Goal: Task Accomplishment & Management: Complete application form

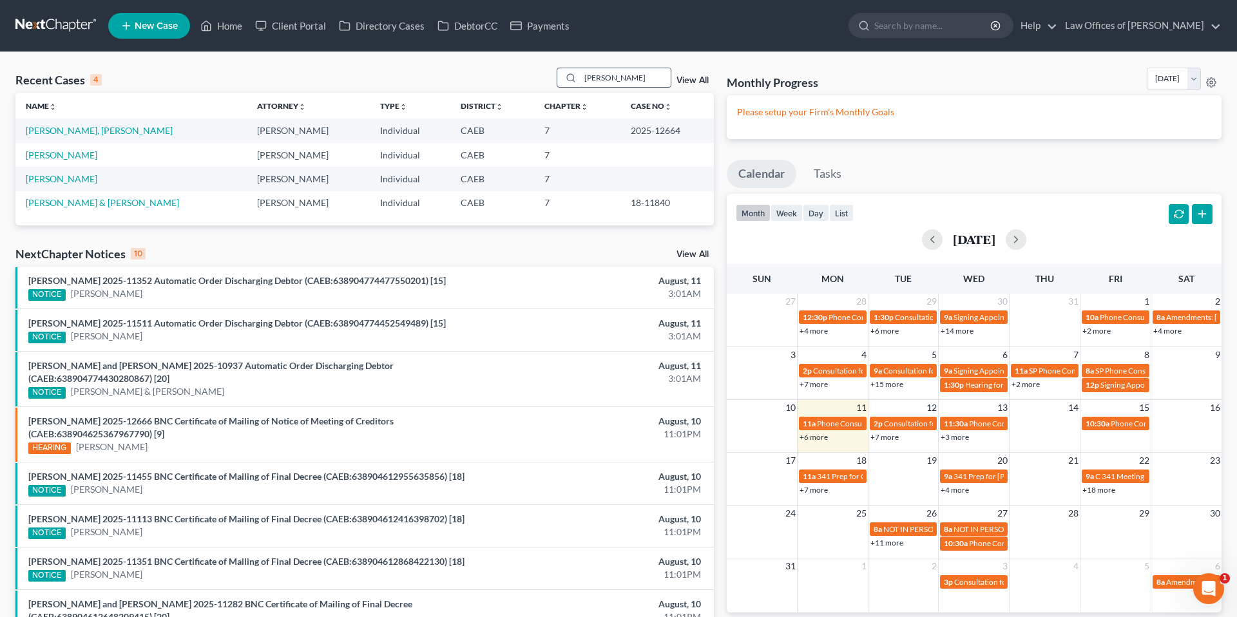
click at [628, 77] on input "[PERSON_NAME]" at bounding box center [625, 77] width 90 height 19
click at [628, 77] on input "azucena" at bounding box center [625, 77] width 90 height 19
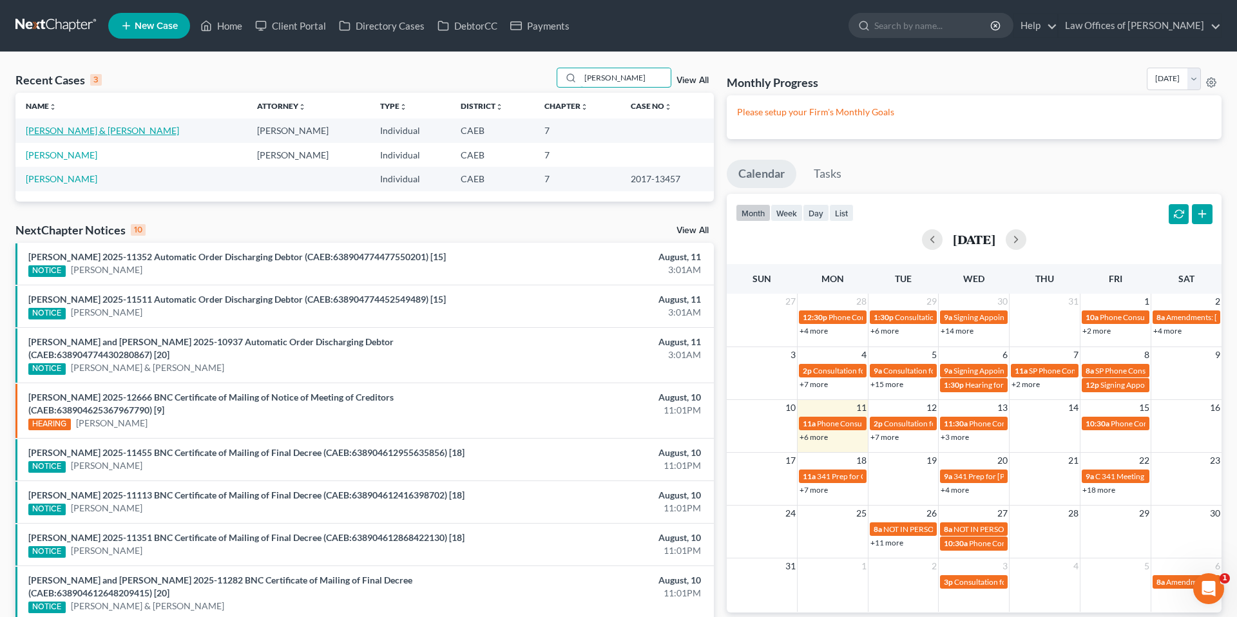
type input "[PERSON_NAME]"
click at [82, 129] on link "[PERSON_NAME] & [PERSON_NAME]" at bounding box center [102, 130] width 153 height 11
select select "11"
select select "6"
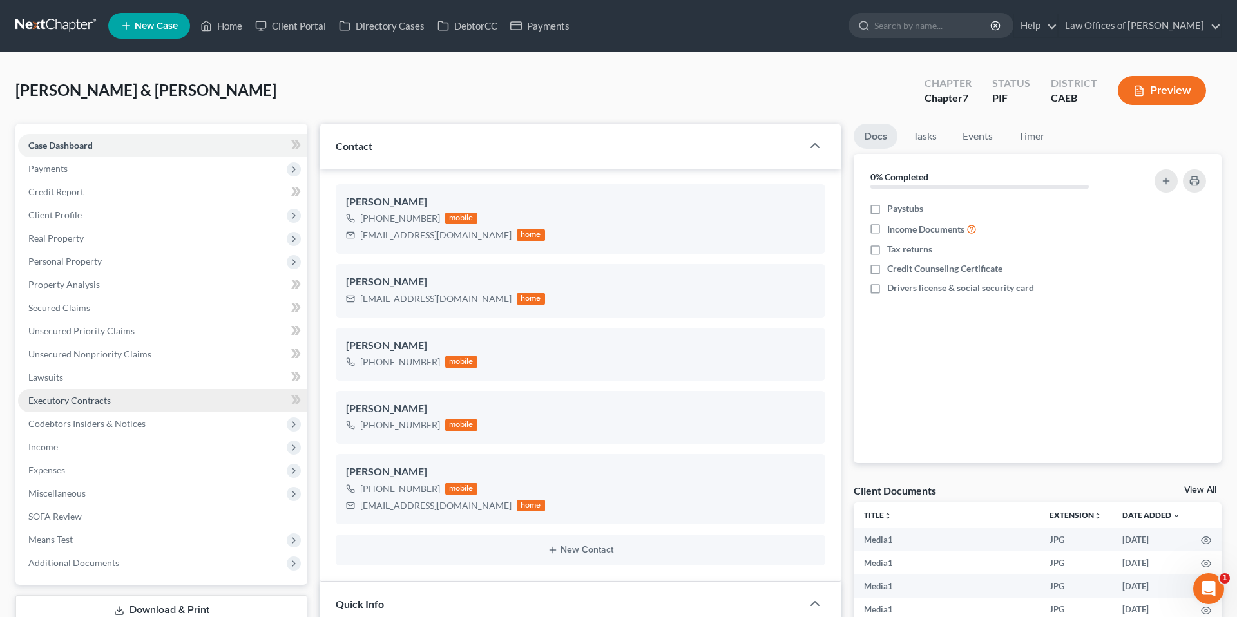
scroll to position [4402, 0]
click at [108, 346] on link "Unsecured Nonpriority Claims" at bounding box center [162, 354] width 289 height 23
click at [125, 358] on span "Unsecured Nonpriority Claims" at bounding box center [89, 353] width 123 height 11
click at [126, 354] on span "Unsecured Nonpriority Claims" at bounding box center [89, 353] width 123 height 11
click at [126, 344] on link "Unsecured Nonpriority Claims" at bounding box center [162, 354] width 289 height 23
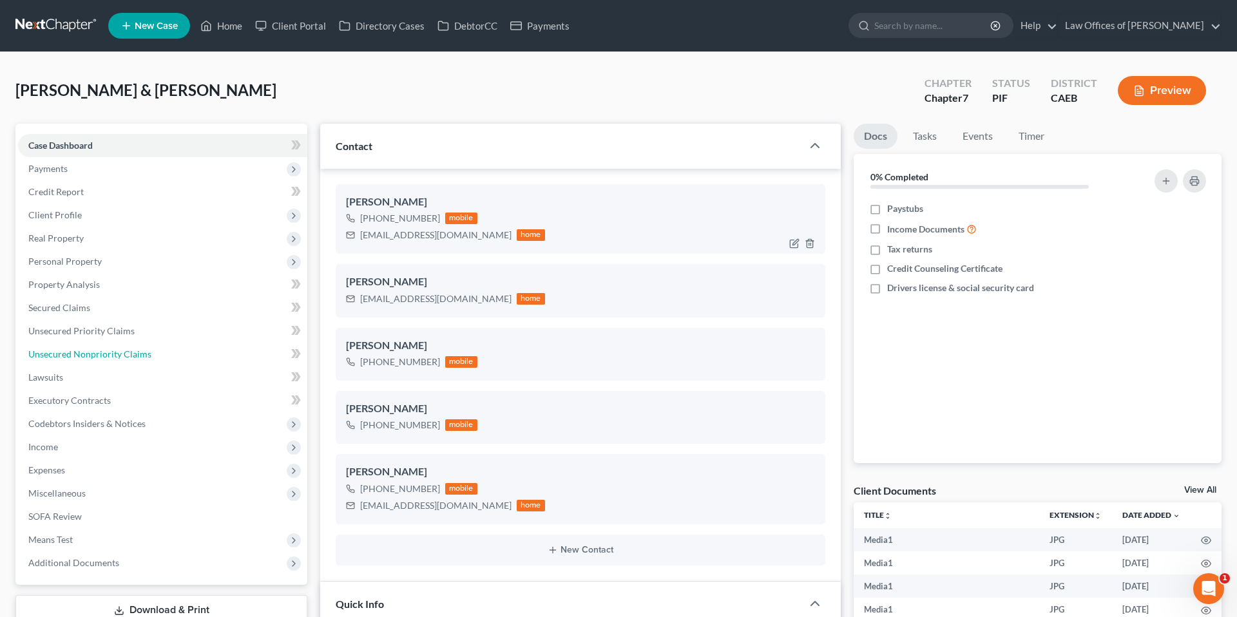
click at [129, 350] on span "Unsecured Nonpriority Claims" at bounding box center [89, 353] width 123 height 11
click at [121, 352] on span "Unsecured Nonpriority Claims" at bounding box center [89, 353] width 123 height 11
click at [110, 185] on link "Credit Report" at bounding box center [162, 191] width 289 height 23
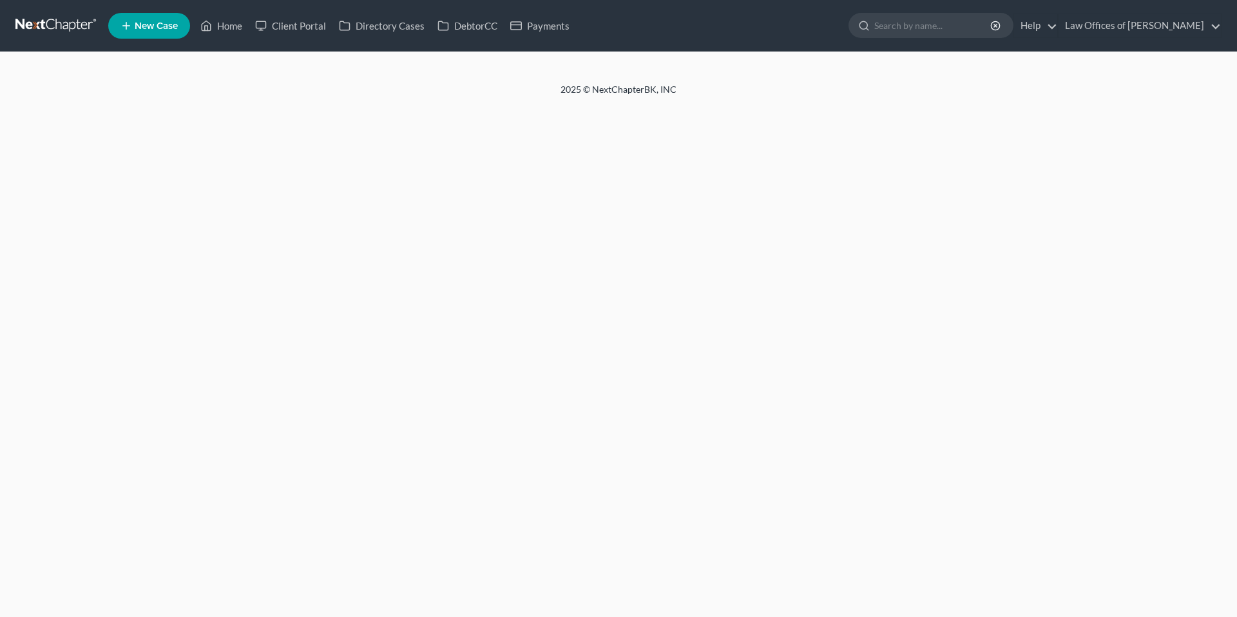
select select "11"
select select "6"
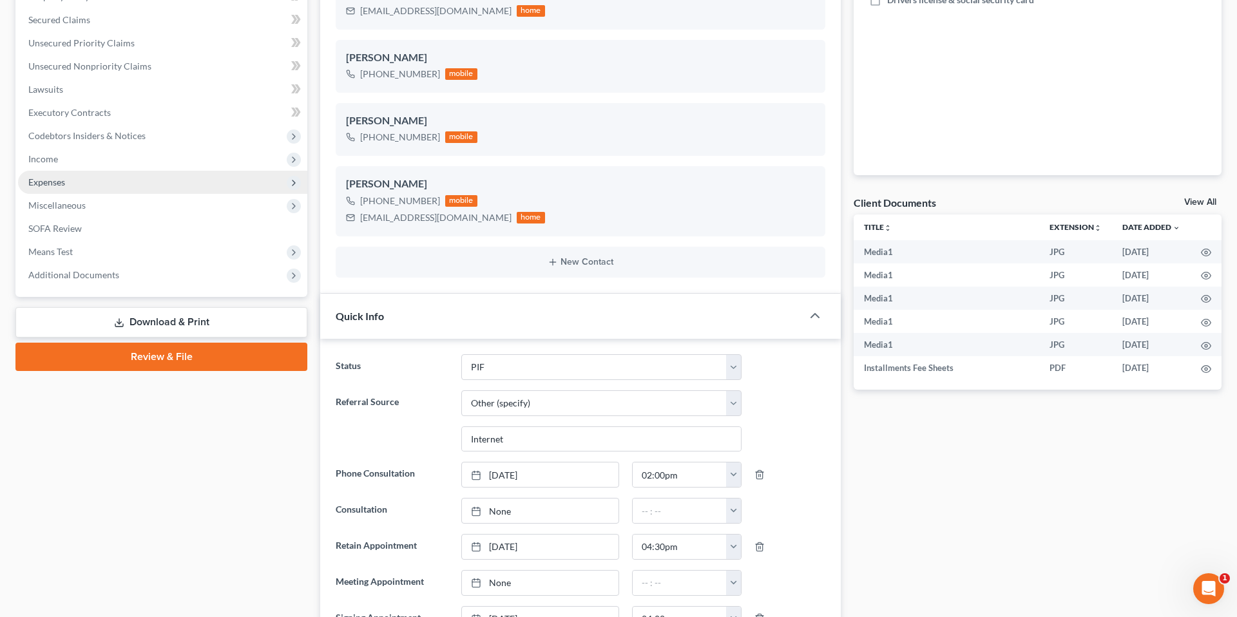
scroll to position [346, 0]
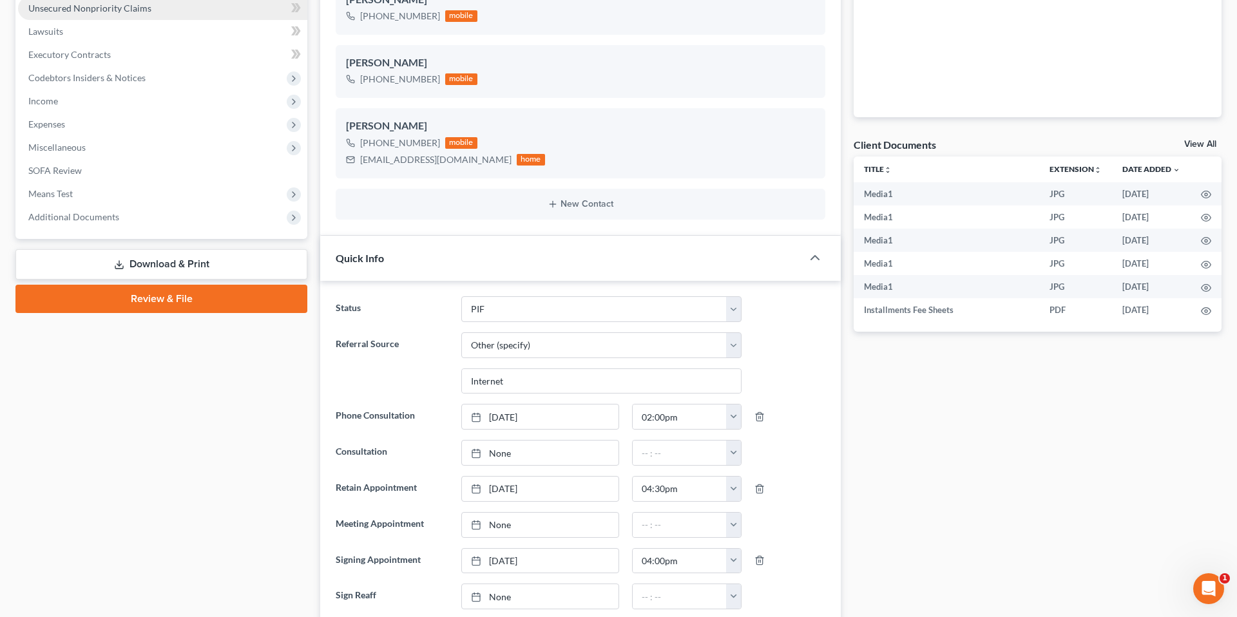
click at [113, 6] on span "Unsecured Nonpriority Claims" at bounding box center [89, 8] width 123 height 11
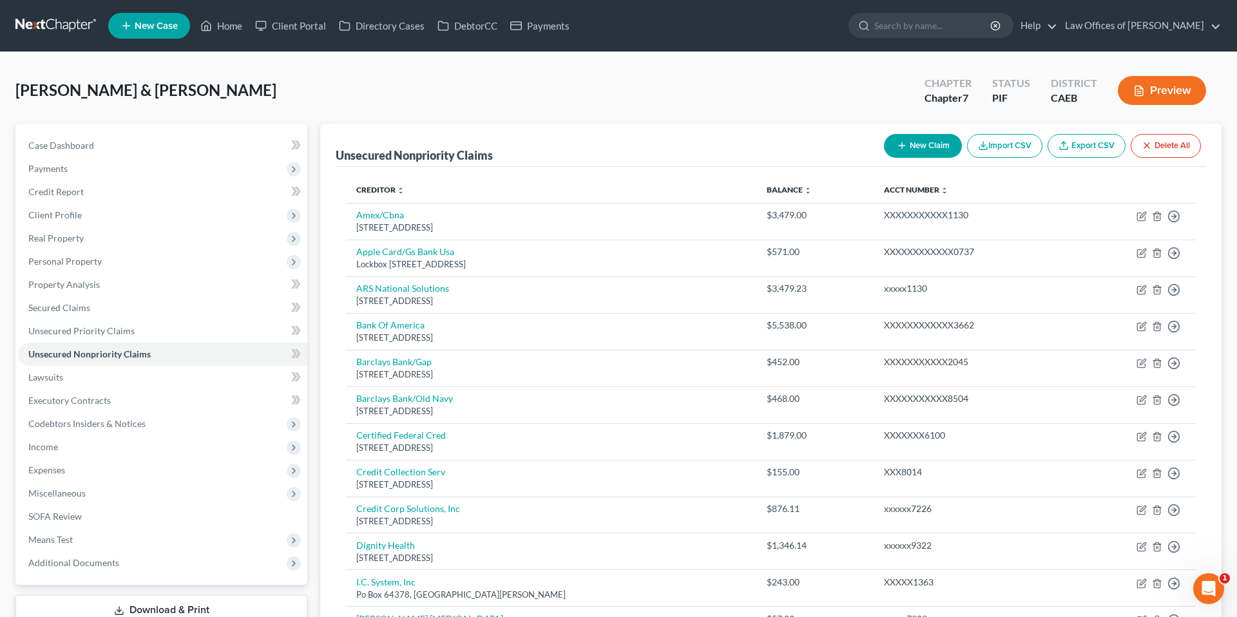
click at [1182, 85] on button "Preview" at bounding box center [1162, 90] width 88 height 29
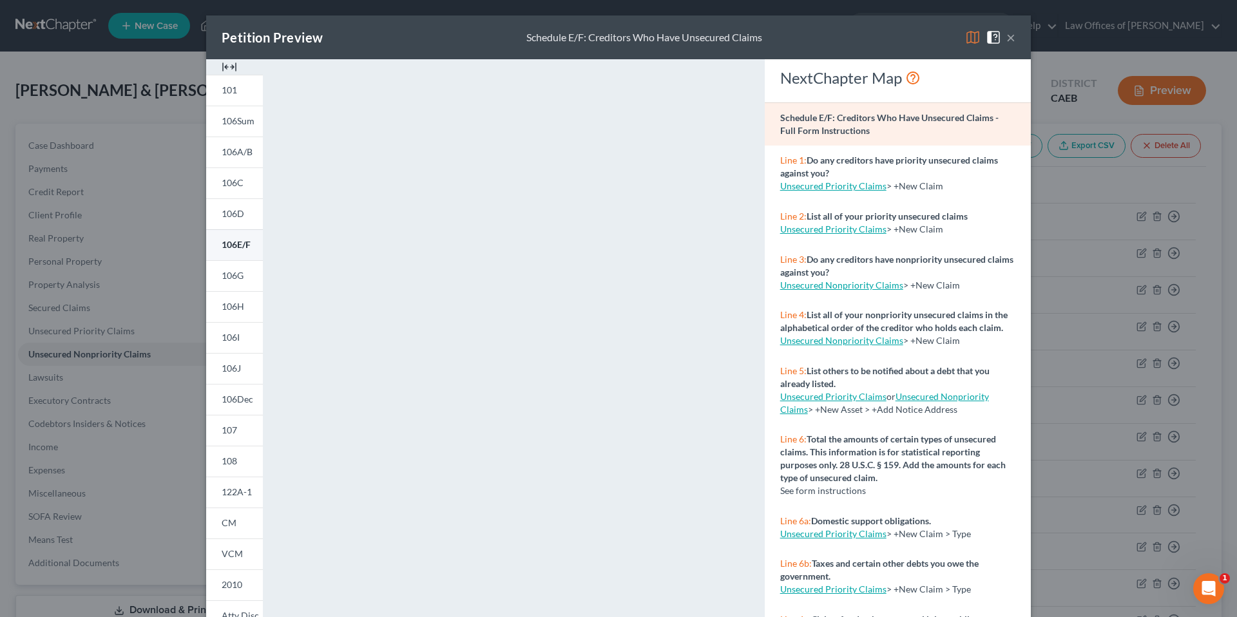
scroll to position [4, 0]
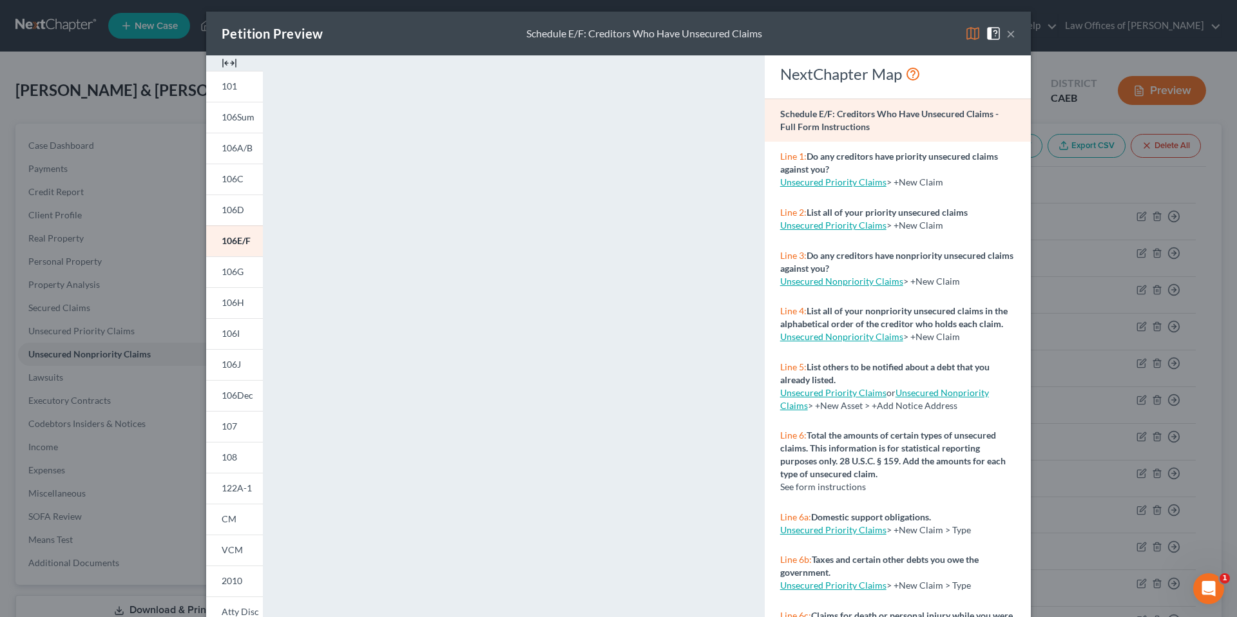
click at [1011, 34] on button "×" at bounding box center [1010, 33] width 9 height 15
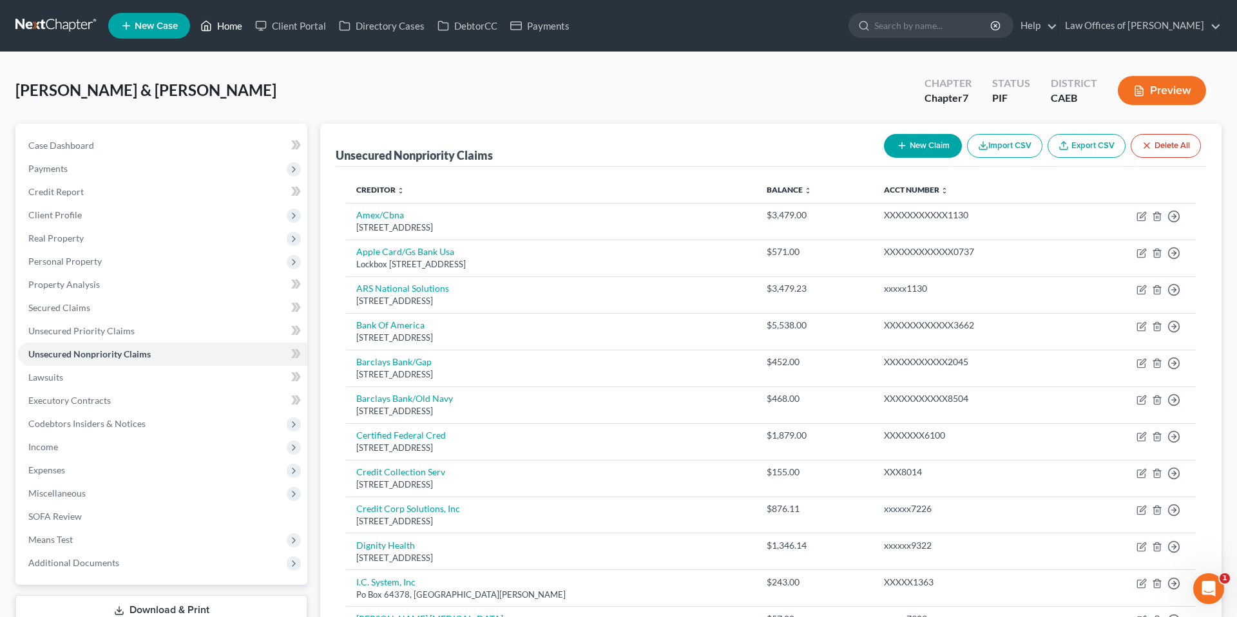
click at [229, 33] on link "Home" at bounding box center [221, 25] width 55 height 23
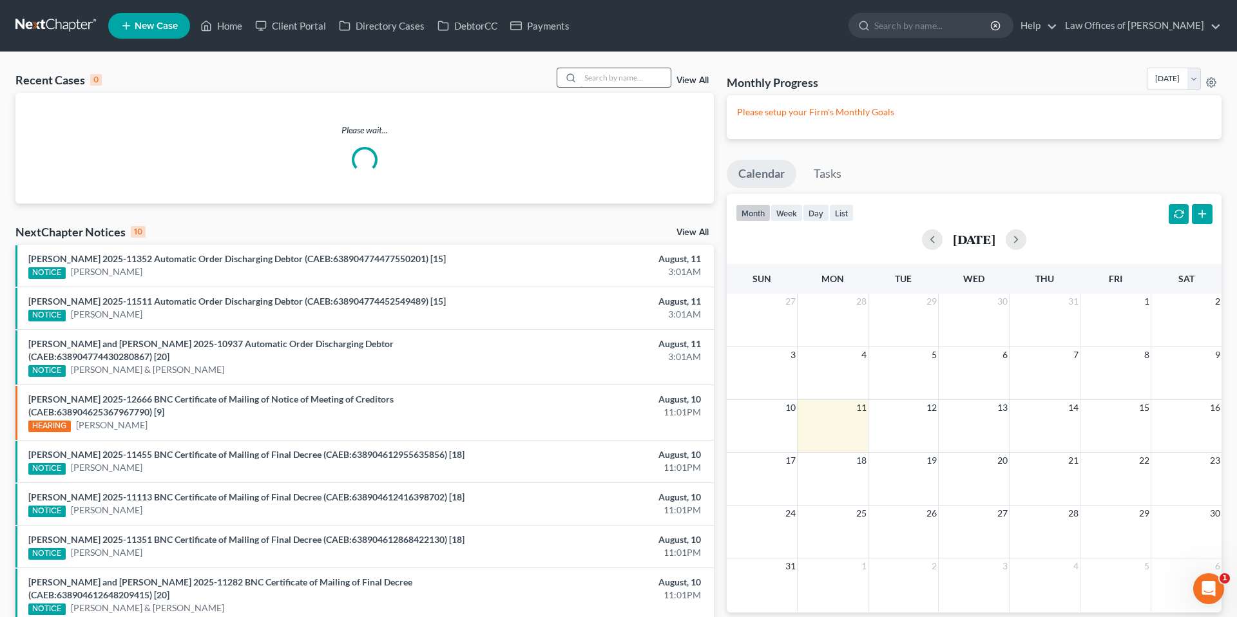
click at [656, 74] on input "search" at bounding box center [625, 77] width 90 height 19
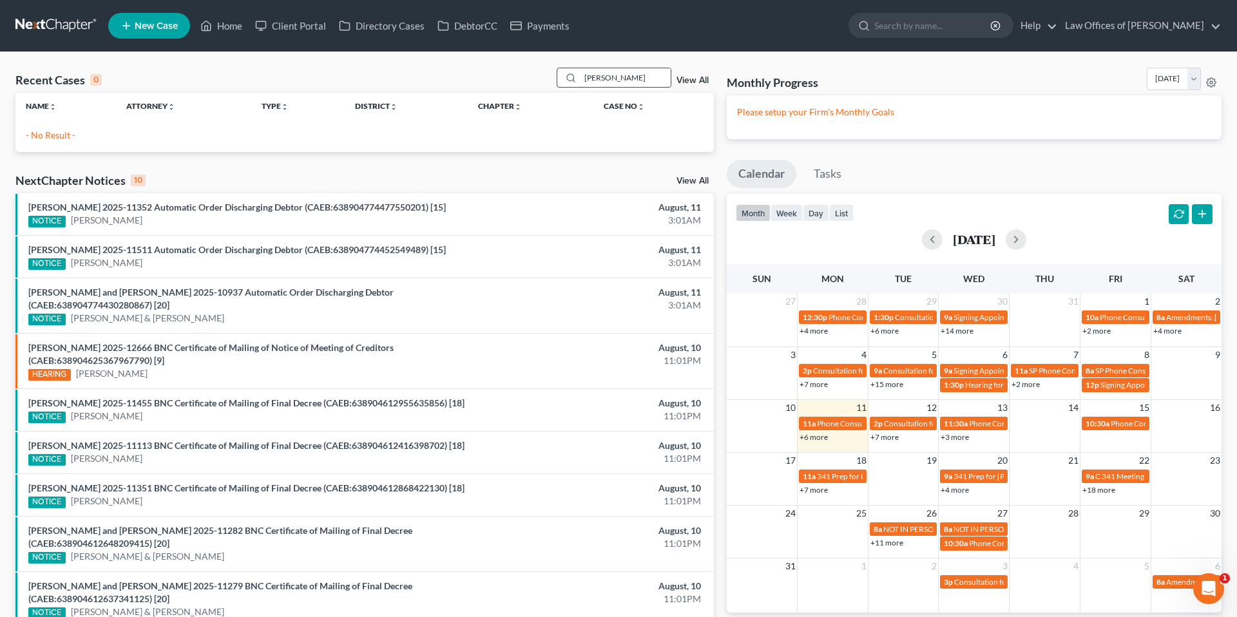
click at [648, 79] on input "[PERSON_NAME]" at bounding box center [625, 77] width 90 height 19
type input "e"
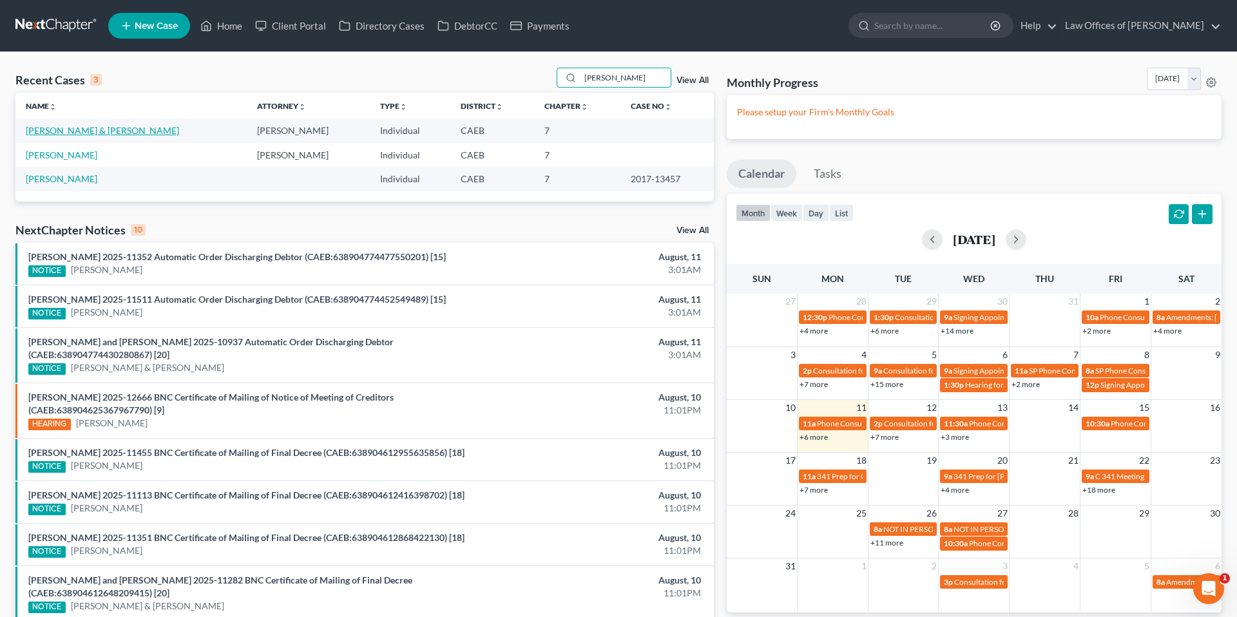
type input "[PERSON_NAME]"
click at [179, 133] on link "[PERSON_NAME] & [PERSON_NAME]" at bounding box center [102, 130] width 153 height 11
select select "11"
select select "6"
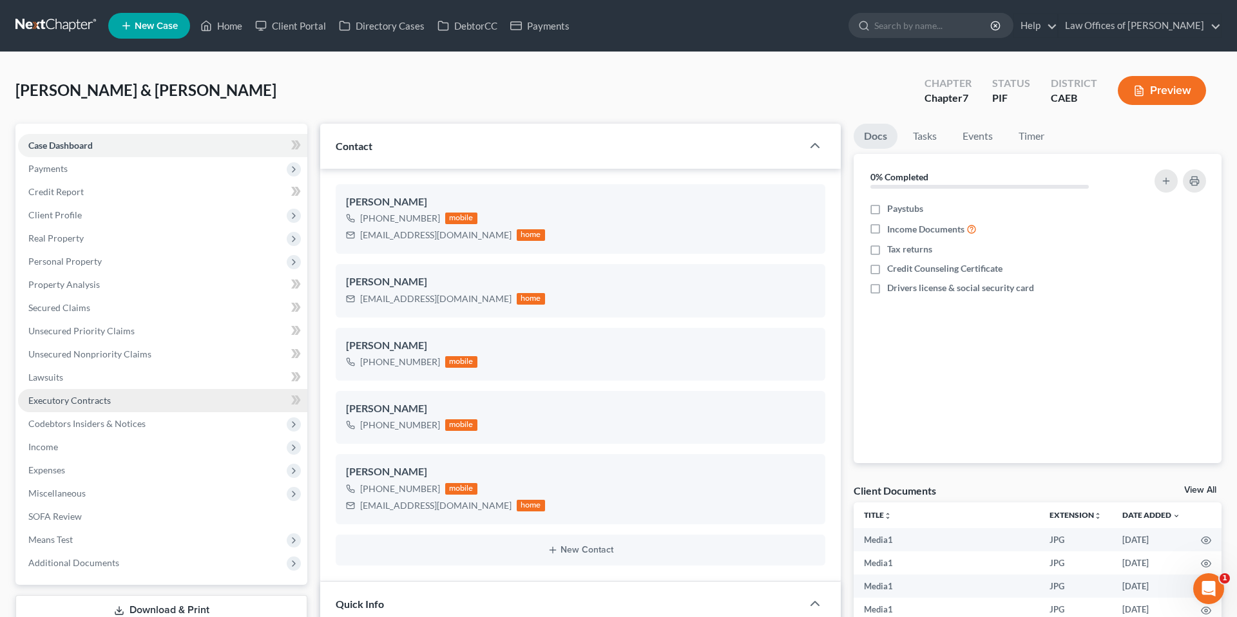
scroll to position [15, 0]
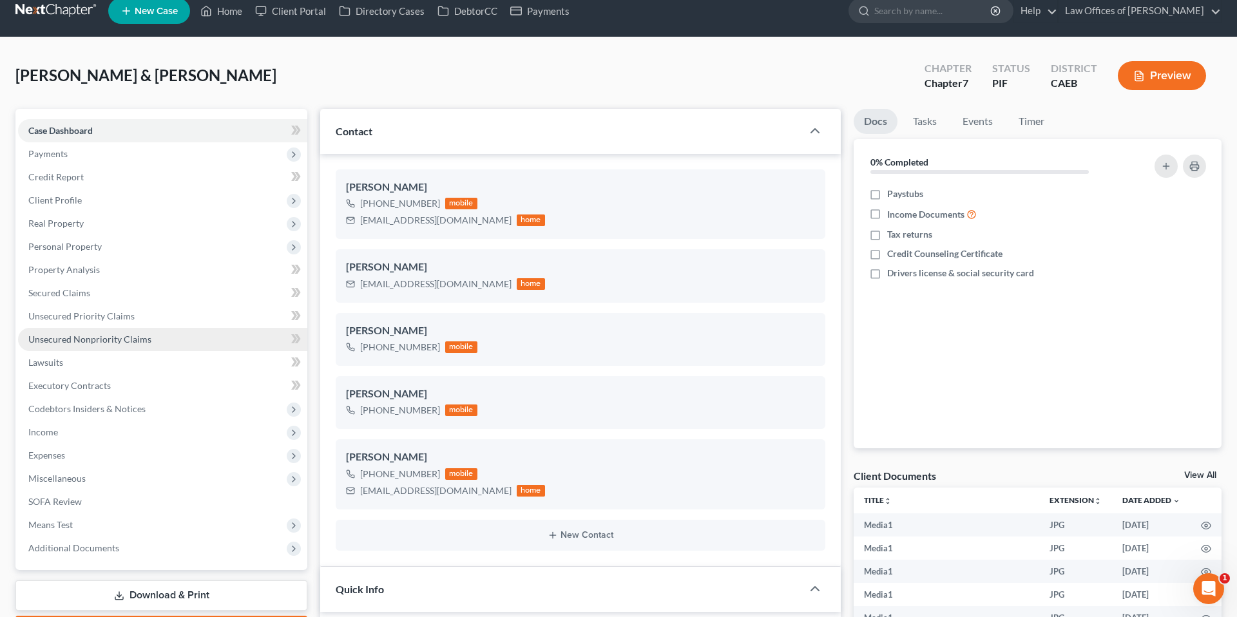
click at [128, 334] on span "Unsecured Nonpriority Claims" at bounding box center [89, 339] width 123 height 11
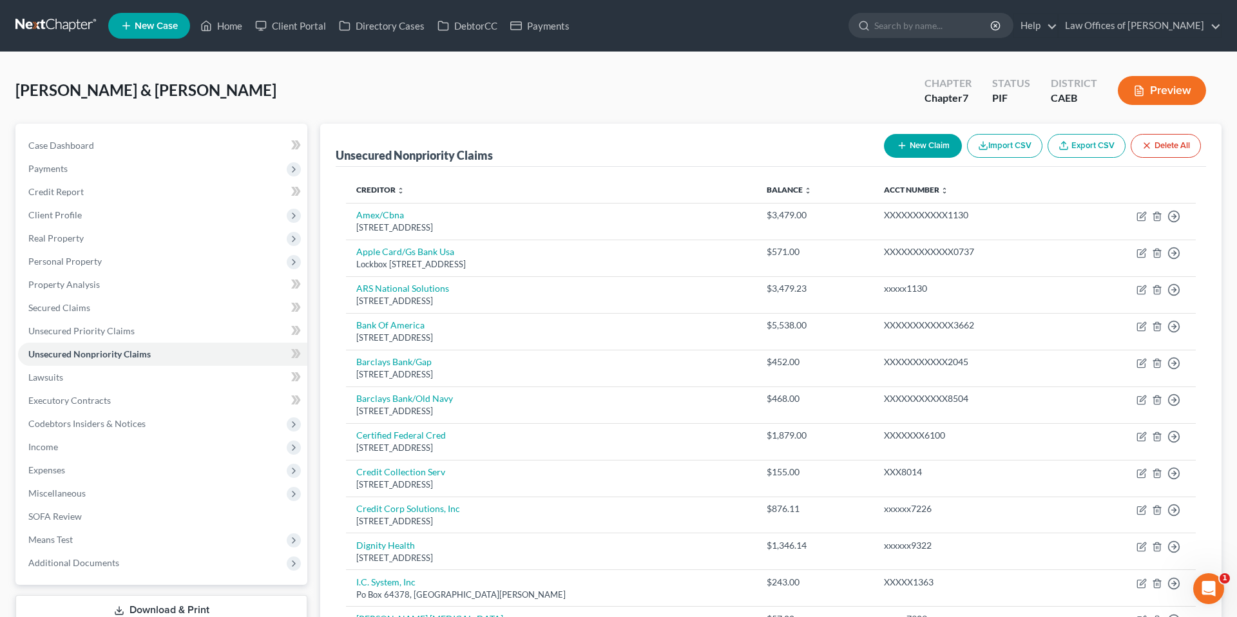
click at [909, 148] on button "New Claim" at bounding box center [923, 146] width 78 height 24
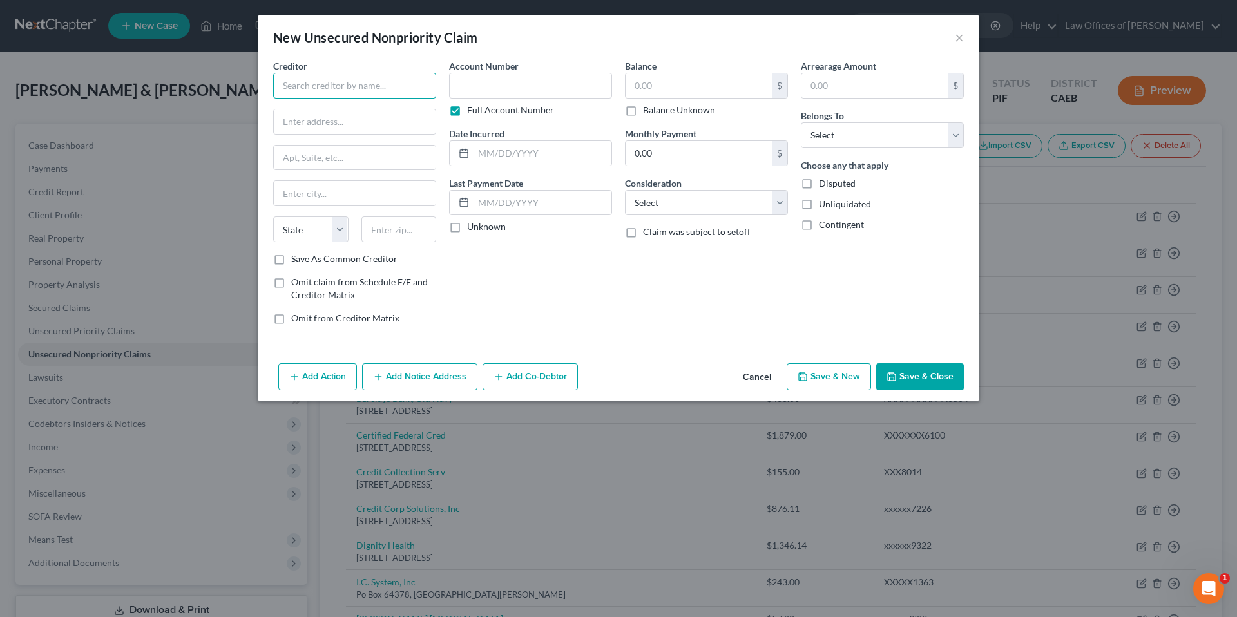
click at [394, 91] on input "text" at bounding box center [354, 86] width 163 height 26
type input "T-Mobile"
click at [352, 109] on div at bounding box center [354, 122] width 163 height 26
click at [350, 122] on input "text" at bounding box center [355, 122] width 162 height 24
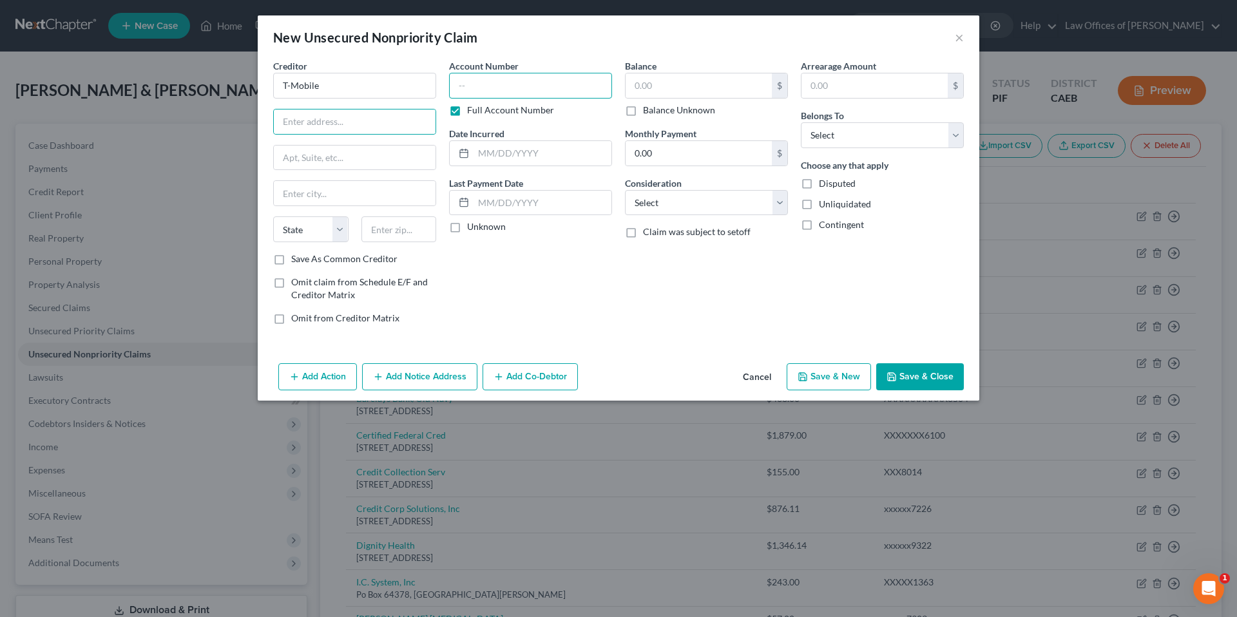
click at [561, 92] on input "text" at bounding box center [530, 86] width 163 height 26
type input "xxxxxx5107"
click at [407, 221] on input "text" at bounding box center [398, 229] width 75 height 26
type input "98015"
click at [362, 151] on input "text" at bounding box center [355, 158] width 162 height 24
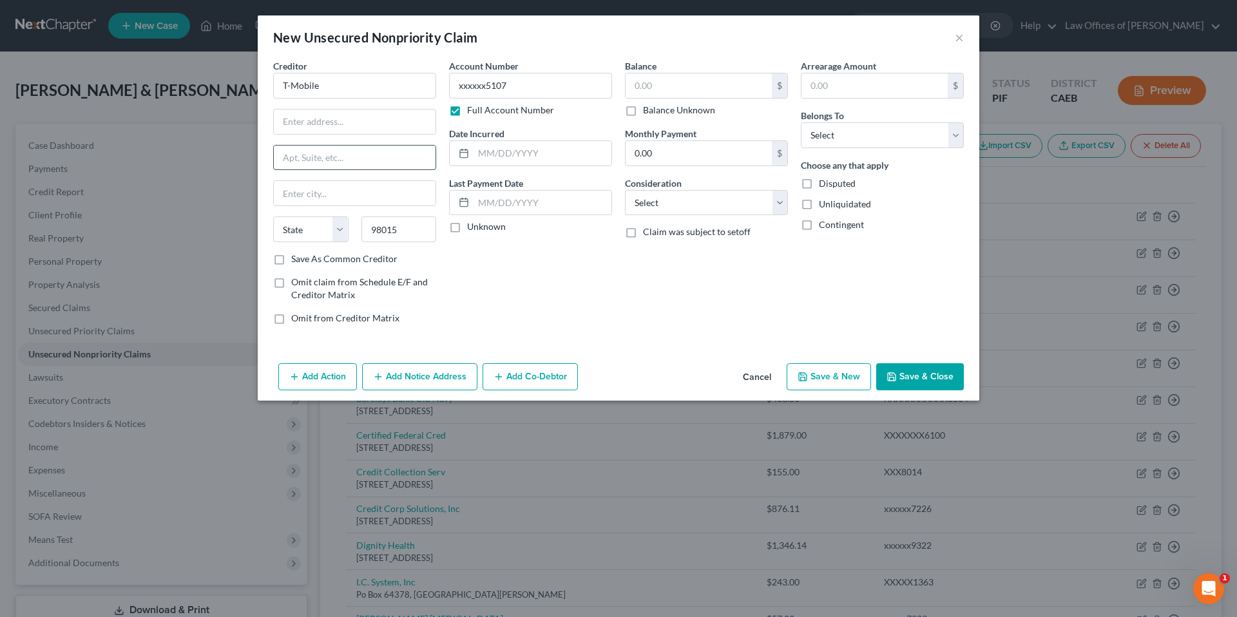
type input "Bellevue"
select select "50"
click at [343, 128] on input "text" at bounding box center [355, 122] width 162 height 24
paste input "[GEOGRAPHIC_DATA]-3410"
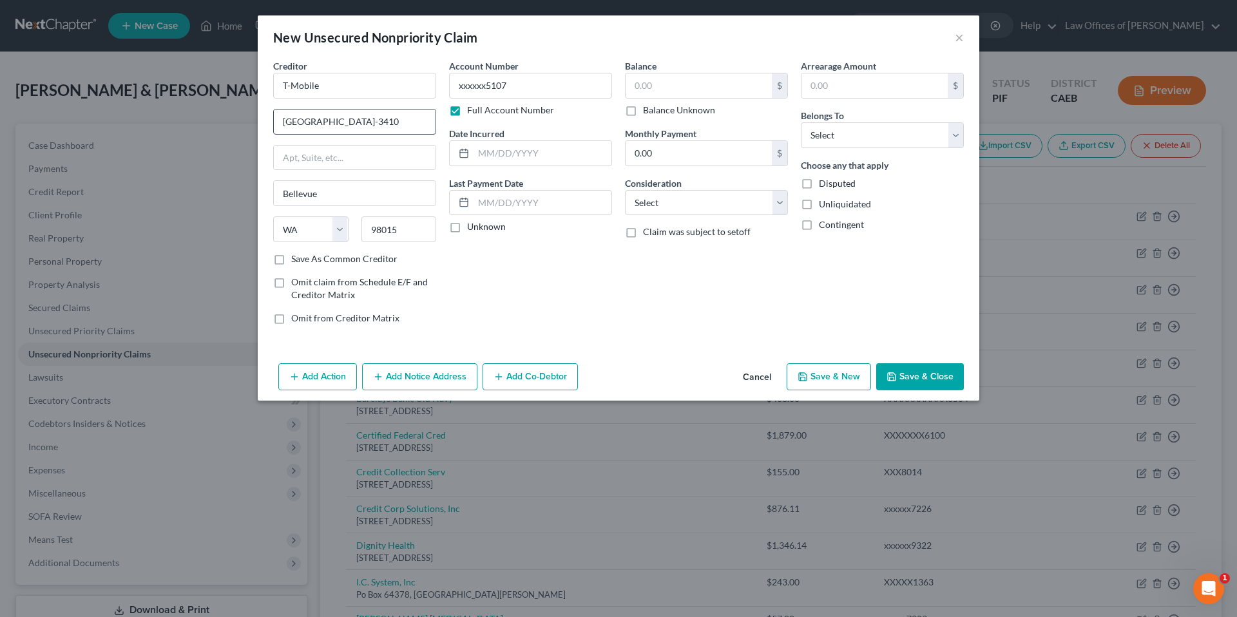
drag, startPoint x: 426, startPoint y: 122, endPoint x: 324, endPoint y: 124, distance: 102.4
click at [324, 124] on input "[GEOGRAPHIC_DATA]-3410" at bounding box center [355, 122] width 162 height 24
type input "PO Box 53410"
click at [692, 82] on input "text" at bounding box center [698, 85] width 146 height 24
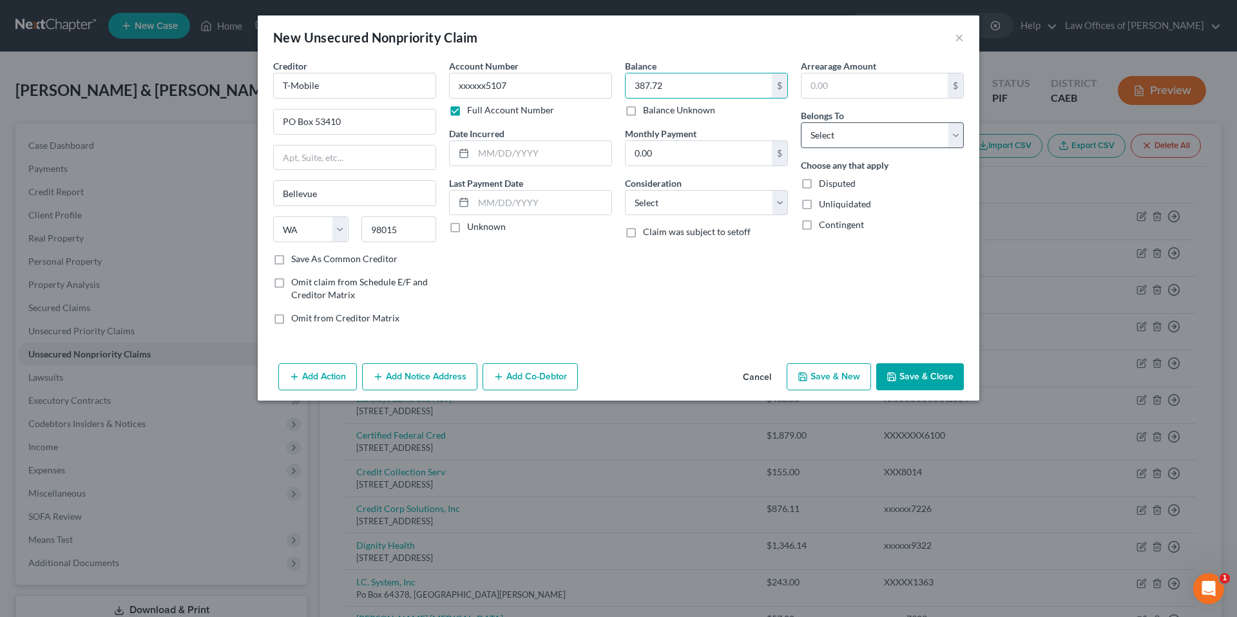
type input "387.72"
click at [897, 144] on select "Select Debtor 1 Only Debtor 2 Only Debtor 1 And Debtor 2 Only At Least One Of T…" at bounding box center [882, 135] width 163 height 26
select select "1"
click at [944, 377] on button "Save & Close" at bounding box center [920, 376] width 88 height 27
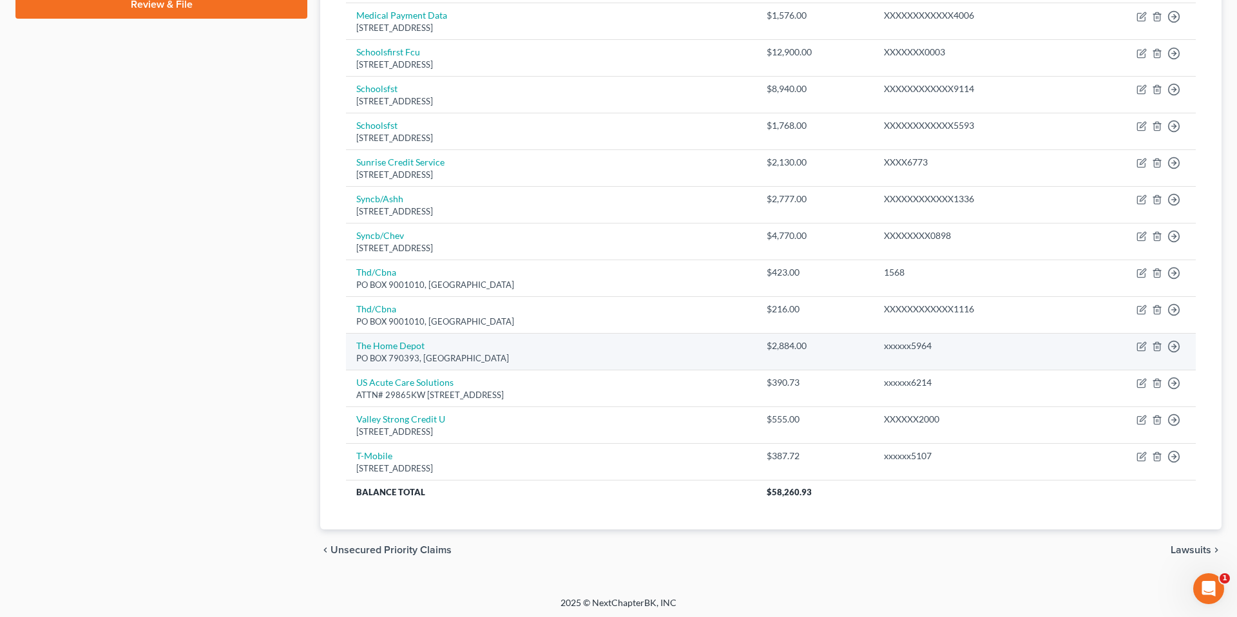
scroll to position [642, 0]
click at [1140, 344] on icon "button" at bounding box center [1143, 344] width 6 height 6
select select "26"
select select "0"
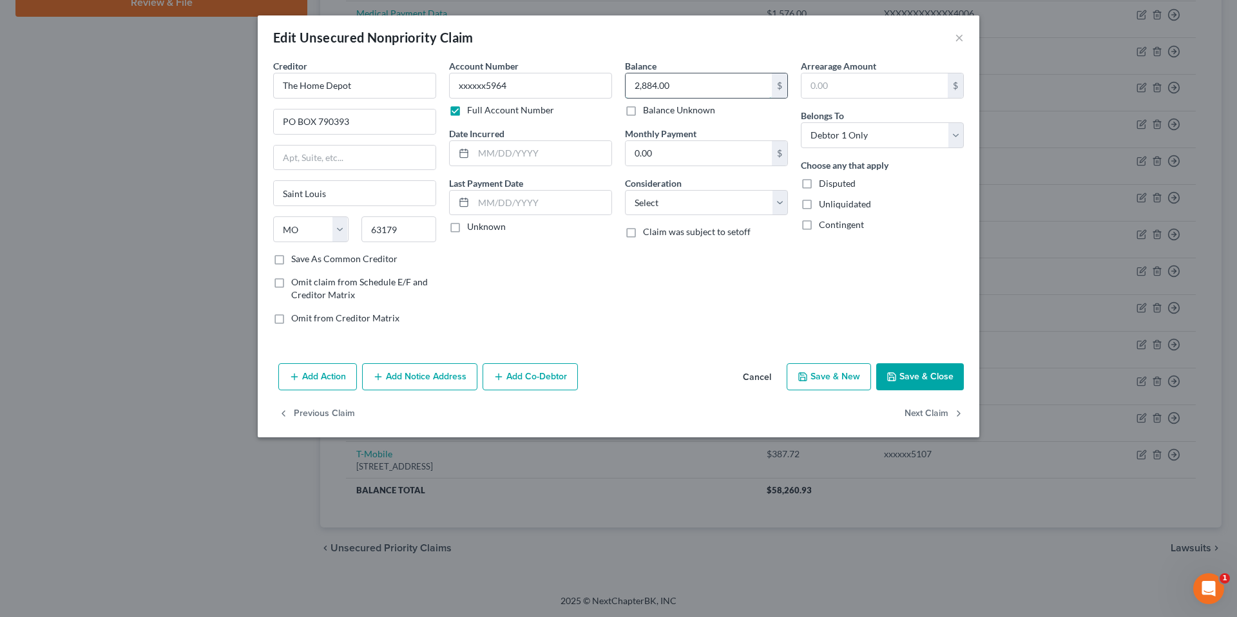
click at [657, 86] on input "2,884.00" at bounding box center [698, 85] width 146 height 24
click at [662, 88] on input "2,884.00" at bounding box center [698, 85] width 146 height 24
click at [656, 85] on input "2,884.00" at bounding box center [698, 85] width 146 height 24
type input "2,993.00"
click at [924, 389] on button "Save & Close" at bounding box center [920, 376] width 88 height 27
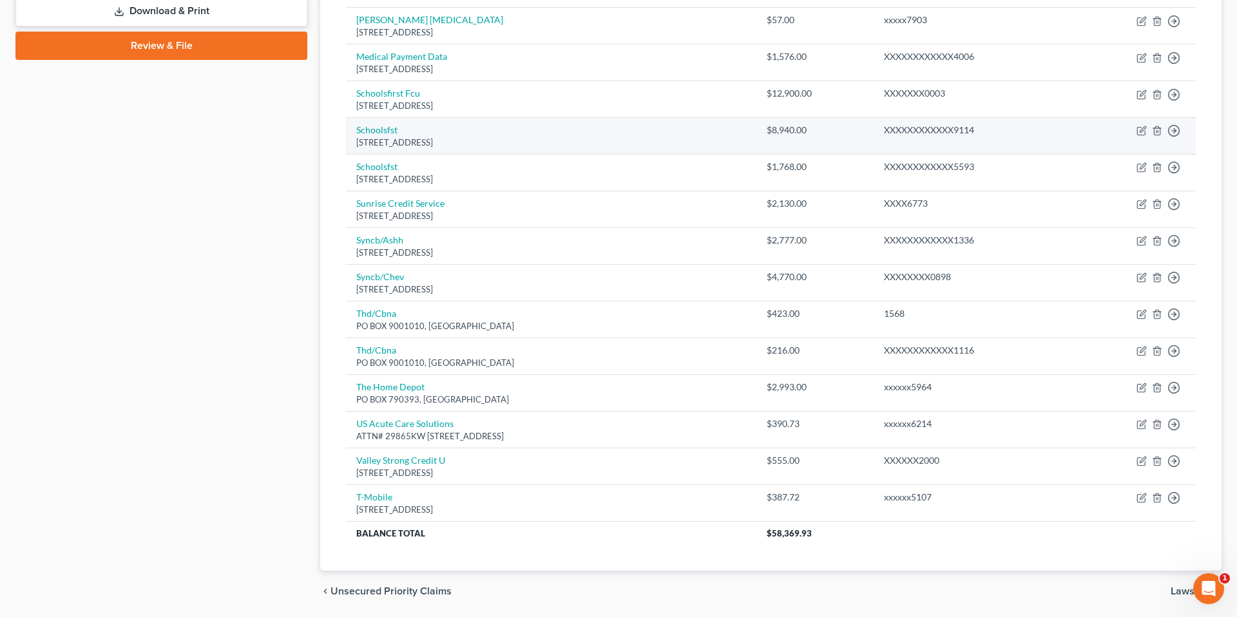
scroll to position [0, 0]
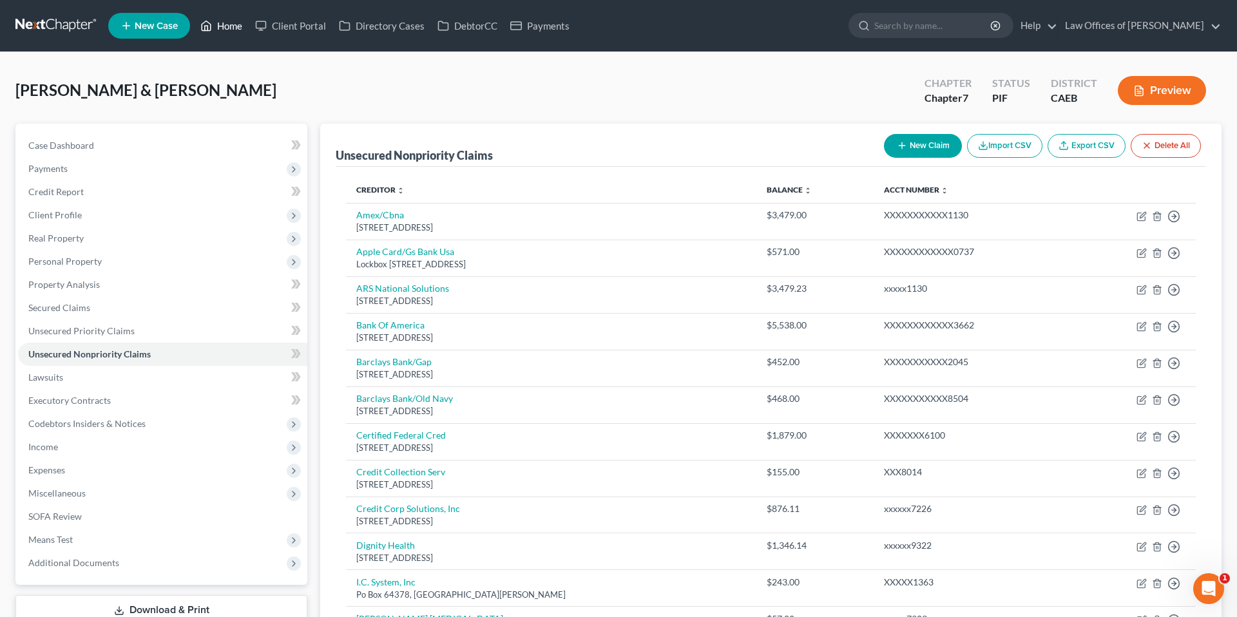
click at [235, 30] on link "Home" at bounding box center [221, 25] width 55 height 23
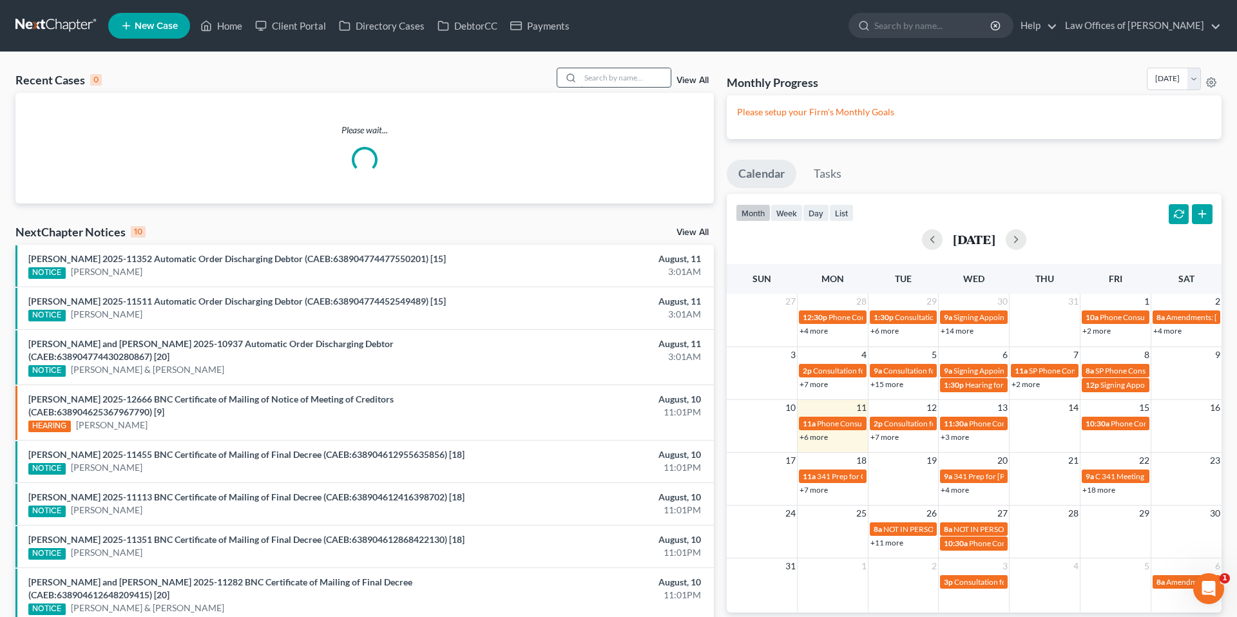
click at [620, 76] on input "search" at bounding box center [625, 77] width 90 height 19
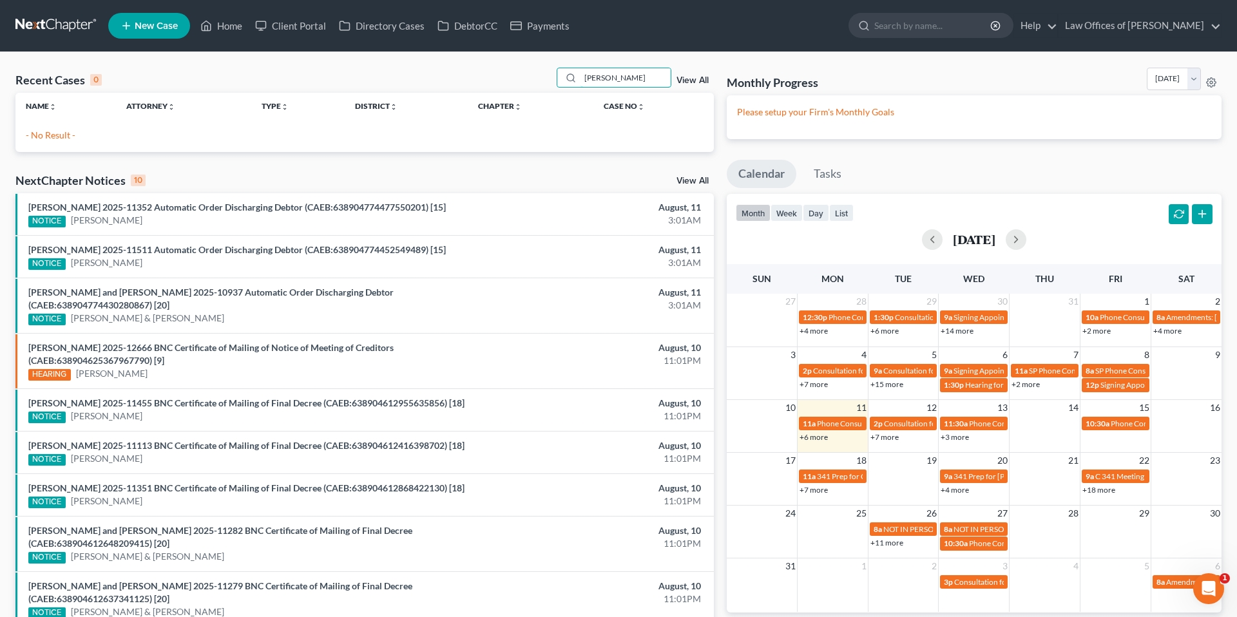
type input "[PERSON_NAME]"
click at [163, 28] on span "New Case" at bounding box center [156, 26] width 43 height 10
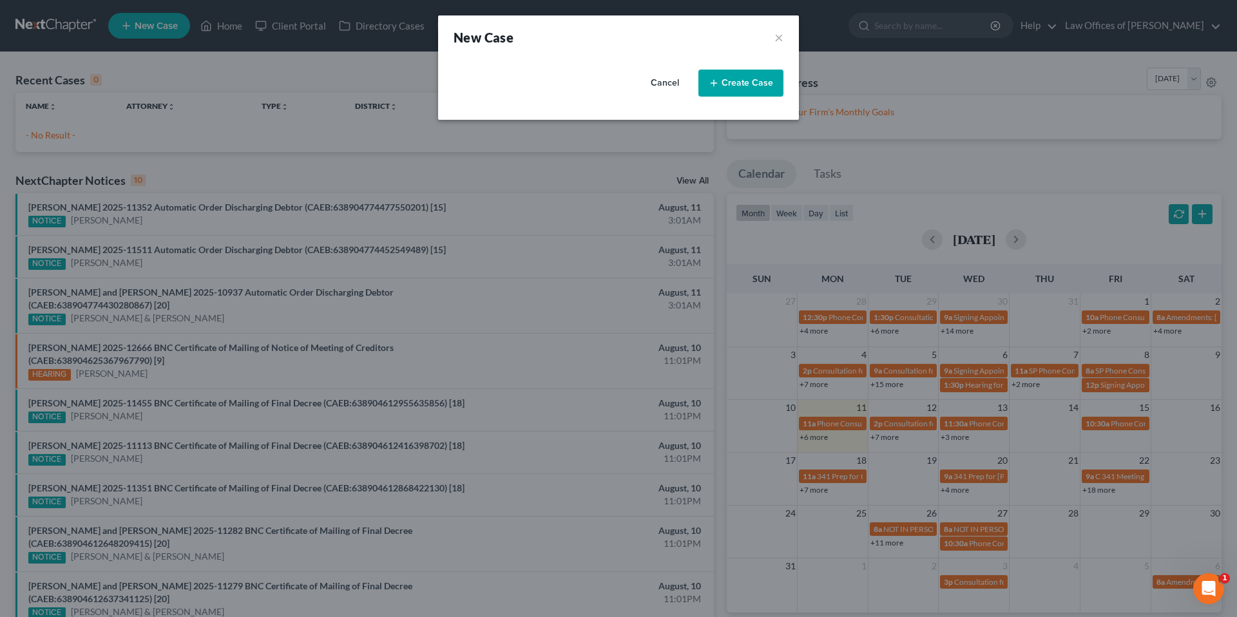
select select "8"
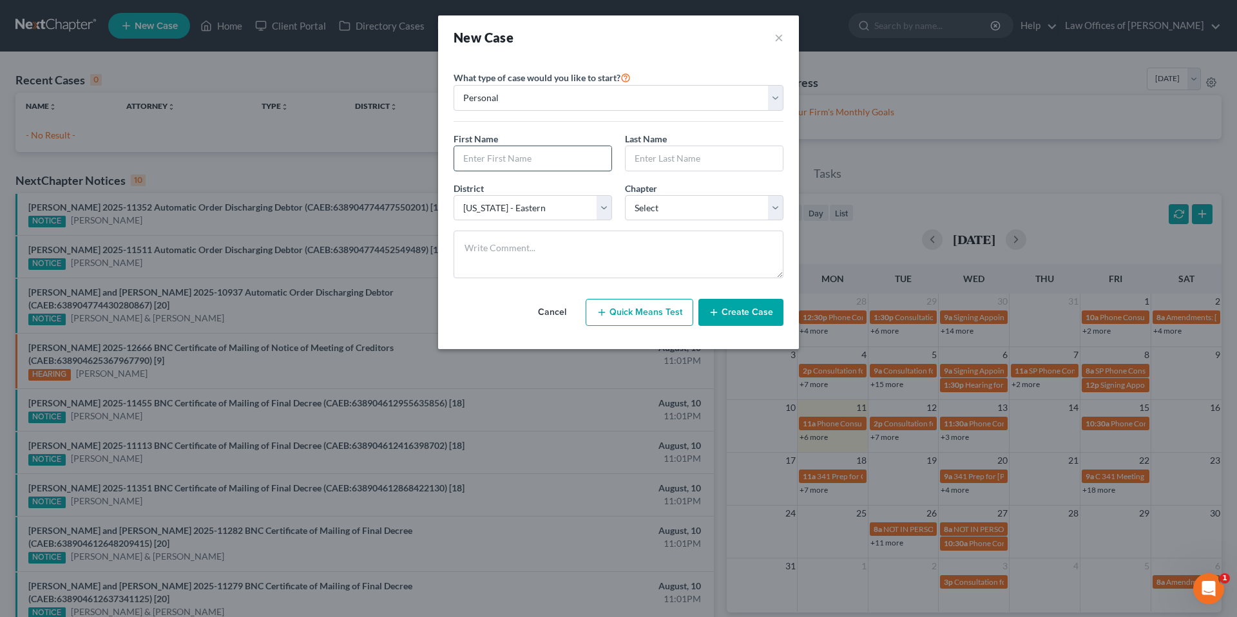
click at [539, 164] on input "text" at bounding box center [532, 158] width 157 height 24
click at [510, 158] on input "Gilberty" at bounding box center [532, 158] width 157 height 24
type input "[PERSON_NAME]"
click at [687, 208] on select "Select 7 11 12 13" at bounding box center [704, 208] width 158 height 26
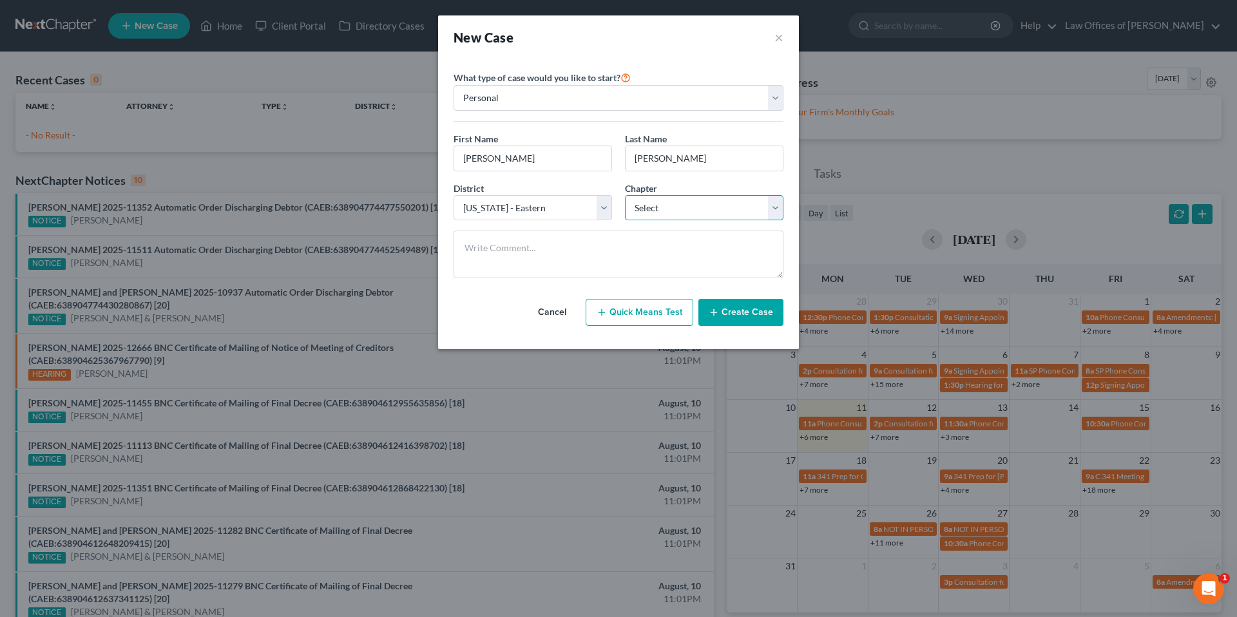
select select "0"
click at [773, 311] on button "Create Case" at bounding box center [740, 312] width 85 height 27
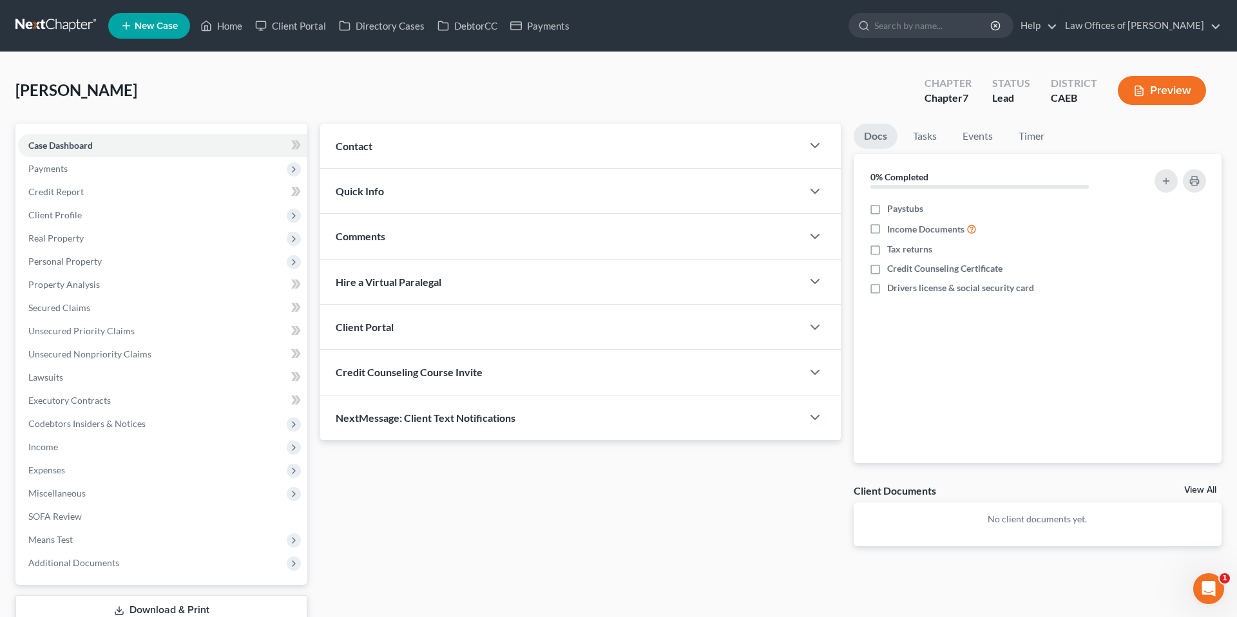
click at [681, 144] on div "Contact" at bounding box center [561, 146] width 482 height 44
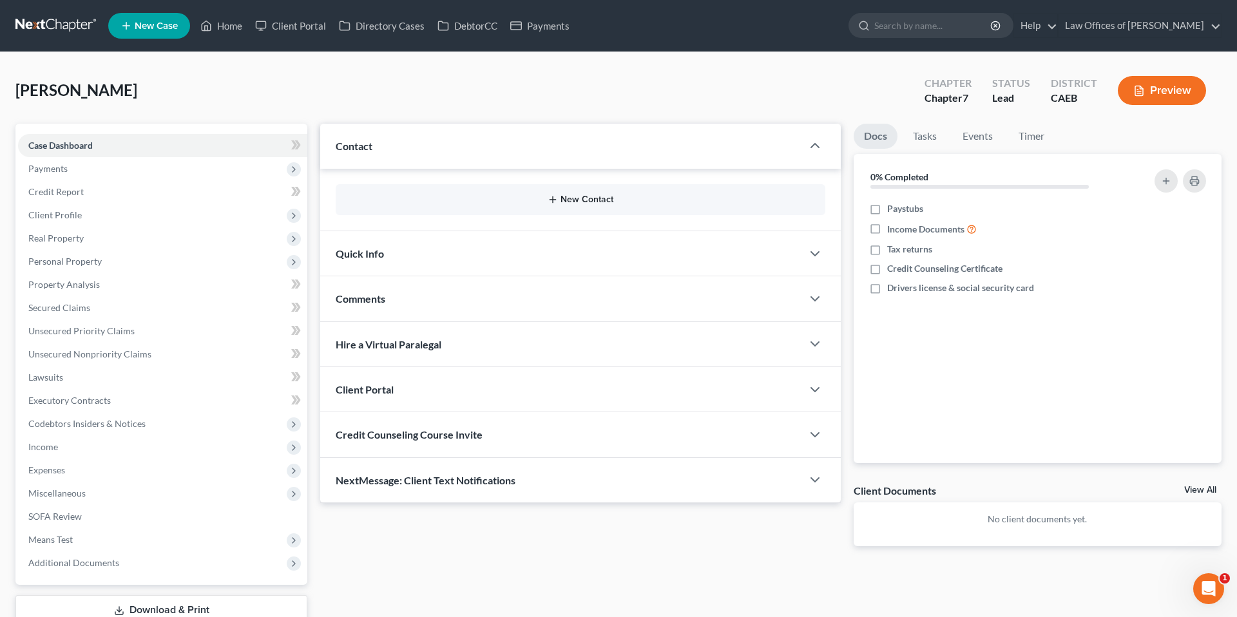
click at [593, 199] on button "New Contact" at bounding box center [580, 200] width 469 height 10
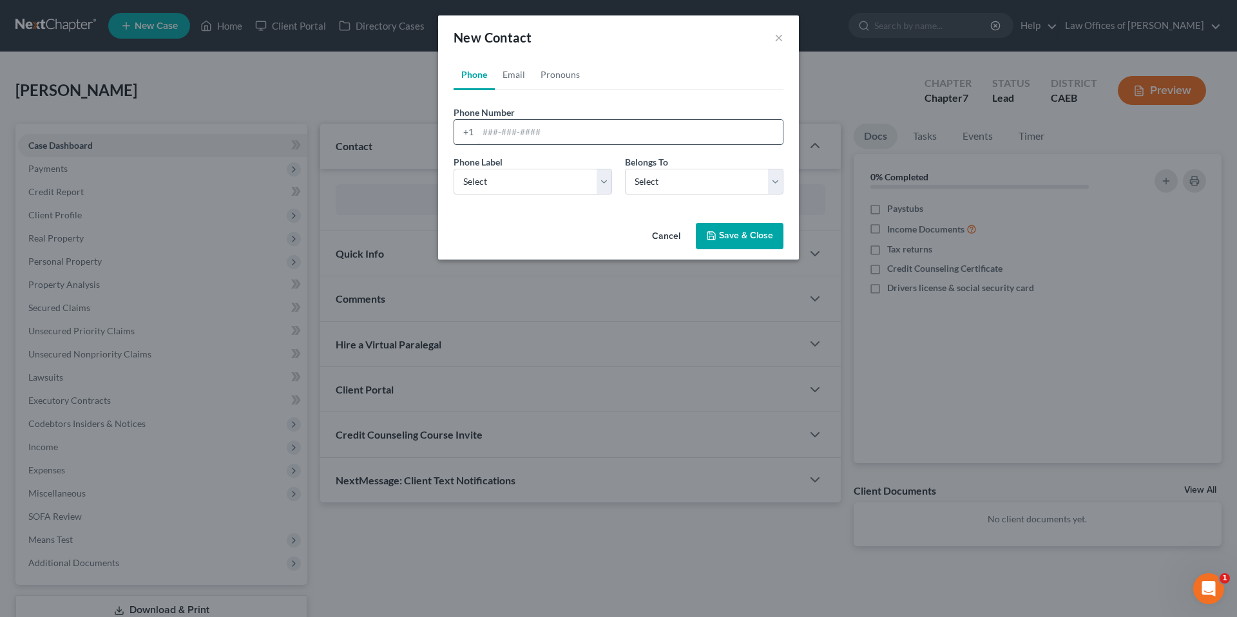
click at [569, 129] on input "tel" at bounding box center [630, 132] width 305 height 24
type input "[PHONE_NUMBER]"
click at [663, 185] on select "Select Client Other" at bounding box center [704, 182] width 158 height 26
select select "0"
click at [606, 193] on select "Select Mobile Home Work Other" at bounding box center [532, 182] width 158 height 26
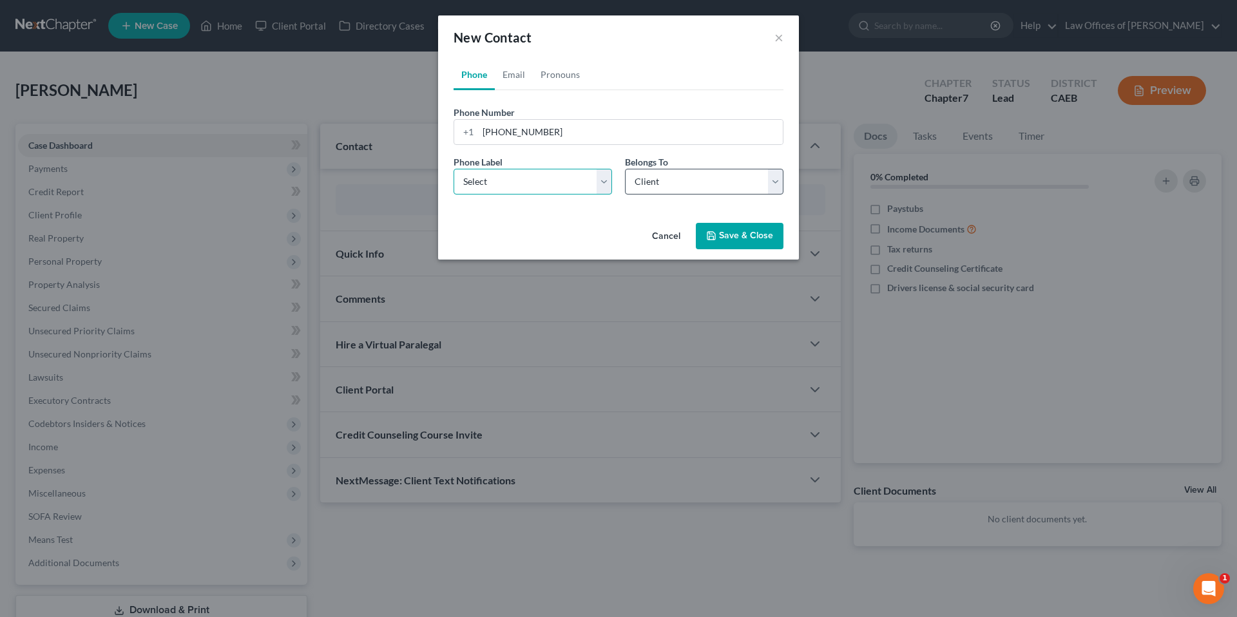
select select "0"
click at [729, 237] on button "Save & Close" at bounding box center [740, 236] width 88 height 27
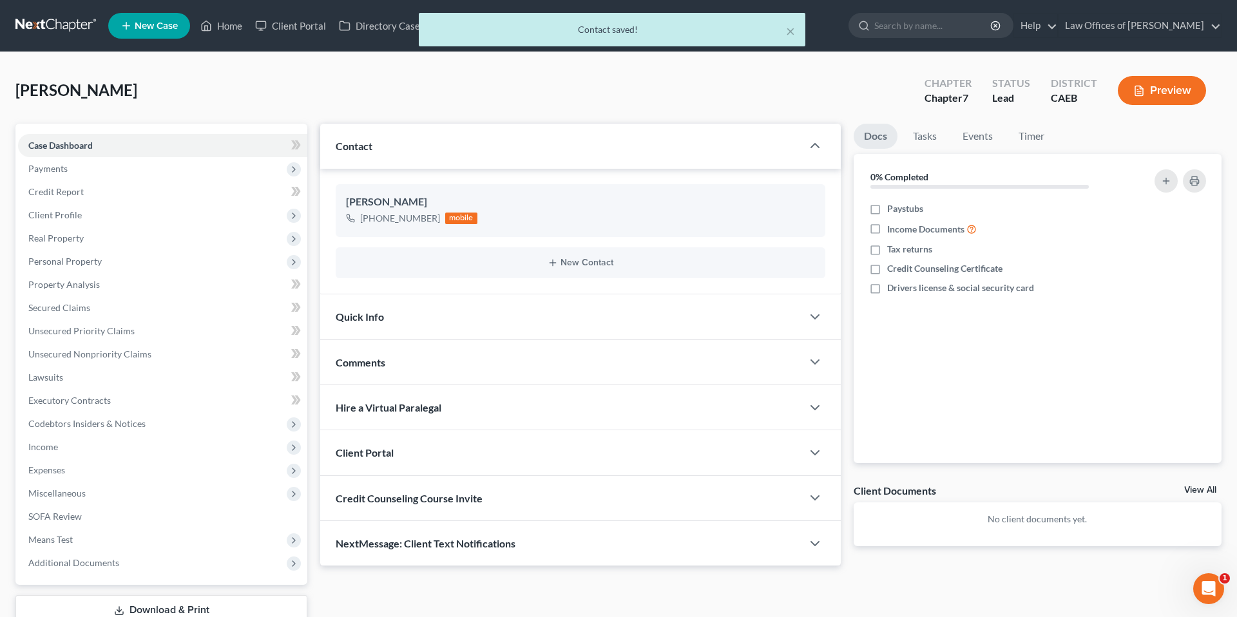
click at [705, 329] on div "Quick Info" at bounding box center [561, 316] width 482 height 44
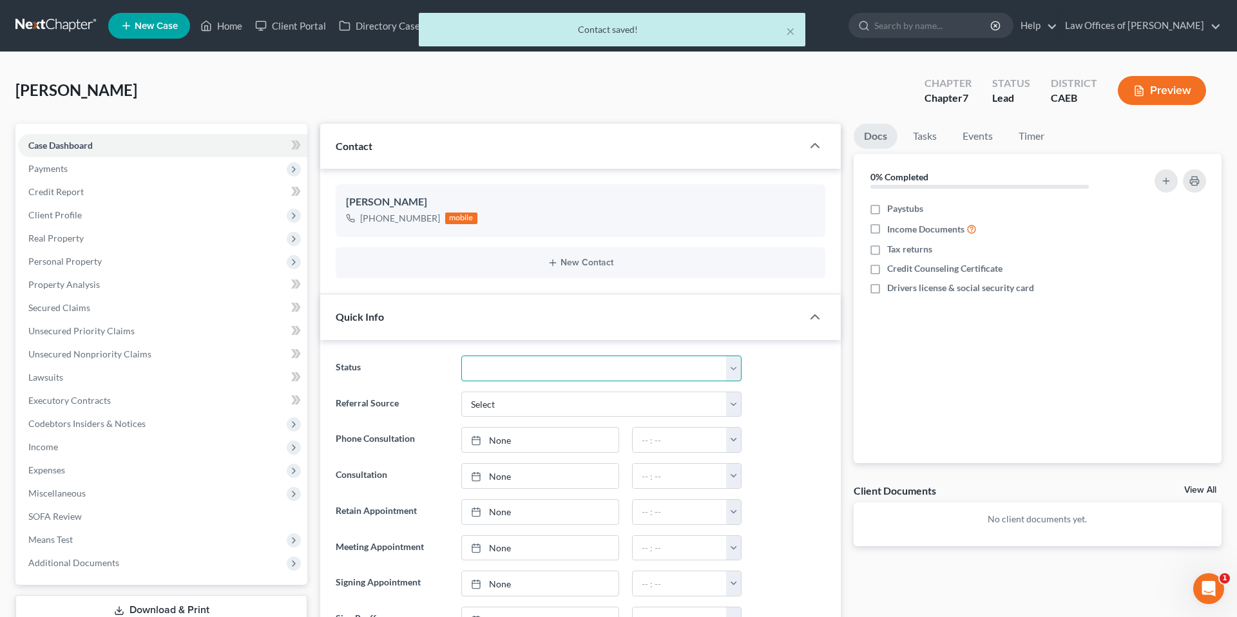
click at [568, 368] on select "Cancelled/Refund Closed Consultation Declined Discharged Filed Income Check In …" at bounding box center [601, 369] width 280 height 26
select select "2"
click at [794, 379] on div "Status Cancelled/Refund Closed Consultation Declined Discharged Filed Income Ch…" at bounding box center [580, 369] width 502 height 26
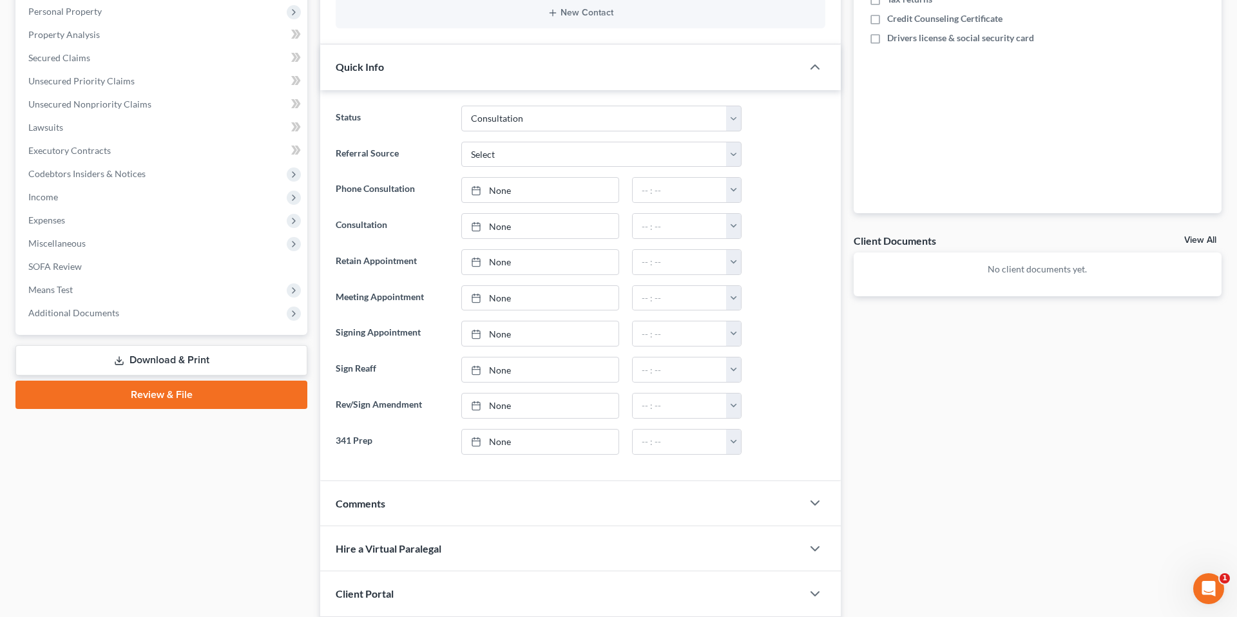
scroll to position [253, 0]
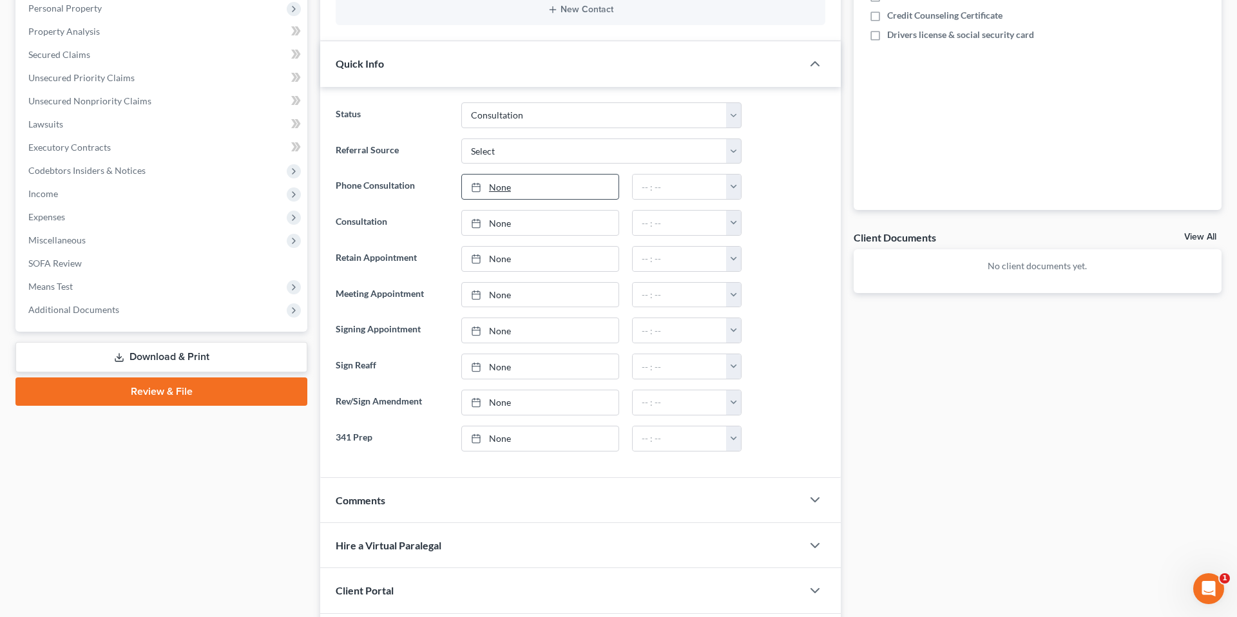
click at [532, 190] on link "None" at bounding box center [540, 187] width 157 height 24
type input "[DATE]"
click at [734, 187] on button "button" at bounding box center [733, 187] width 15 height 24
click at [766, 283] on link "2:30pm" at bounding box center [761, 283] width 72 height 22
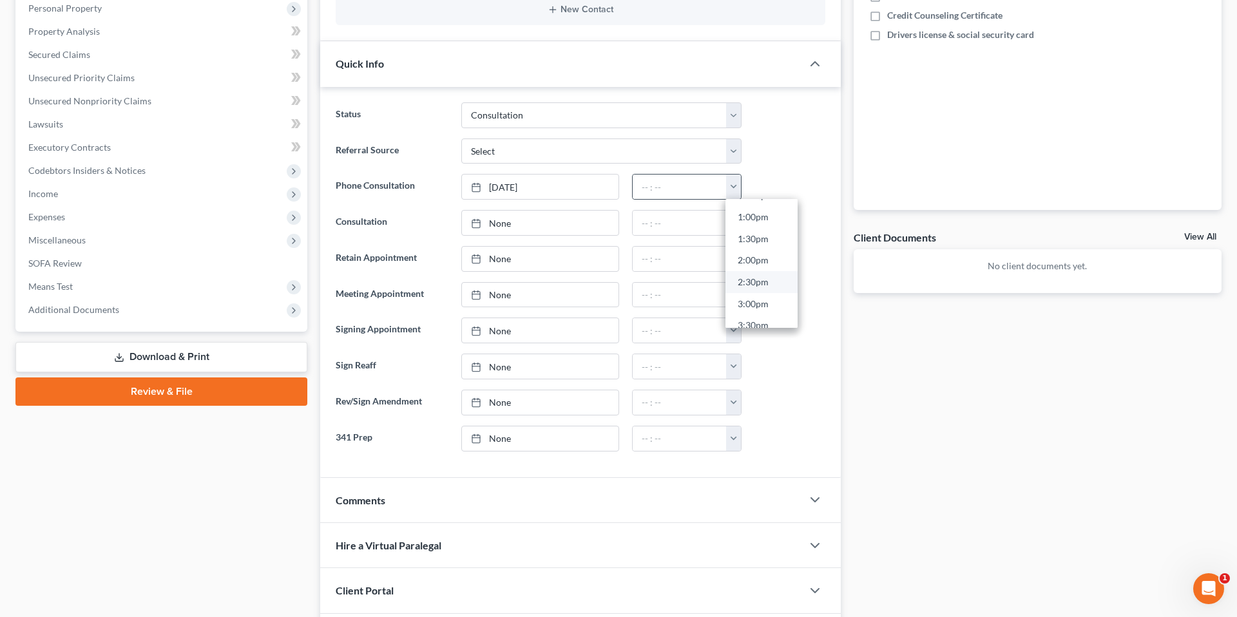
type input "2:30pm"
click at [802, 262] on div at bounding box center [790, 259] width 84 height 26
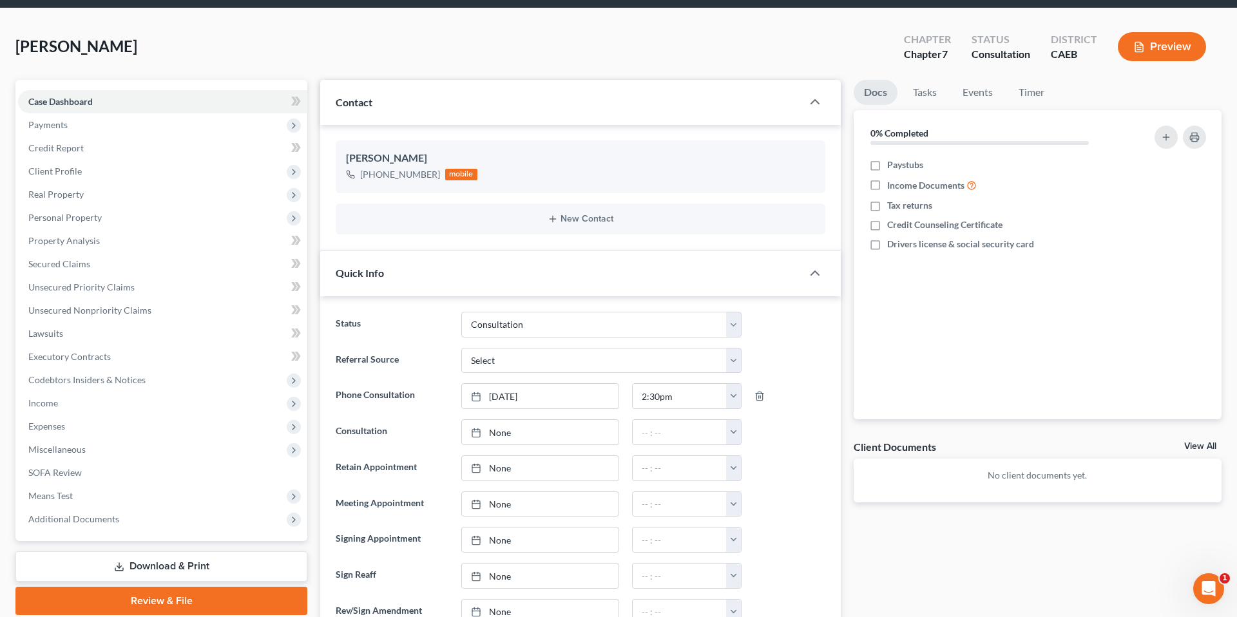
scroll to position [0, 0]
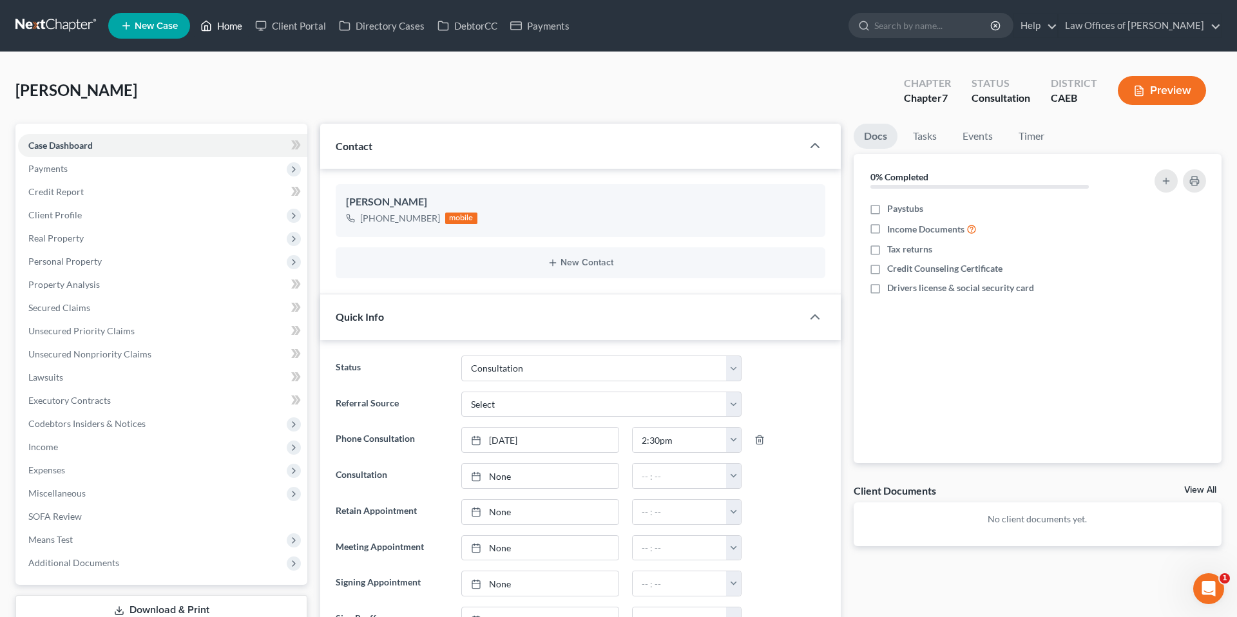
click at [225, 26] on link "Home" at bounding box center [221, 25] width 55 height 23
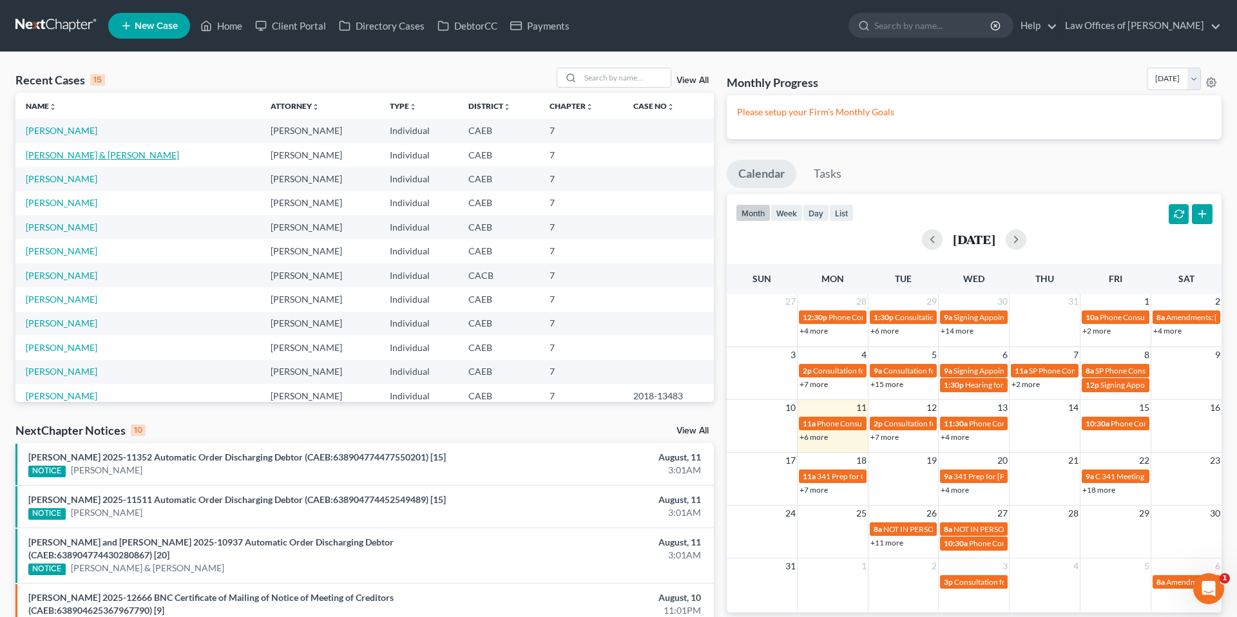
click at [179, 151] on link "[PERSON_NAME] & [PERSON_NAME]" at bounding box center [102, 154] width 153 height 11
select select "11"
select select "6"
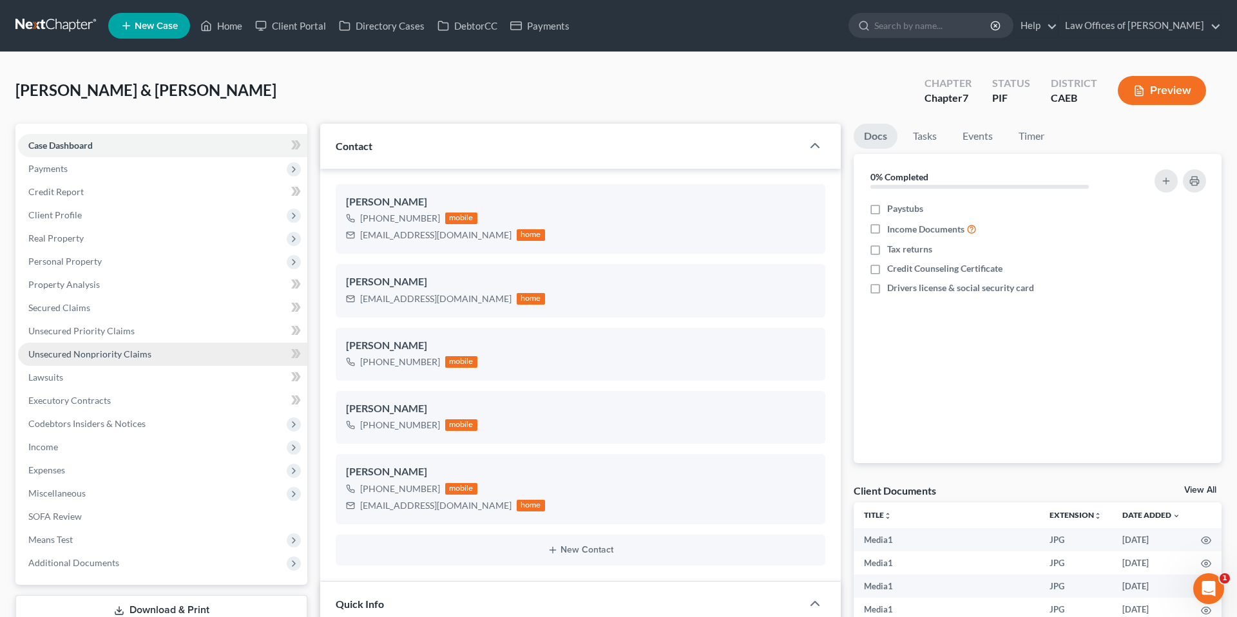
scroll to position [4402, 0]
click at [104, 349] on span "Unsecured Nonpriority Claims" at bounding box center [89, 353] width 123 height 11
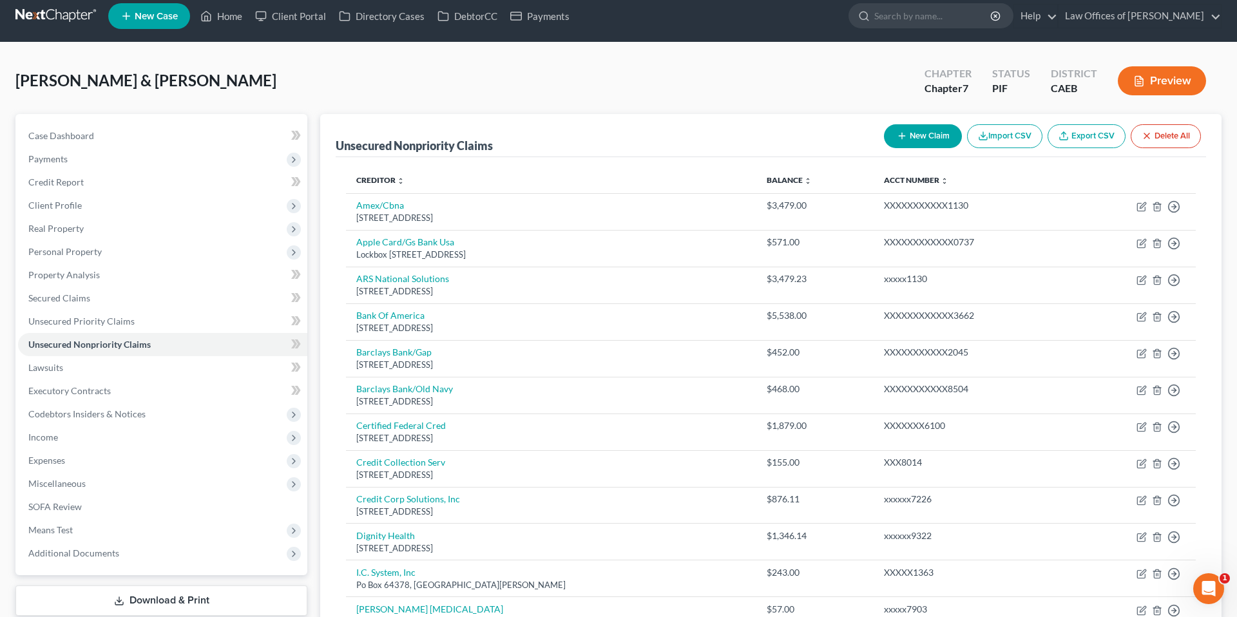
scroll to position [10, 0]
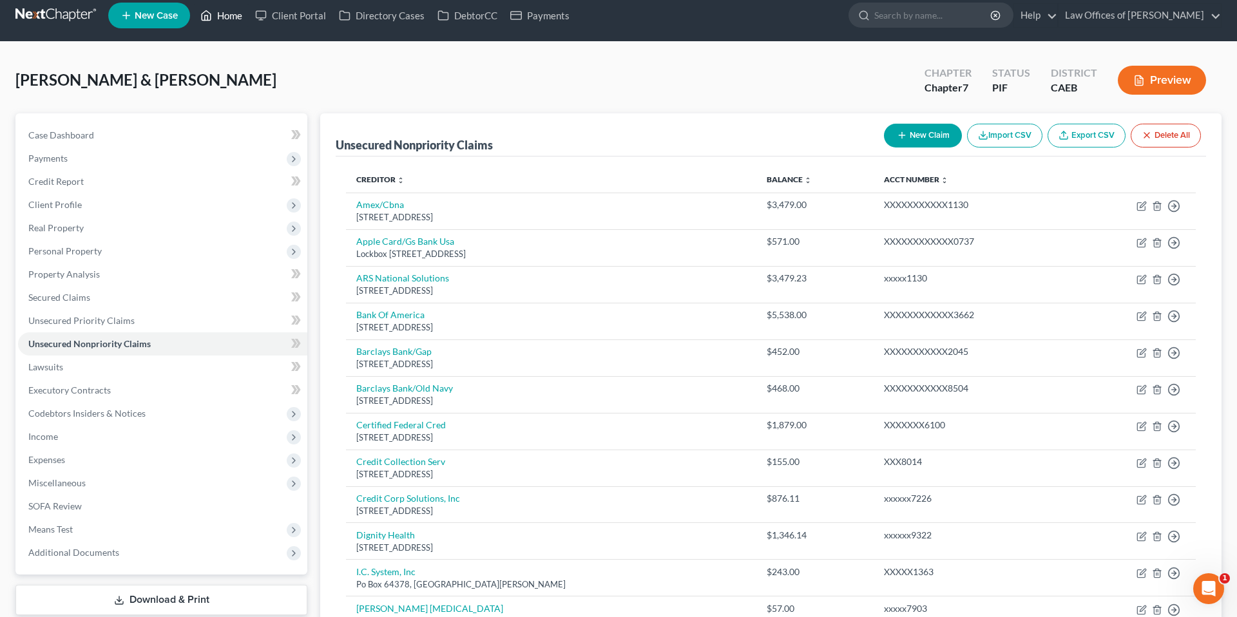
click at [213, 19] on link "Home" at bounding box center [221, 15] width 55 height 23
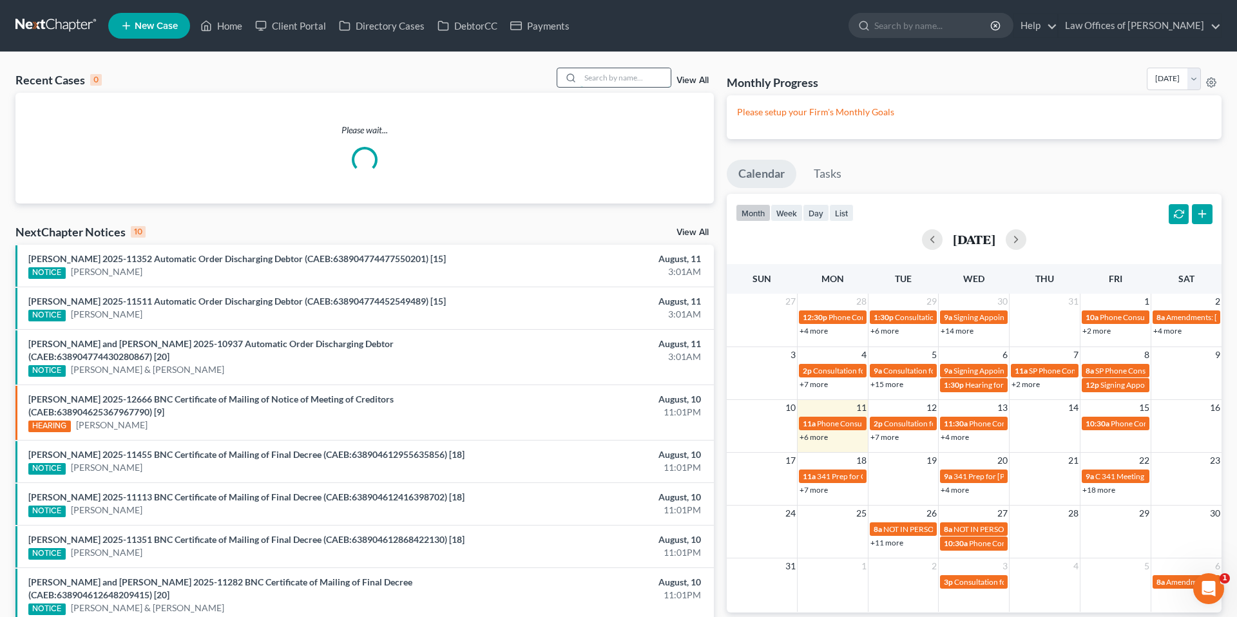
click at [623, 80] on input "search" at bounding box center [625, 77] width 90 height 19
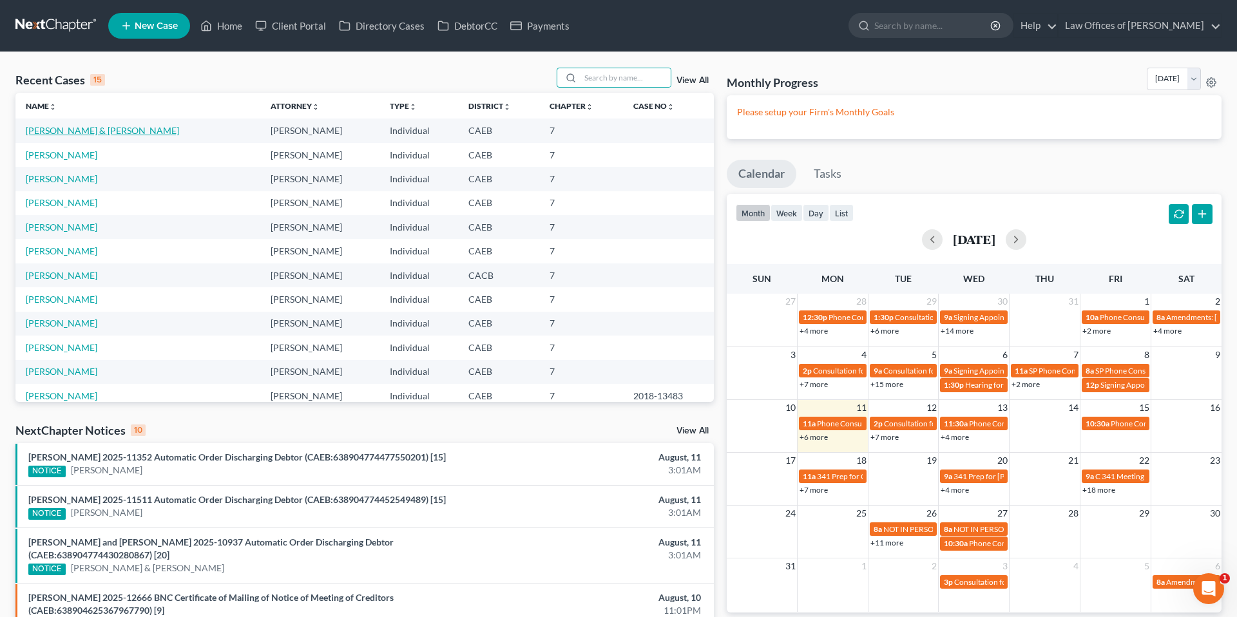
click at [140, 128] on link "[PERSON_NAME] & [PERSON_NAME]" at bounding box center [102, 130] width 153 height 11
select select "11"
select select "6"
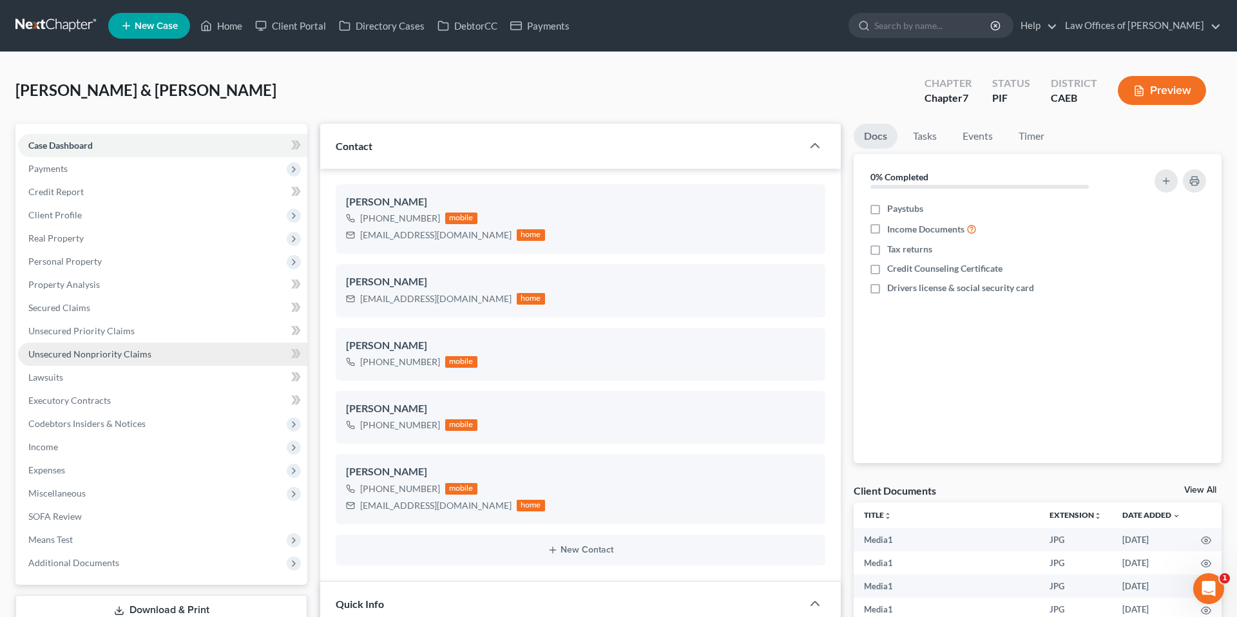
scroll to position [4402, 0]
click at [146, 349] on span "Unsecured Nonpriority Claims" at bounding box center [89, 353] width 123 height 11
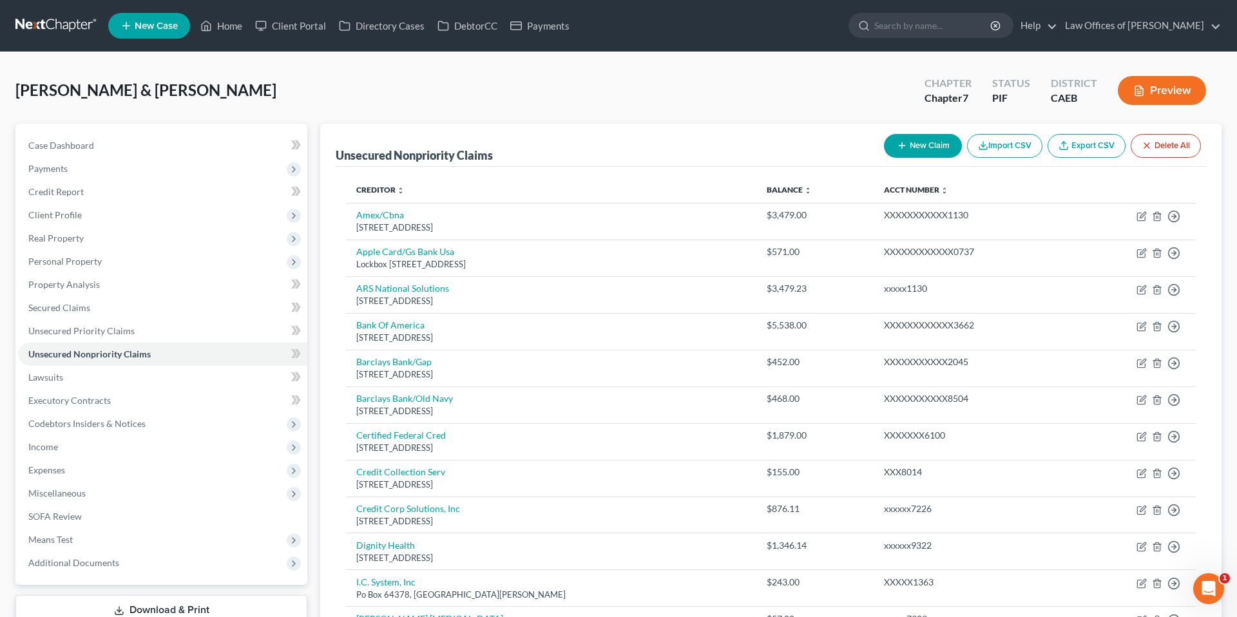
click at [1170, 93] on button "Preview" at bounding box center [1162, 90] width 88 height 29
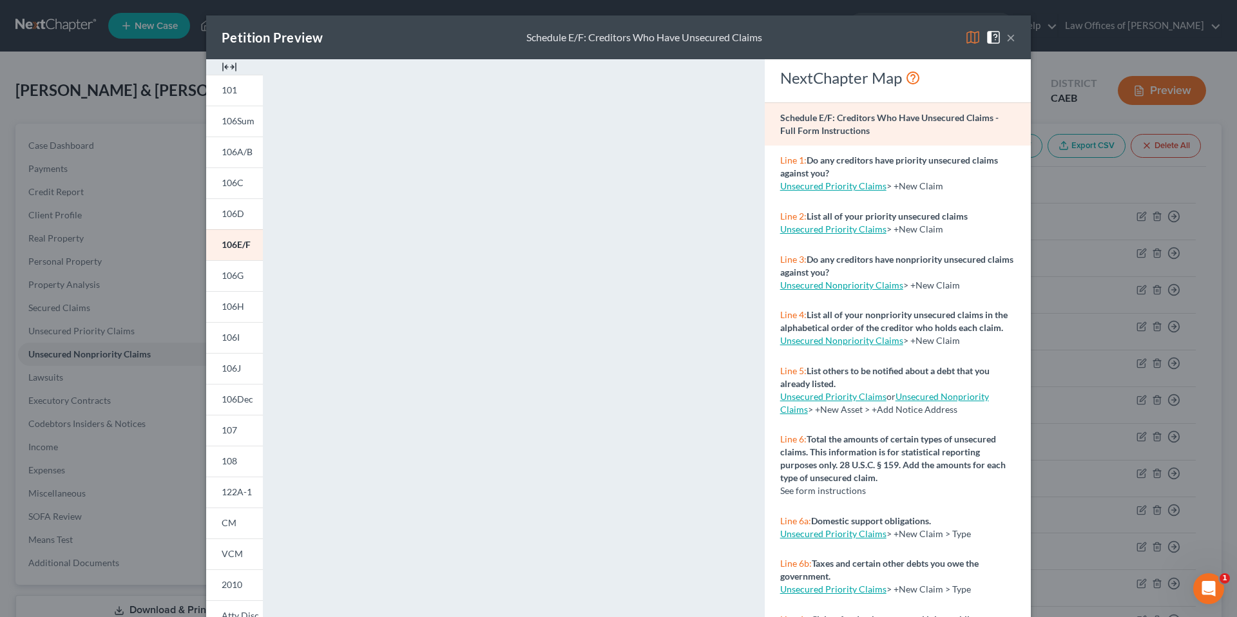
click at [1011, 40] on button "×" at bounding box center [1010, 37] width 9 height 15
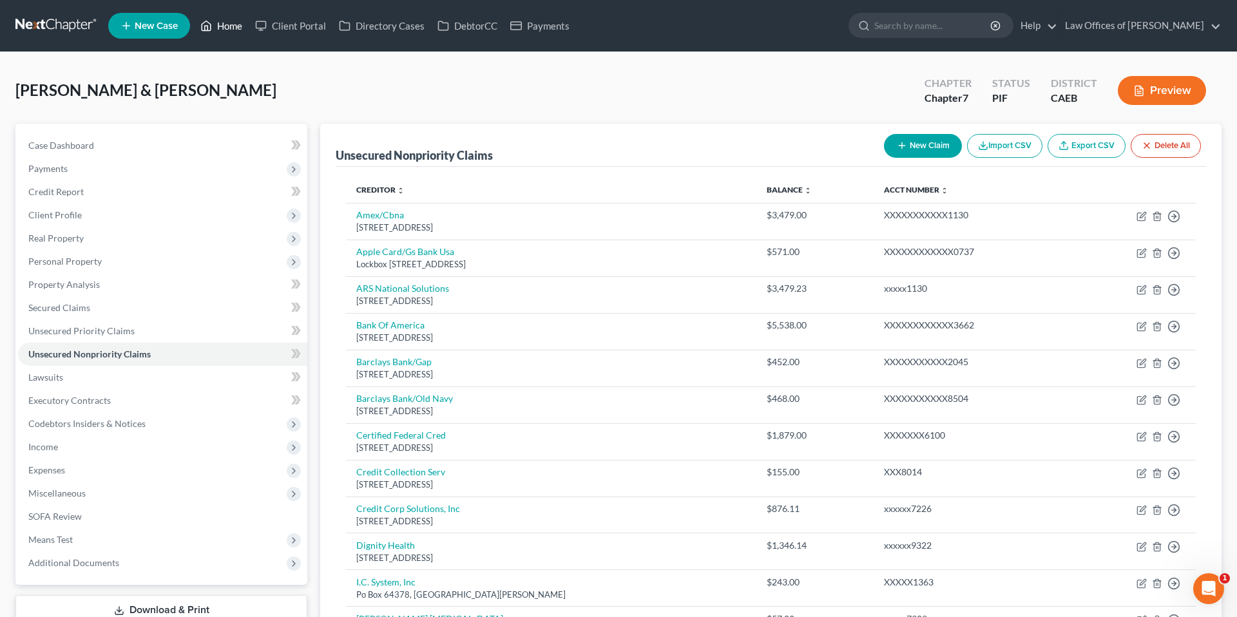
click at [218, 29] on link "Home" at bounding box center [221, 25] width 55 height 23
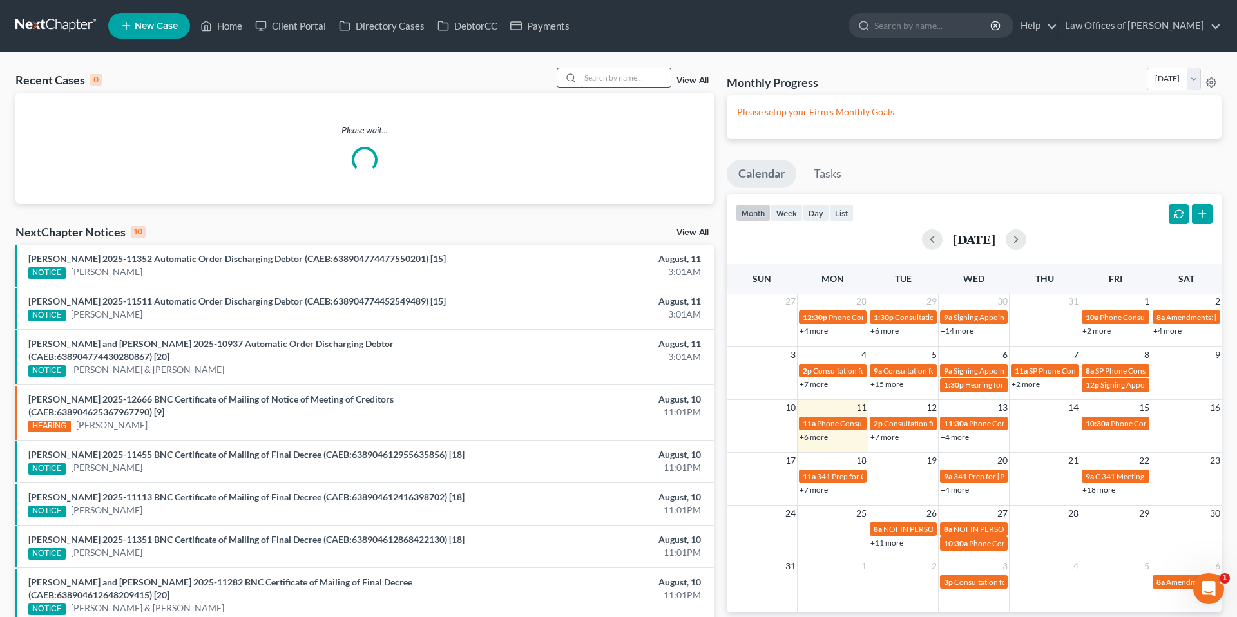
click at [613, 70] on input "search" at bounding box center [625, 77] width 90 height 19
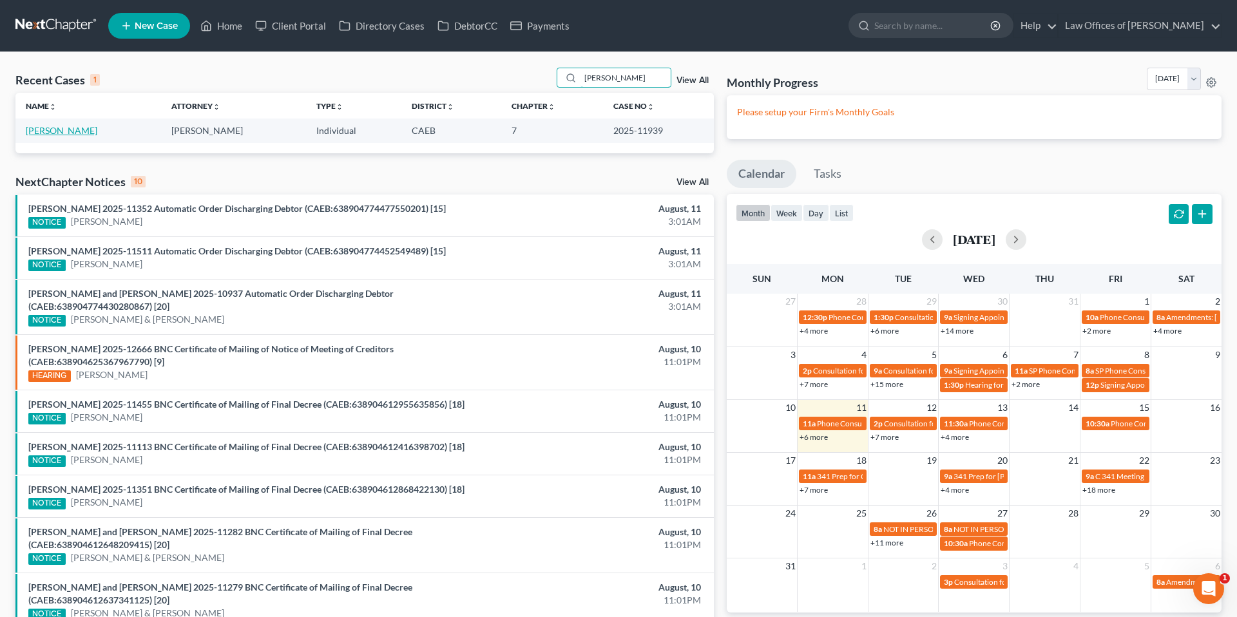
type input "[PERSON_NAME]"
click at [59, 131] on link "[PERSON_NAME]" at bounding box center [62, 130] width 72 height 11
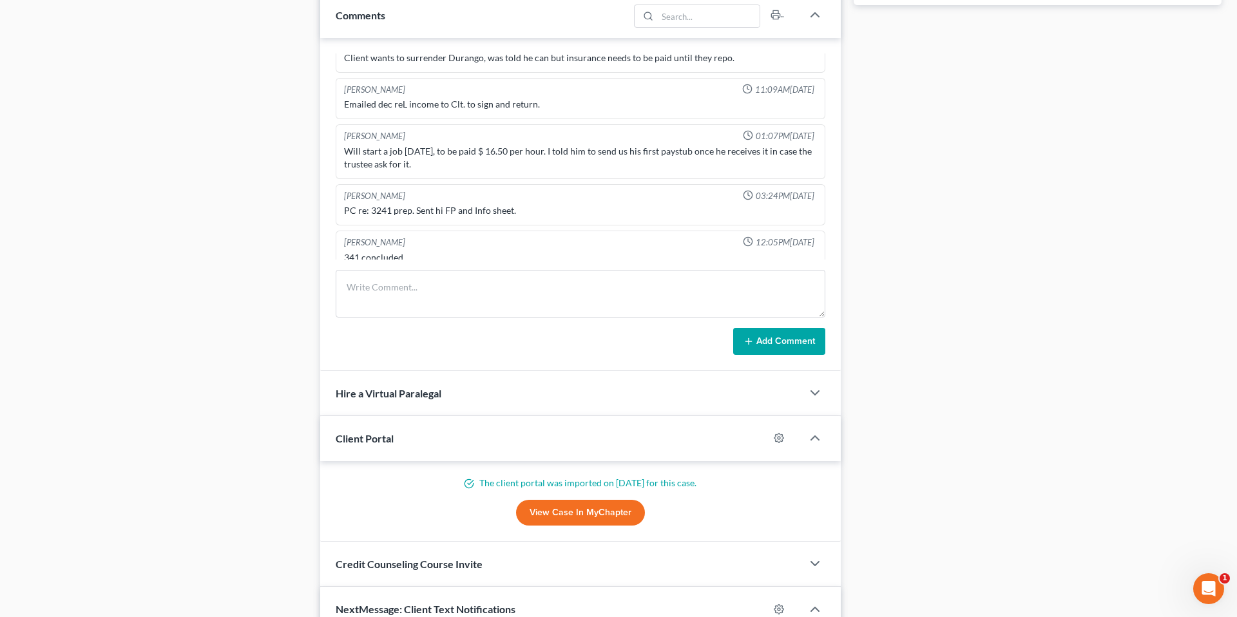
scroll to position [1107, 0]
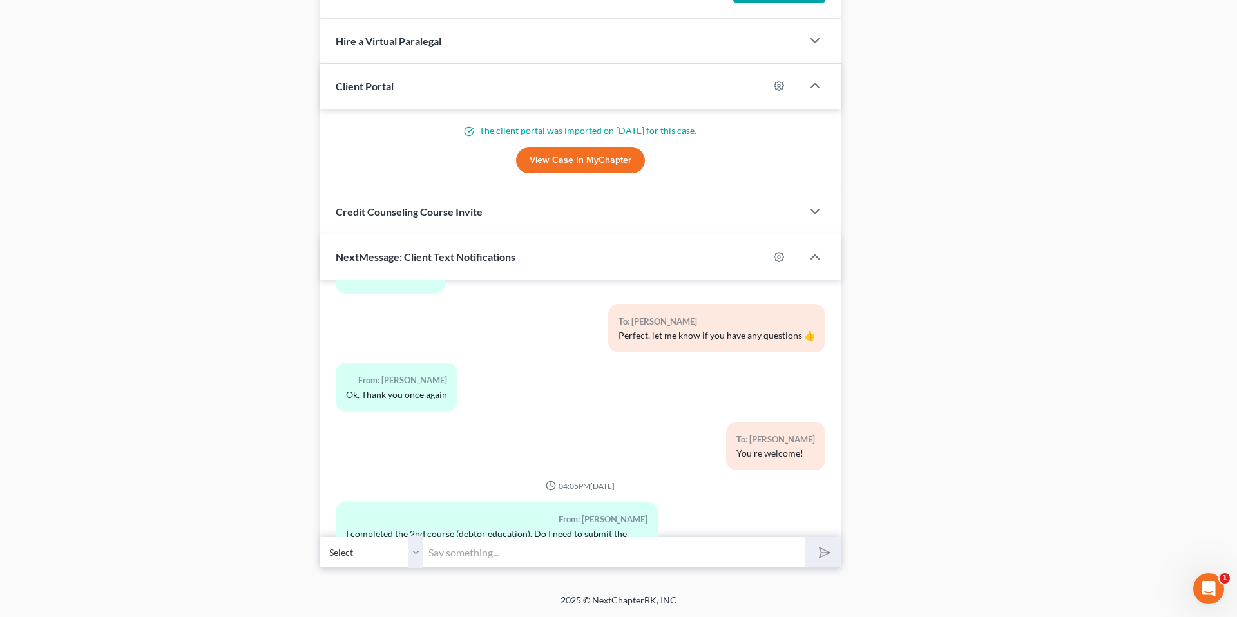
click at [489, 550] on input "text" at bounding box center [614, 553] width 382 height 32
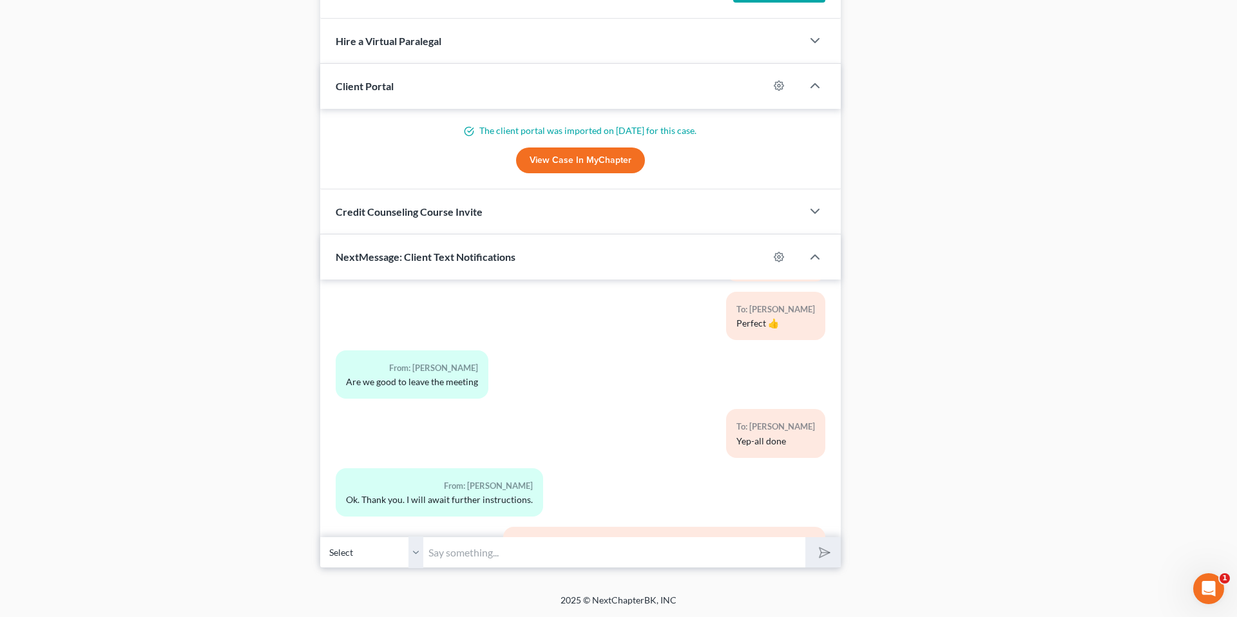
scroll to position [12922, 0]
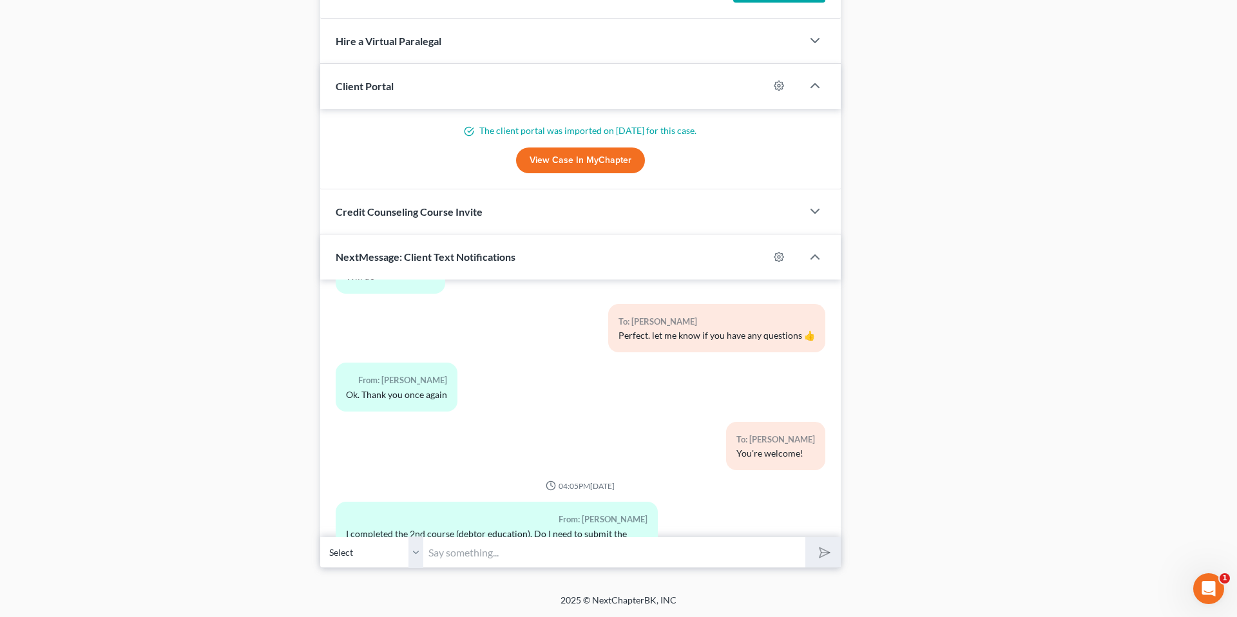
click at [475, 557] on input "text" at bounding box center [614, 553] width 382 height 32
type input "We've received it, no need to send it to the court."
click at [832, 558] on button "submit" at bounding box center [822, 552] width 35 height 30
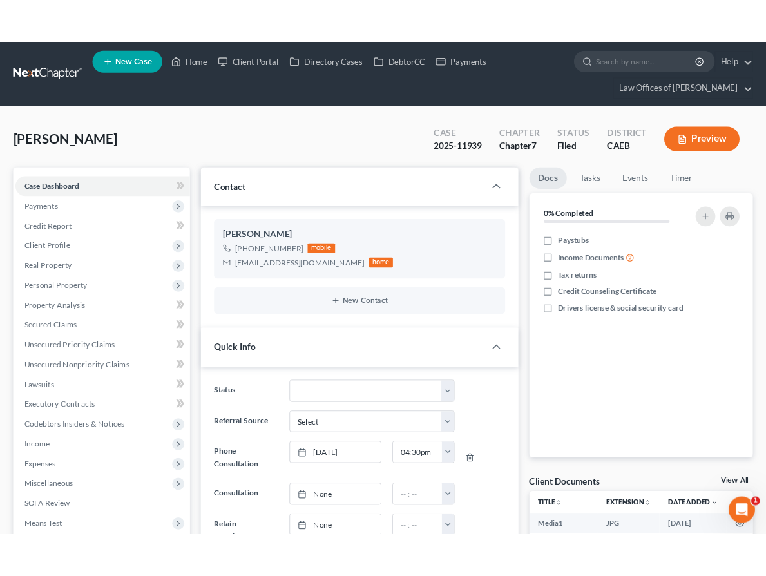
scroll to position [825, 0]
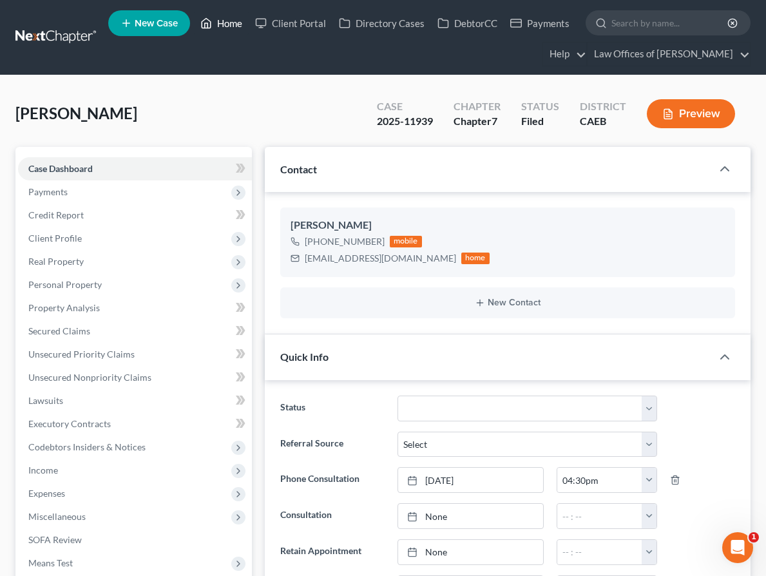
click at [242, 26] on link "Home" at bounding box center [221, 23] width 55 height 23
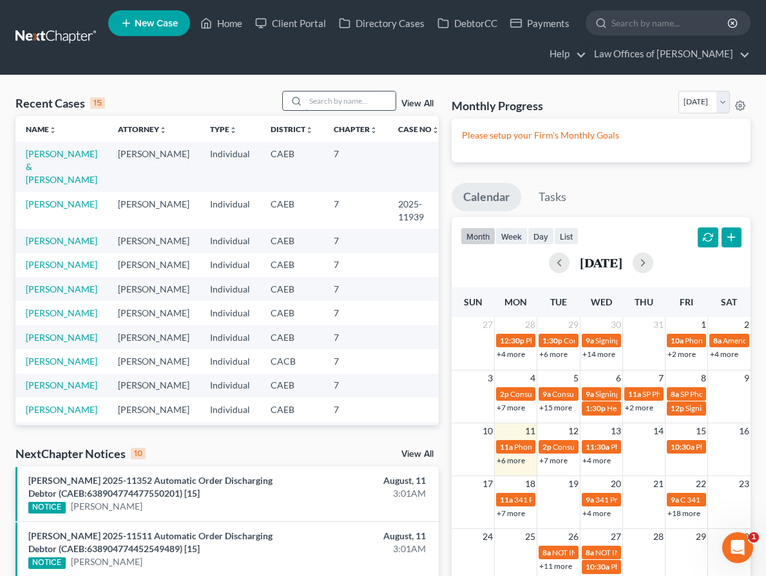
click at [317, 100] on input "search" at bounding box center [350, 100] width 90 height 19
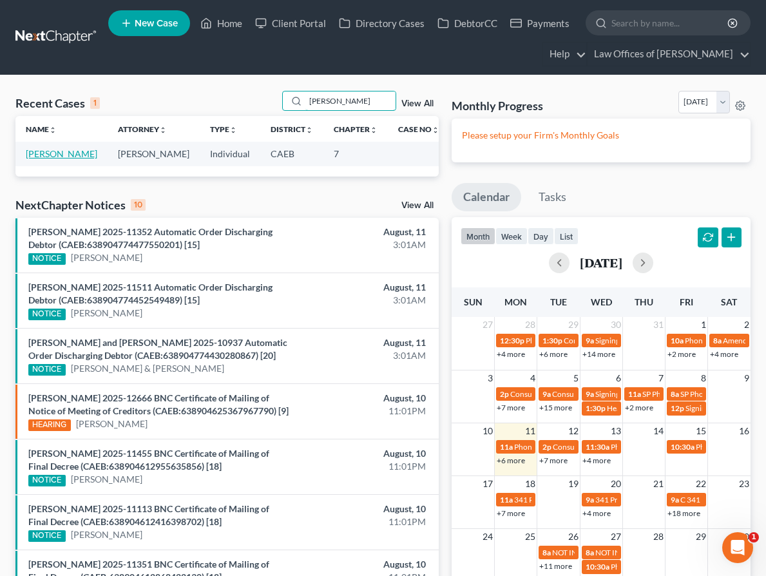
type input "[PERSON_NAME]"
click at [79, 153] on link "[PERSON_NAME]" at bounding box center [62, 153] width 72 height 11
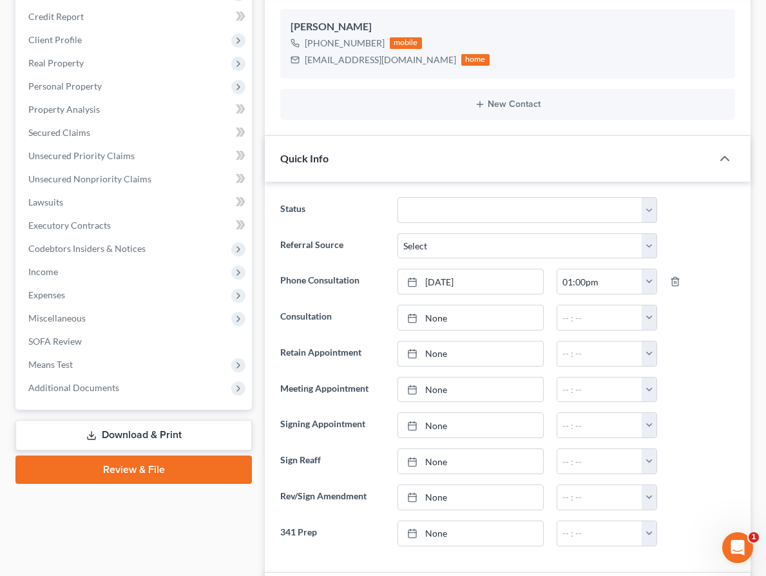
scroll to position [200, 0]
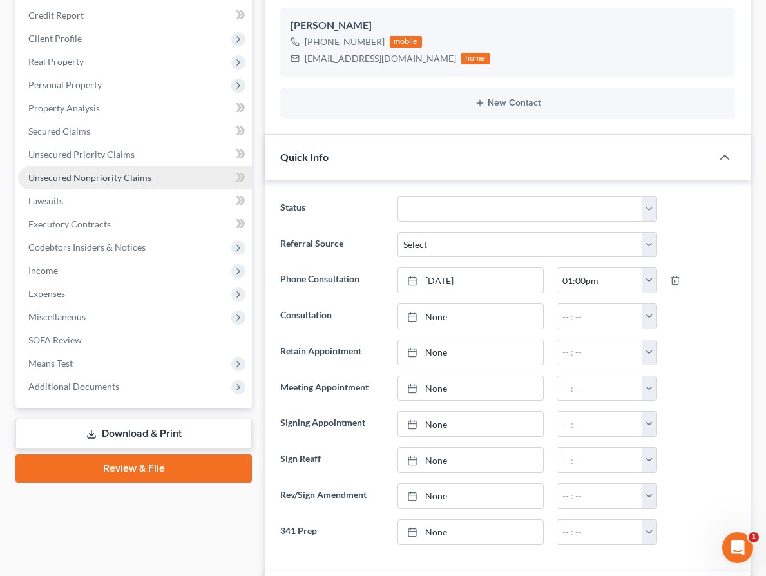
click at [127, 177] on span "Unsecured Nonpriority Claims" at bounding box center [89, 177] width 123 height 11
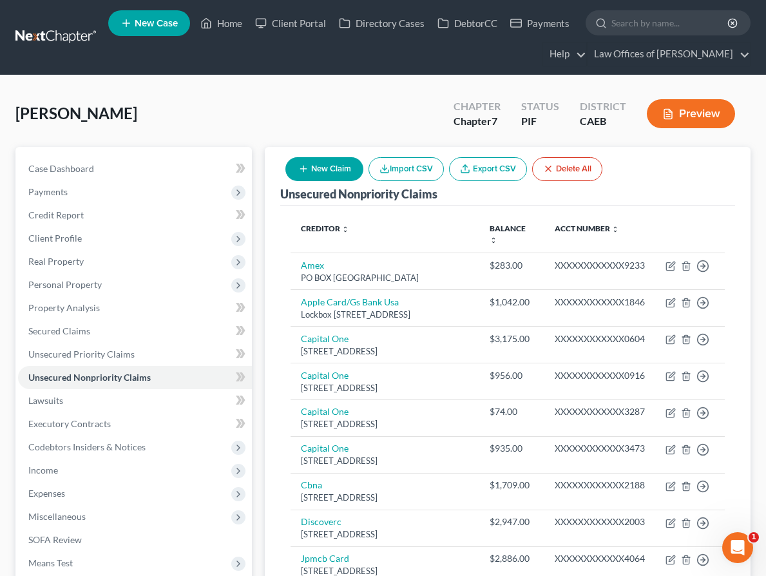
click at [326, 166] on button "New Claim" at bounding box center [324, 169] width 78 height 24
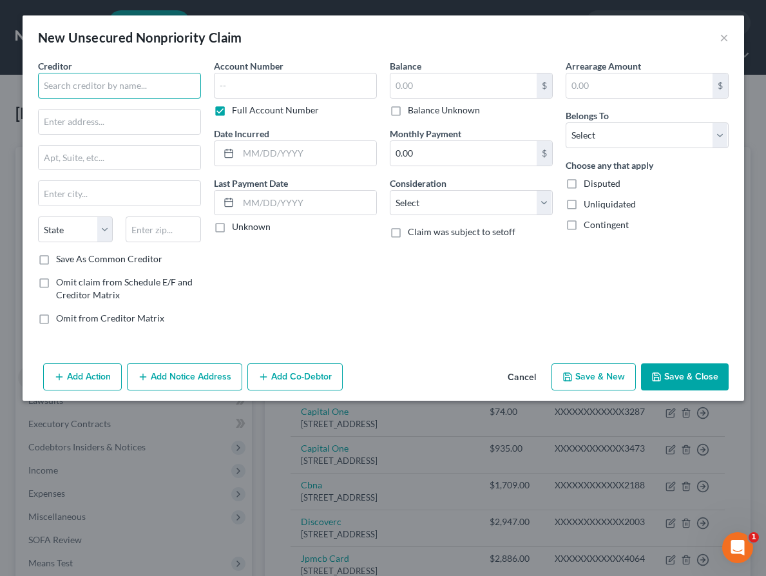
click at [114, 93] on input "text" at bounding box center [119, 86] width 163 height 26
click at [93, 123] on input "text" at bounding box center [120, 122] width 162 height 24
click at [95, 94] on input "IRS" at bounding box center [119, 86] width 163 height 26
type input "I"
drag, startPoint x: 292, startPoint y: 316, endPoint x: 111, endPoint y: 186, distance: 223.3
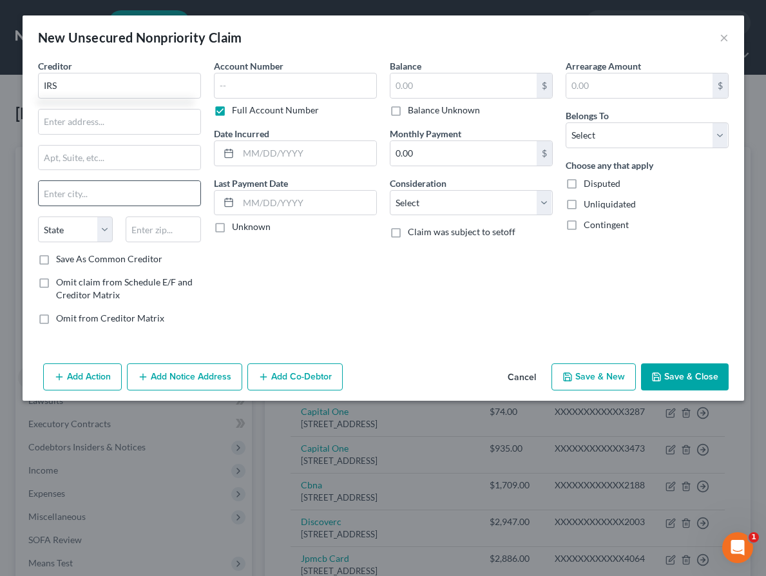
click at [292, 316] on div "Account Number Full Account Number Date Incurred Last Payment Date Unknown" at bounding box center [295, 197] width 176 height 276
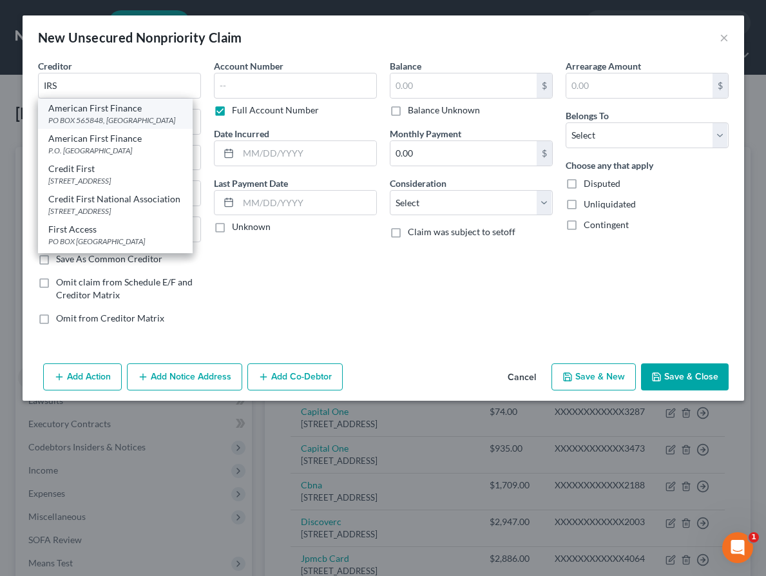
click at [100, 123] on div "PO BOX 565848, [GEOGRAPHIC_DATA]" at bounding box center [115, 120] width 134 height 11
type input "American First Finance"
type input "PO BOX 565848"
type input "[GEOGRAPHIC_DATA]"
select select "45"
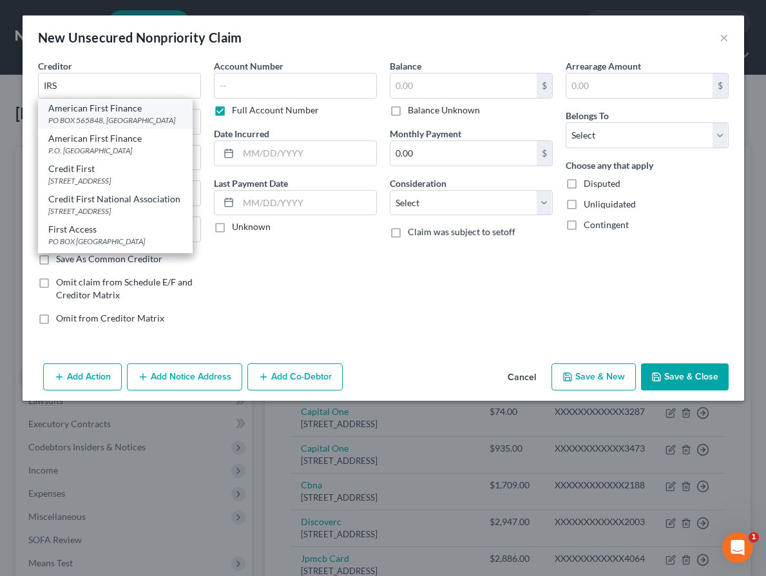
type input "75356"
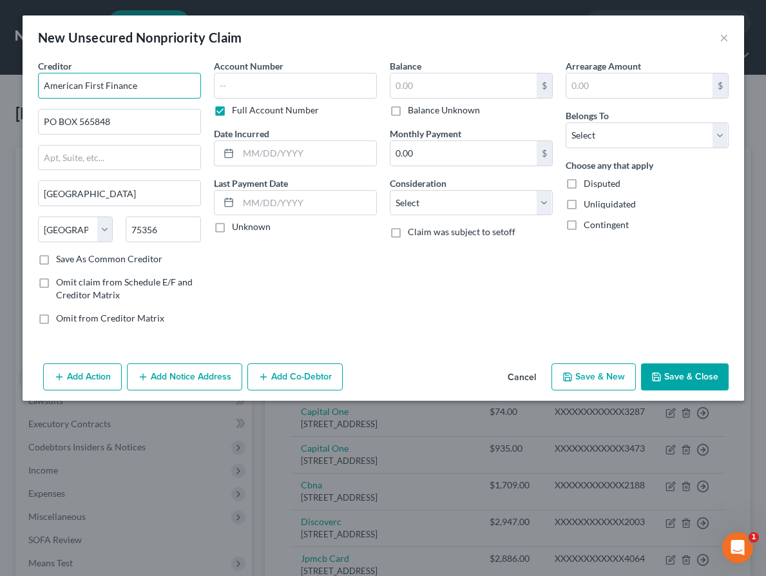
click at [142, 88] on input "American First Finance" at bounding box center [119, 86] width 163 height 26
click at [141, 90] on input "American First Finance" at bounding box center [119, 86] width 163 height 26
type input "IRS"
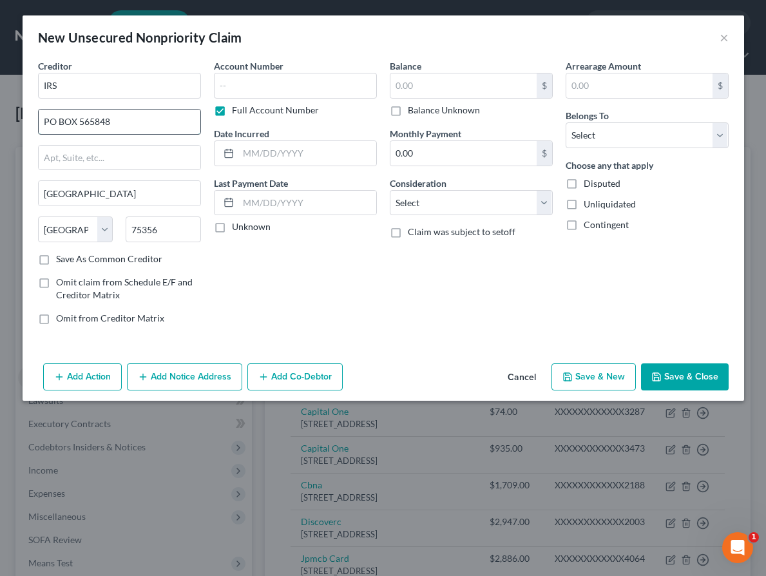
click at [125, 124] on input "PO BOX 565848" at bounding box center [120, 122] width 162 height 24
paste input "Box"
type input "B"
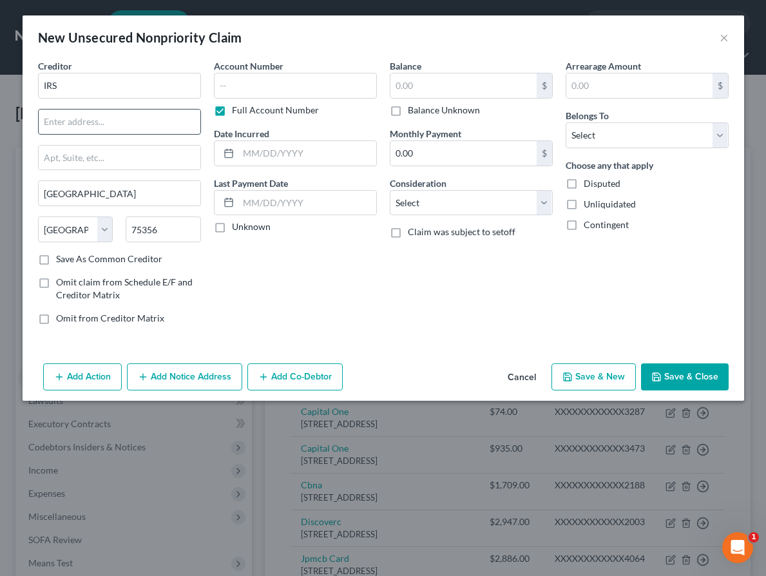
paste input "text"
paste input "[GEOGRAPHIC_DATA]-2501"
type input "[GEOGRAPHIC_DATA]-2501"
click at [147, 233] on input "75356" at bounding box center [163, 229] width 75 height 26
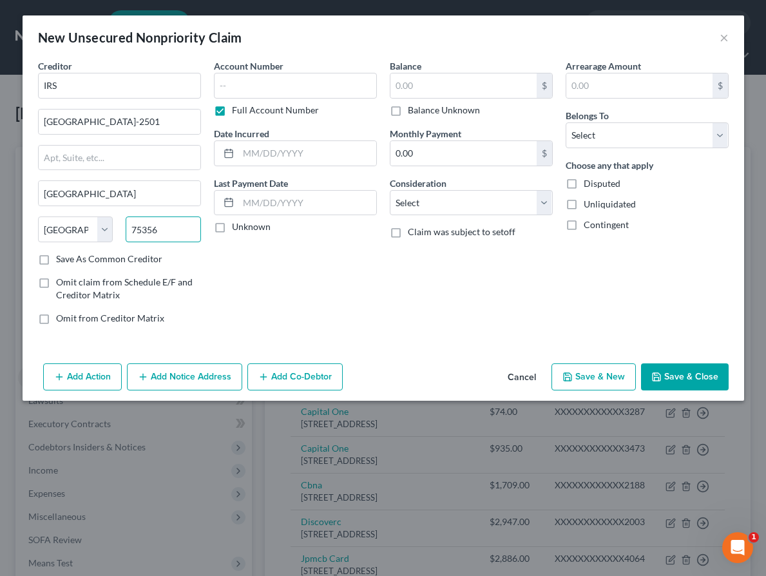
scroll to position [0, 0]
click at [147, 233] on input "75356" at bounding box center [163, 229] width 75 height 26
type input "45280"
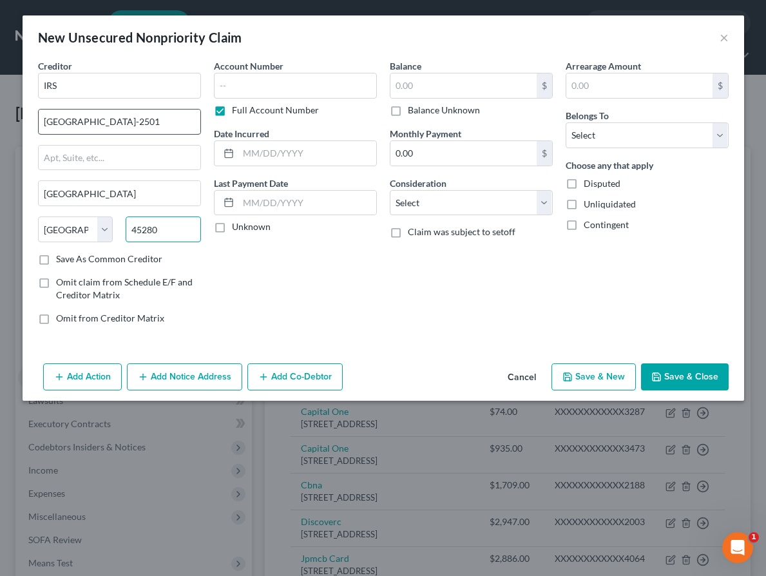
scroll to position [0, 27]
click at [122, 169] on input "text" at bounding box center [120, 158] width 162 height 24
click at [119, 159] on input "text" at bounding box center [120, 158] width 162 height 24
click at [80, 193] on input "[GEOGRAPHIC_DATA]" at bounding box center [120, 193] width 162 height 24
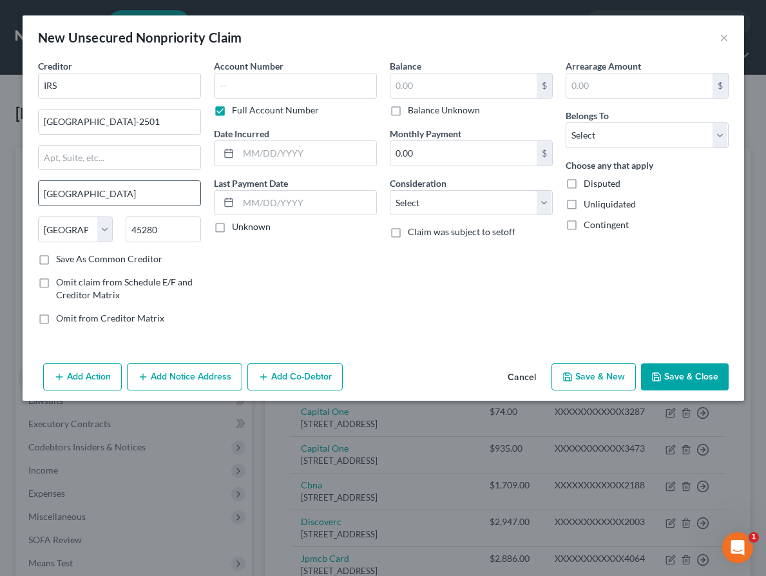
click at [80, 193] on input "[GEOGRAPHIC_DATA]" at bounding box center [120, 193] width 162 height 24
type input "[GEOGRAPHIC_DATA]"
select select "36"
drag, startPoint x: 84, startPoint y: 122, endPoint x: 211, endPoint y: 122, distance: 126.9
click at [211, 122] on div "Creditor * IRS [GEOGRAPHIC_DATA]-2501 [GEOGRAPHIC_DATA] [US_STATE][GEOGRAPHIC_D…" at bounding box center [383, 197] width 703 height 276
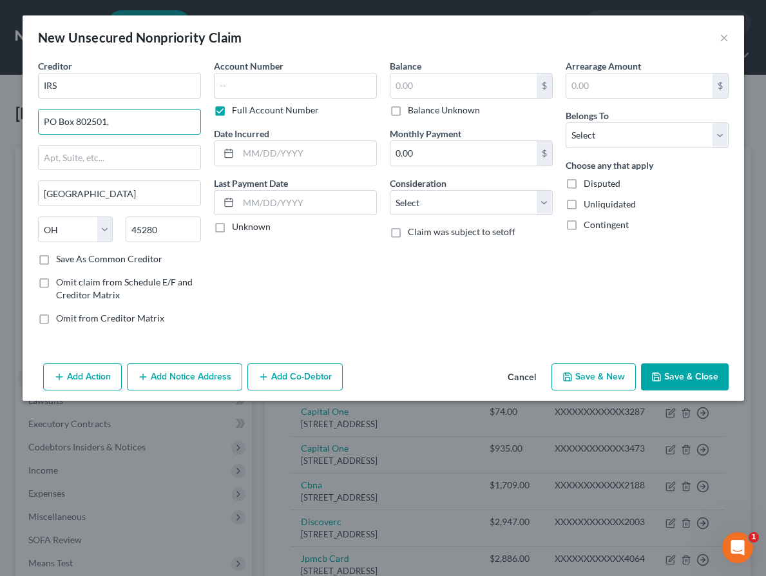
scroll to position [0, 0]
type input "PO Box 802501"
click at [243, 79] on input "text" at bounding box center [295, 86] width 163 height 26
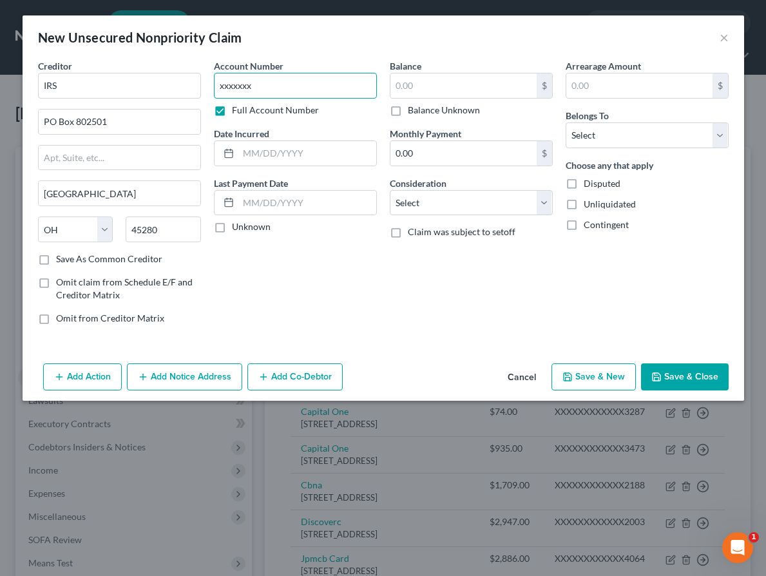
type input "xxxxxxx"
drag, startPoint x: 426, startPoint y: 112, endPoint x: 609, endPoint y: 131, distance: 184.6
click at [426, 112] on label "Balance Unknown" at bounding box center [444, 110] width 72 height 13
click at [421, 112] on input "Balance Unknown" at bounding box center [417, 108] width 8 height 8
checkbox input "true"
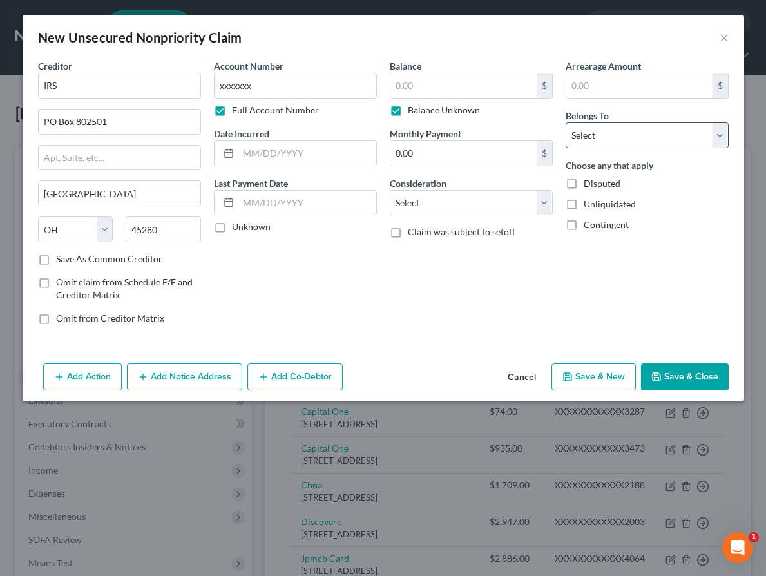
type input "0.00"
click at [629, 142] on select "Select Debtor 1 Only Debtor 2 Only Debtor 1 And Debtor 2 Only At Least One Of T…" at bounding box center [647, 135] width 163 height 26
select select "0"
click at [707, 375] on button "Save & Close" at bounding box center [685, 376] width 88 height 27
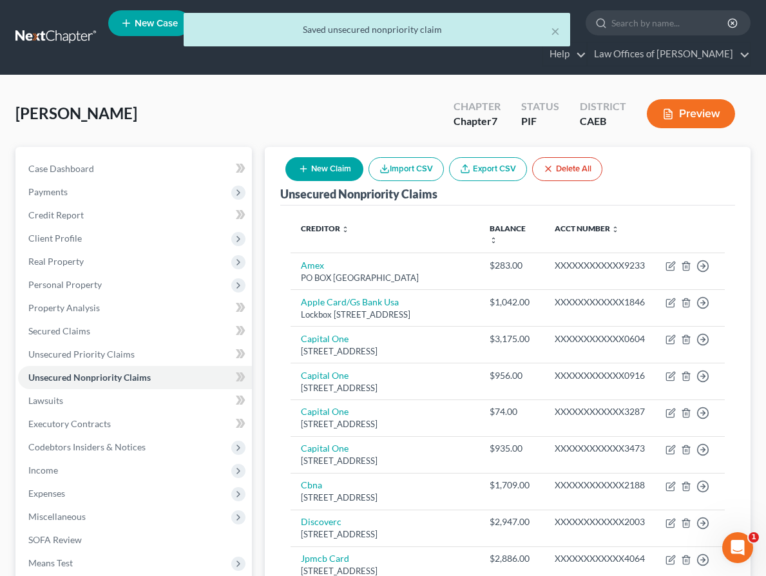
click at [304, 169] on icon "button" at bounding box center [303, 169] width 10 height 10
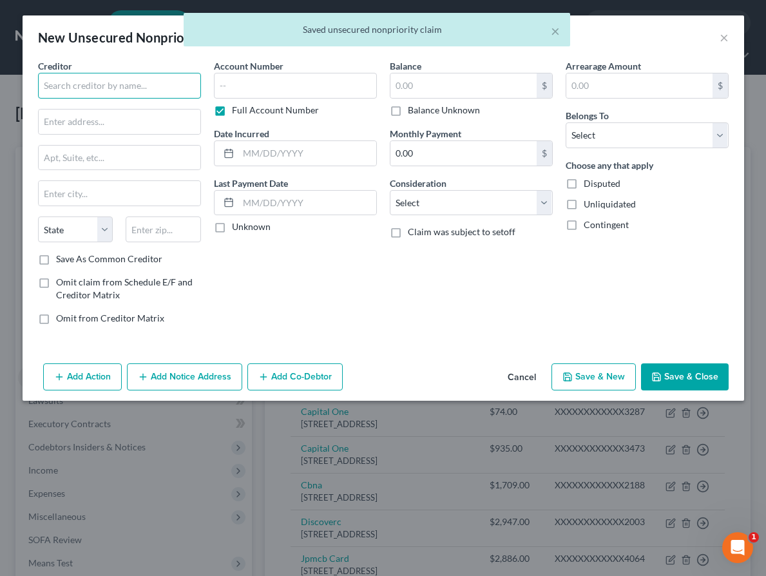
click at [129, 83] on input "text" at bounding box center [119, 86] width 163 height 26
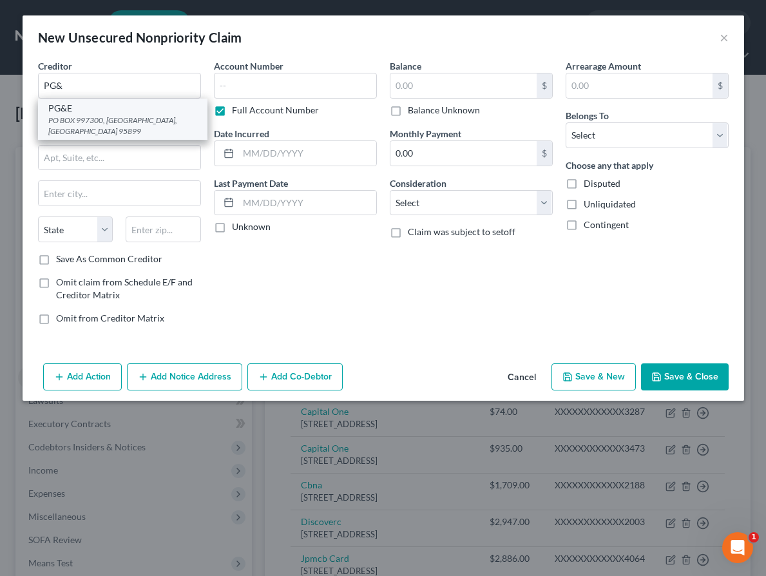
click at [136, 110] on div "PG&E" at bounding box center [122, 108] width 149 height 13
type input "PG&E"
type input "PO BOX 997300"
type input "[GEOGRAPHIC_DATA]"
select select "4"
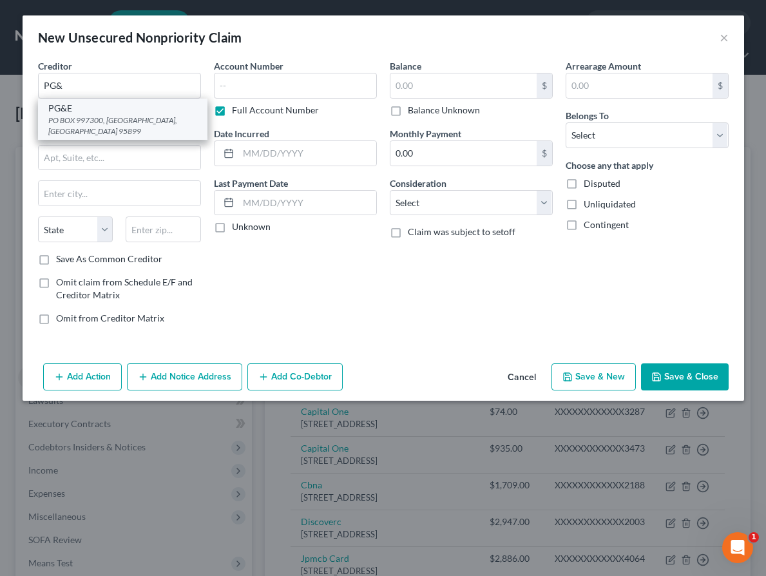
type input "95899"
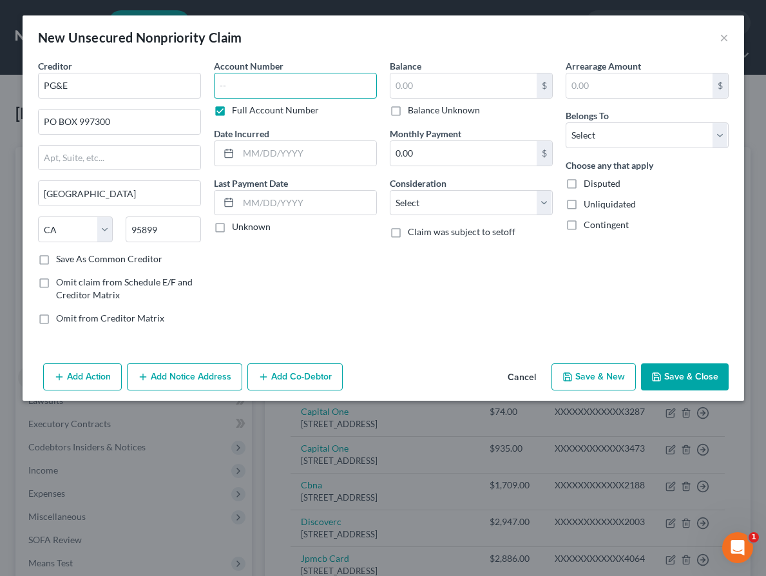
click at [251, 83] on input "text" at bounding box center [295, 86] width 163 height 26
type input "xxxxxxxx1205"
click at [423, 82] on input "text" at bounding box center [463, 85] width 146 height 24
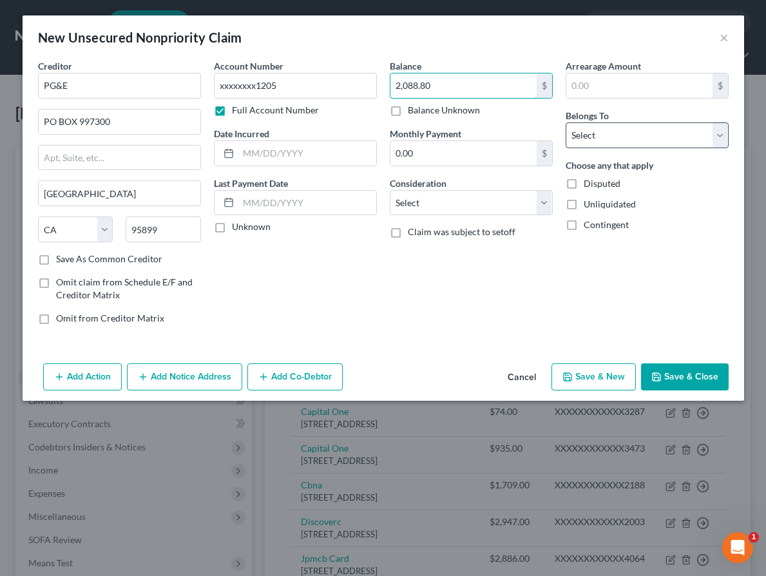
type input "2,088.80"
click at [582, 133] on select "Select Debtor 1 Only Debtor 2 Only Debtor 1 And Debtor 2 Only At Least One Of T…" at bounding box center [647, 135] width 163 height 26
select select "0"
click at [667, 375] on button "Save & Close" at bounding box center [685, 376] width 88 height 27
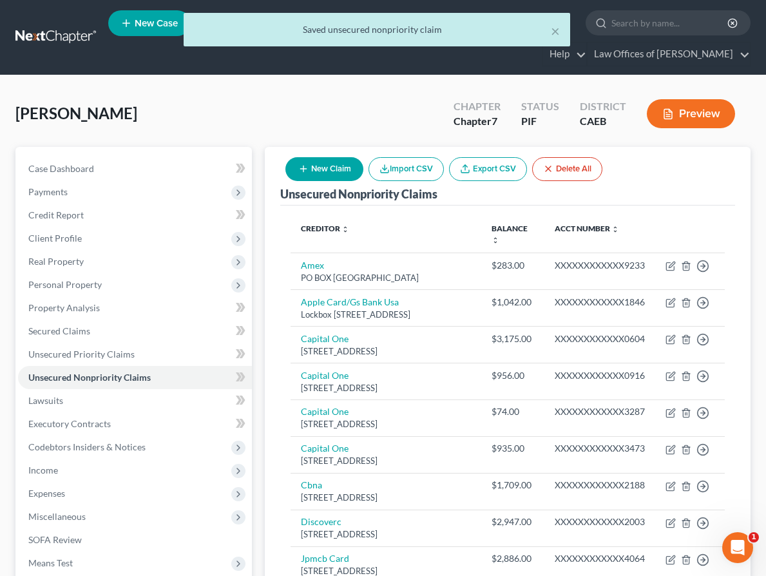
click at [318, 169] on button "New Claim" at bounding box center [324, 169] width 78 height 24
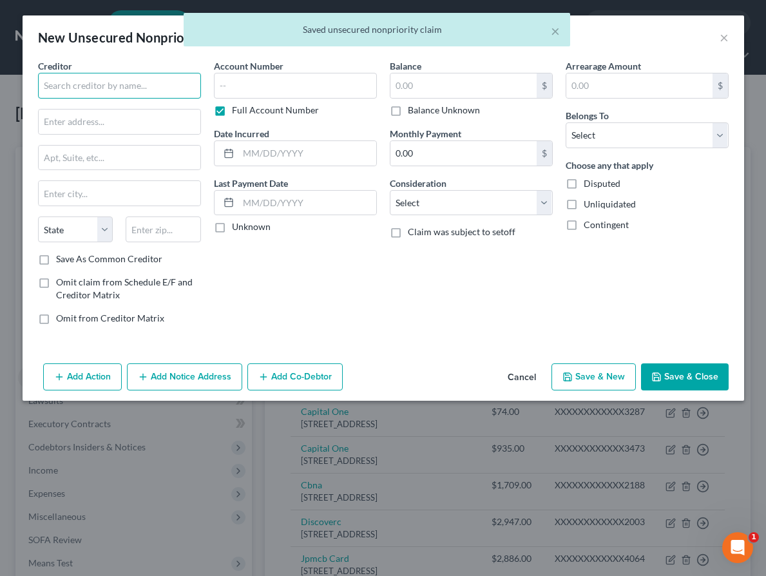
click at [134, 84] on input "text" at bounding box center [119, 86] width 163 height 26
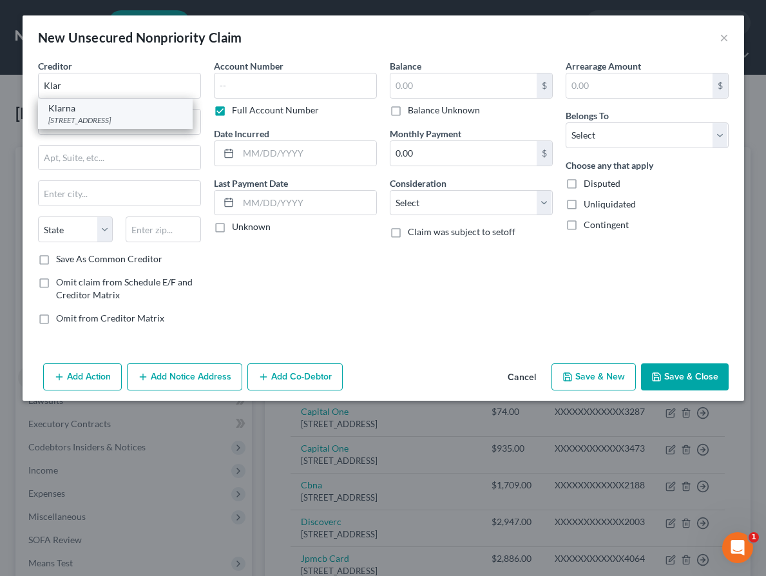
click at [115, 115] on div "[STREET_ADDRESS]" at bounding box center [115, 120] width 134 height 11
type input "Klarna"
type input "[STREET_ADDRESS]"
type input "Columbus"
select select "36"
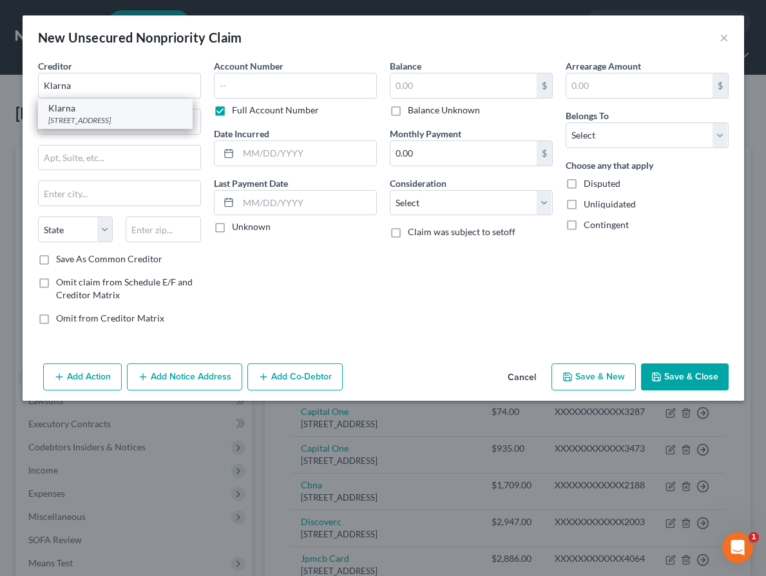
type input "43215"
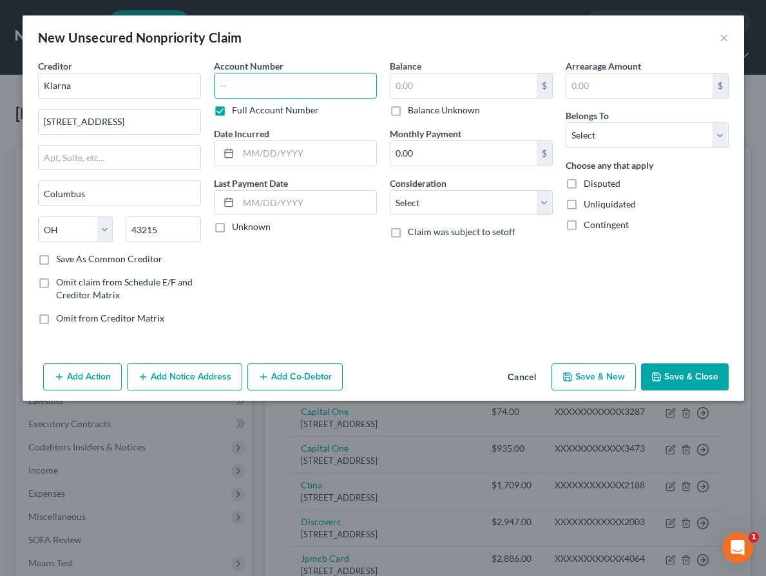
click at [268, 90] on input "text" at bounding box center [295, 86] width 163 height 26
type input "x"
click at [421, 113] on label "Balance Unknown" at bounding box center [444, 110] width 72 height 13
click at [421, 112] on input "Balance Unknown" at bounding box center [417, 108] width 8 height 8
checkbox input "true"
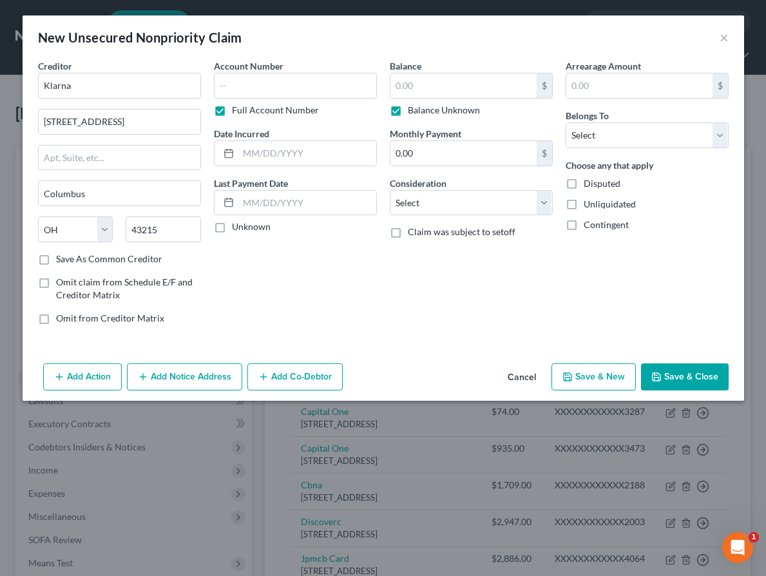
type input "0.00"
click at [423, 110] on label "Balance Unknown" at bounding box center [444, 110] width 72 height 13
click at [421, 110] on input "Balance Unknown" at bounding box center [417, 108] width 8 height 8
checkbox input "false"
click at [415, 88] on input "0.00" at bounding box center [463, 85] width 146 height 24
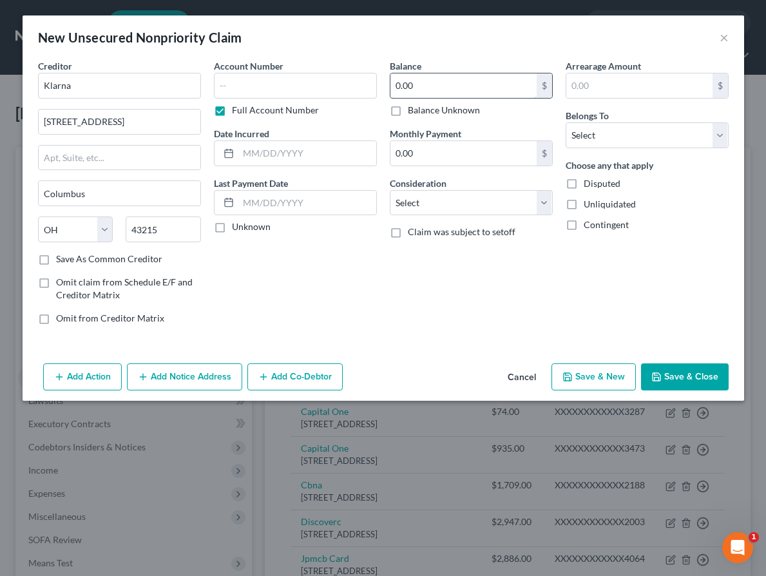
click at [415, 88] on input "0.00" at bounding box center [463, 85] width 146 height 24
type input "151.91"
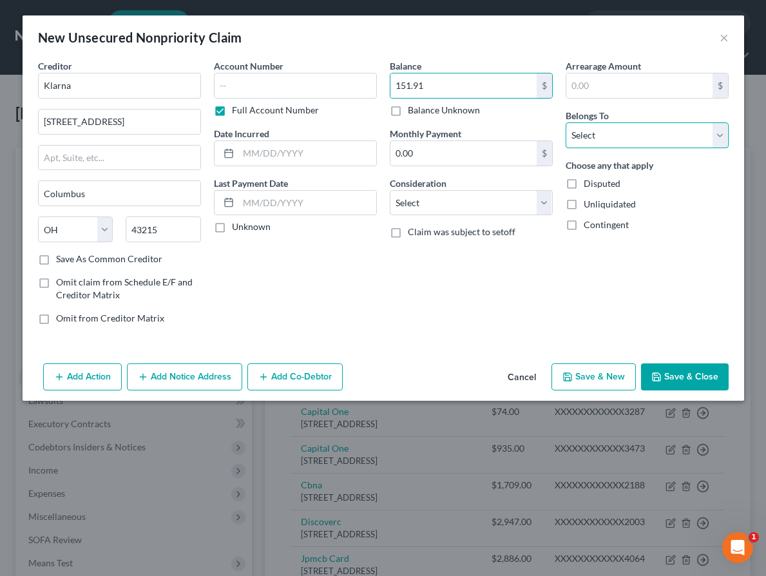
click at [609, 142] on select "Select Debtor 1 Only Debtor 2 Only Debtor 1 And Debtor 2 Only At Least One Of T…" at bounding box center [647, 135] width 163 height 26
select select "0"
click at [674, 381] on button "Save & Close" at bounding box center [685, 376] width 88 height 27
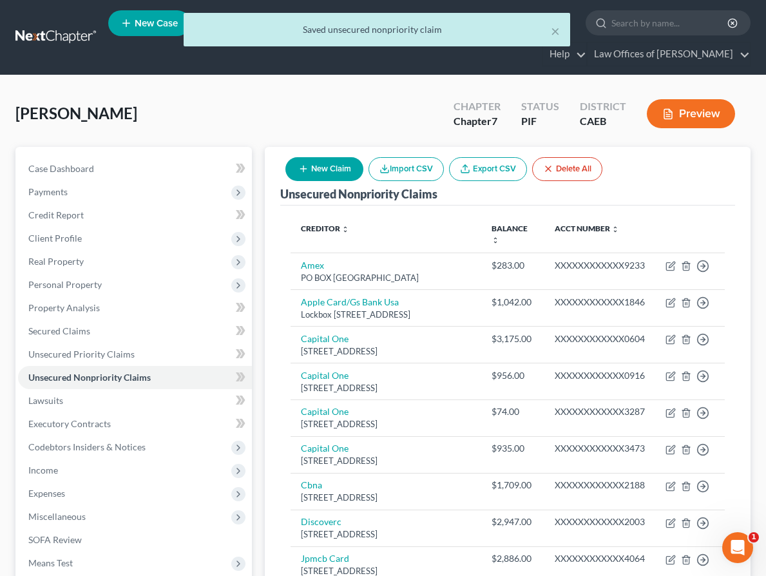
click at [320, 173] on button "New Claim" at bounding box center [324, 169] width 78 height 24
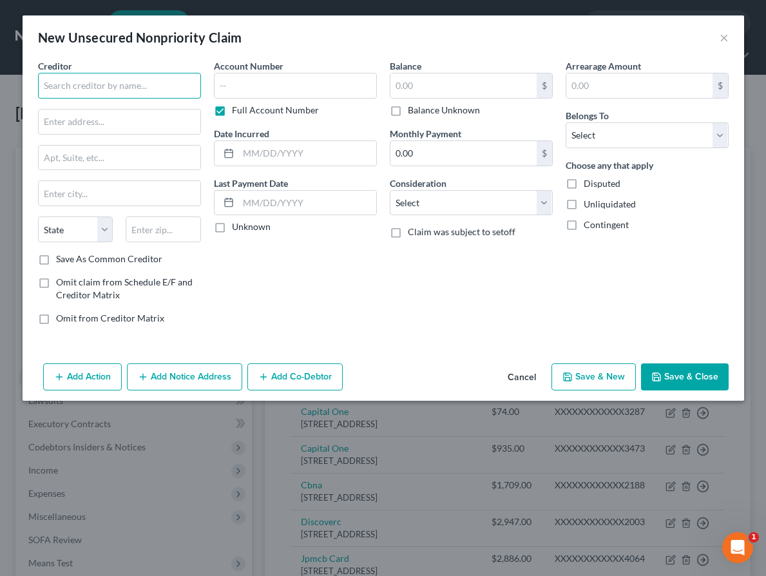
click at [158, 87] on input "text" at bounding box center [119, 86] width 163 height 26
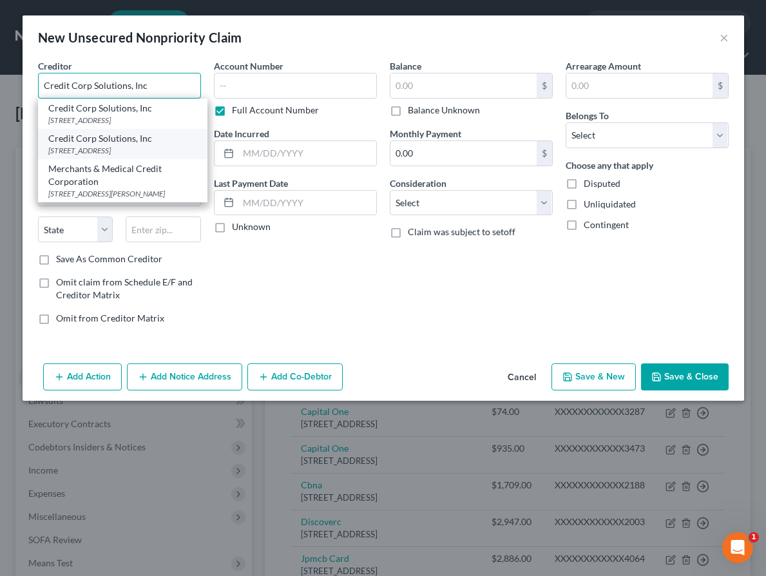
type input "Credit Corp Solutions, Inc"
click at [134, 146] on div "[STREET_ADDRESS]" at bounding box center [122, 150] width 149 height 11
type input "[STREET_ADDRESS]"
type input "[PERSON_NAME]"
select select "46"
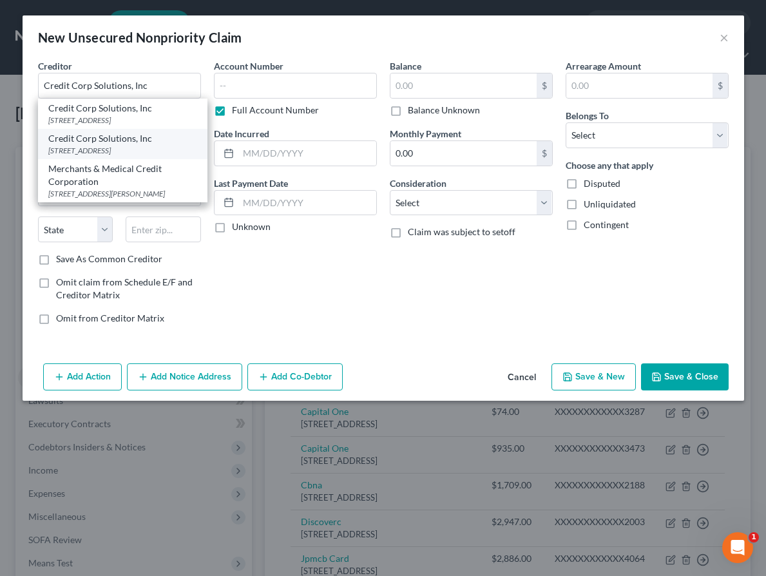
type input "84020"
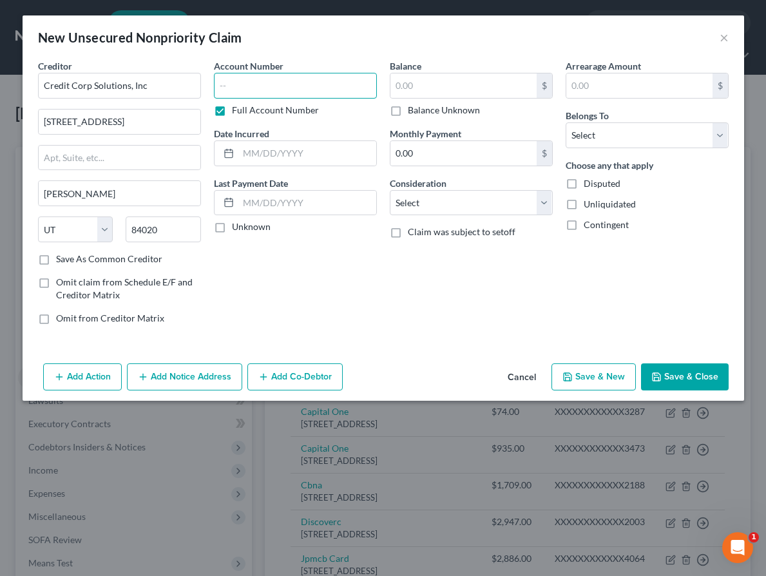
click at [282, 85] on input "text" at bounding box center [295, 86] width 163 height 26
click at [427, 112] on label "Balance Unknown" at bounding box center [444, 110] width 72 height 13
click at [421, 112] on input "Balance Unknown" at bounding box center [417, 108] width 8 height 8
checkbox input "true"
type input "0.00"
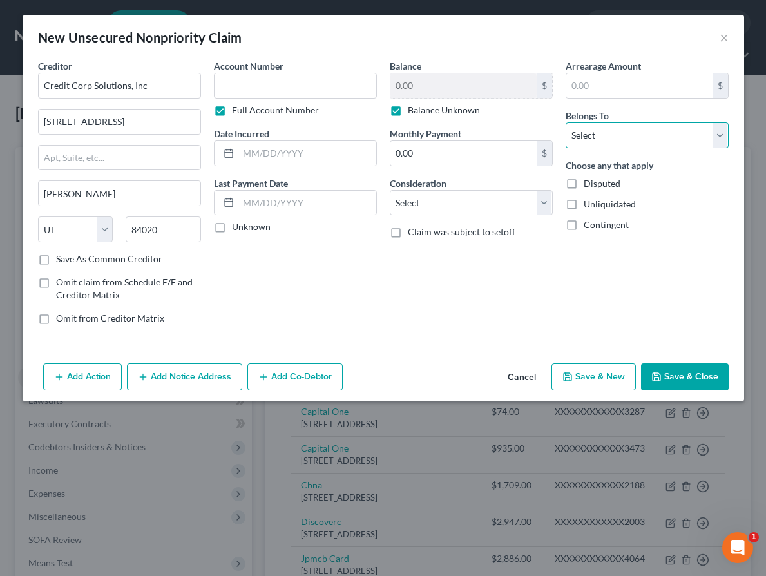
click at [588, 136] on select "Select Debtor 1 Only Debtor 2 Only Debtor 1 And Debtor 2 Only At Least One Of T…" at bounding box center [647, 135] width 163 height 26
select select "0"
click at [701, 374] on button "Save & Close" at bounding box center [685, 376] width 88 height 27
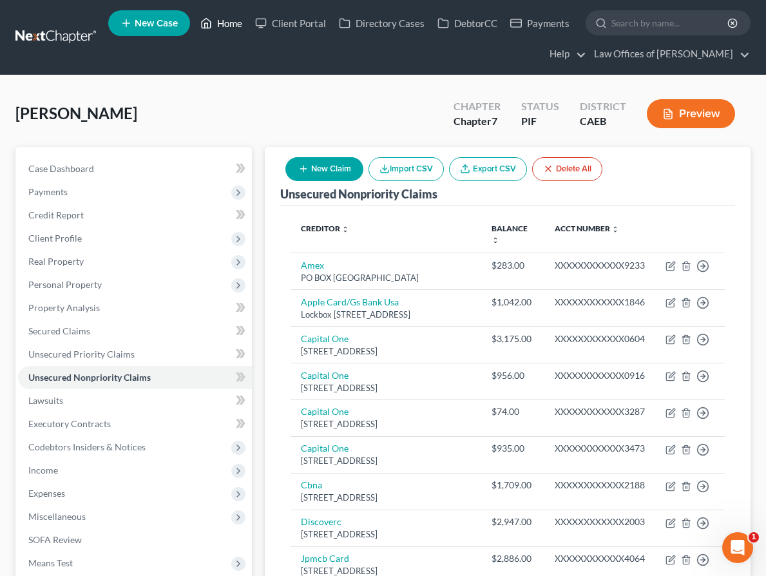
click at [218, 24] on link "Home" at bounding box center [221, 23] width 55 height 23
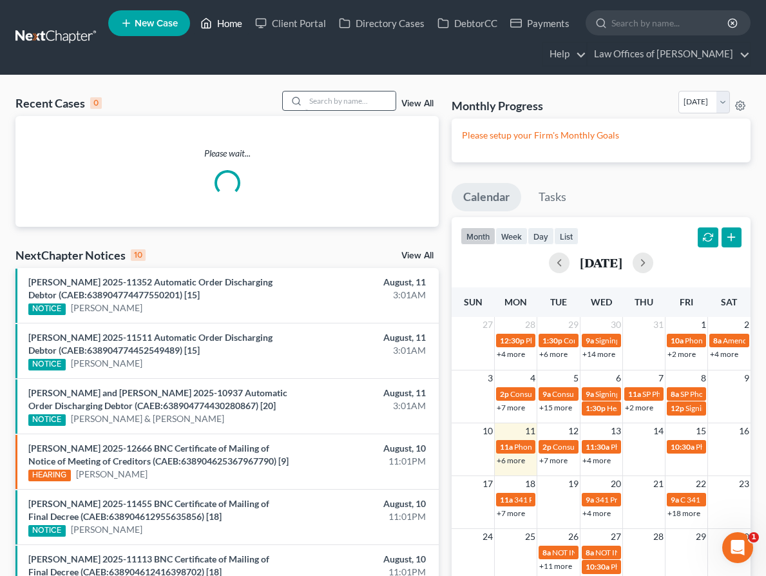
scroll to position [2, 0]
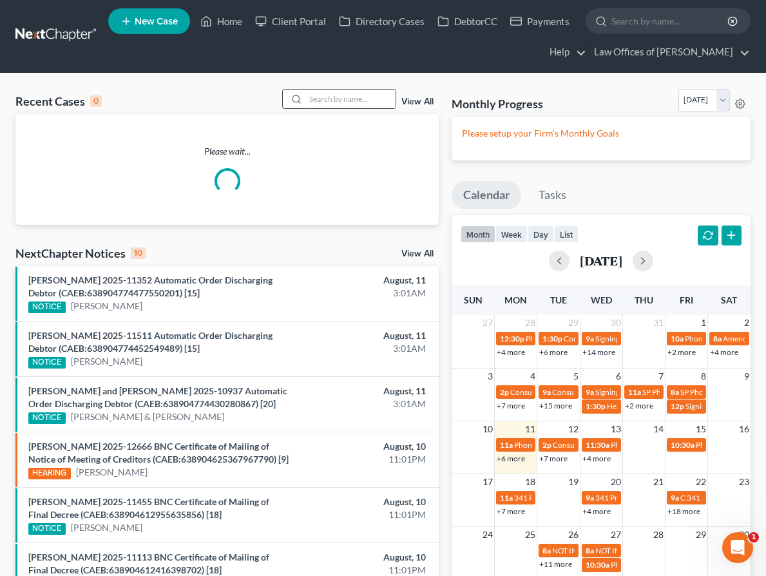
click at [327, 97] on input "search" at bounding box center [350, 99] width 90 height 19
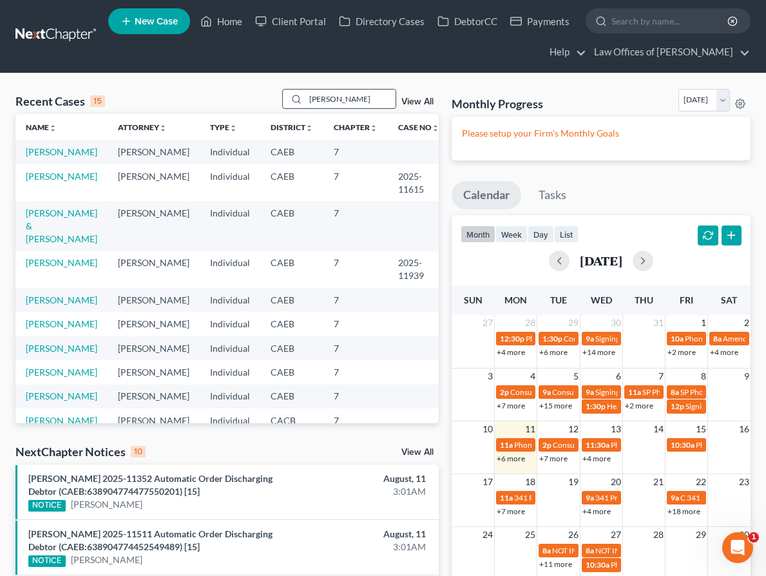
click at [352, 100] on input "[PERSON_NAME]" at bounding box center [350, 99] width 90 height 19
type input "[PERSON_NAME]"
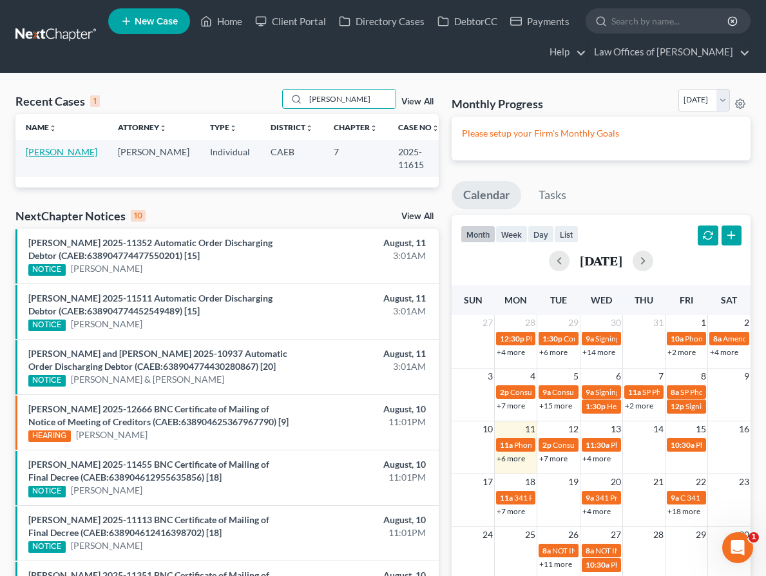
click at [41, 155] on link "[PERSON_NAME]" at bounding box center [62, 151] width 72 height 11
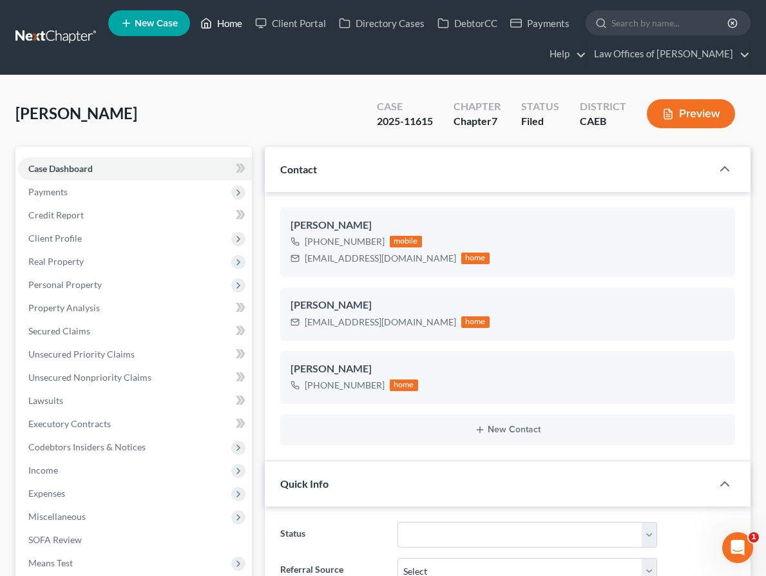
click at [227, 24] on link "Home" at bounding box center [221, 23] width 55 height 23
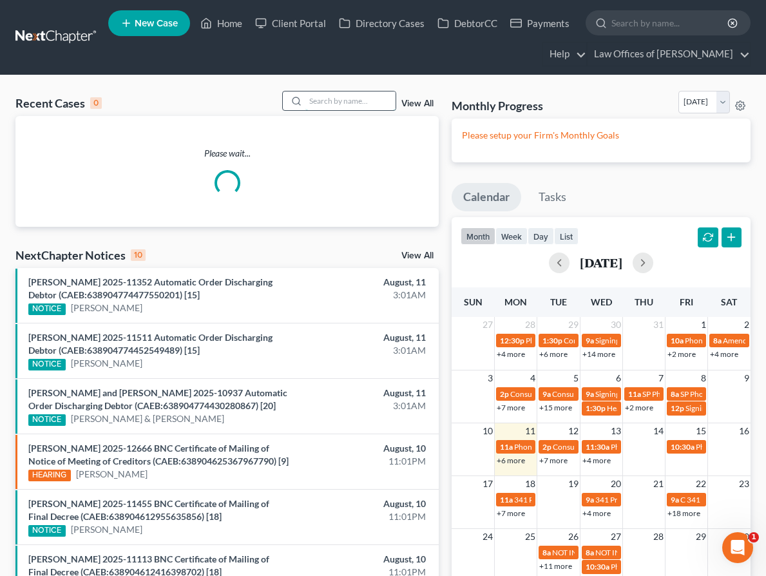
click at [341, 96] on input "search" at bounding box center [350, 100] width 90 height 19
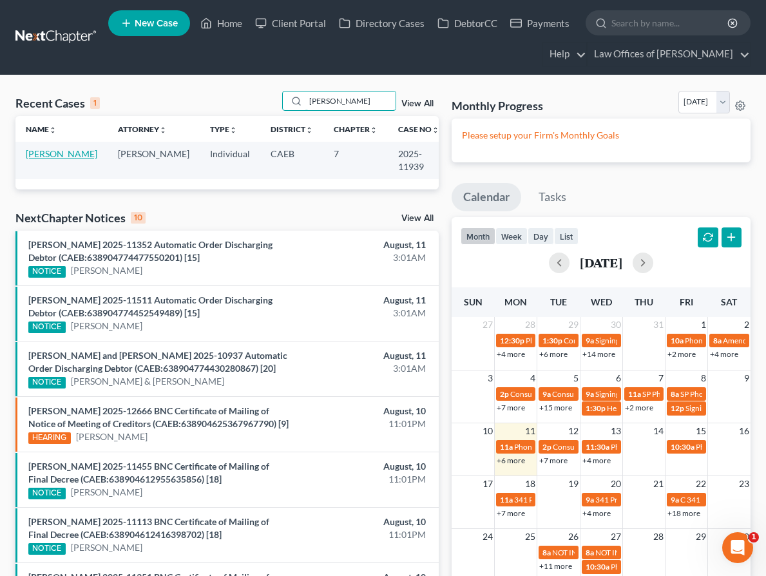
type input "[PERSON_NAME]"
click at [71, 155] on link "[PERSON_NAME]" at bounding box center [62, 153] width 72 height 11
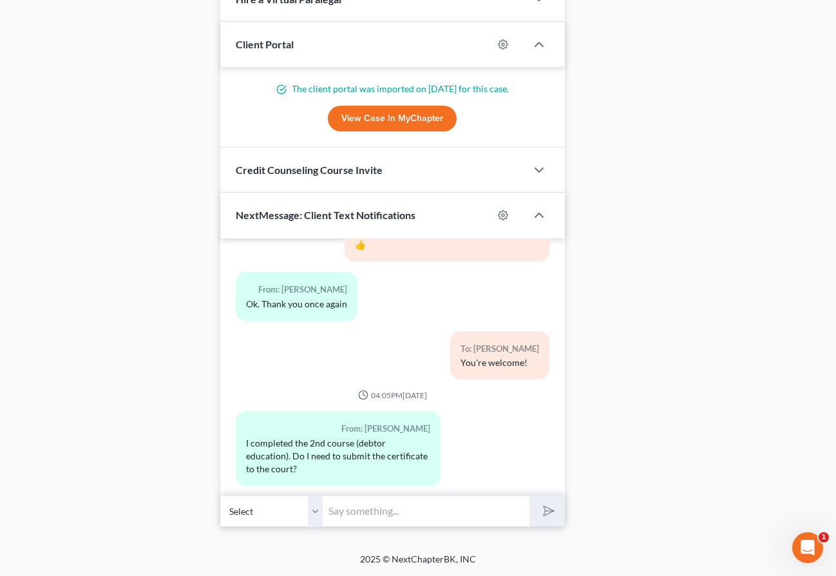
scroll to position [14169, 0]
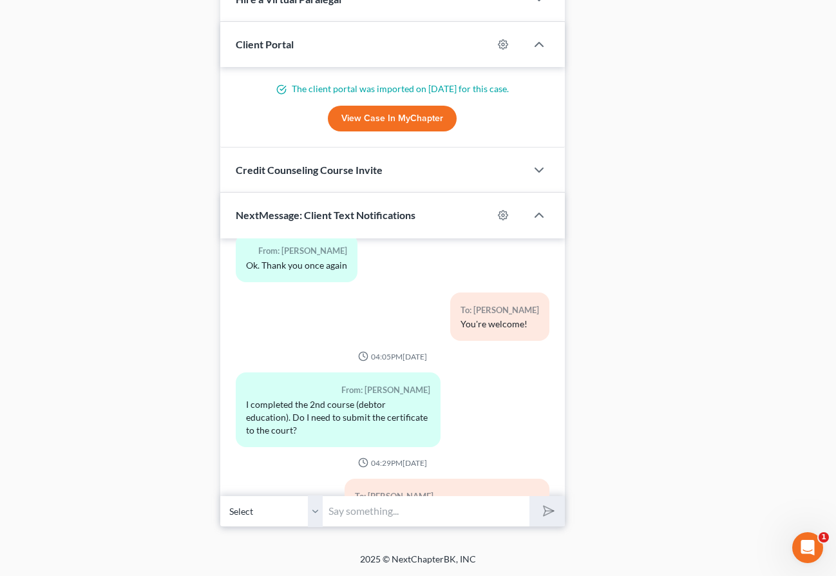
click at [377, 511] on input "text" at bounding box center [426, 511] width 206 height 32
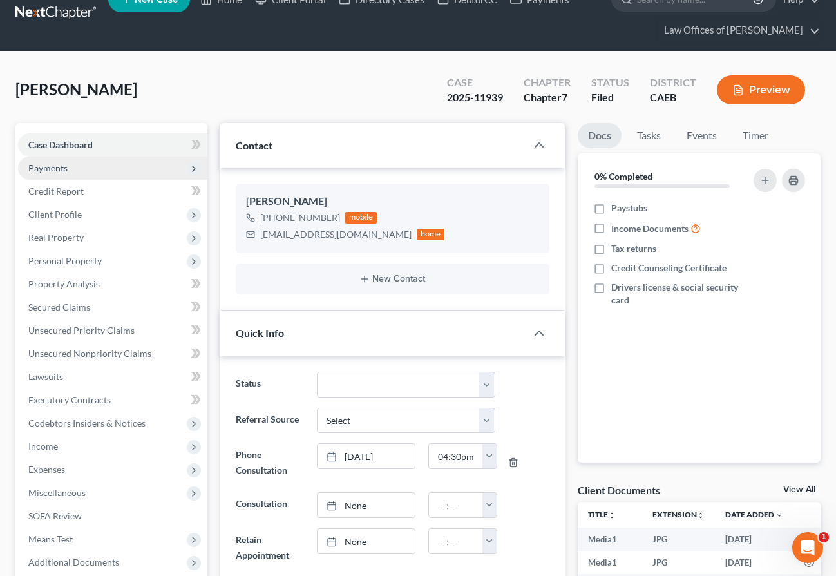
scroll to position [0, 0]
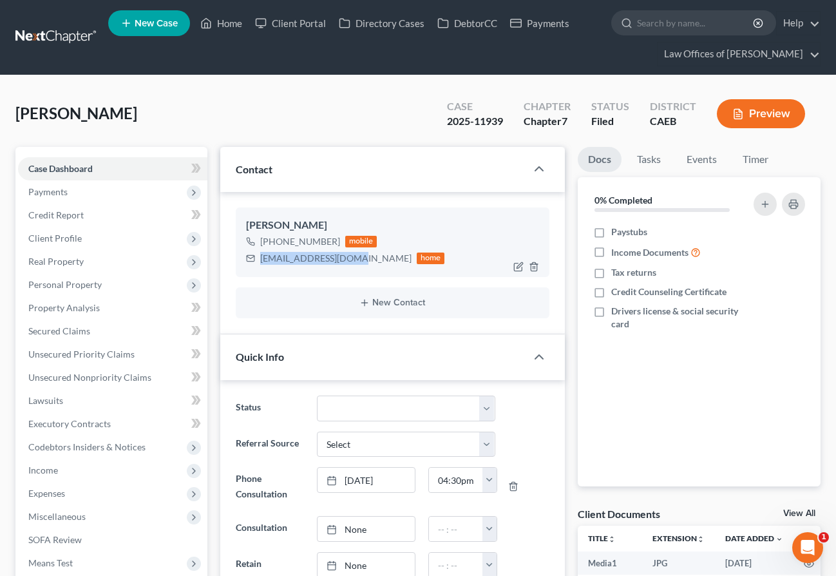
drag, startPoint x: 261, startPoint y: 259, endPoint x: 350, endPoint y: 258, distance: 88.9
click at [350, 258] on div "[EMAIL_ADDRESS][DOMAIN_NAME]" at bounding box center [335, 258] width 151 height 13
copy div "[EMAIL_ADDRESS][DOMAIN_NAME]"
click at [61, 331] on span "Secured Claims" at bounding box center [59, 330] width 62 height 11
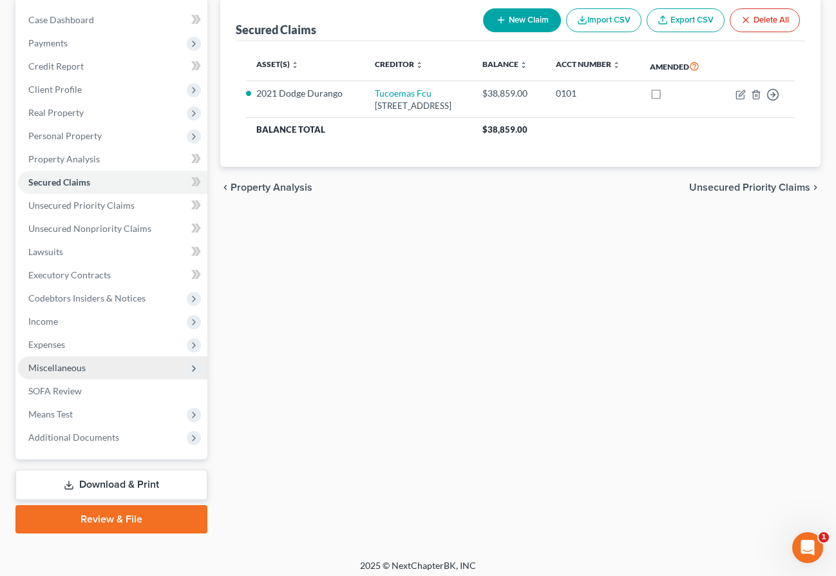
scroll to position [155, 0]
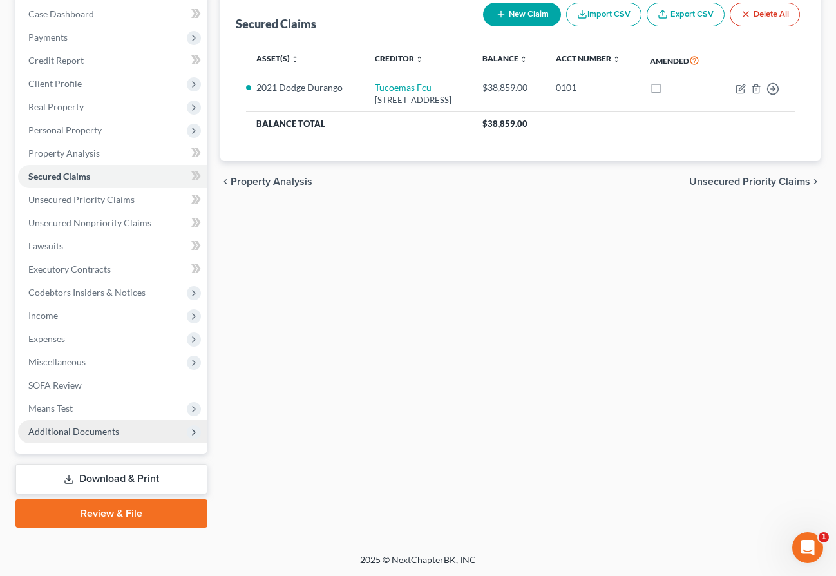
click at [67, 432] on span "Additional Documents" at bounding box center [73, 431] width 91 height 11
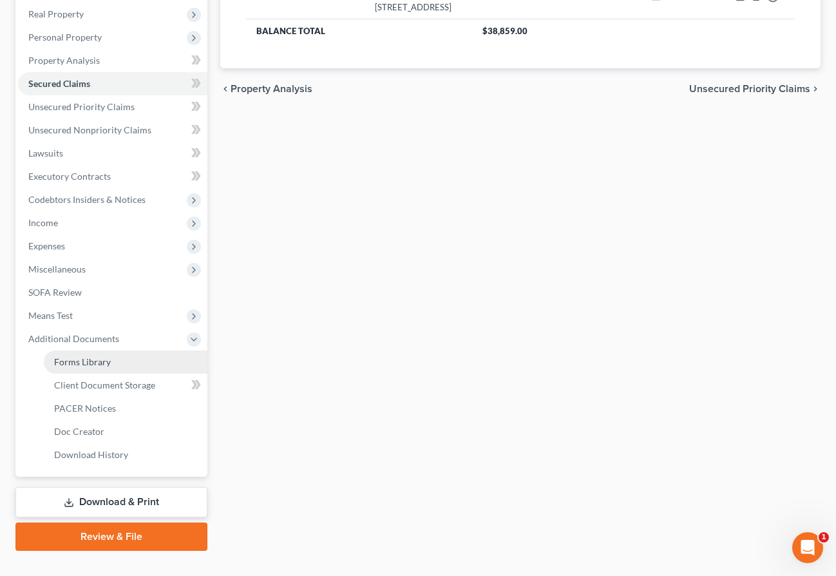
scroll to position [249, 0]
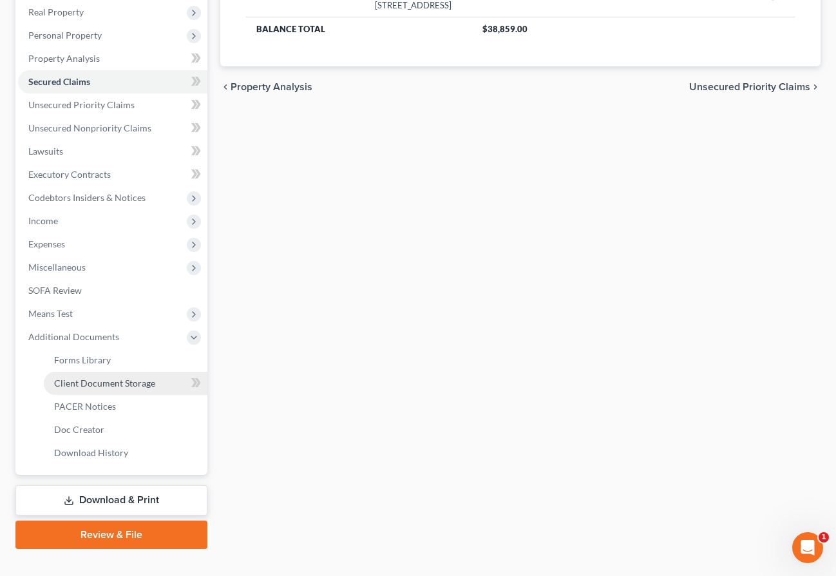
click at [113, 388] on span "Client Document Storage" at bounding box center [104, 382] width 101 height 11
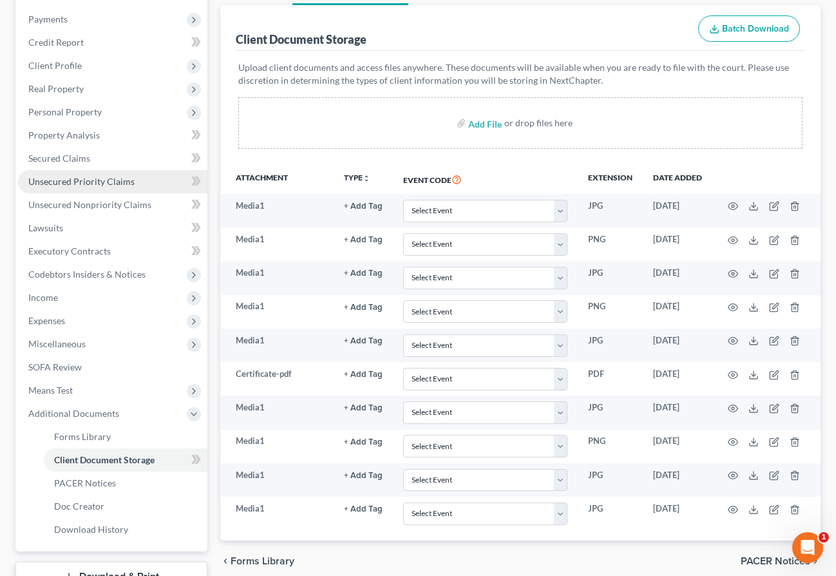
scroll to position [186, 0]
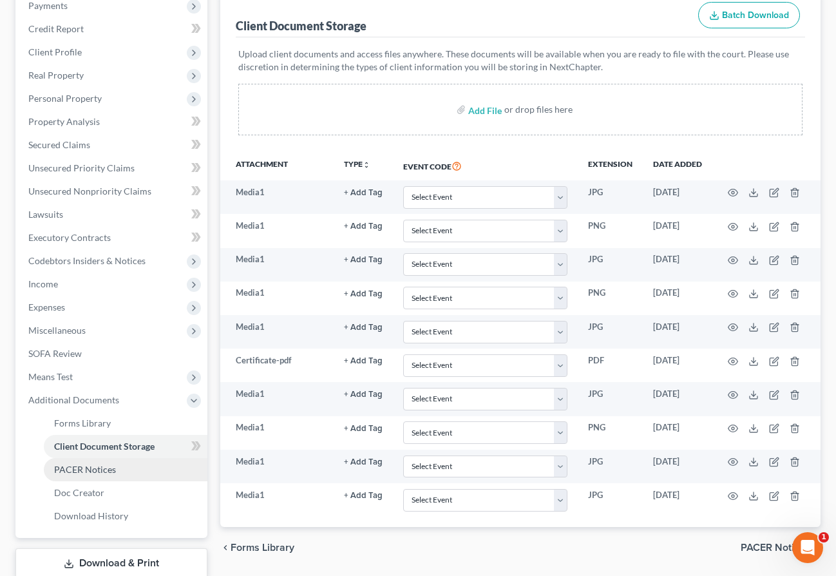
click at [106, 473] on span "PACER Notices" at bounding box center [85, 469] width 62 height 11
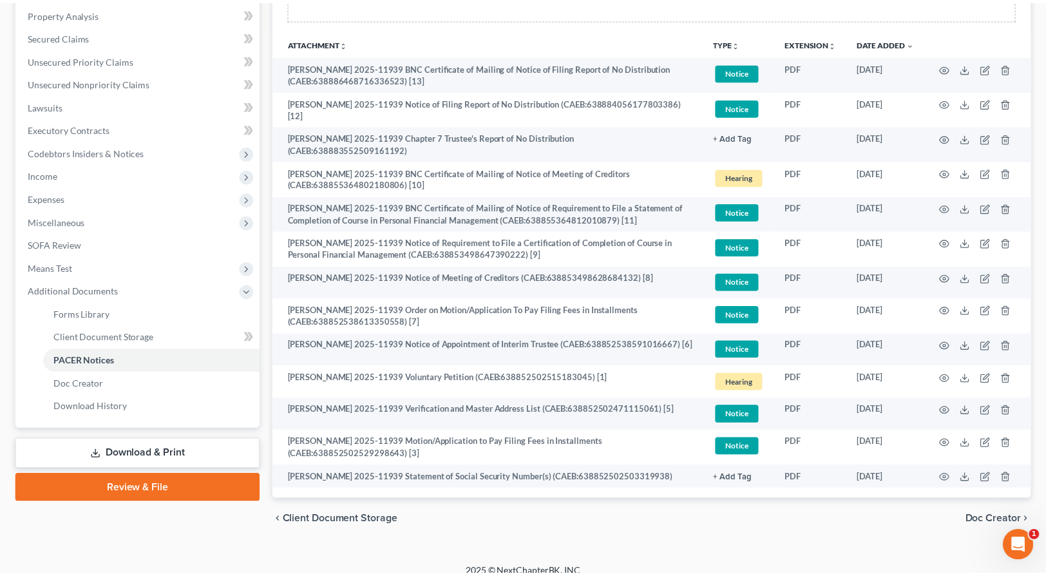
scroll to position [286, 0]
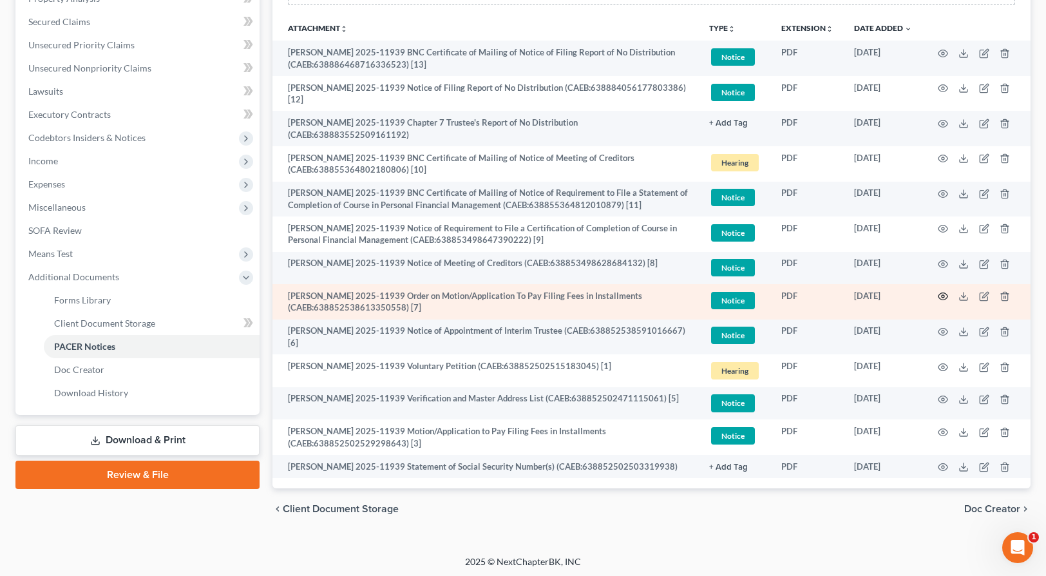
click at [947, 297] on icon "button" at bounding box center [944, 296] width 10 height 7
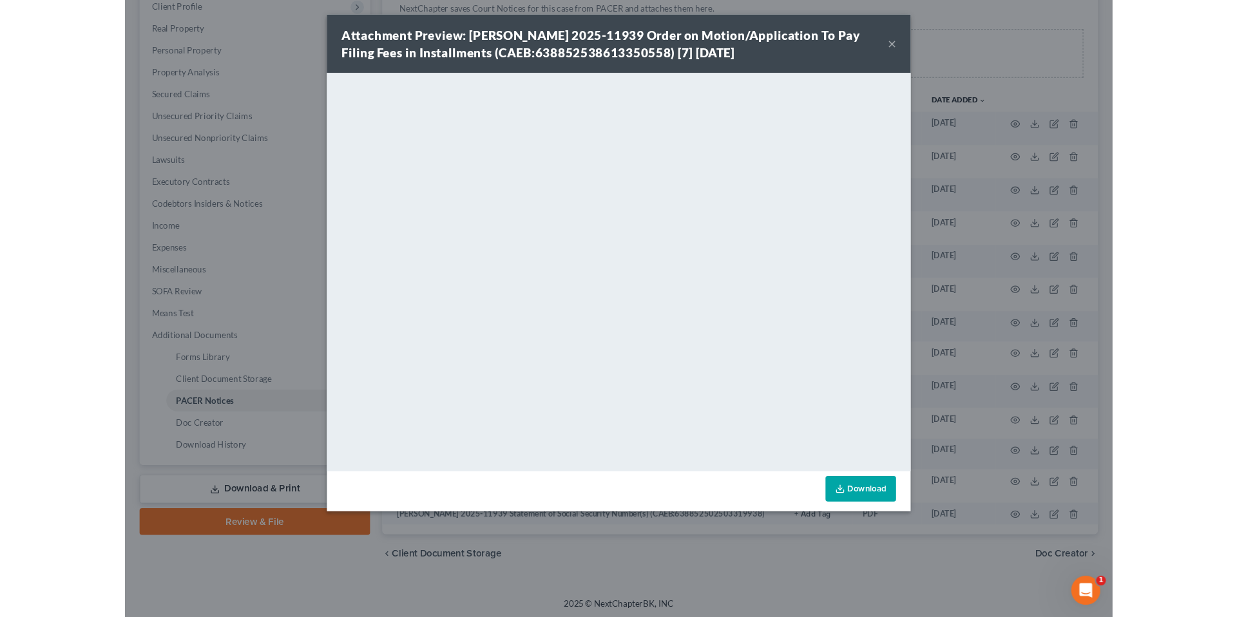
scroll to position [142, 0]
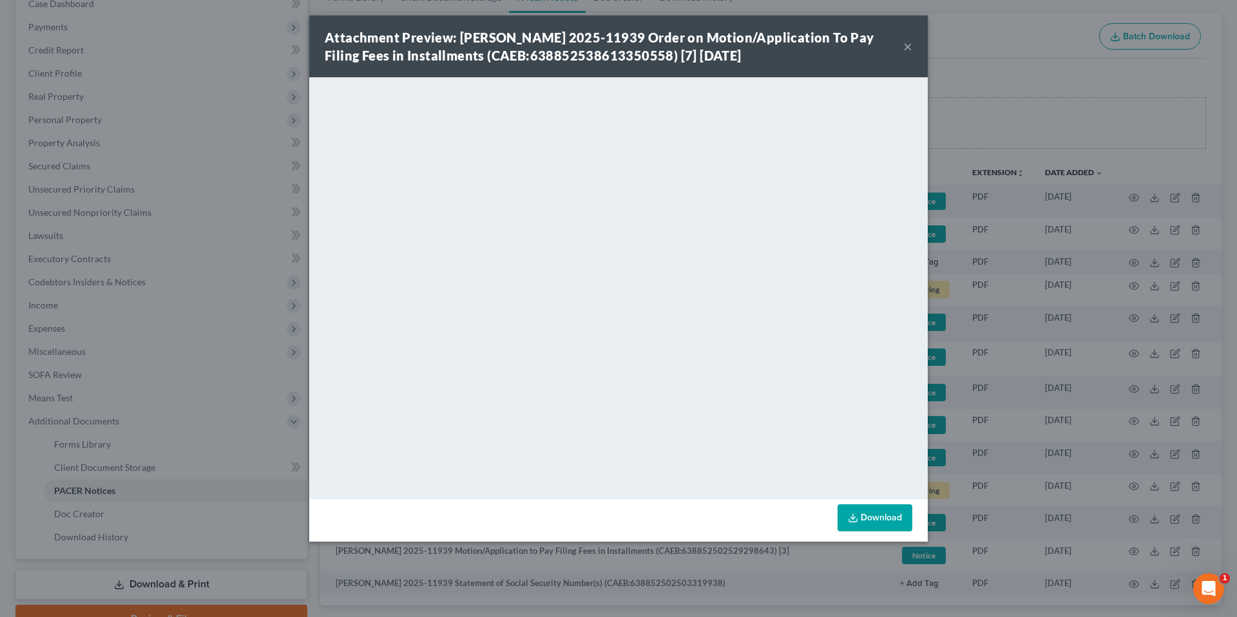
click at [904, 46] on button "×" at bounding box center [907, 46] width 9 height 15
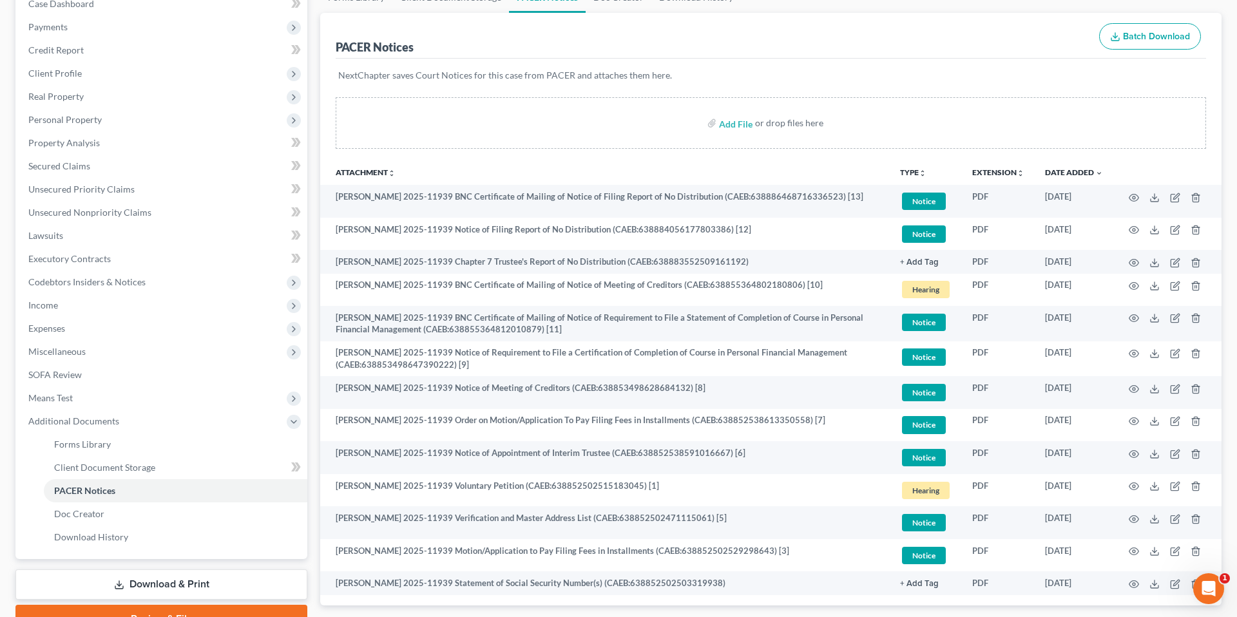
scroll to position [0, 0]
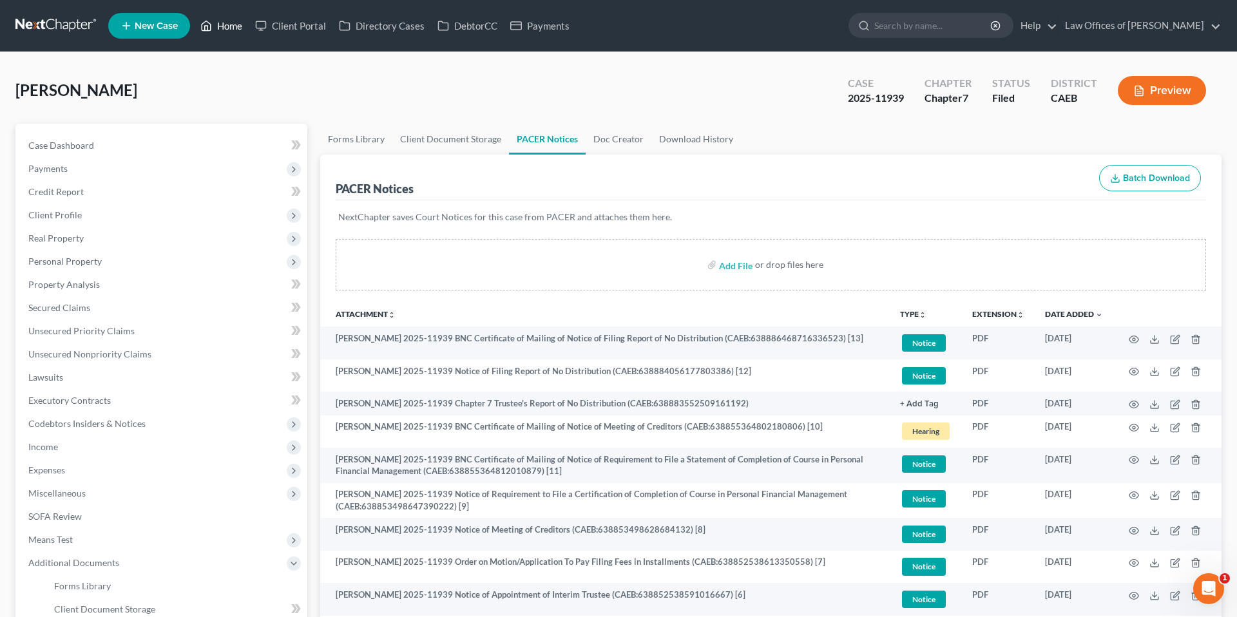
click at [230, 27] on link "Home" at bounding box center [221, 25] width 55 height 23
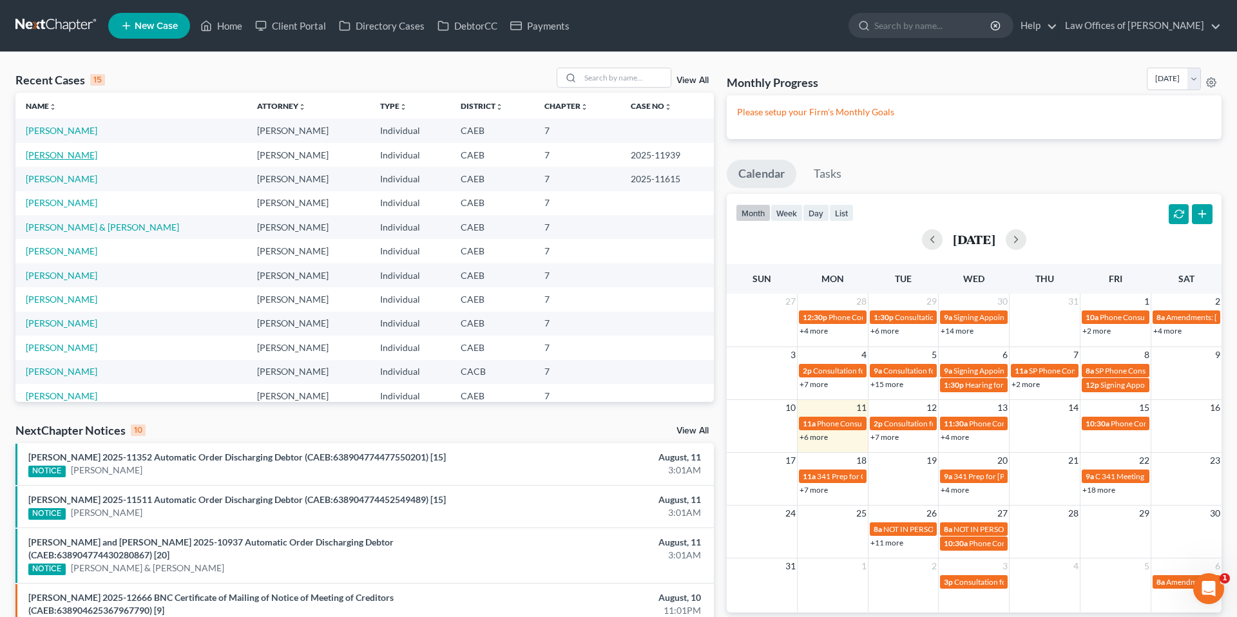
click at [88, 159] on link "[PERSON_NAME]" at bounding box center [62, 154] width 72 height 11
select select "5"
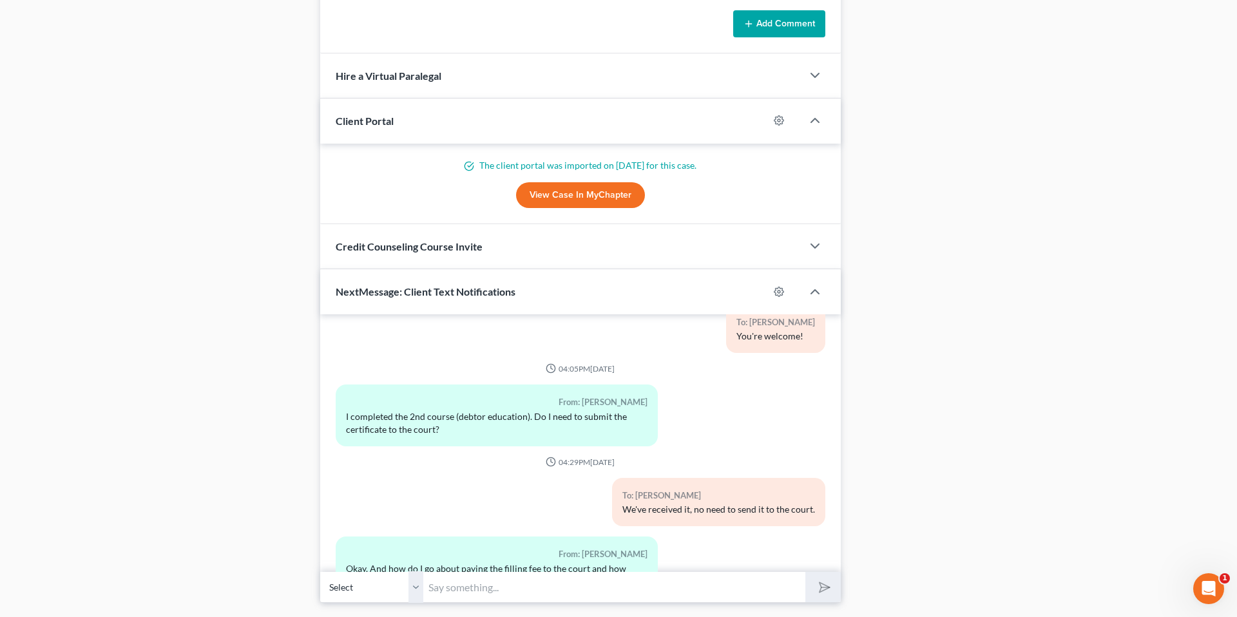
scroll to position [1107, 0]
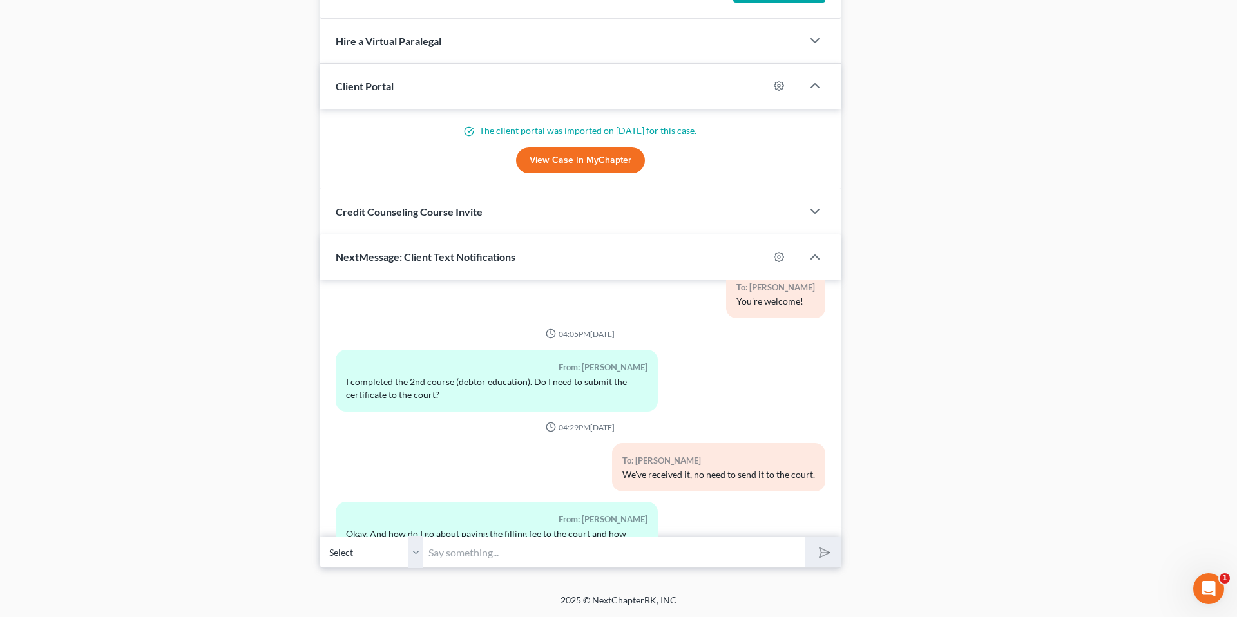
click at [473, 557] on input "text" at bounding box center [614, 553] width 382 height 32
type input "We have just emailed you the filing fee installment documents, the website is p…"
click at [805, 537] on button "submit" at bounding box center [822, 552] width 35 height 30
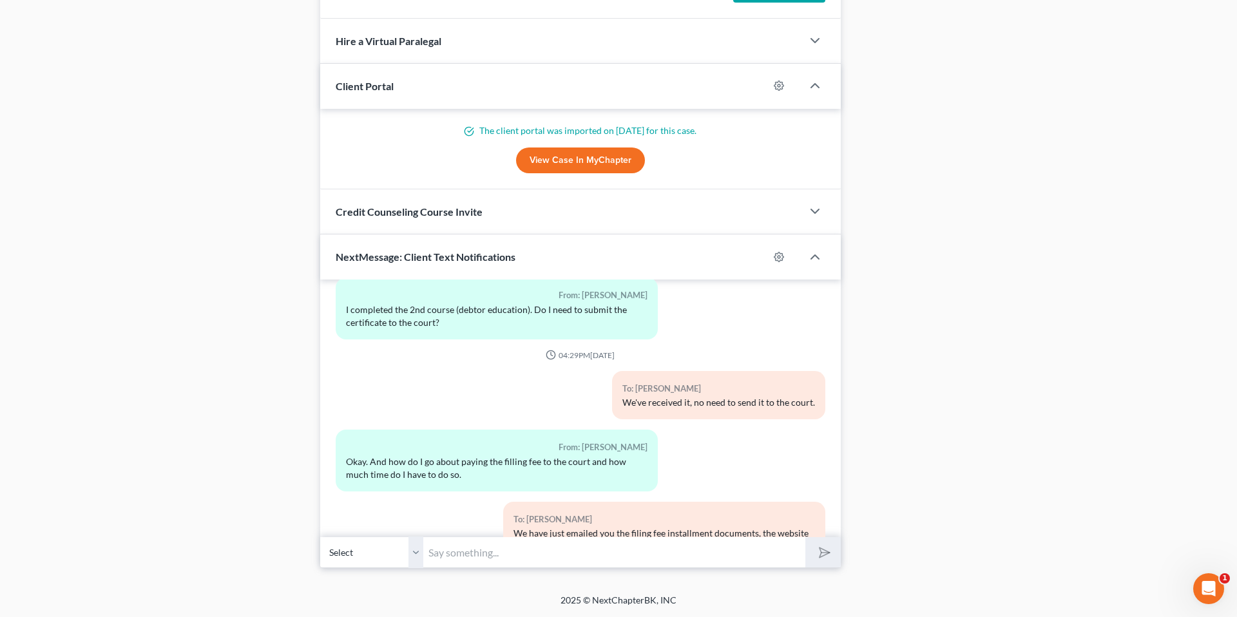
drag, startPoint x: 198, startPoint y: 110, endPoint x: 231, endPoint y: 24, distance: 91.8
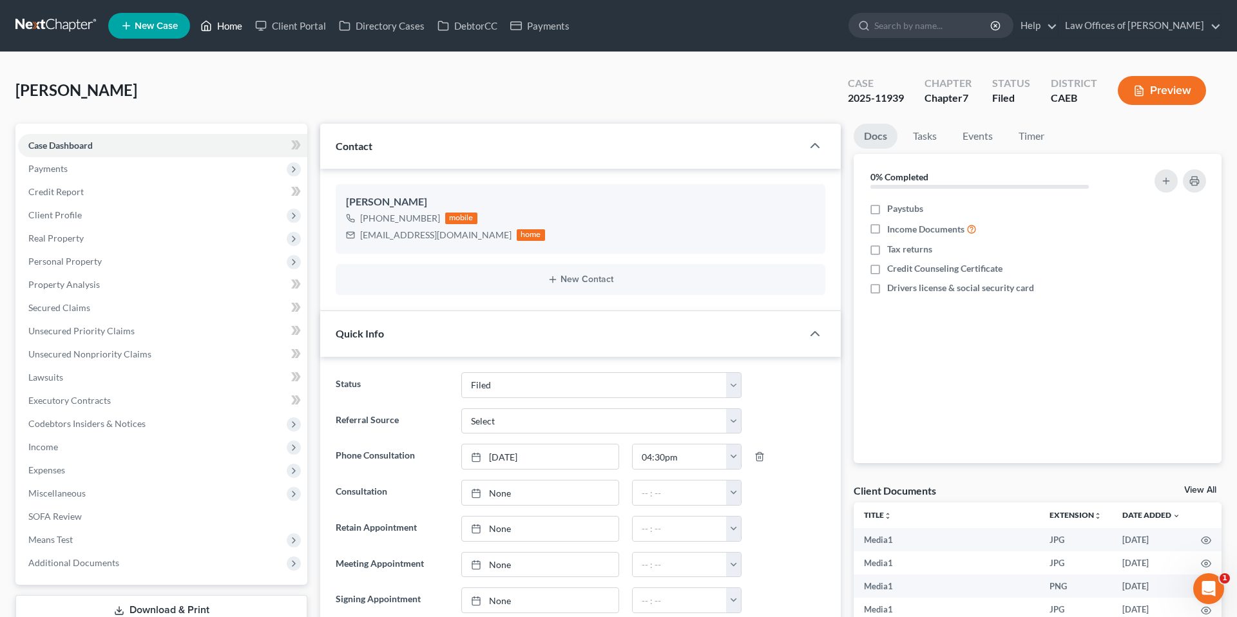
click at [225, 31] on link "Home" at bounding box center [221, 25] width 55 height 23
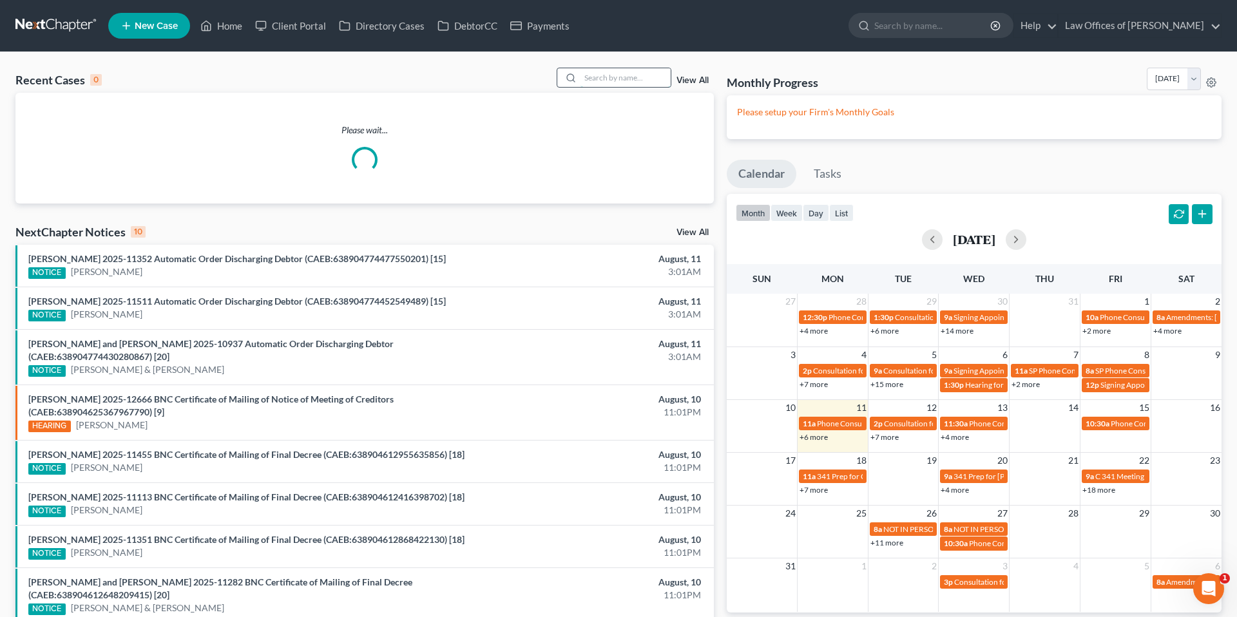
click at [658, 75] on input "search" at bounding box center [625, 77] width 90 height 19
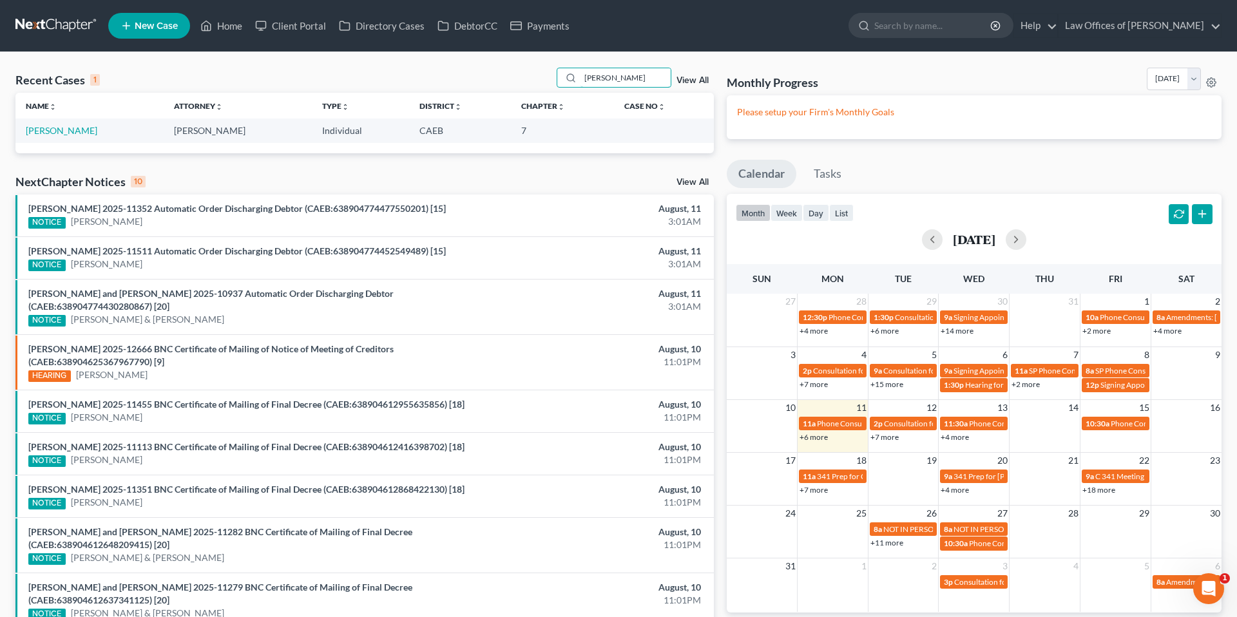
type input "[PERSON_NAME]"
click at [98, 131] on td "[PERSON_NAME]" at bounding box center [89, 131] width 148 height 24
click at [74, 134] on link "[PERSON_NAME]" at bounding box center [62, 130] width 72 height 11
select select "11"
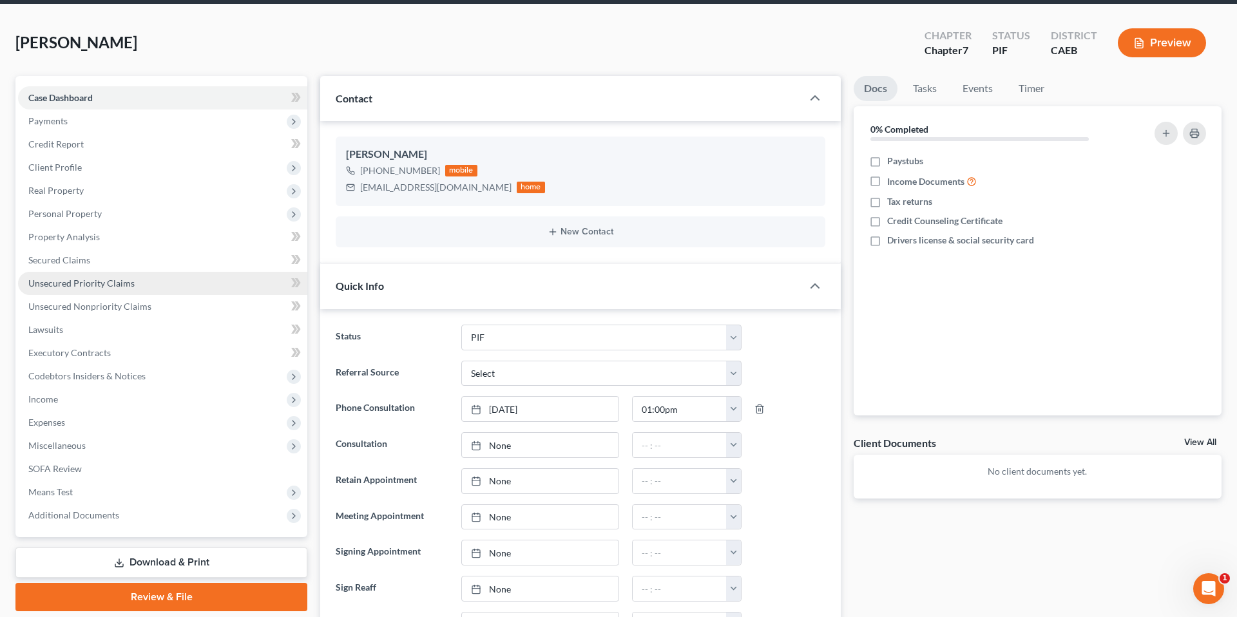
scroll to position [52, 0]
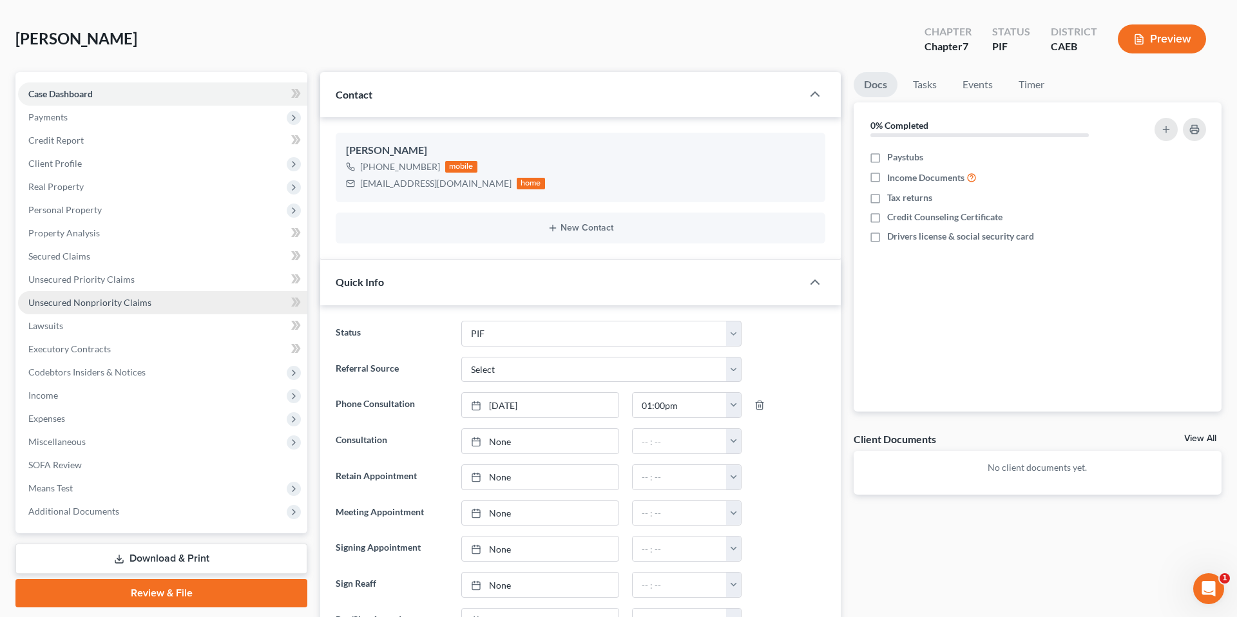
click at [114, 301] on span "Unsecured Nonpriority Claims" at bounding box center [89, 302] width 123 height 11
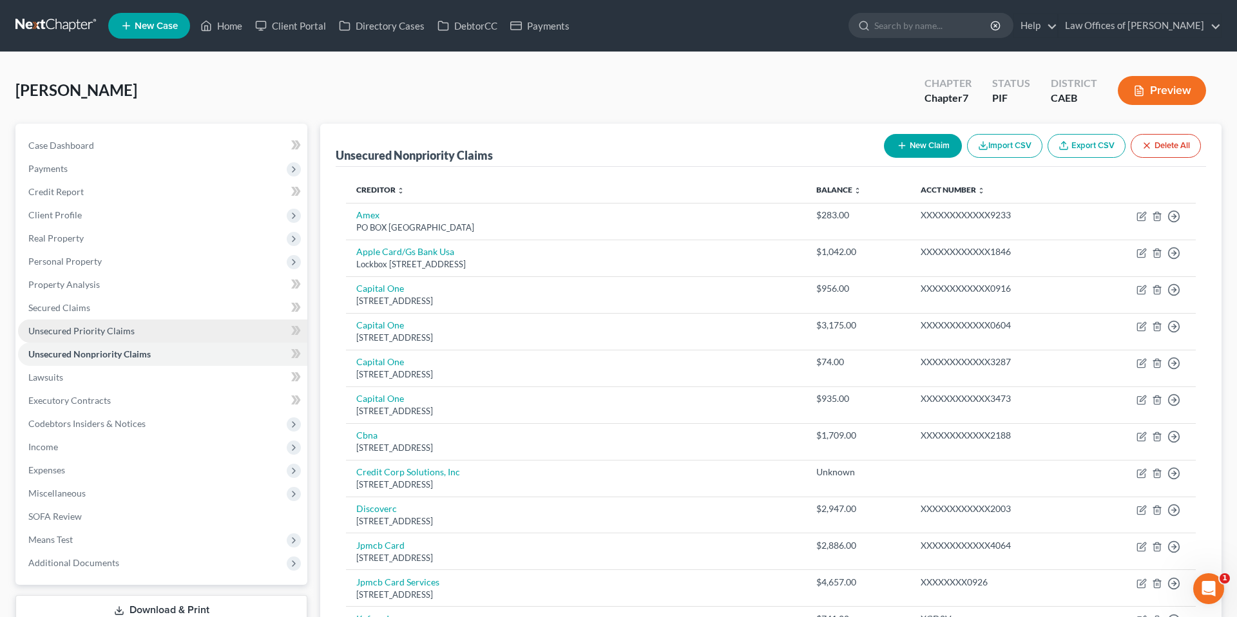
click at [88, 332] on span "Unsecured Priority Claims" at bounding box center [81, 330] width 106 height 11
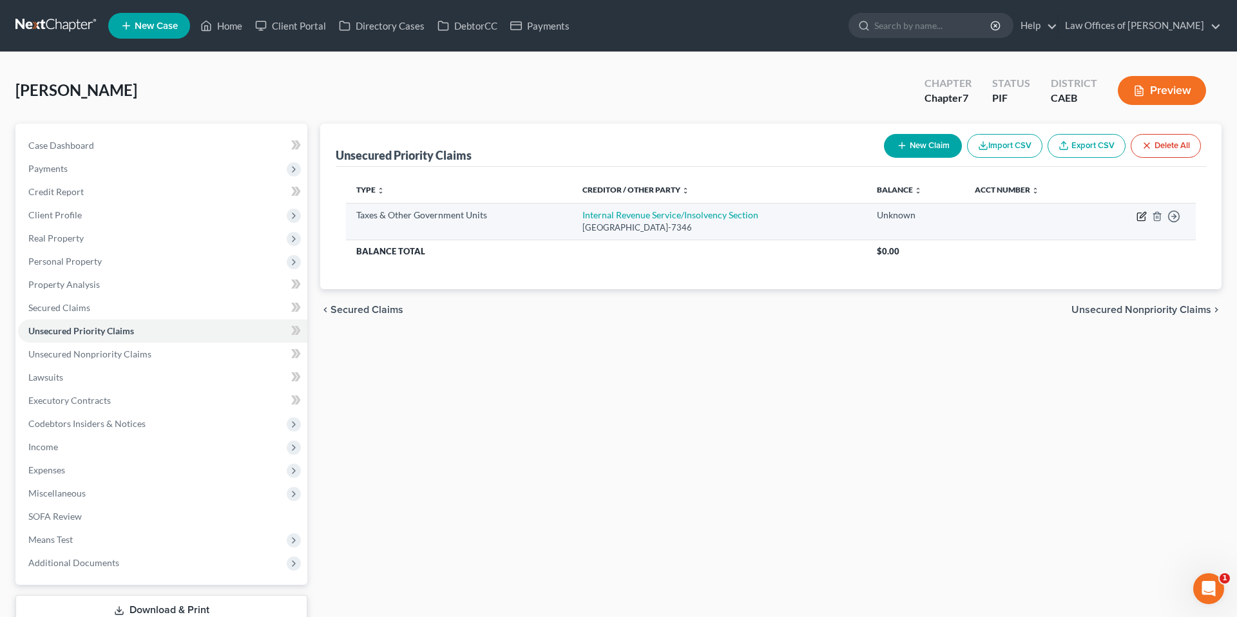
click at [1140, 215] on icon "button" at bounding box center [1141, 216] width 10 height 10
select select "0"
select select "39"
select select "0"
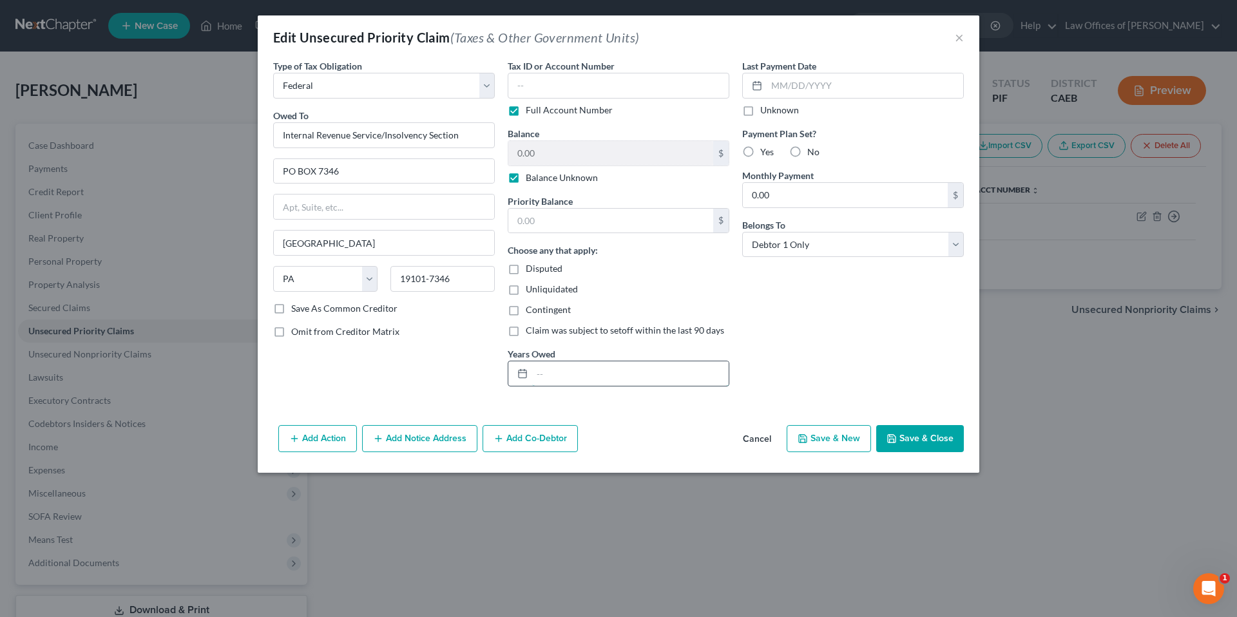
click at [575, 378] on input "text" at bounding box center [630, 373] width 196 height 24
click at [758, 347] on div "Last Payment Date Unknown Payment Plan Set? Yes No Monthly Payment 0.00 $ Belon…" at bounding box center [853, 228] width 234 height 338
click at [520, 379] on div at bounding box center [520, 373] width 24 height 24
click at [585, 376] on input "2021" at bounding box center [630, 373] width 196 height 24
type input "2021, 2022,2023,2024"
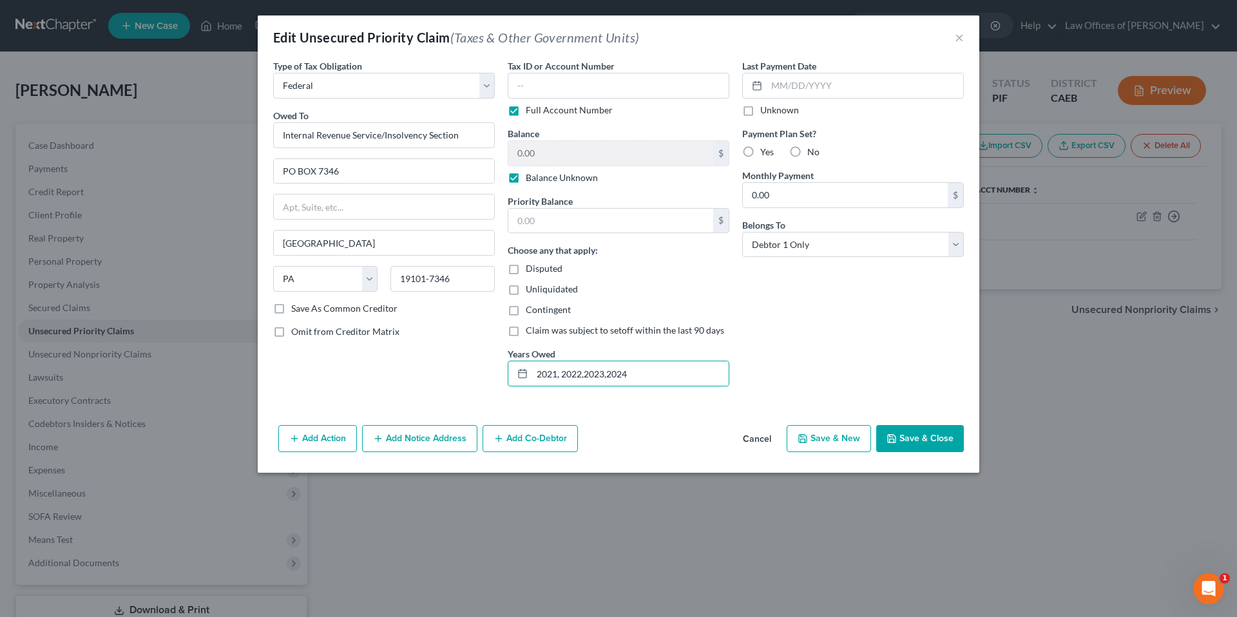
click at [926, 440] on button "Save & Close" at bounding box center [920, 438] width 88 height 27
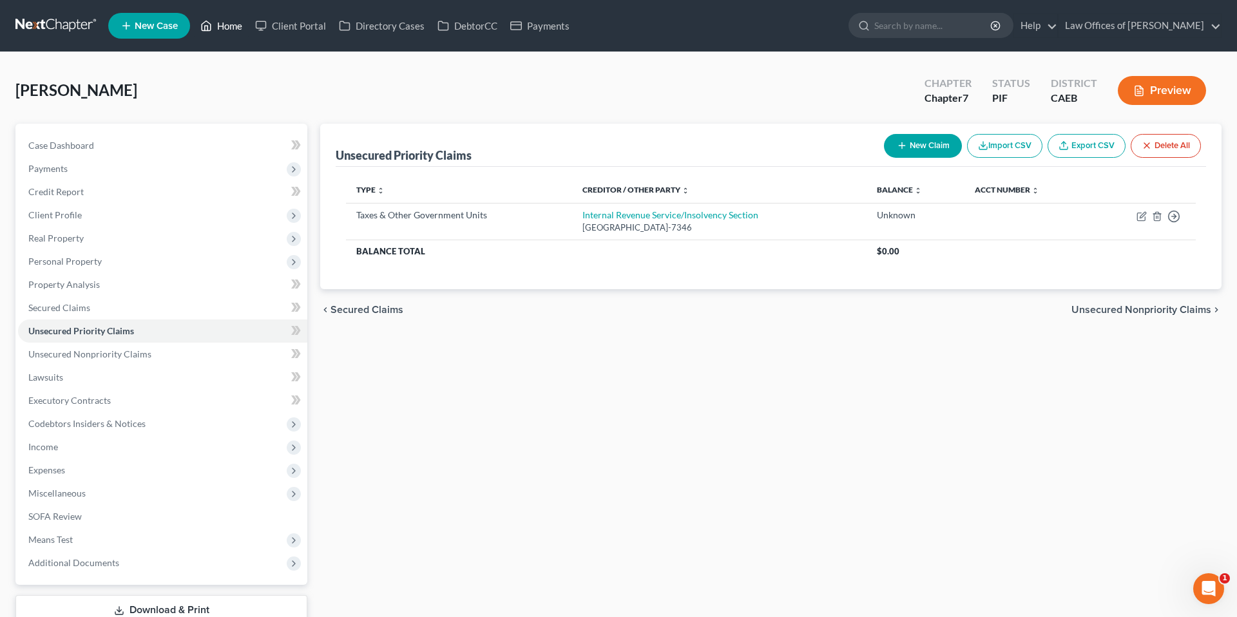
click at [223, 28] on link "Home" at bounding box center [221, 25] width 55 height 23
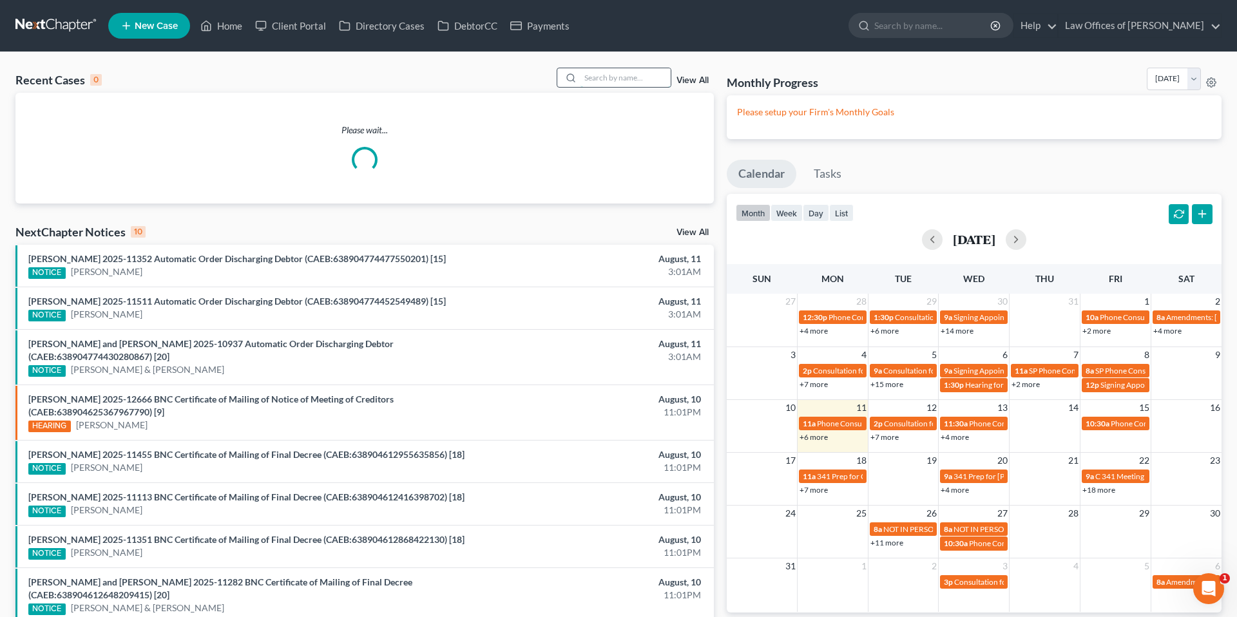
click at [603, 79] on input "search" at bounding box center [625, 77] width 90 height 19
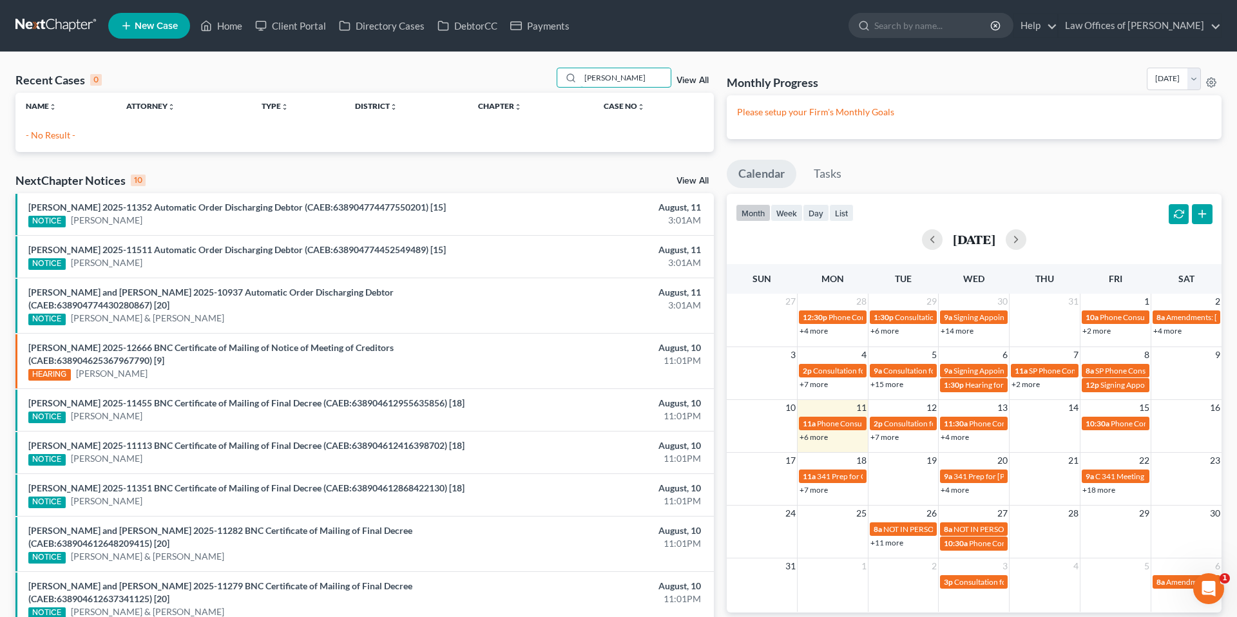
type input "[PERSON_NAME]"
click at [158, 28] on span "New Case" at bounding box center [156, 26] width 43 height 10
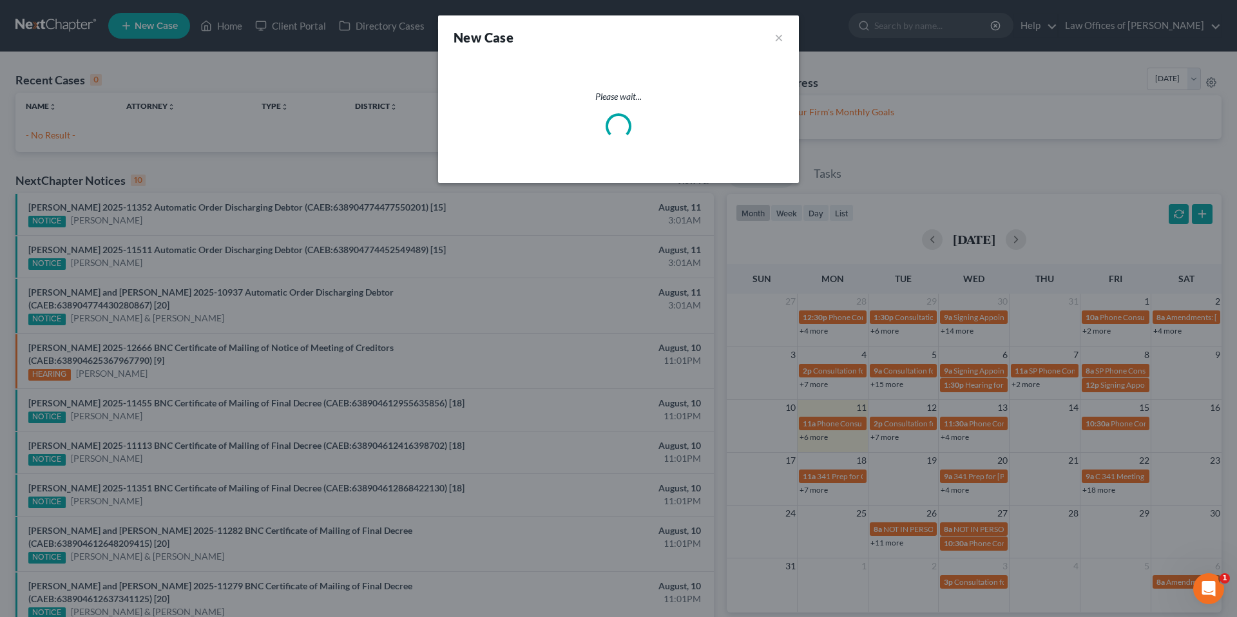
select select "8"
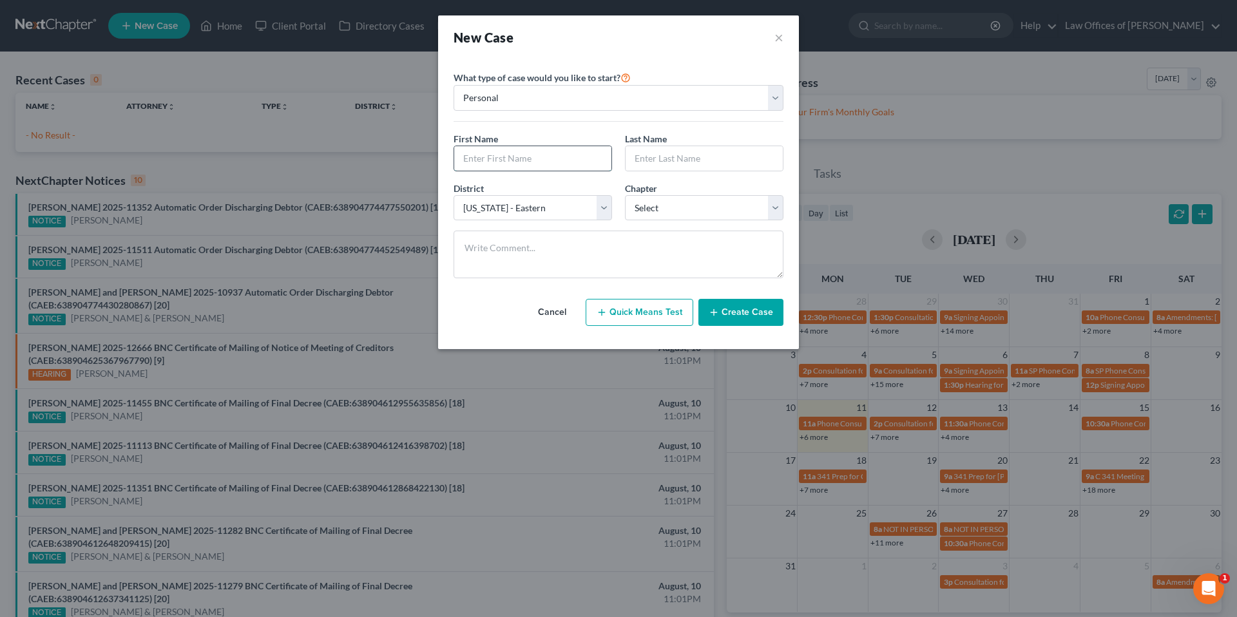
click at [542, 164] on input "text" at bounding box center [532, 158] width 157 height 24
type input "Iris"
type input "[PERSON_NAME]"
click at [636, 204] on select "Select 7 11 12 13" at bounding box center [704, 208] width 158 height 26
select select "0"
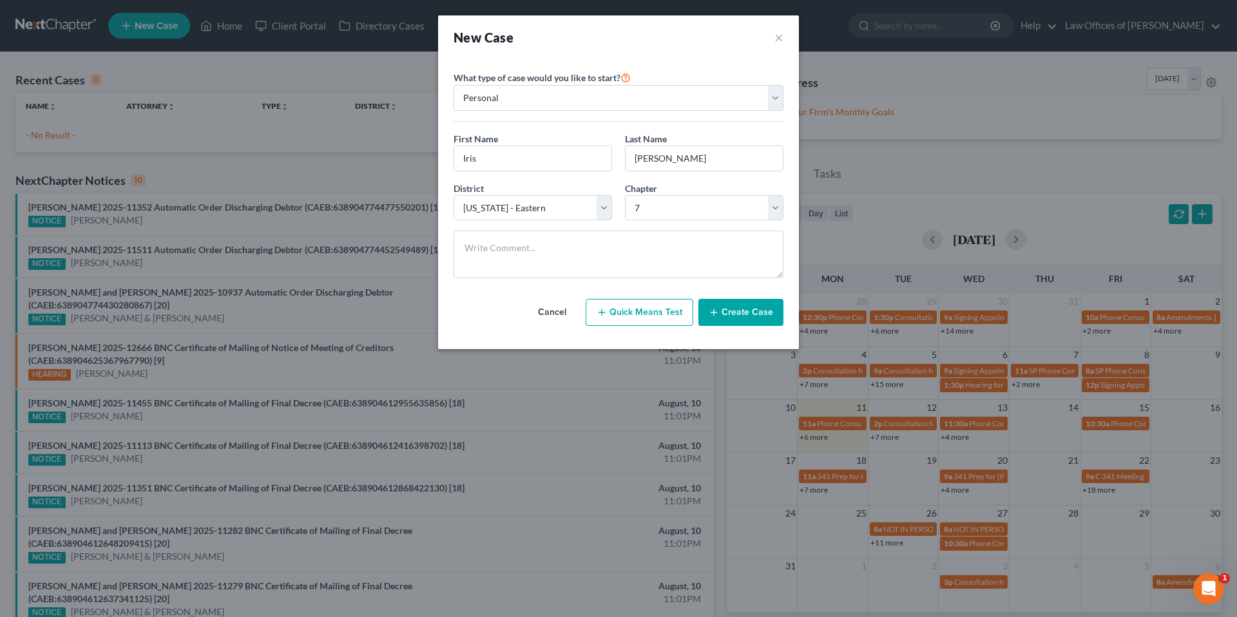
click at [744, 310] on button "Create Case" at bounding box center [740, 312] width 85 height 27
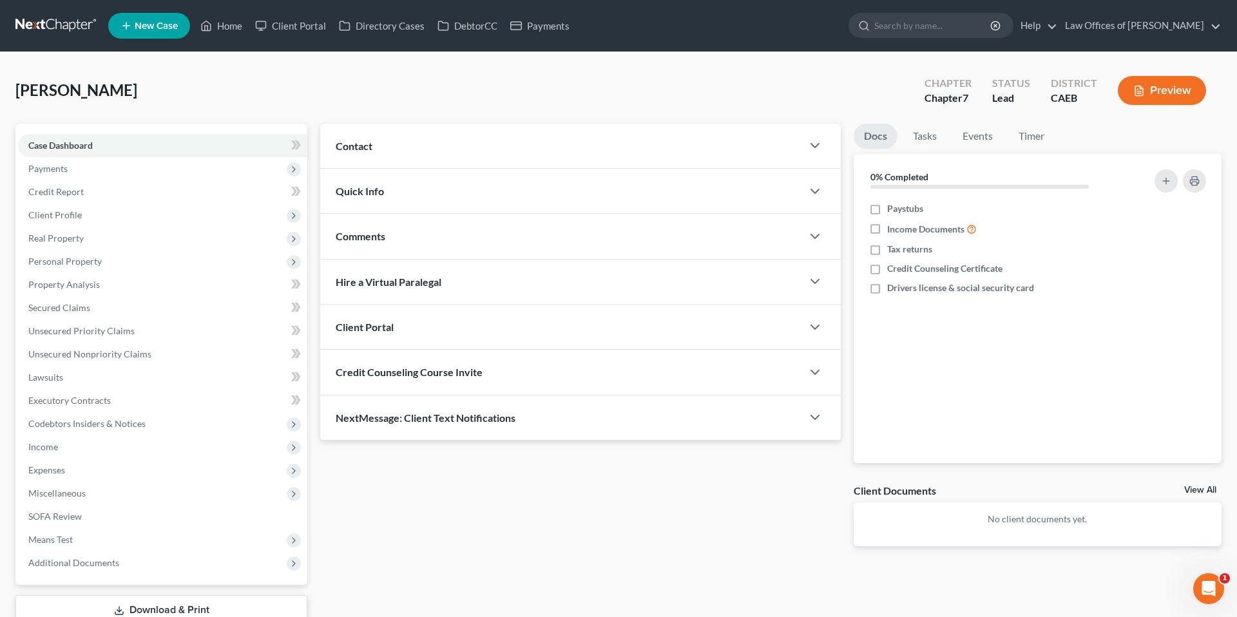
click at [447, 144] on div "Contact" at bounding box center [561, 146] width 482 height 44
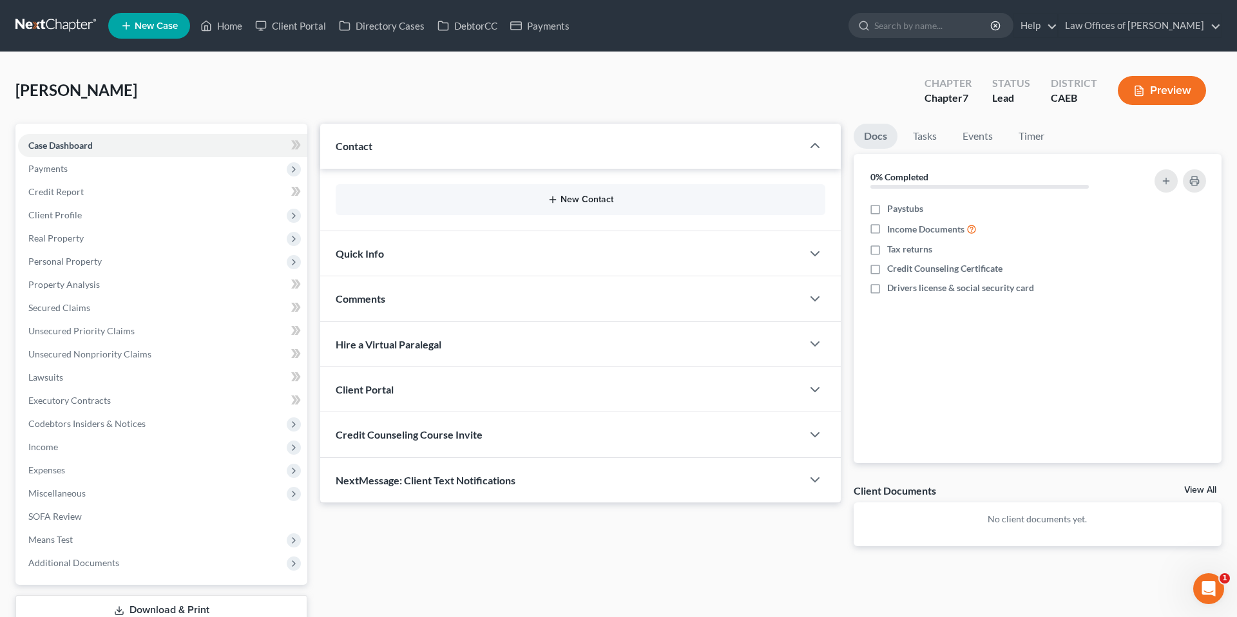
click at [576, 195] on button "New Contact" at bounding box center [580, 200] width 469 height 10
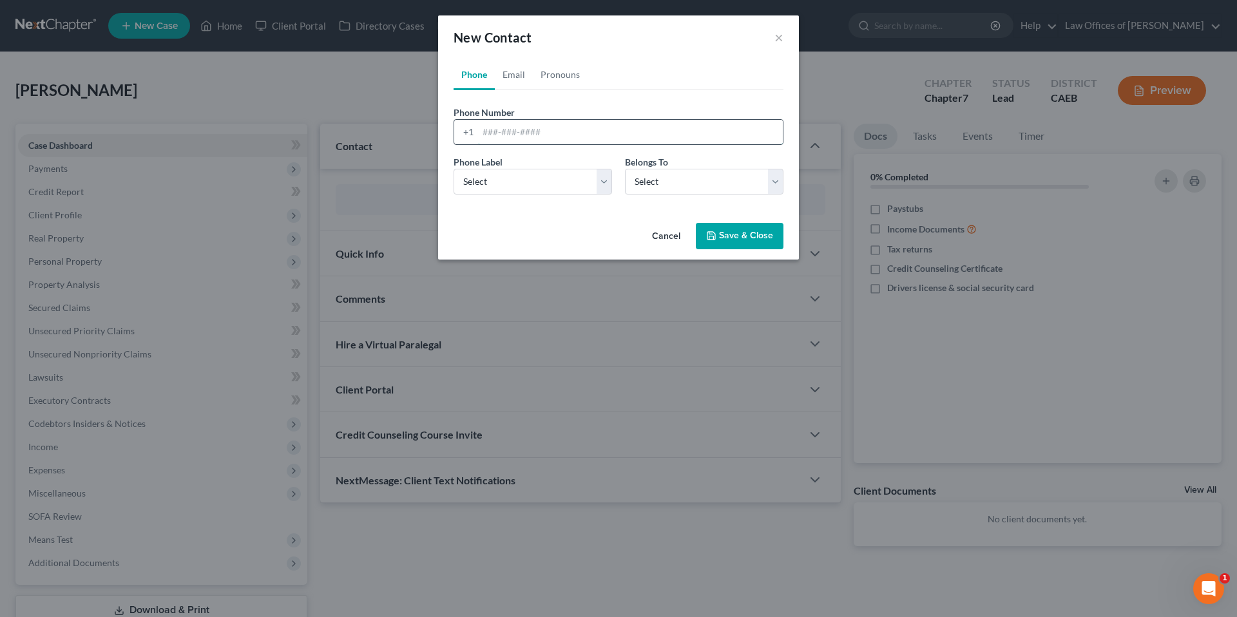
click at [546, 142] on input "tel" at bounding box center [630, 132] width 305 height 24
type input "6617898013"
click at [540, 184] on select "Select Mobile Home Work Other" at bounding box center [532, 182] width 158 height 26
select select "0"
click at [672, 184] on select "Select Client Other" at bounding box center [704, 182] width 158 height 26
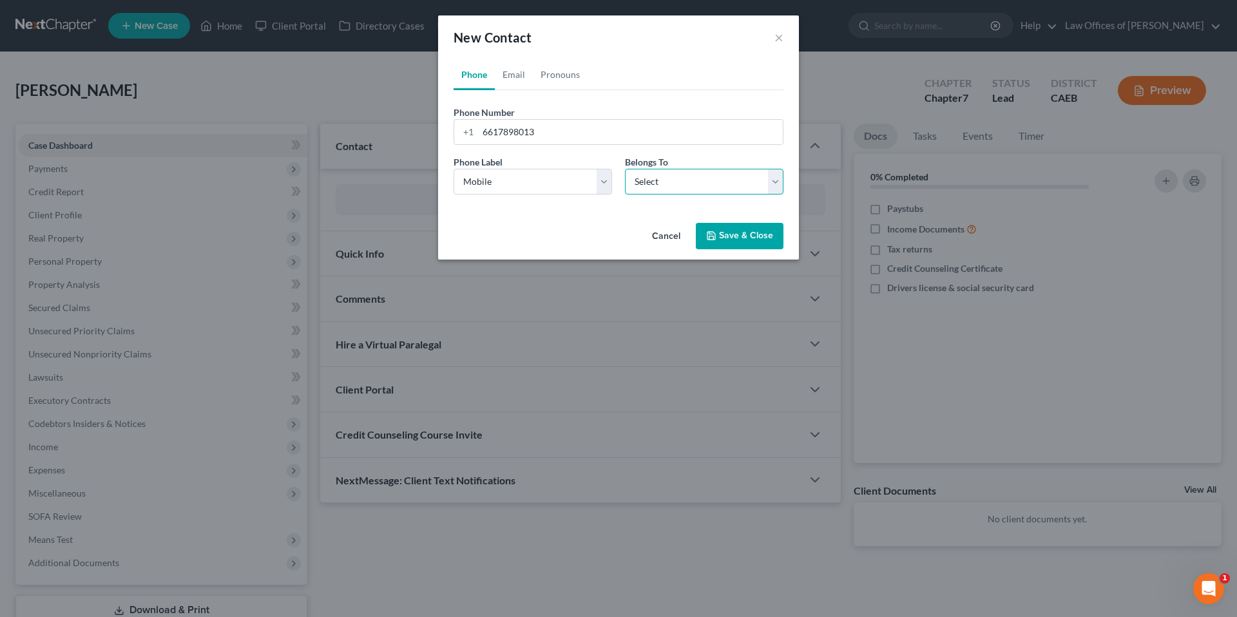
select select "0"
click at [760, 240] on button "Save & Close" at bounding box center [740, 236] width 88 height 27
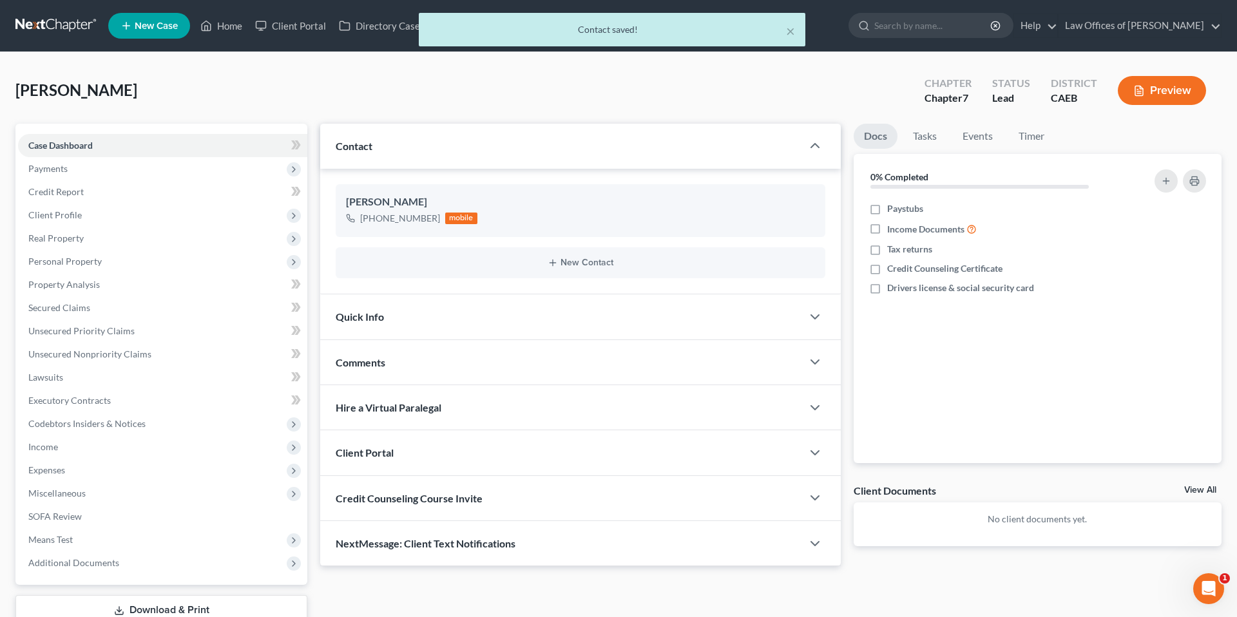
click at [543, 323] on div "Quick Info" at bounding box center [561, 316] width 482 height 44
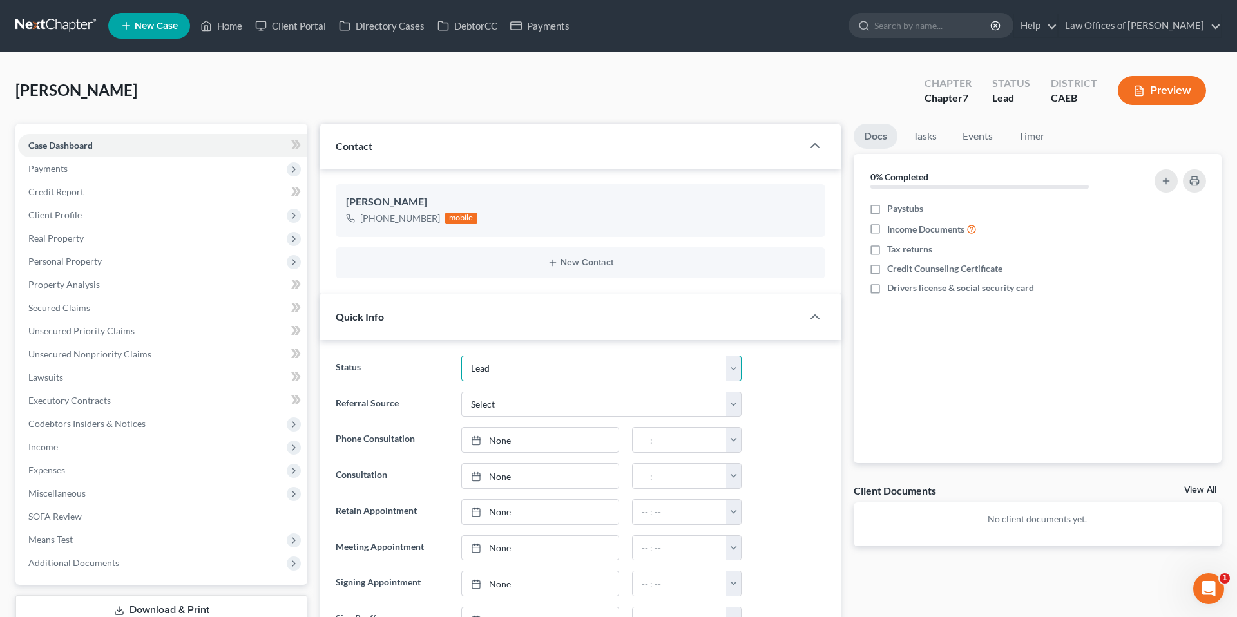
click at [561, 374] on select "Cancelled/Refund Closed Consultation Declined Discharged Filed Income Check In …" at bounding box center [601, 369] width 280 height 26
select select "2"
click at [783, 403] on div "Referral Source Select Word Of Mouth Previous Clients Direct Mail Website Googl…" at bounding box center [580, 405] width 502 height 26
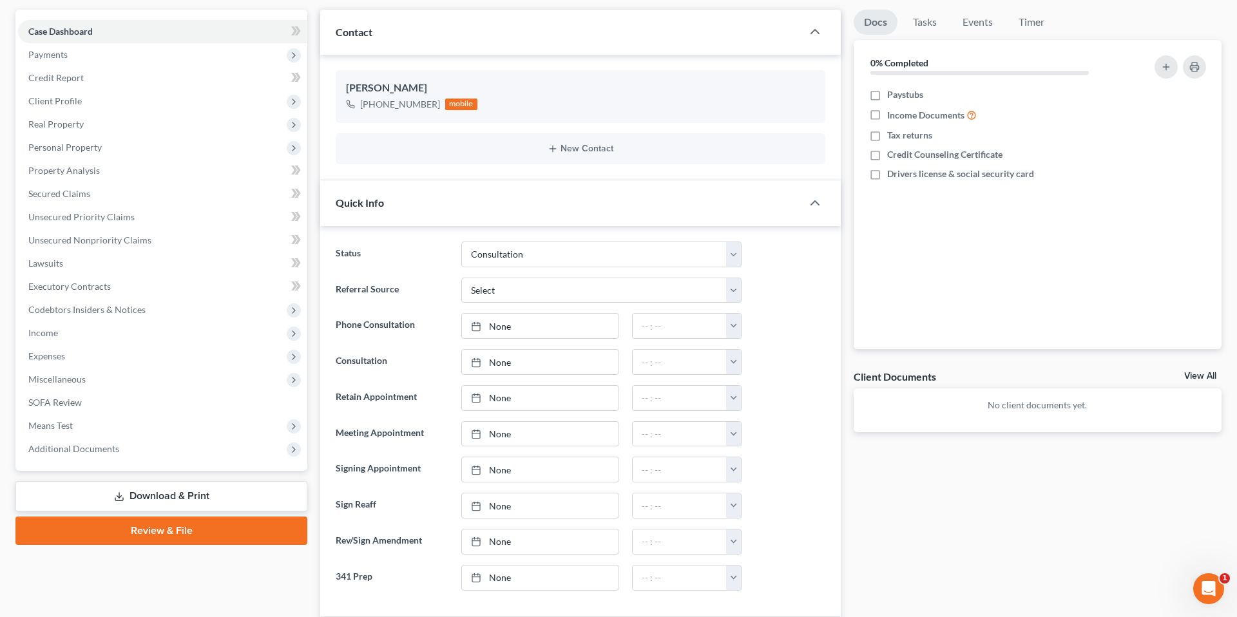
scroll to position [121, 0]
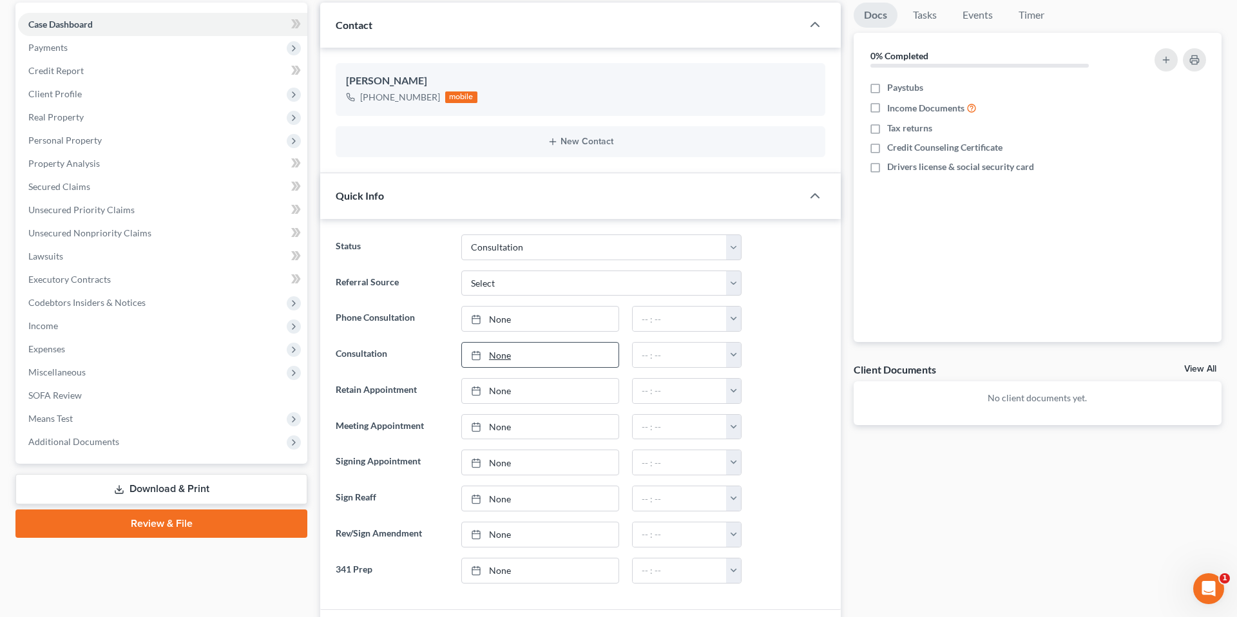
click at [542, 356] on link "None" at bounding box center [540, 355] width 157 height 24
type input "[DATE]"
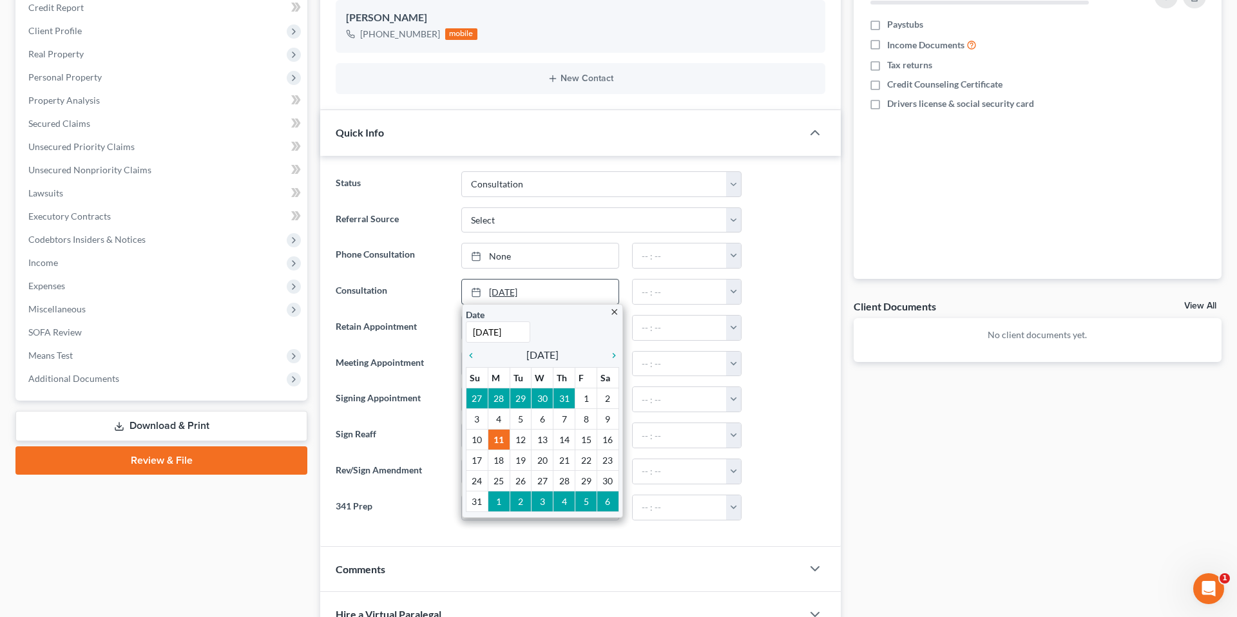
scroll to position [193, 0]
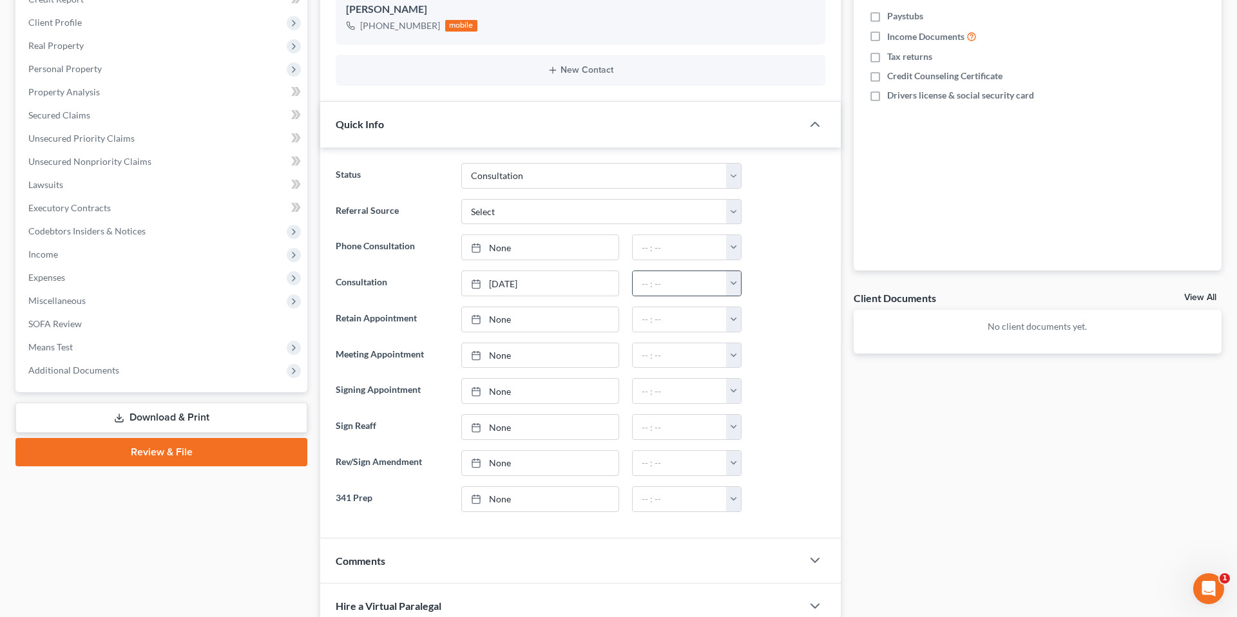
click at [738, 283] on button "button" at bounding box center [733, 283] width 15 height 24
click at [758, 361] on link "3:30pm" at bounding box center [761, 362] width 72 height 22
type input "3:30pm"
click at [801, 340] on ng-include "Status Cancelled/Refund Closed Consultation Declined Discharged Filed Income Ch…" at bounding box center [581, 337] width 490 height 349
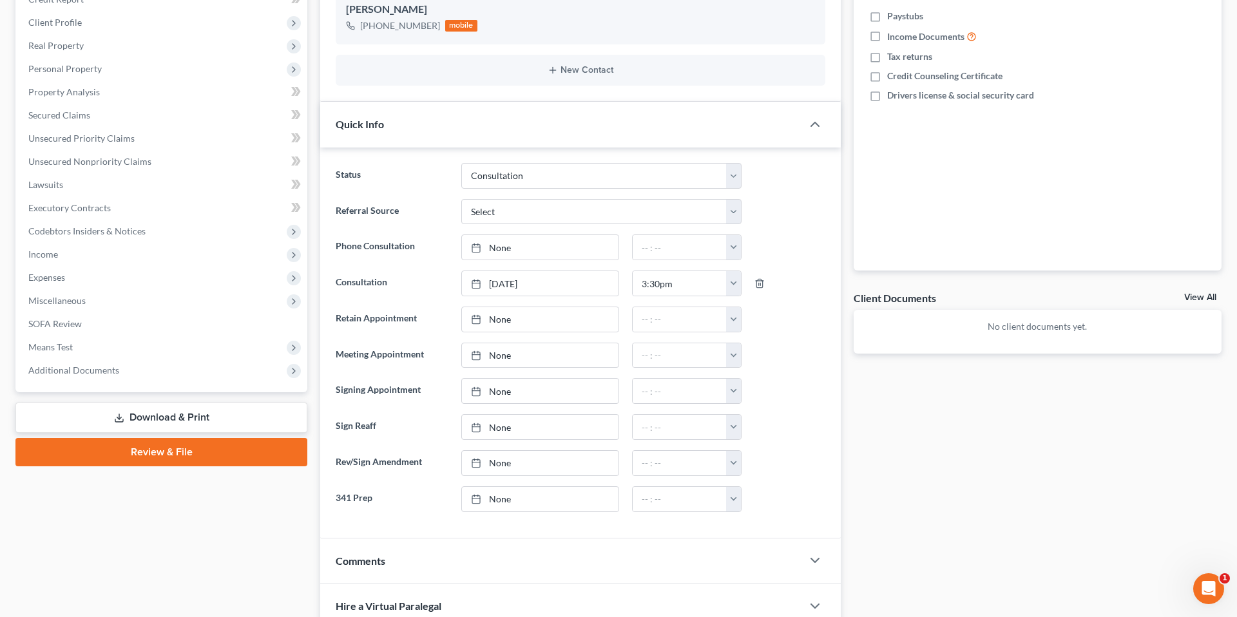
scroll to position [389, 0]
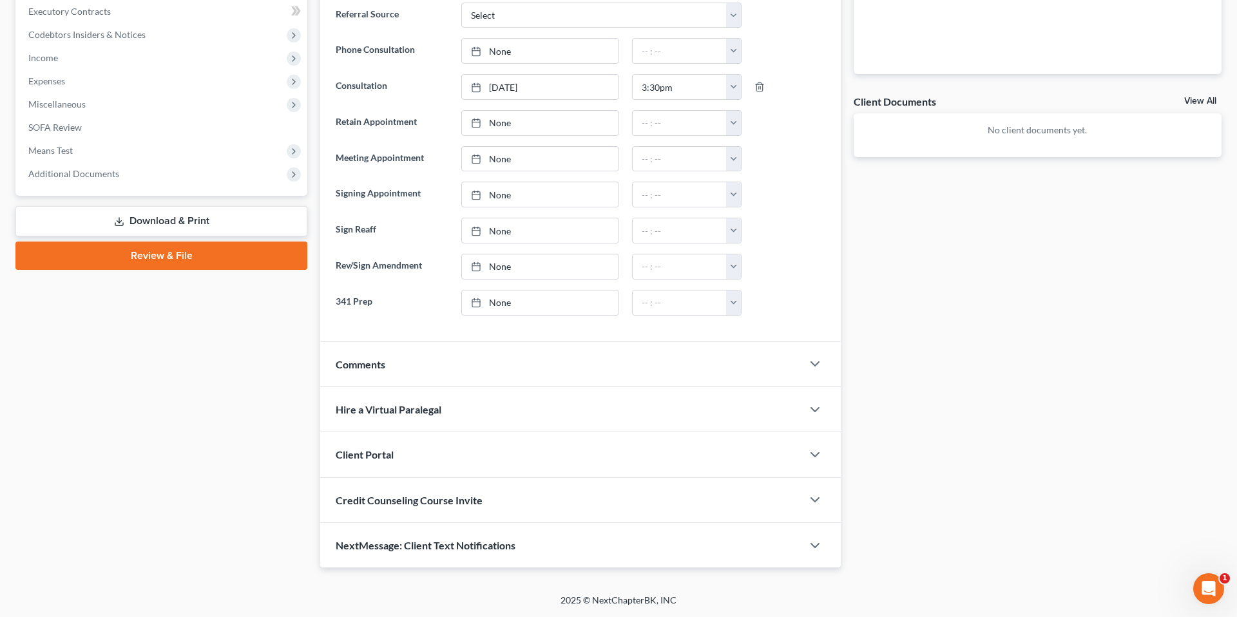
click at [495, 363] on div "Comments" at bounding box center [561, 364] width 482 height 44
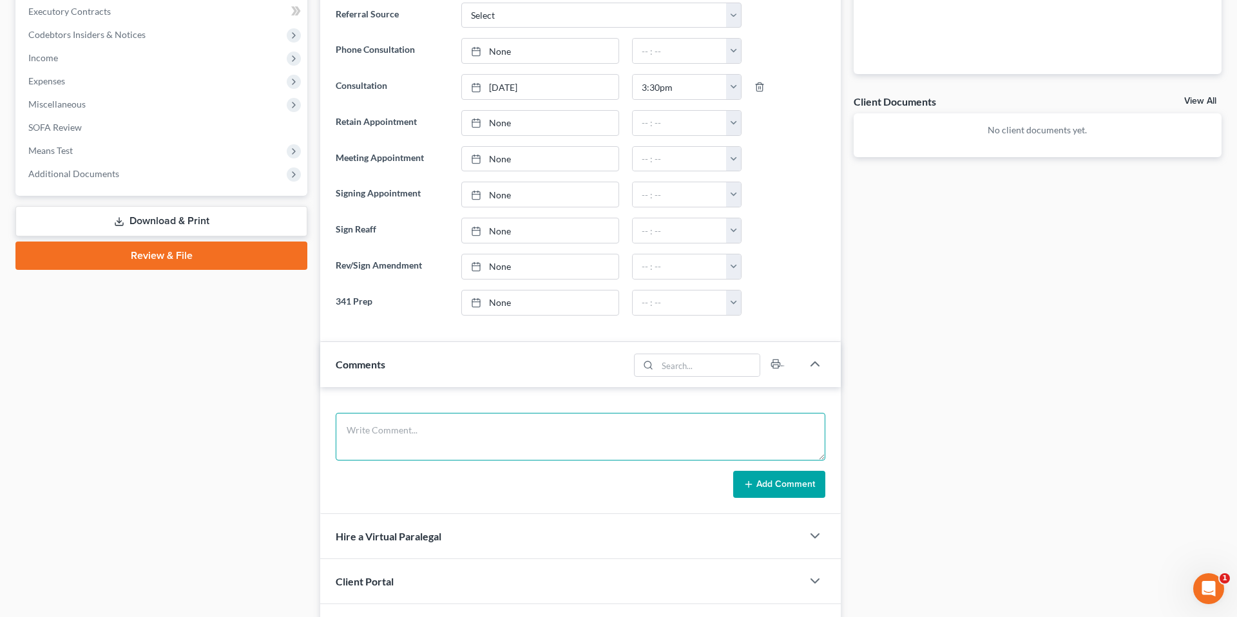
click at [540, 428] on textarea at bounding box center [581, 437] width 490 height 48
type textarea "Mother: [PERSON_NAME]"
click at [776, 472] on button "Add Comment" at bounding box center [779, 484] width 92 height 27
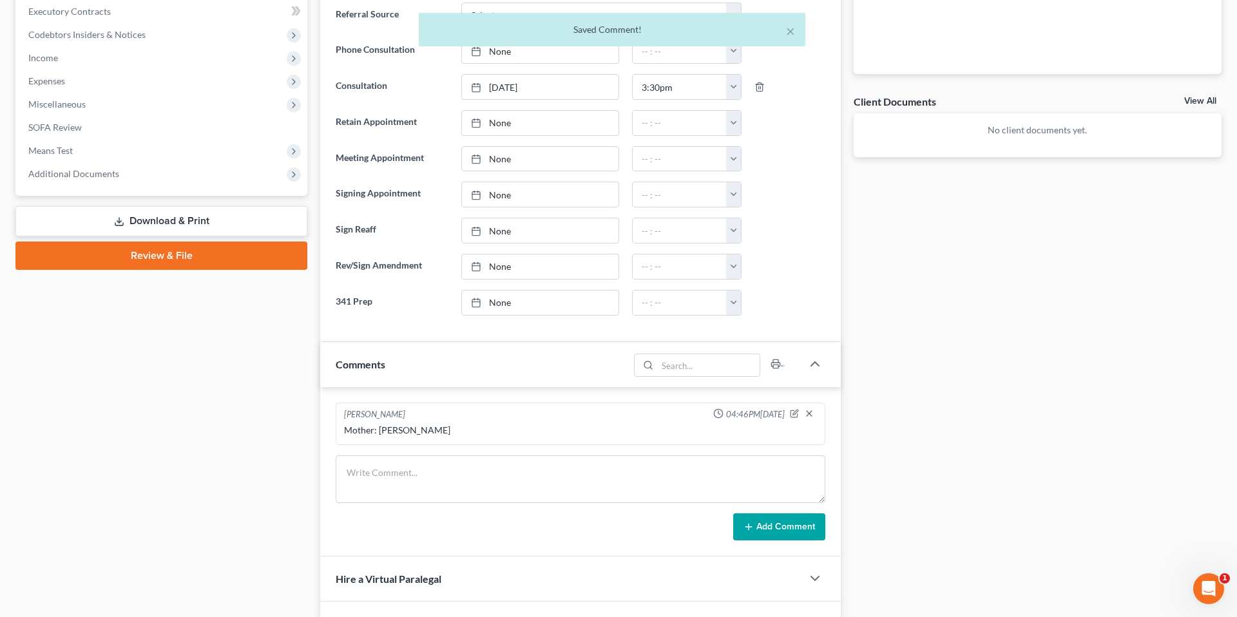
scroll to position [0, 0]
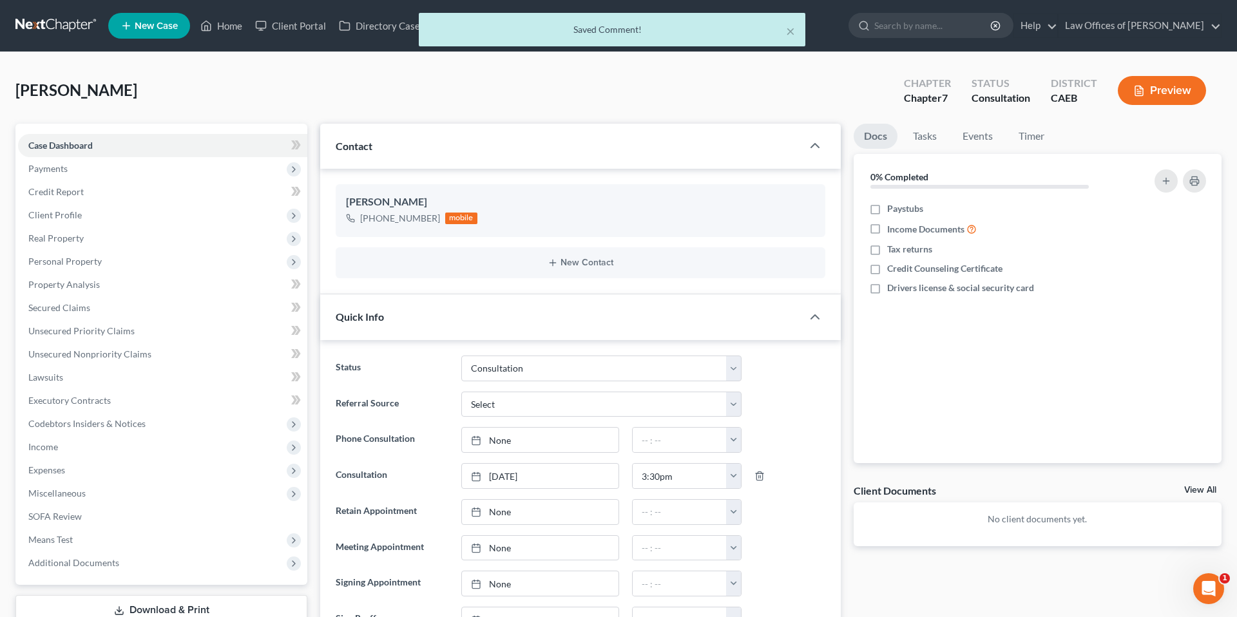
click at [227, 28] on div "× Saved Comment!" at bounding box center [612, 33] width 1237 height 40
click at [230, 24] on div "× Saved Comment!" at bounding box center [612, 33] width 1237 height 40
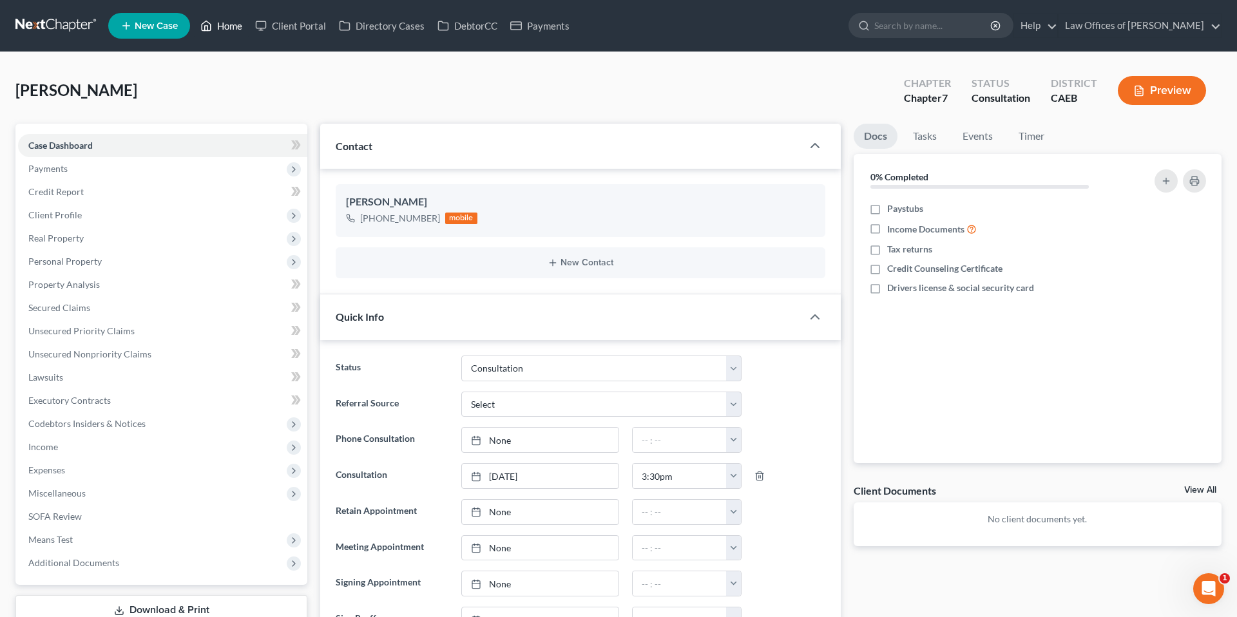
click at [230, 24] on link "Home" at bounding box center [221, 25] width 55 height 23
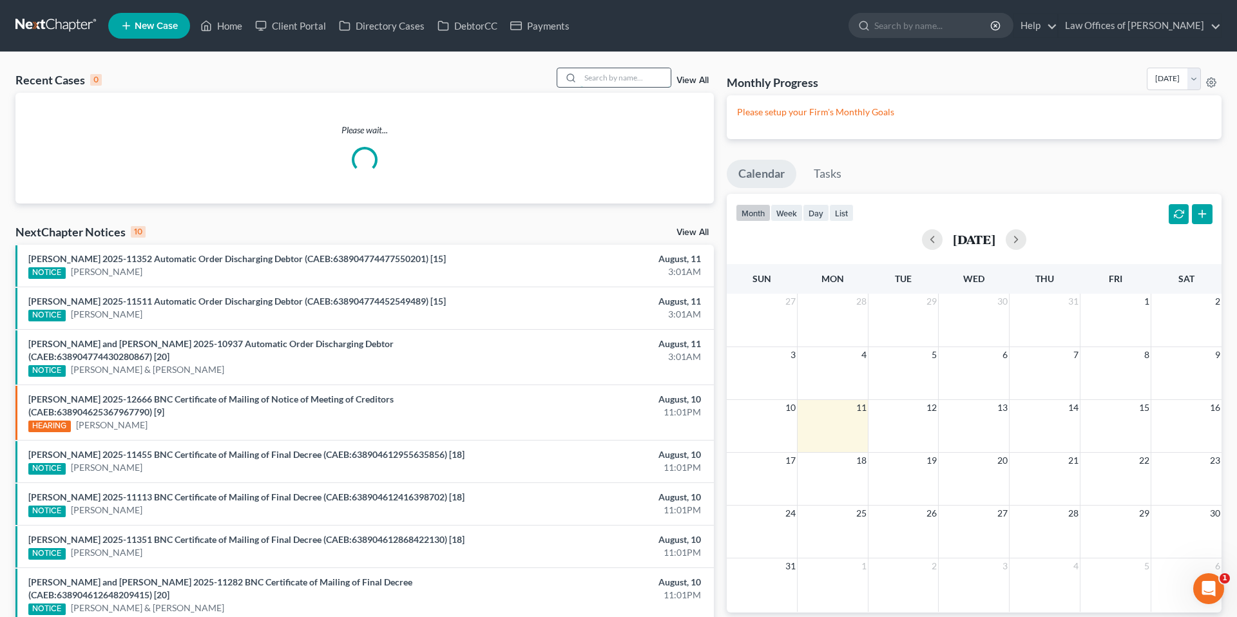
click at [613, 82] on input "search" at bounding box center [625, 77] width 90 height 19
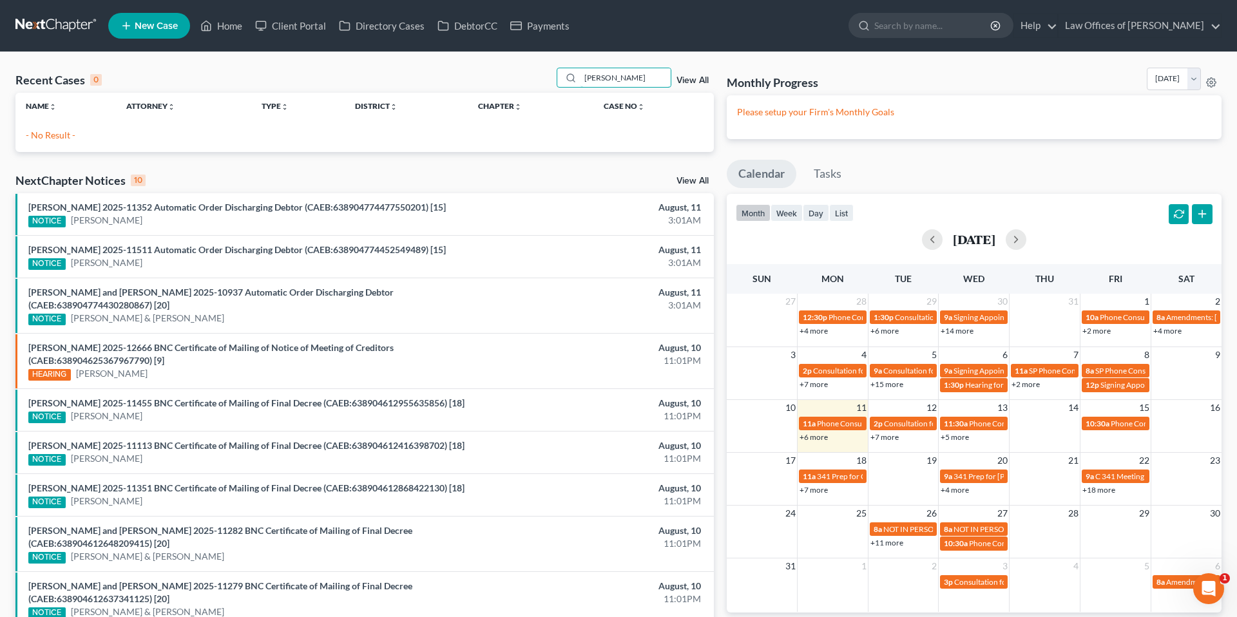
type input "[PERSON_NAME]"
click at [153, 30] on span "New Case" at bounding box center [156, 26] width 43 height 10
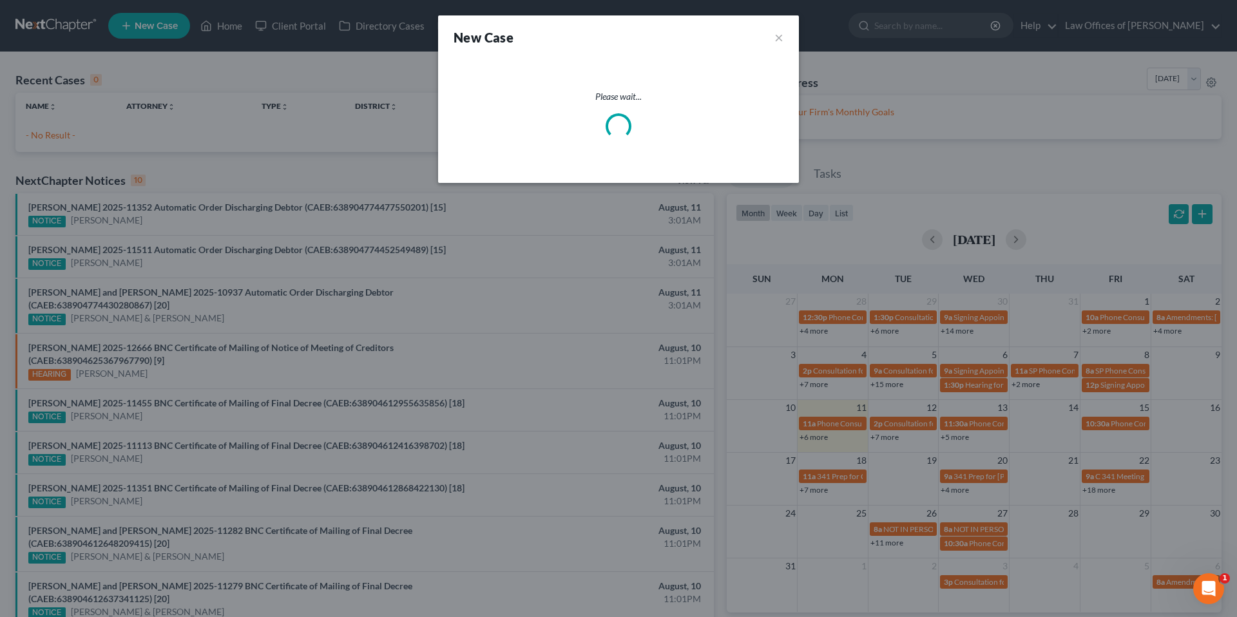
select select "8"
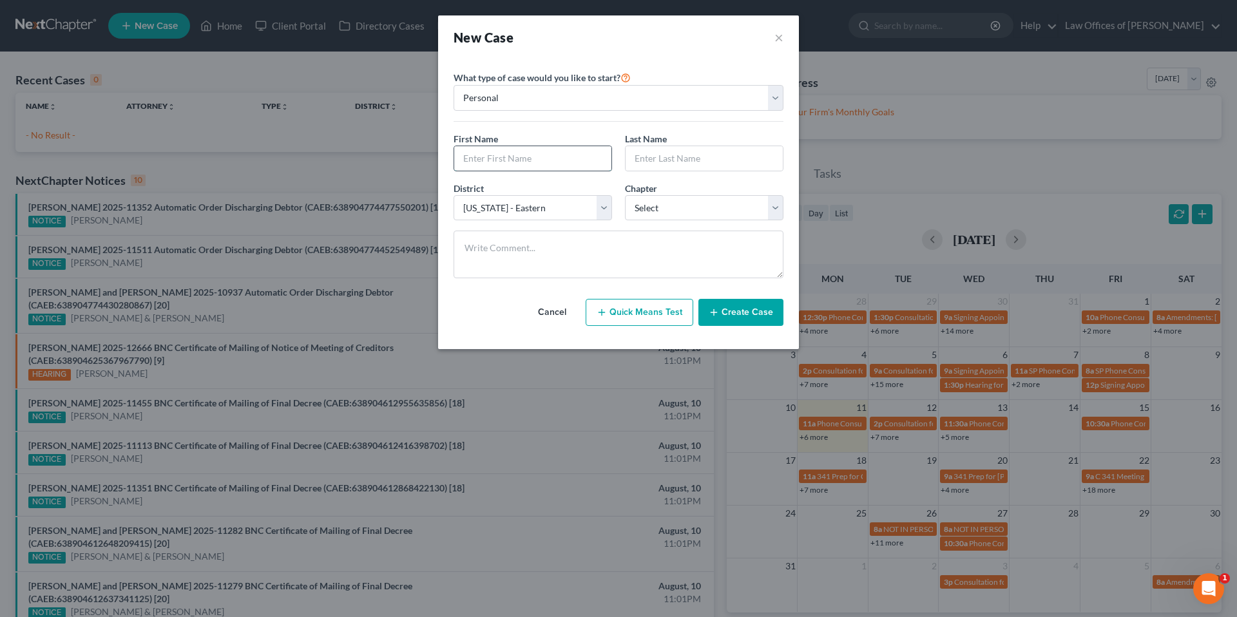
click at [496, 147] on input "text" at bounding box center [532, 158] width 157 height 24
type input "Marina"
type input "[PERSON_NAME]"
click at [632, 209] on select "Select 7 11 12 13" at bounding box center [704, 208] width 158 height 26
select select "0"
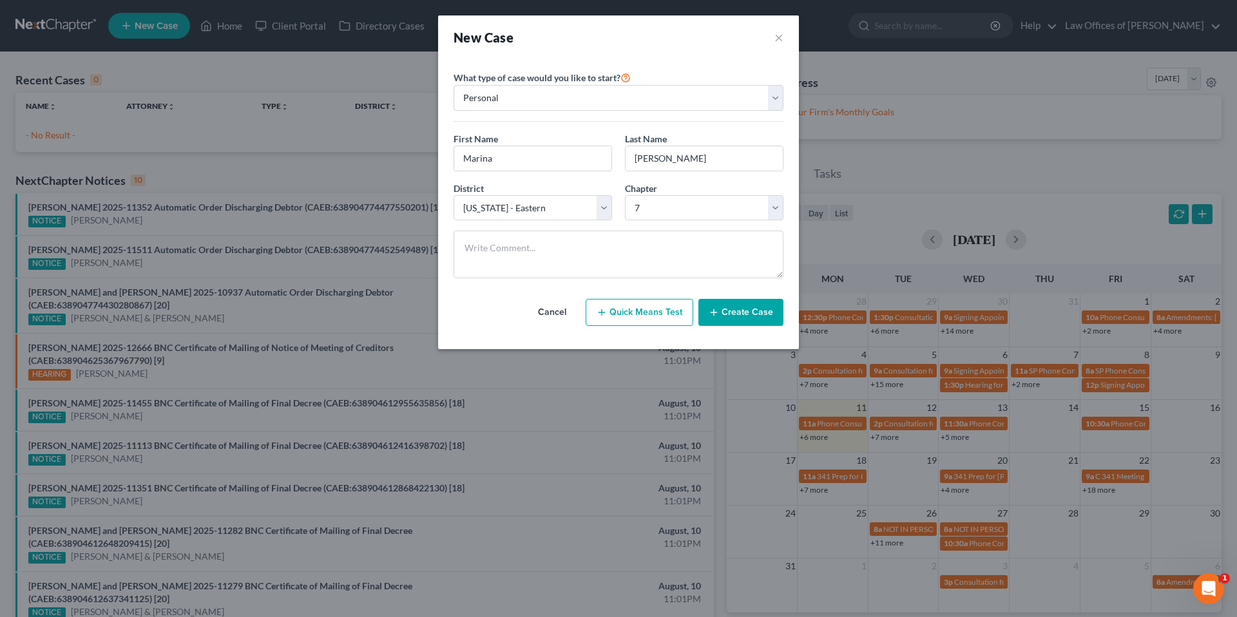
click at [742, 315] on button "Create Case" at bounding box center [740, 312] width 85 height 27
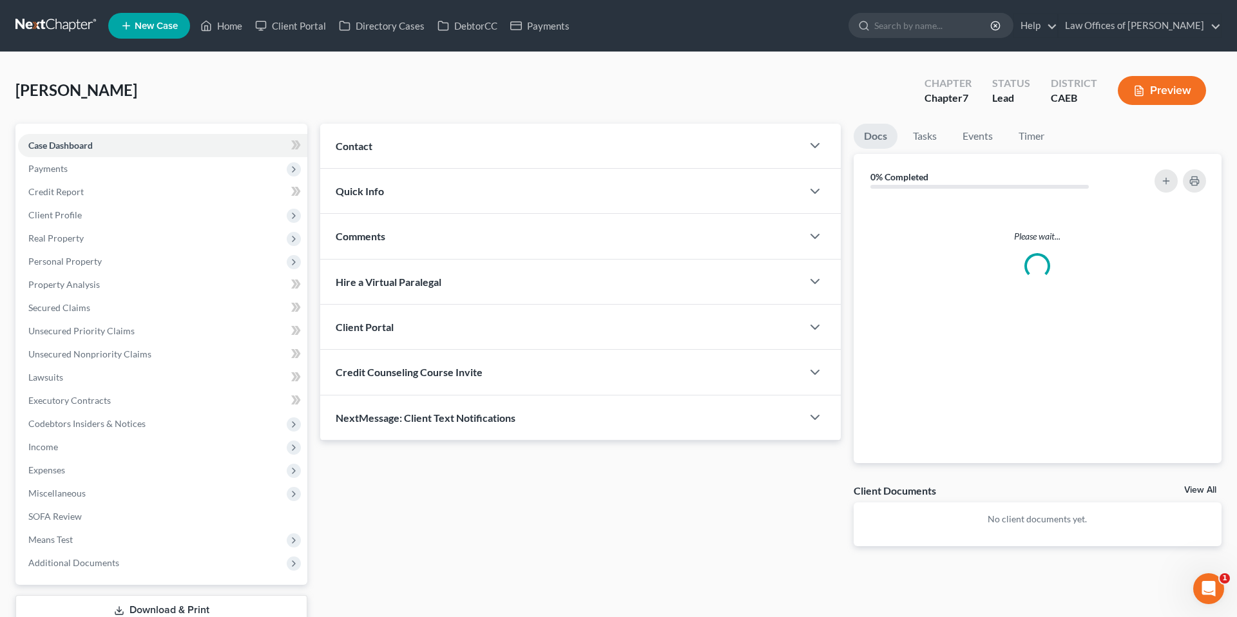
click at [422, 146] on div "Contact" at bounding box center [561, 146] width 482 height 44
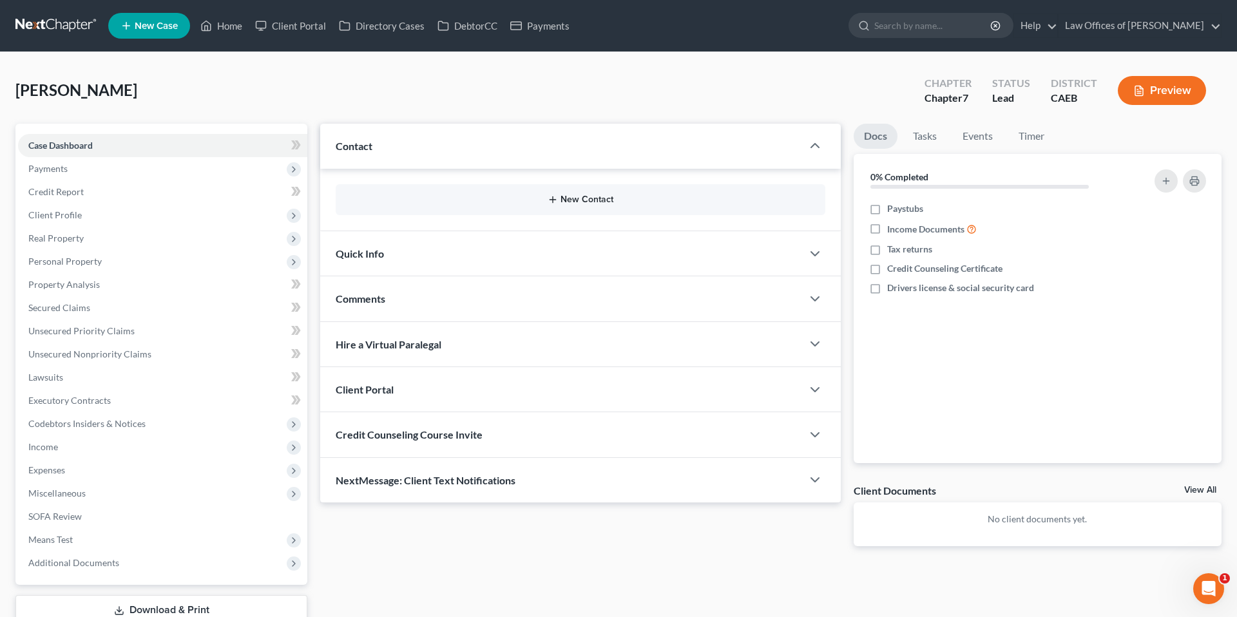
click at [578, 200] on button "New Contact" at bounding box center [580, 200] width 469 height 10
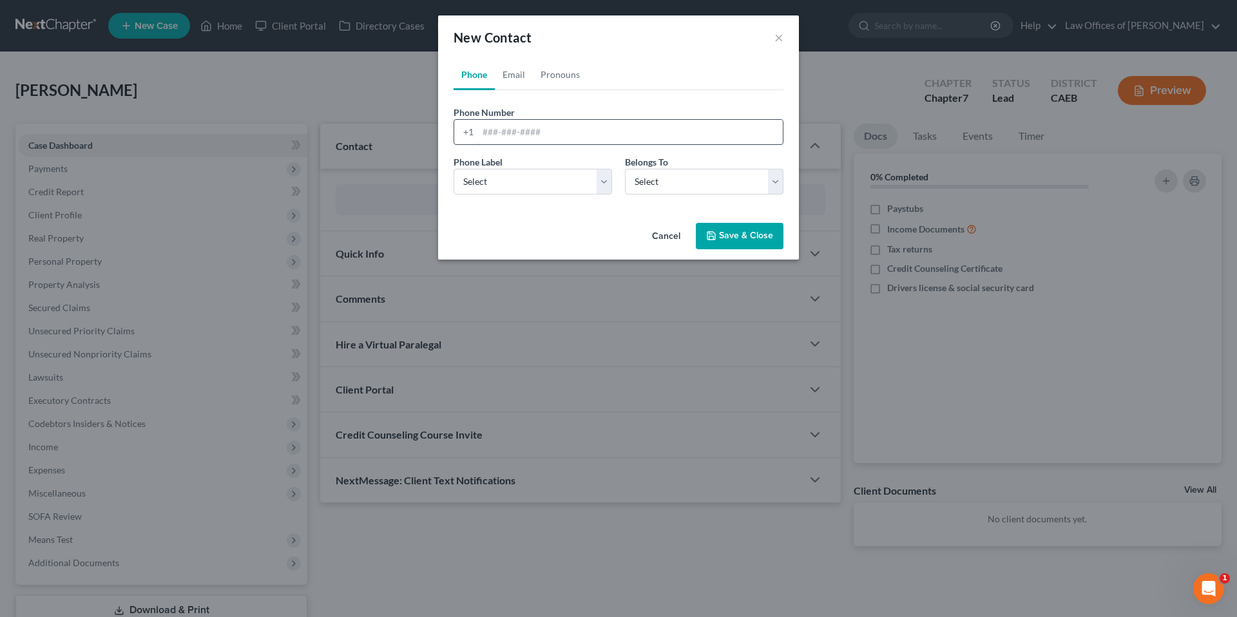
click at [603, 131] on input "tel" at bounding box center [630, 132] width 305 height 24
type input "6617898013"
click at [654, 190] on select "Select Client Other" at bounding box center [704, 182] width 158 height 26
select select "0"
click at [553, 179] on select "Select Mobile Home Work Other" at bounding box center [532, 182] width 158 height 26
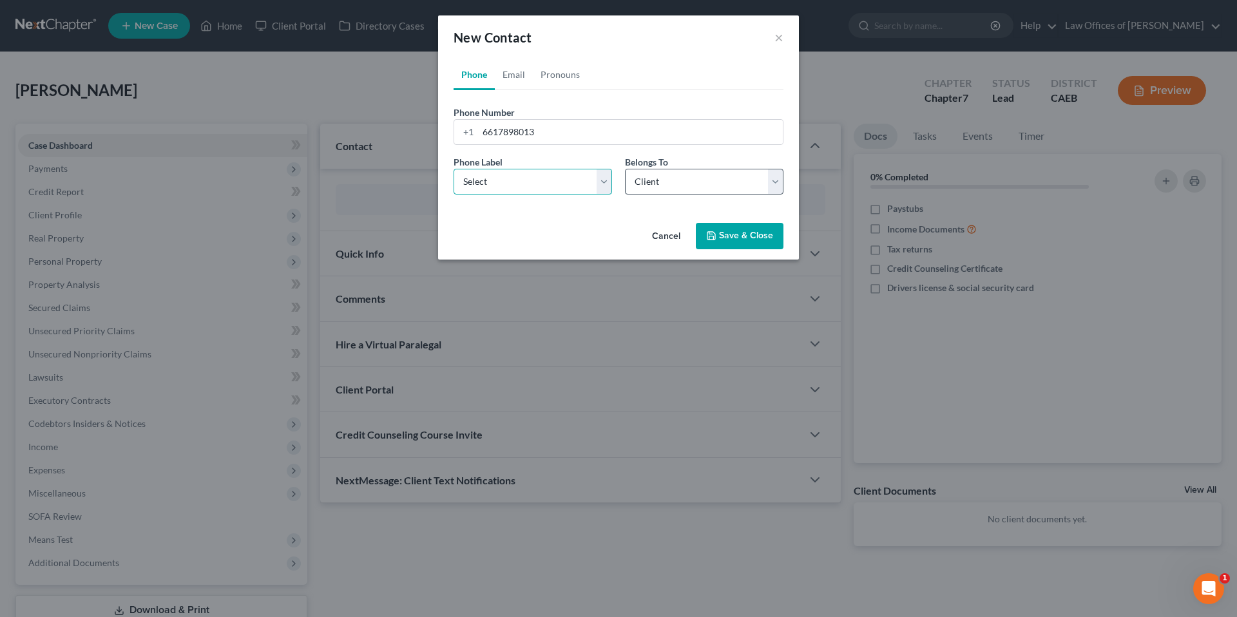
select select "0"
click at [756, 243] on button "Save & Close" at bounding box center [740, 236] width 88 height 27
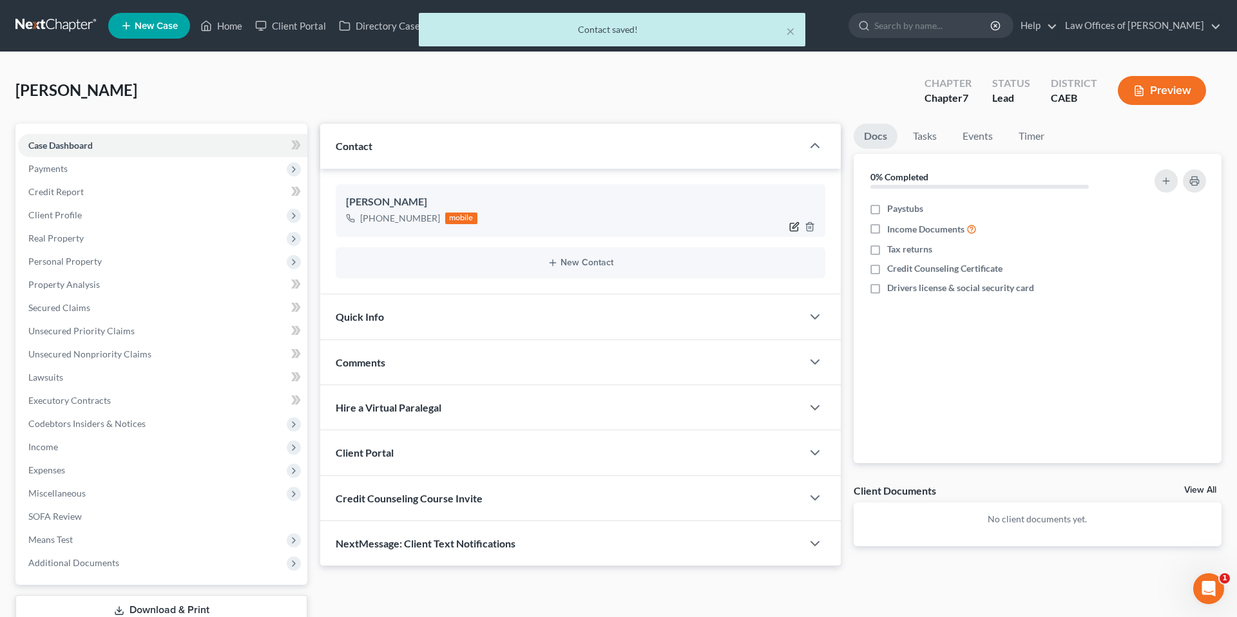
click at [794, 229] on icon "button" at bounding box center [794, 227] width 10 height 10
select select "0"
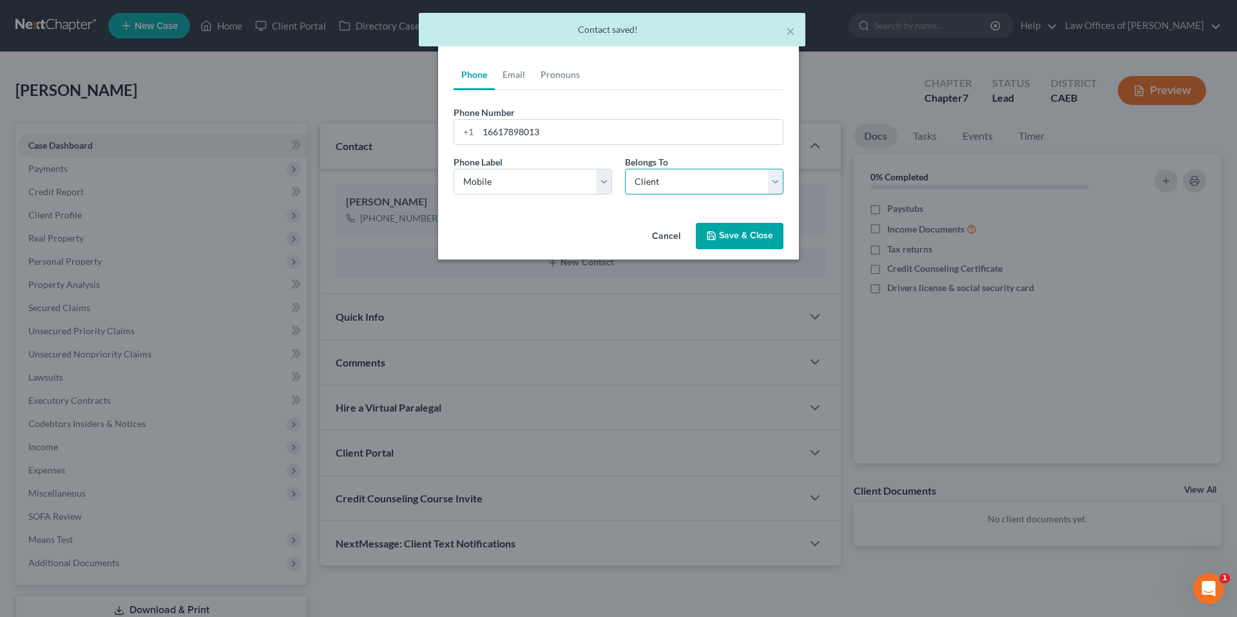
click at [713, 178] on select "Select Client Other" at bounding box center [704, 182] width 158 height 26
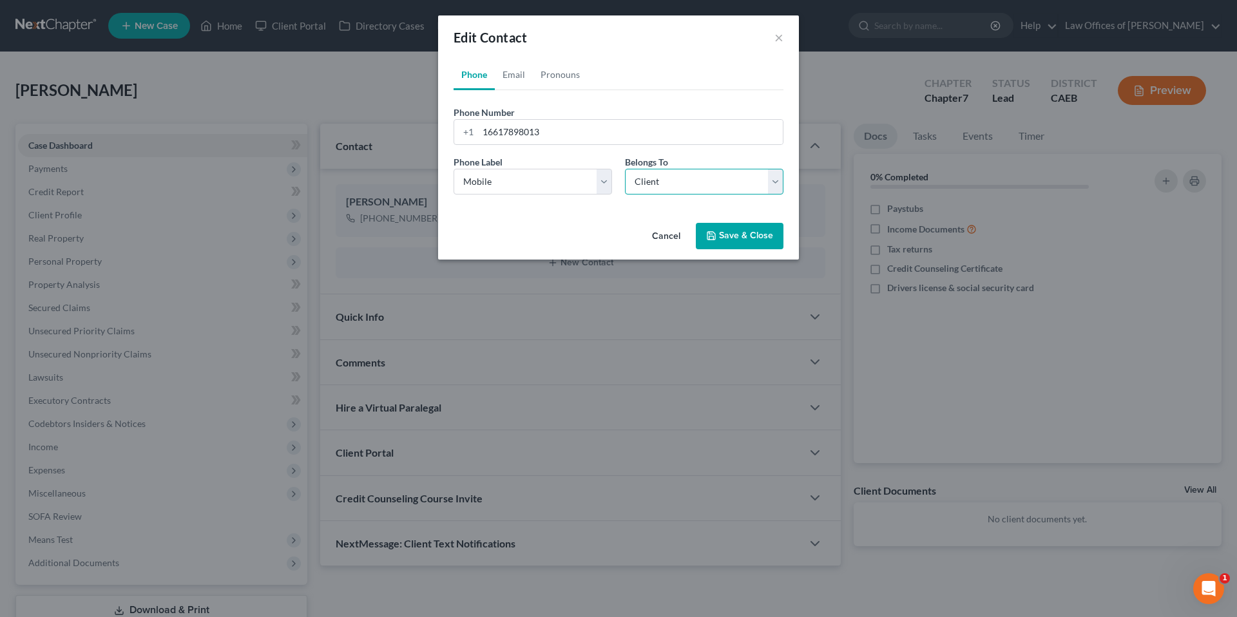
select select "1"
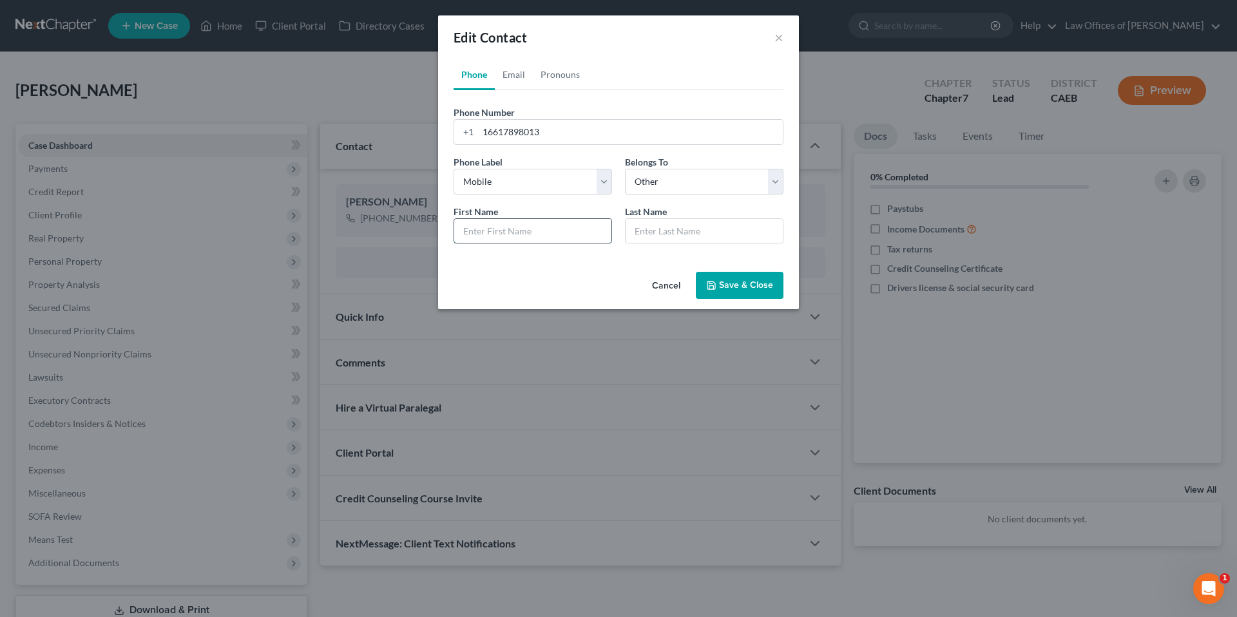
click at [551, 227] on input "text" at bounding box center [532, 231] width 157 height 24
type input "Iris"
type input "[PERSON_NAME]"
click at [736, 292] on button "Save & Close" at bounding box center [740, 285] width 88 height 27
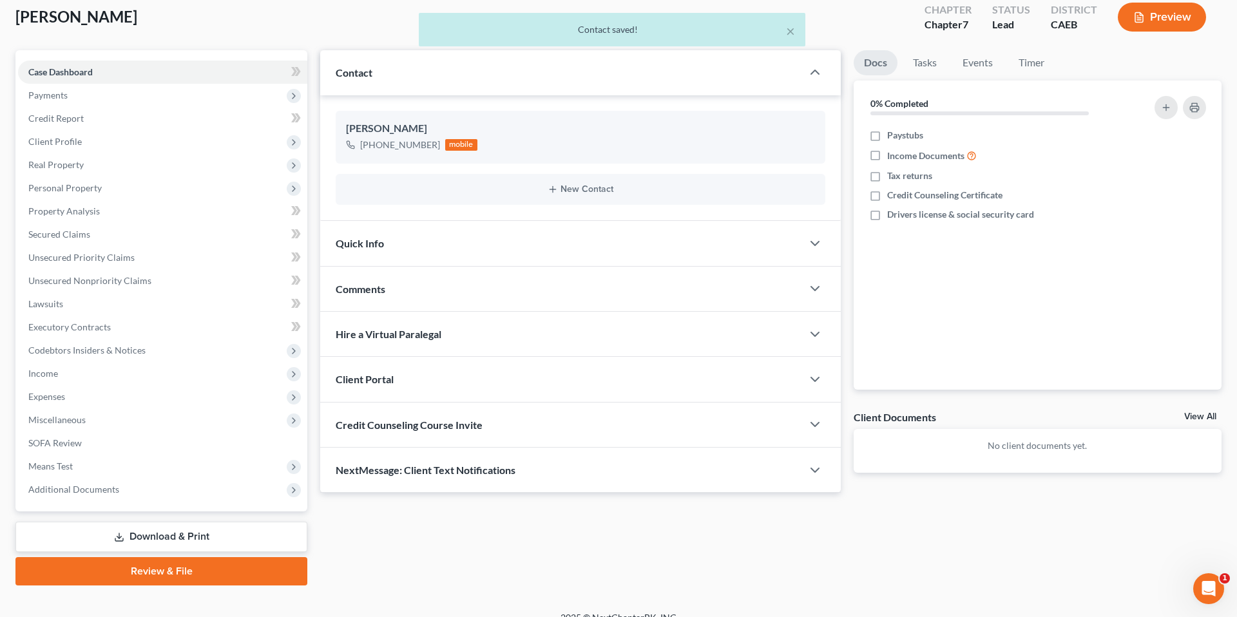
scroll to position [79, 0]
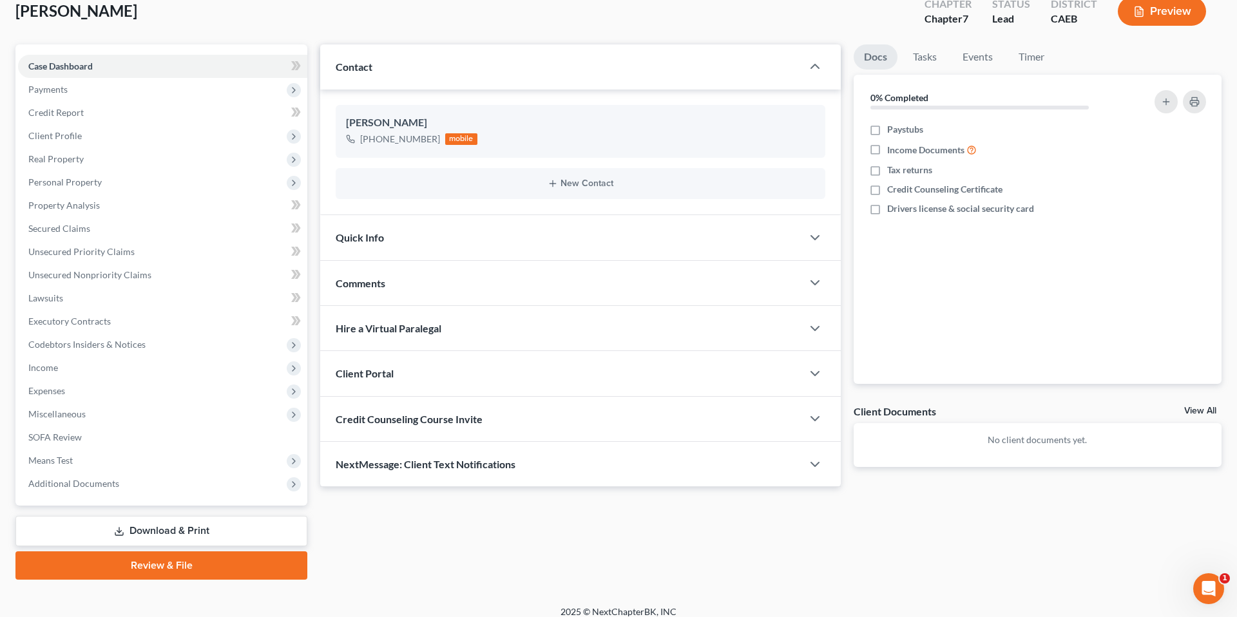
click at [680, 290] on div "Comments" at bounding box center [561, 283] width 482 height 44
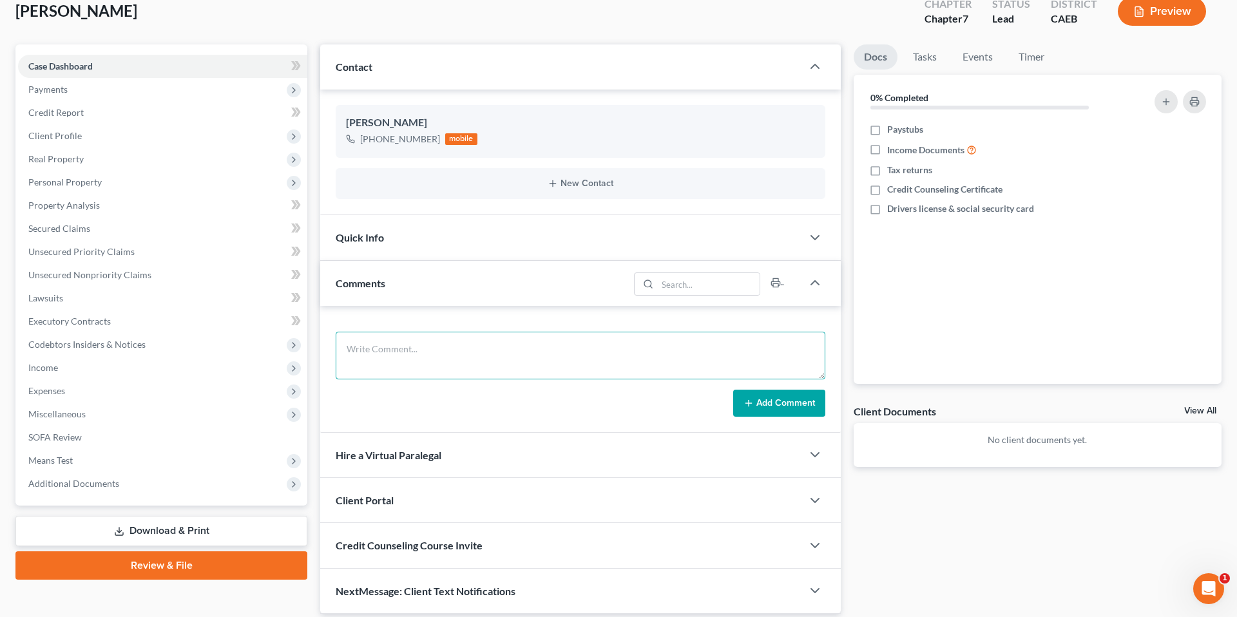
click at [508, 352] on textarea at bounding box center [581, 356] width 490 height 48
type textarea "Daughter: [PERSON_NAME]"
click at [796, 408] on button "Add Comment" at bounding box center [779, 403] width 92 height 27
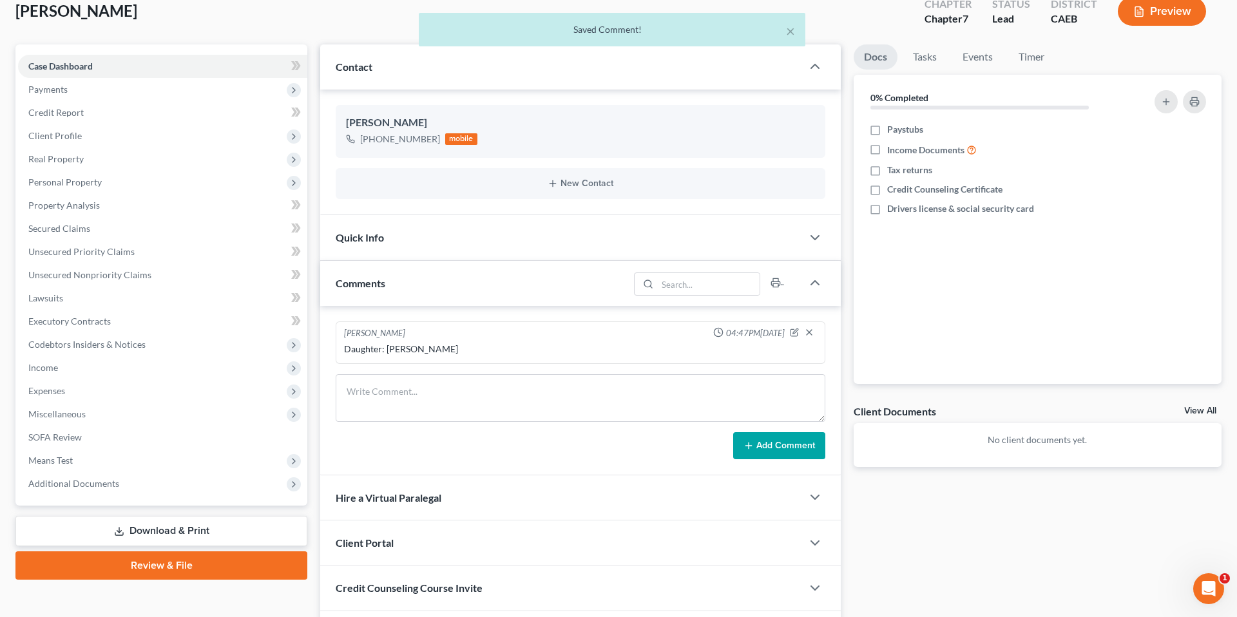
click at [543, 242] on div "Quick Info" at bounding box center [561, 237] width 482 height 44
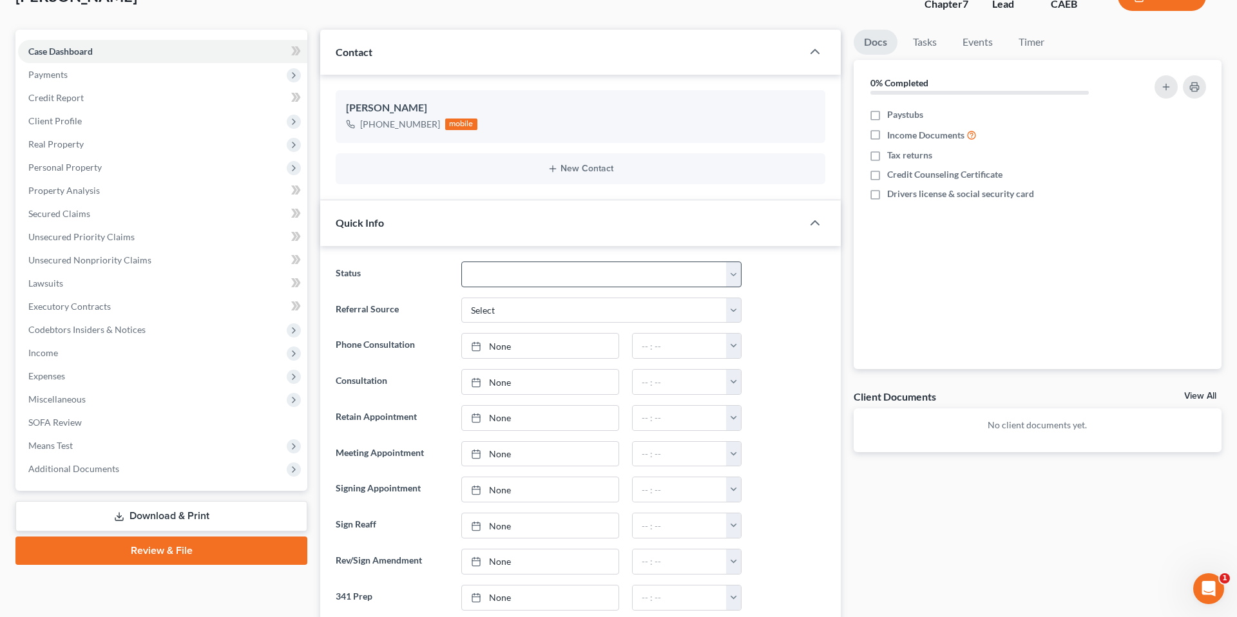
scroll to position [99, 0]
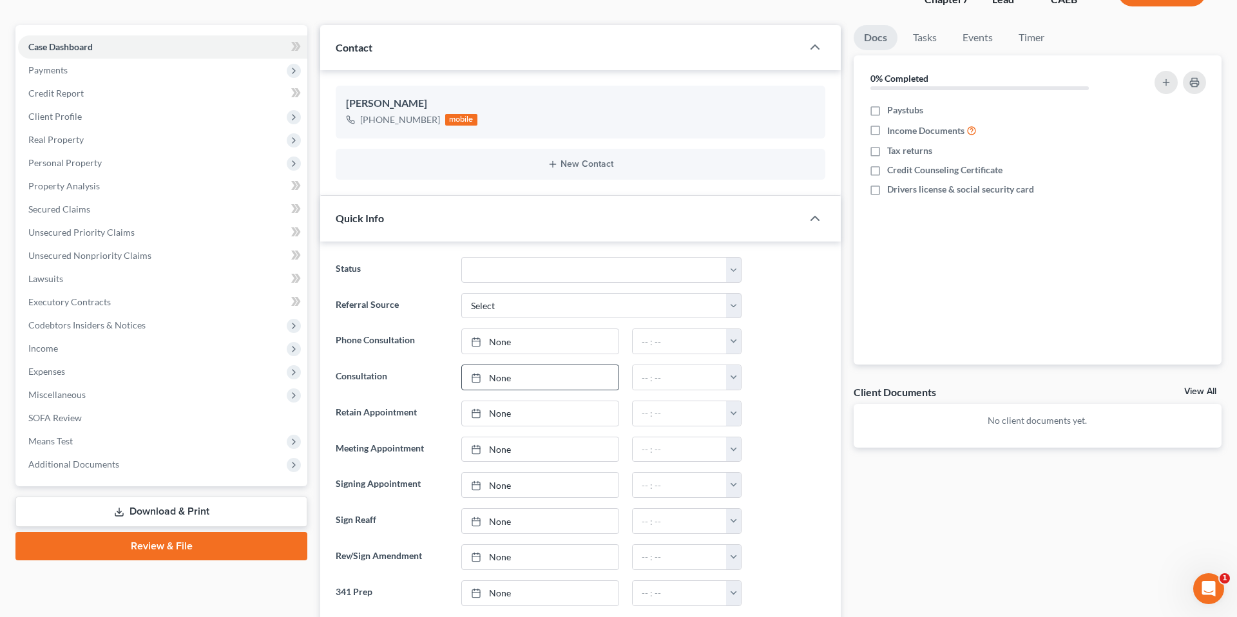
click at [537, 377] on link "None" at bounding box center [540, 377] width 157 height 24
click at [732, 382] on button "button" at bounding box center [733, 377] width 15 height 24
click at [750, 491] on link "4:00pm" at bounding box center [761, 493] width 72 height 22
type input "4:00pm"
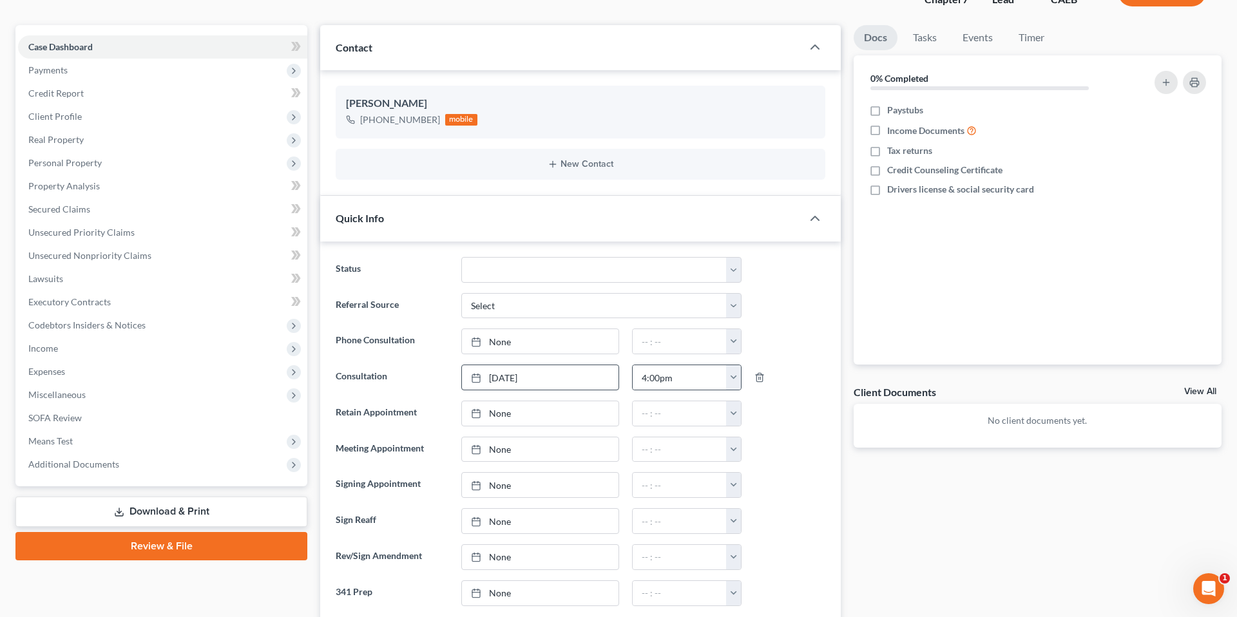
scroll to position [0, 0]
click at [817, 322] on ng-include "Status Cancelled/Refund Closed Consultation Declined Discharged Filed Income Ch…" at bounding box center [581, 431] width 490 height 349
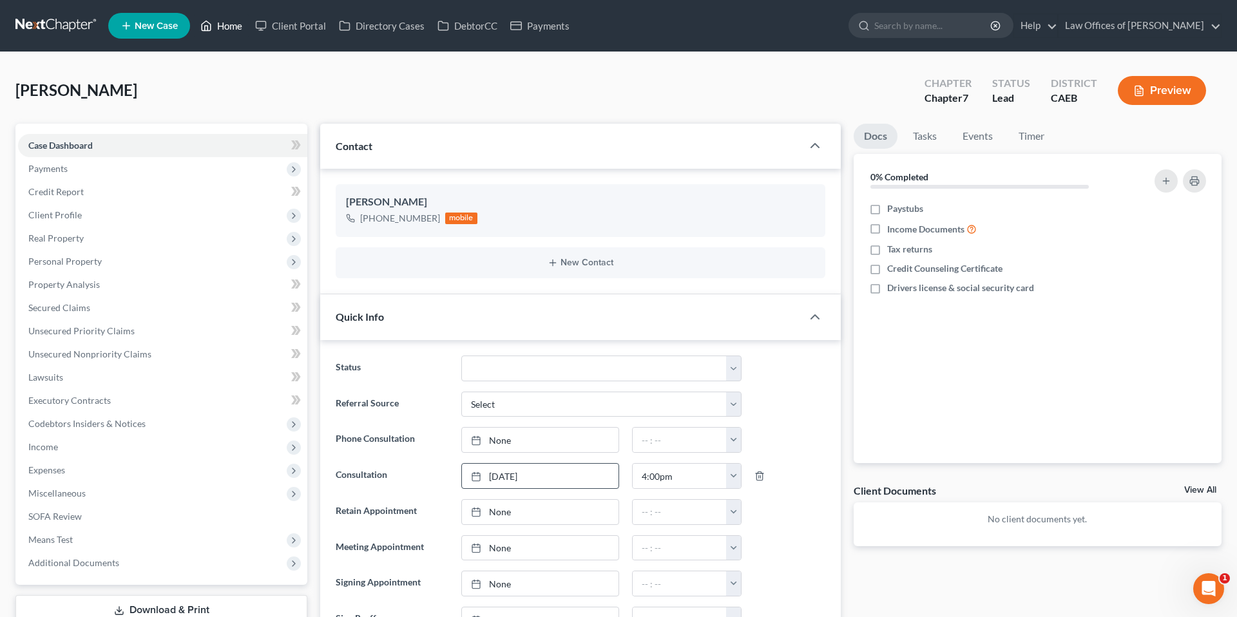
click at [225, 23] on link "Home" at bounding box center [221, 25] width 55 height 23
click at [225, 24] on link "Home" at bounding box center [221, 25] width 55 height 23
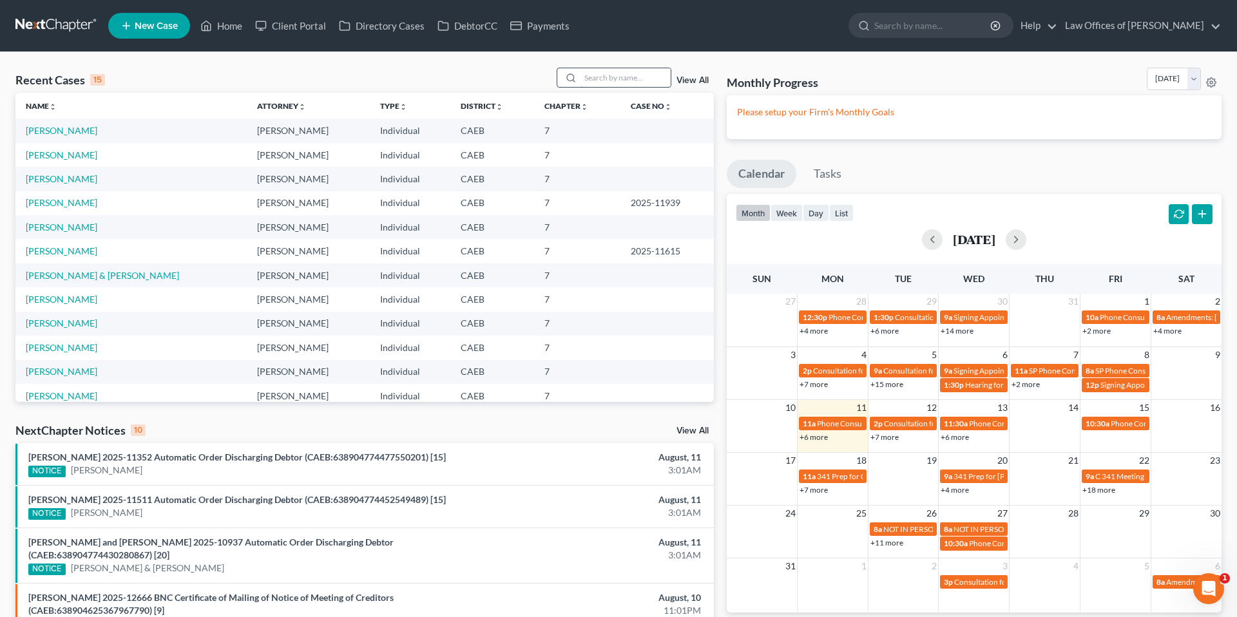
click at [611, 83] on input "search" at bounding box center [625, 77] width 90 height 19
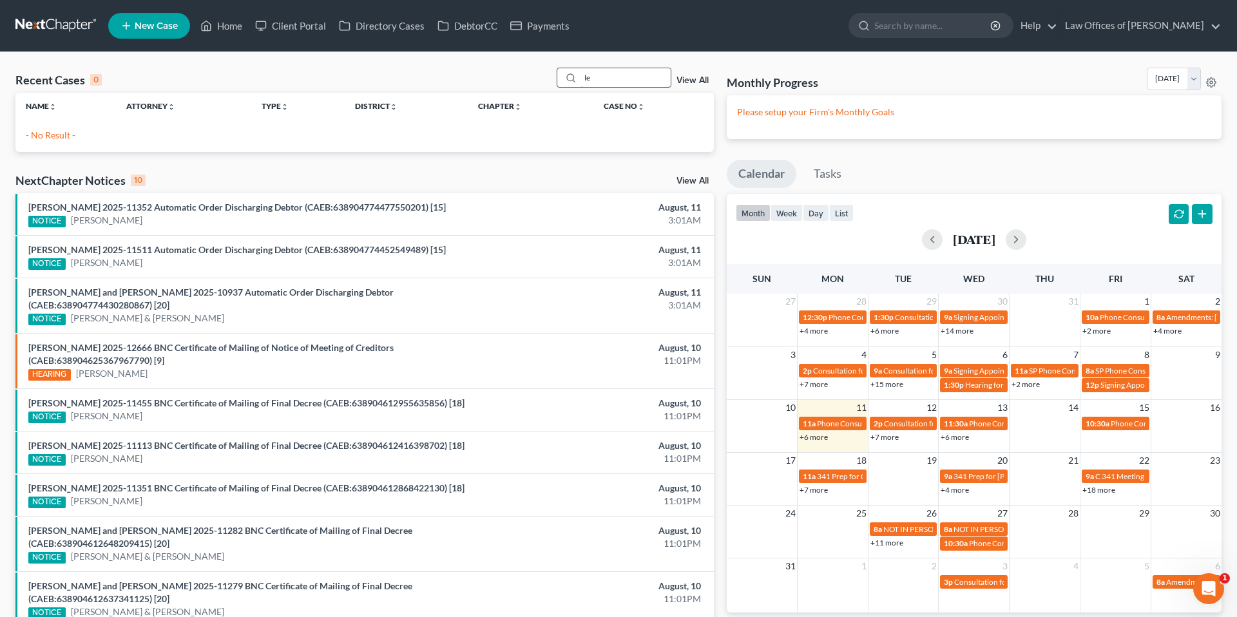
type input "l"
type input "[PERSON_NAME]"
click at [137, 30] on span "New Case" at bounding box center [156, 26] width 43 height 10
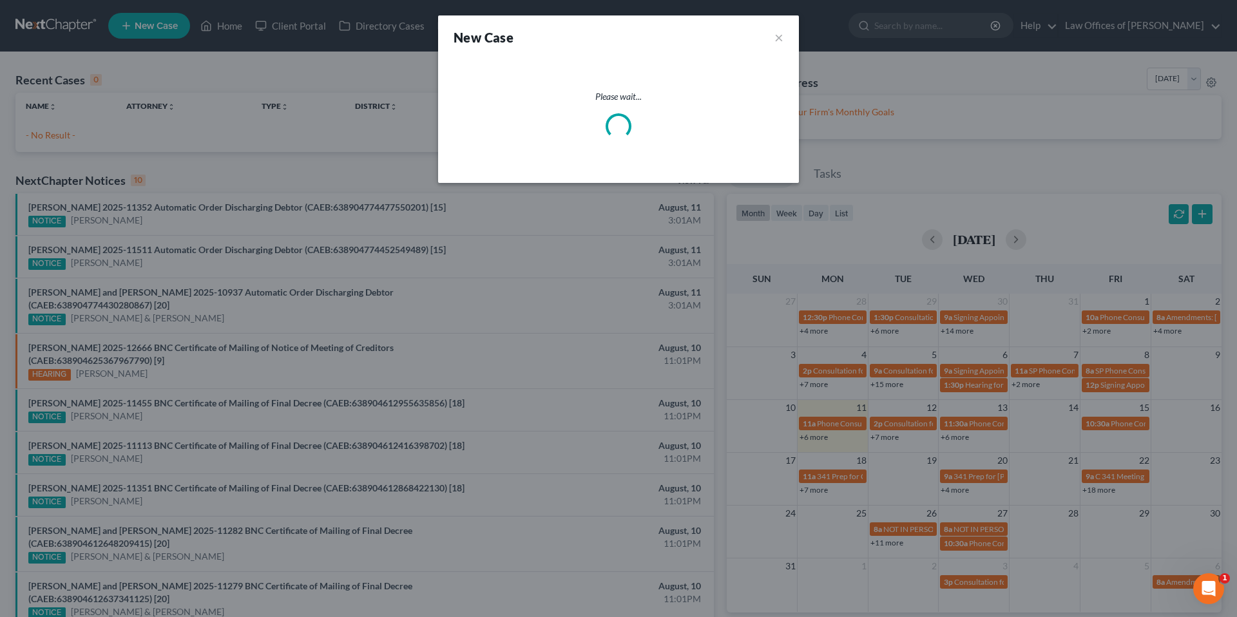
select select "8"
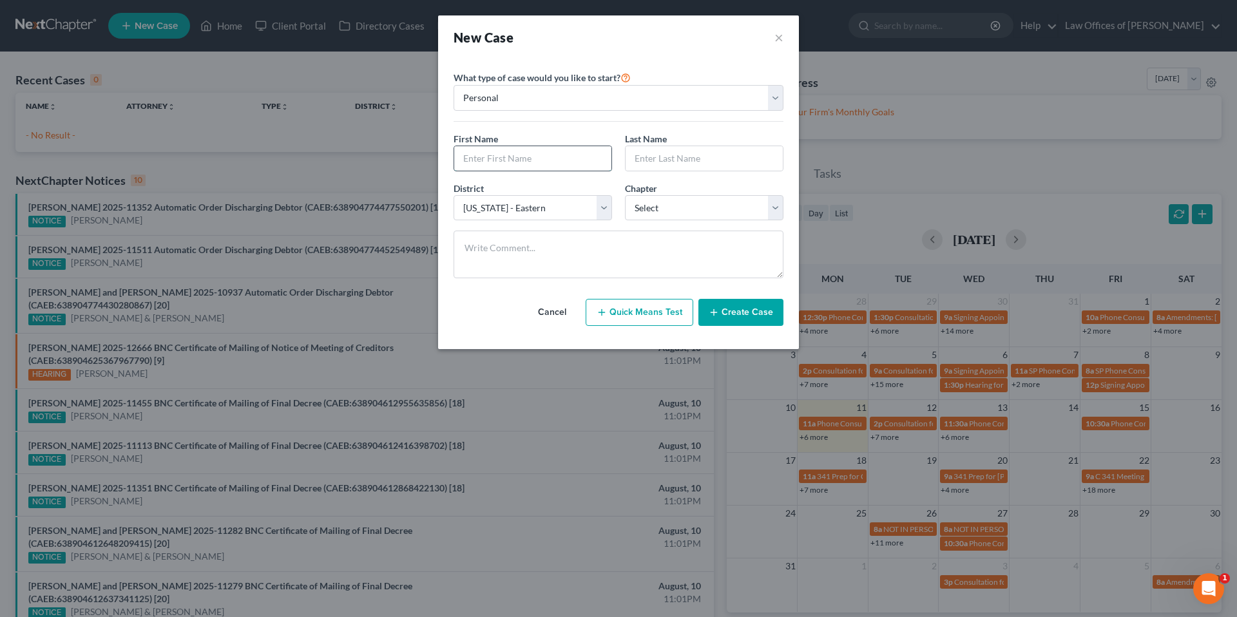
click at [524, 151] on input "text" at bounding box center [532, 158] width 157 height 24
type input "[PERSON_NAME]"
click at [663, 202] on select "Select 7 11 12 13" at bounding box center [704, 208] width 158 height 26
select select "0"
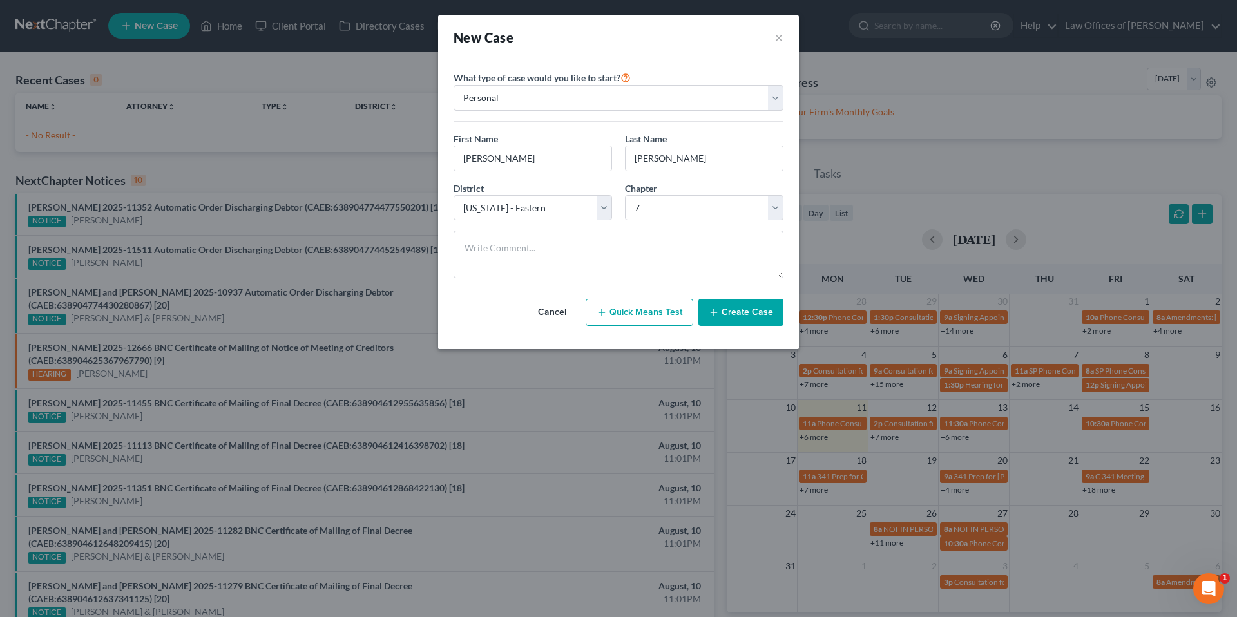
click at [756, 312] on button "Create Case" at bounding box center [740, 312] width 85 height 27
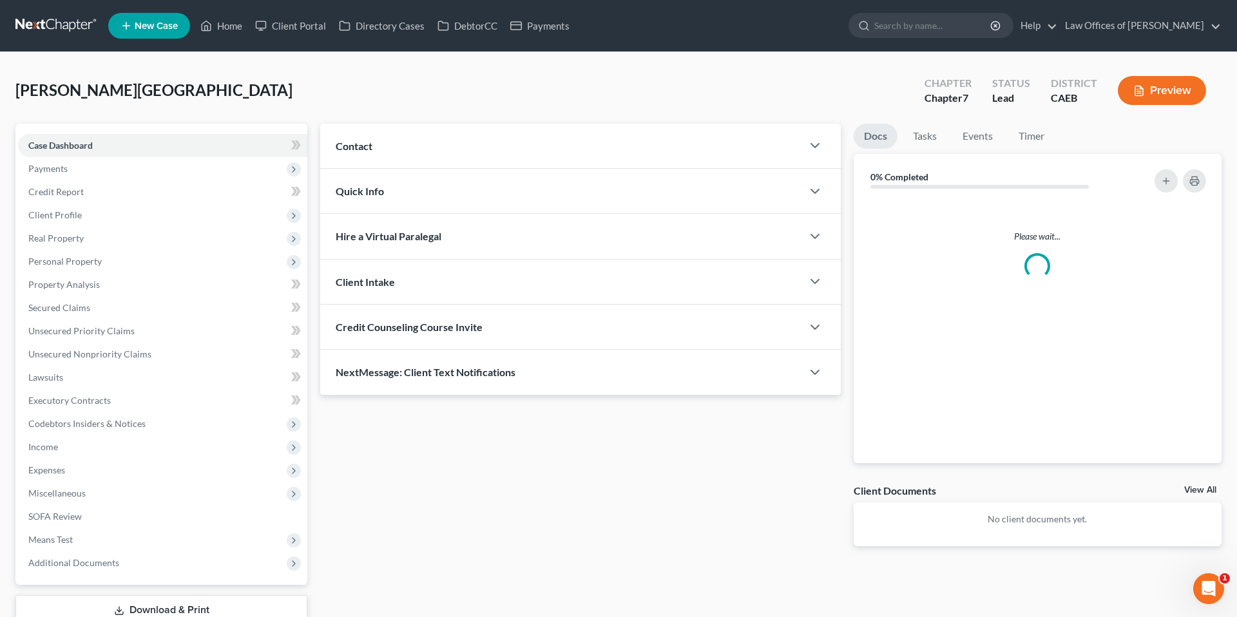
click at [423, 147] on div "Contact" at bounding box center [561, 146] width 482 height 44
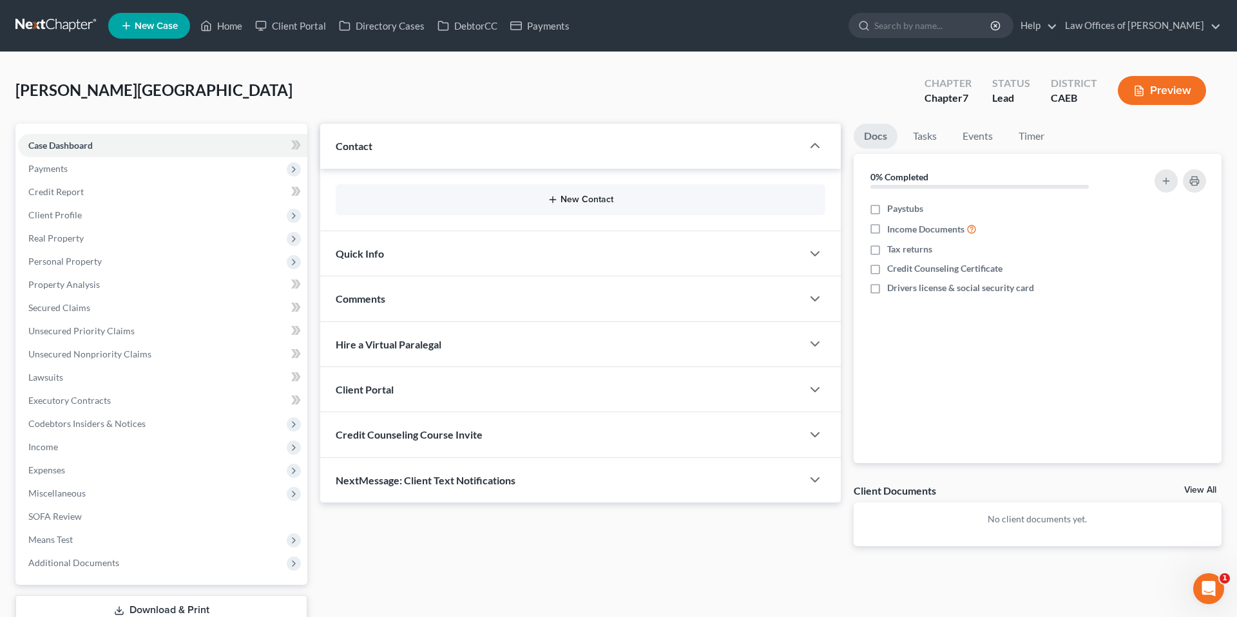
click at [579, 200] on button "New Contact" at bounding box center [580, 200] width 469 height 10
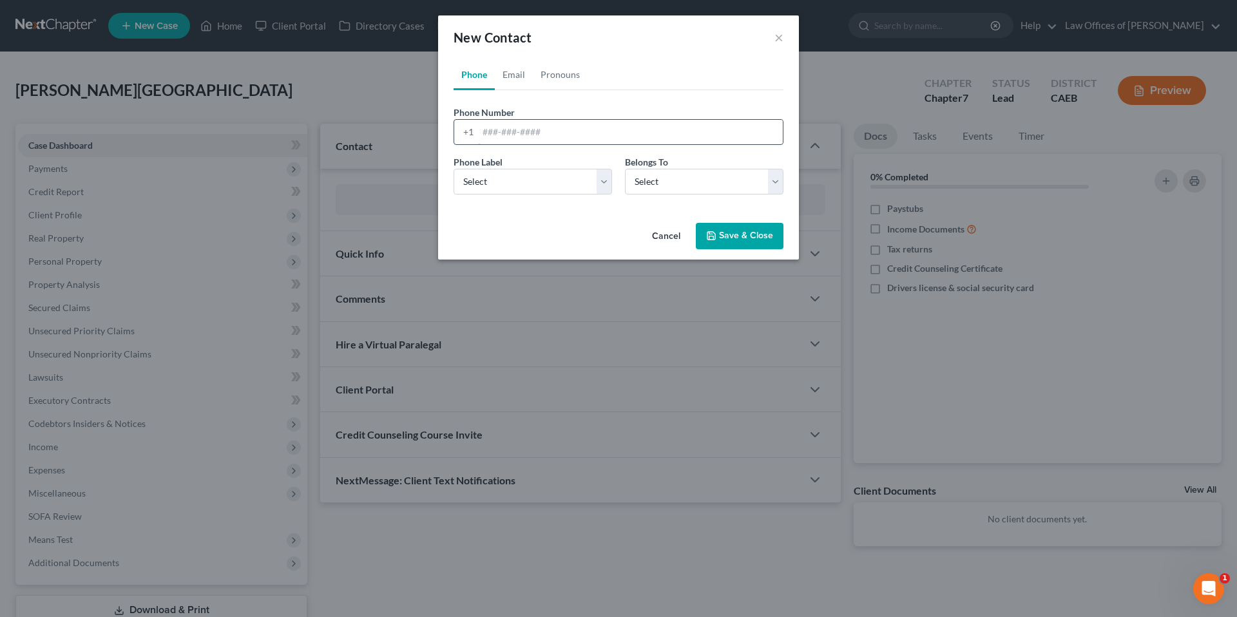
click at [527, 126] on input "tel" at bounding box center [630, 132] width 305 height 24
type input "6613482161"
click at [649, 178] on select "Select Client Other" at bounding box center [704, 182] width 158 height 26
select select "0"
click at [608, 191] on select "Select Mobile Home Work Other" at bounding box center [532, 182] width 158 height 26
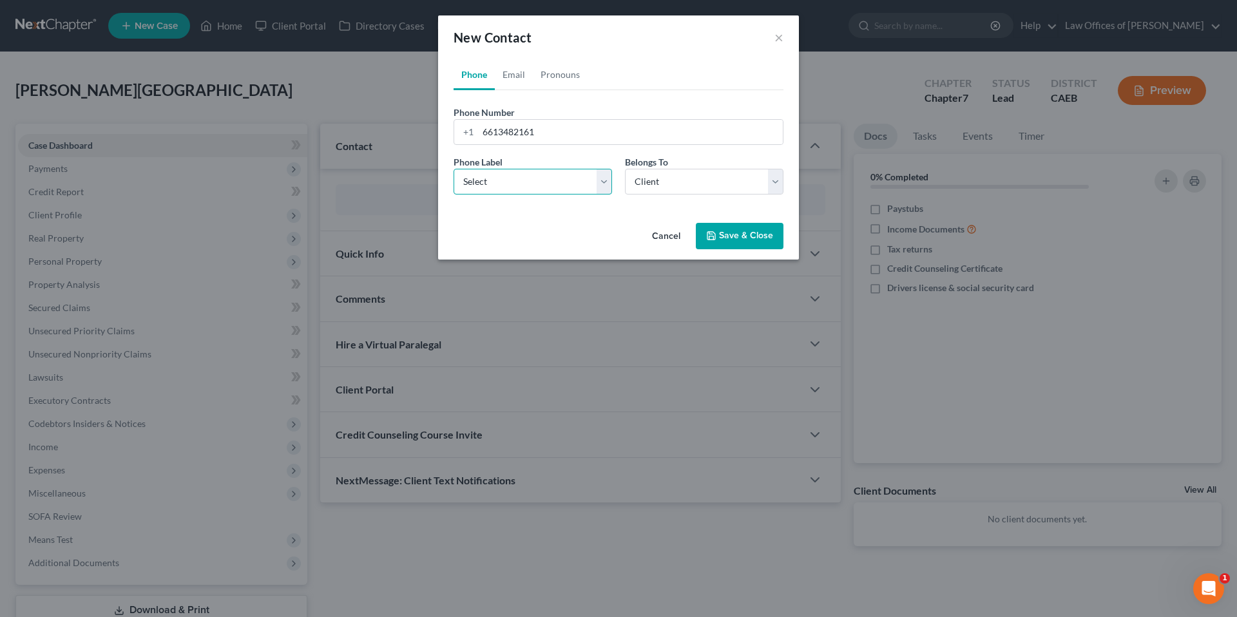
select select "0"
click at [734, 231] on button "Save & Close" at bounding box center [740, 236] width 88 height 27
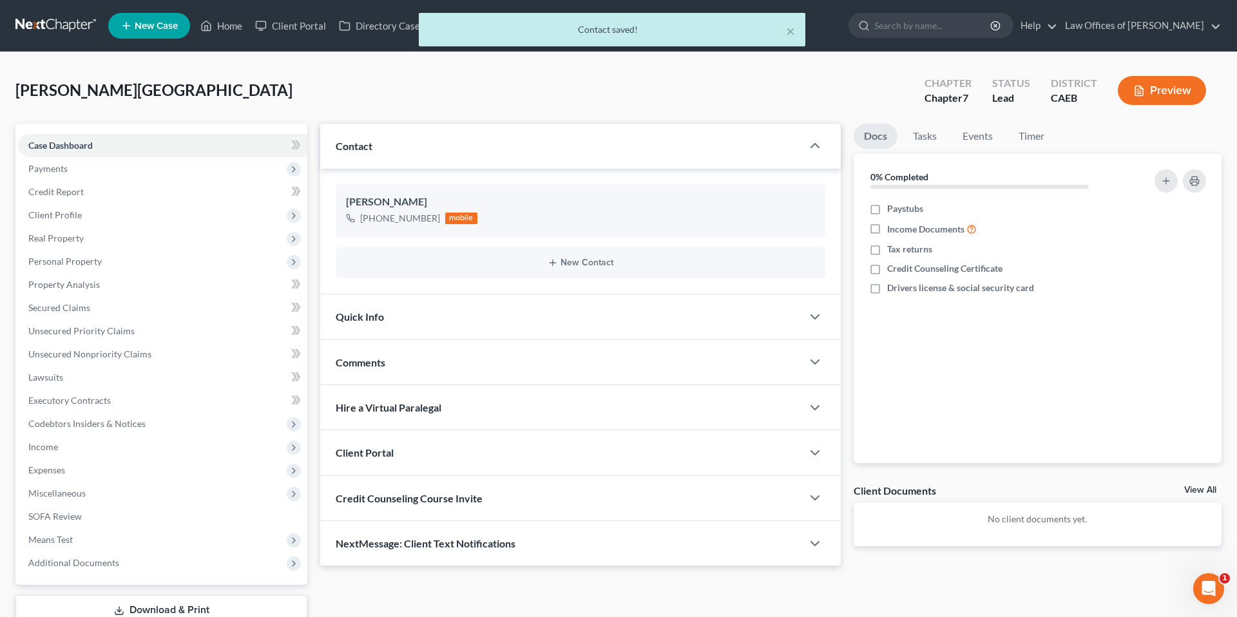
click at [574, 321] on div "Quick Info" at bounding box center [561, 316] width 482 height 44
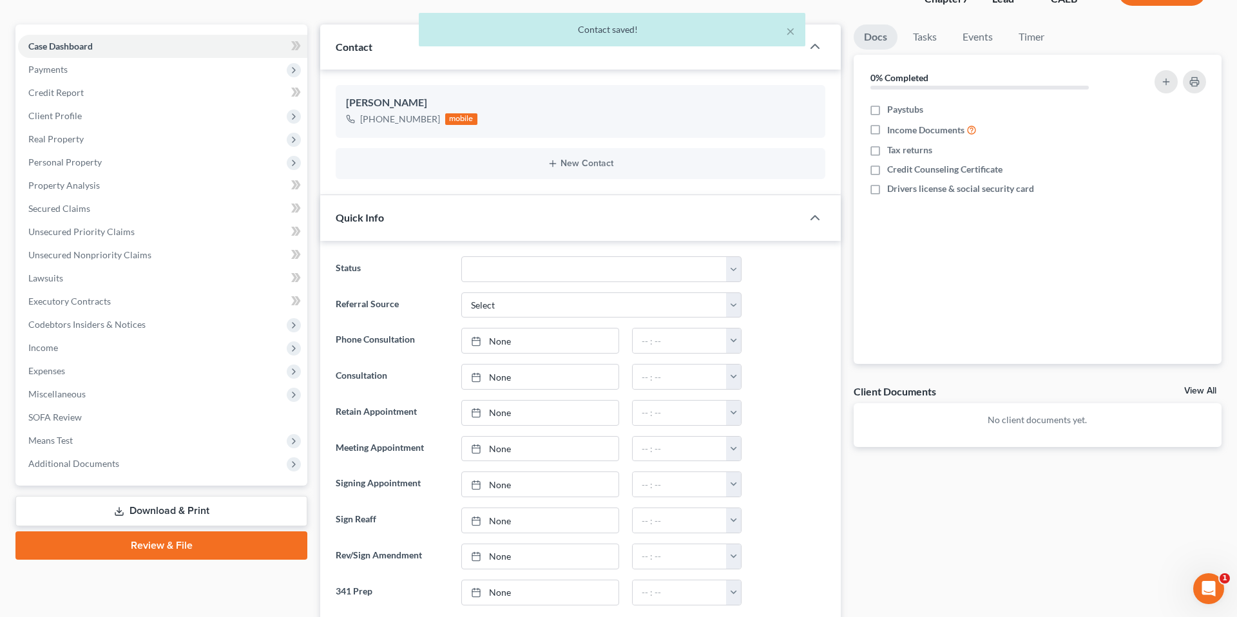
scroll to position [104, 0]
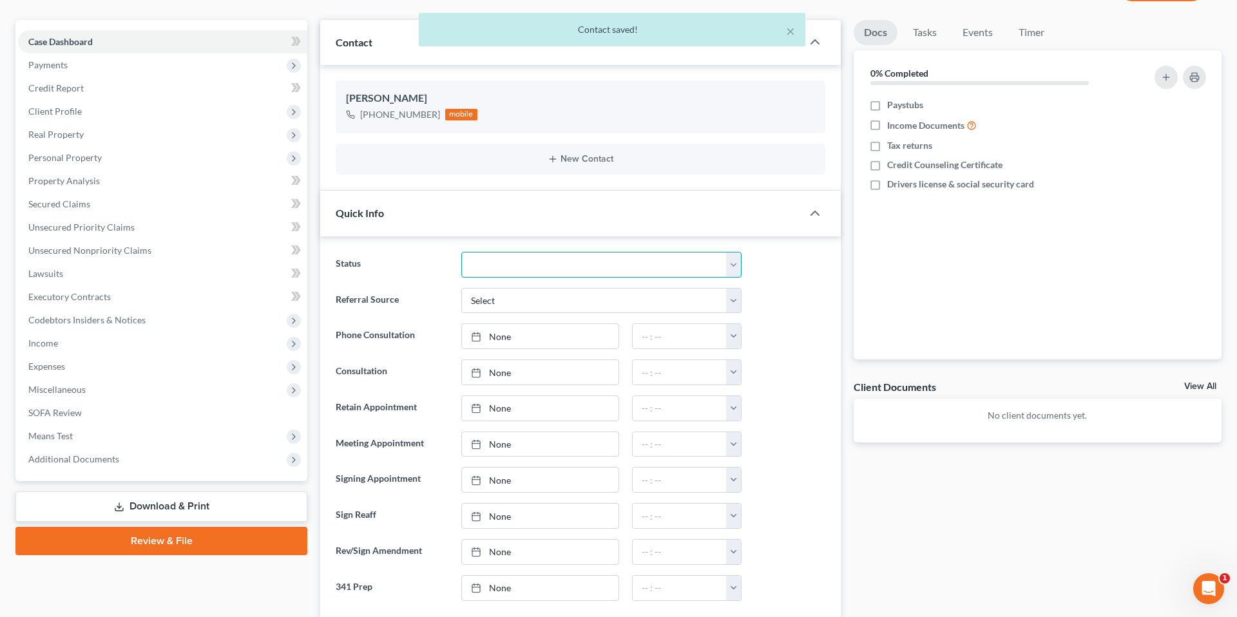
click at [572, 267] on select "Cancelled/Refund Closed Consultation Declined Discharged Filed Income Check In …" at bounding box center [601, 265] width 280 height 26
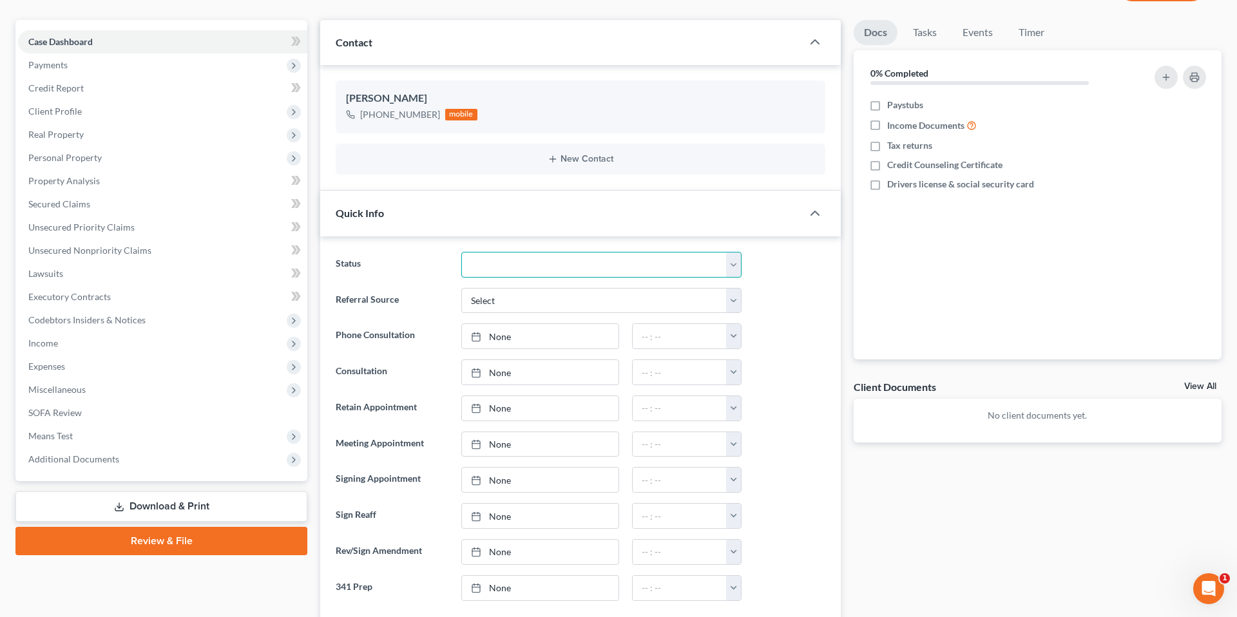
select select "2"
click at [810, 330] on div at bounding box center [790, 336] width 84 height 26
click at [519, 380] on link "None" at bounding box center [540, 372] width 157 height 24
type input "[DATE]"
click at [732, 377] on button "button" at bounding box center [733, 372] width 15 height 24
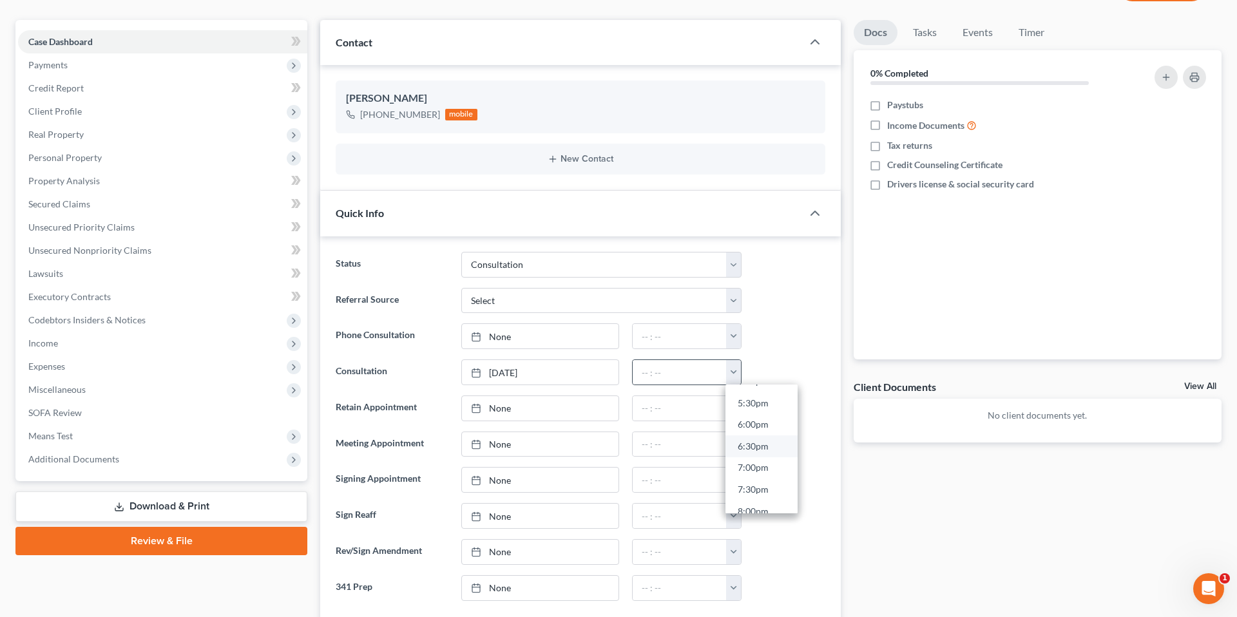
scroll to position [754, 0]
click at [753, 399] on link "5:30pm" at bounding box center [761, 405] width 72 height 22
type input "5:30pm"
click at [796, 335] on div at bounding box center [790, 336] width 84 height 26
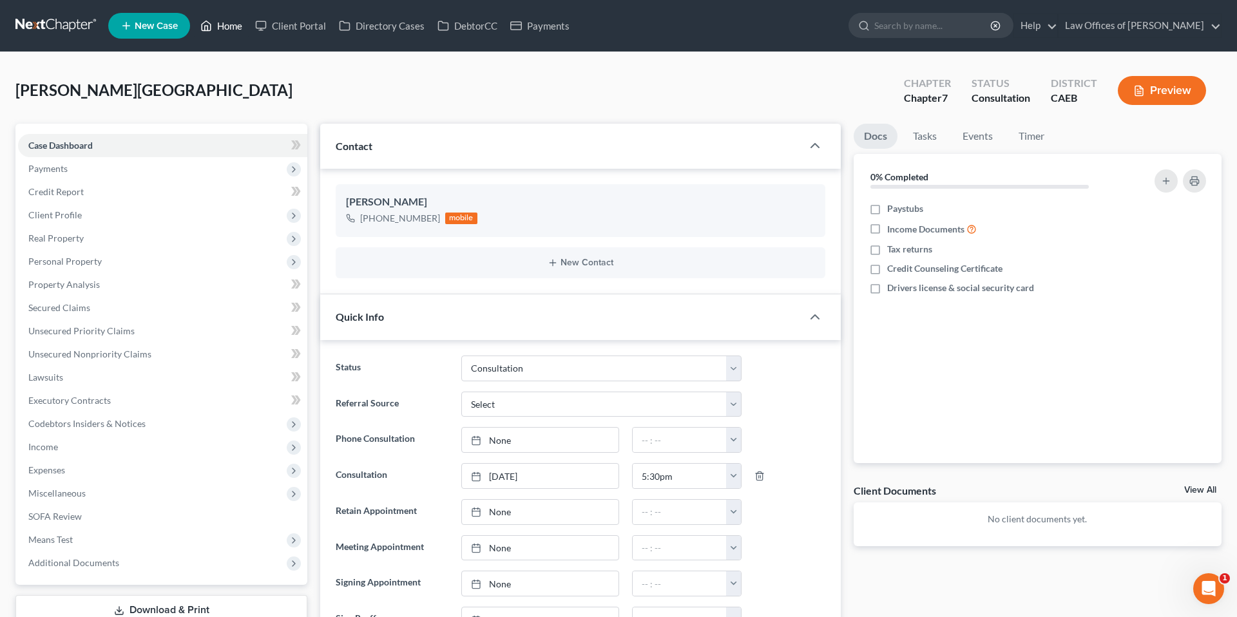
click at [225, 22] on link "Home" at bounding box center [221, 25] width 55 height 23
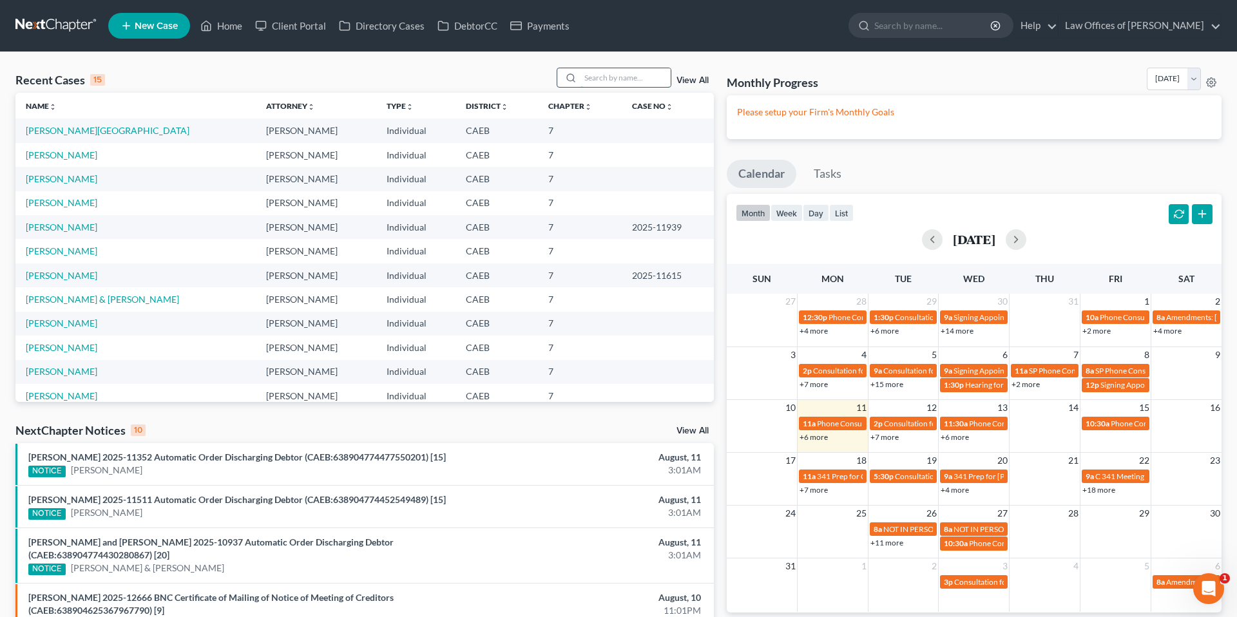
click at [617, 78] on input "search" at bounding box center [625, 77] width 90 height 19
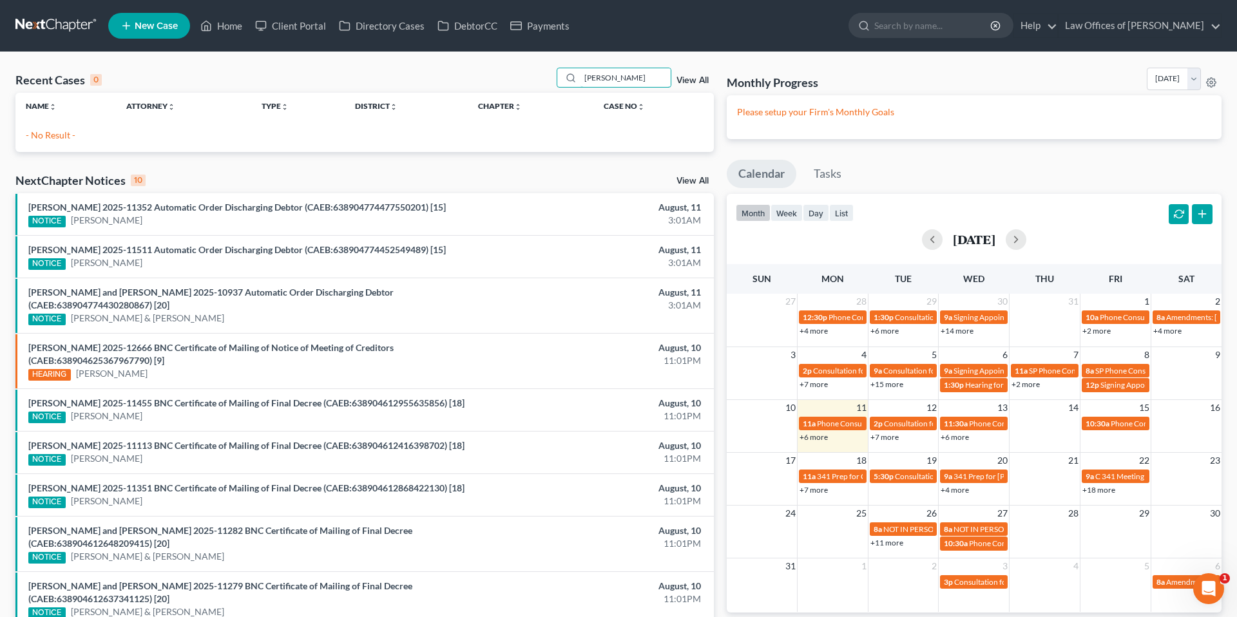
type input "[PERSON_NAME]"
click at [170, 31] on link "New Case" at bounding box center [149, 26] width 82 height 26
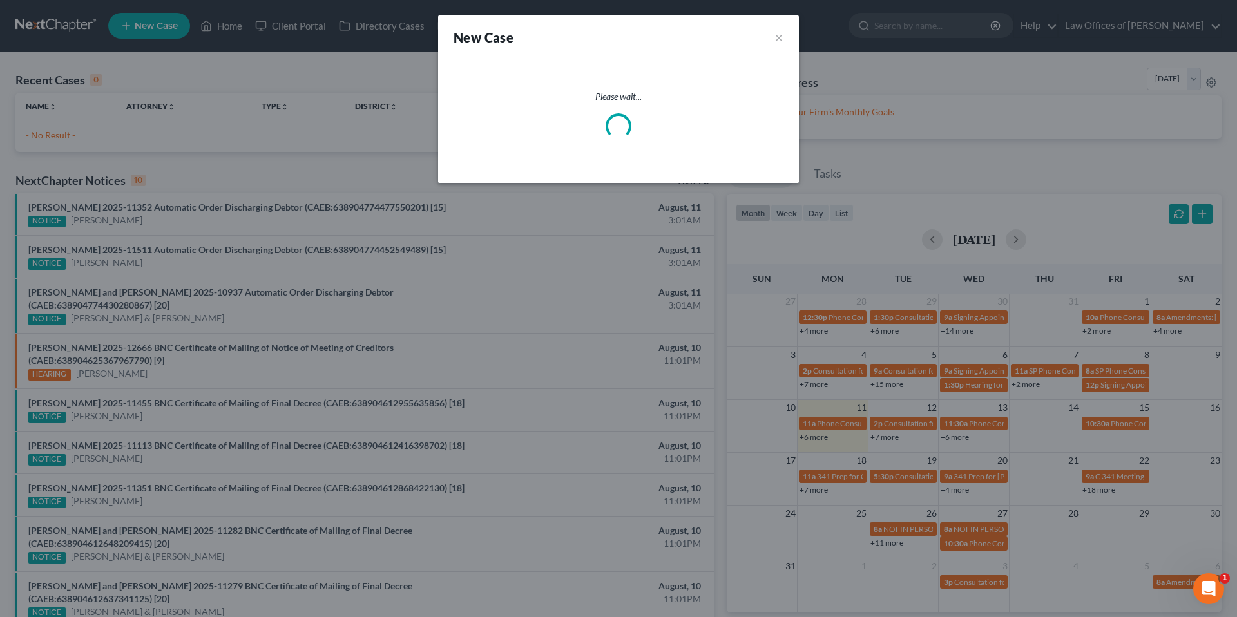
select select "8"
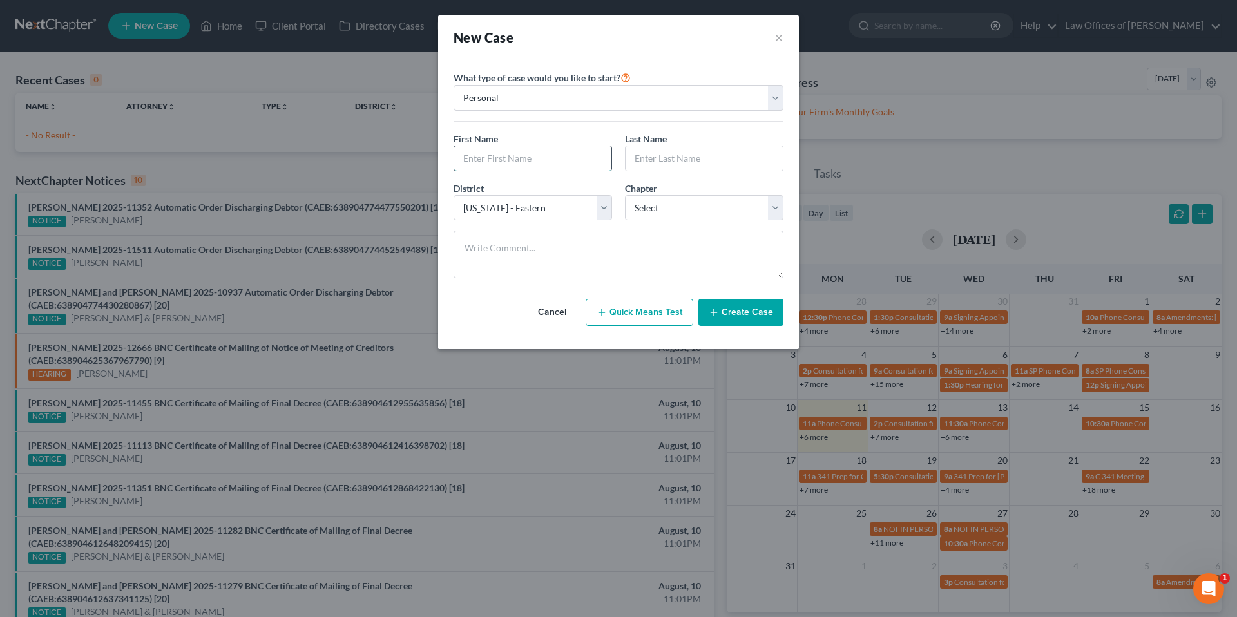
click at [495, 164] on input "text" at bounding box center [532, 158] width 157 height 24
type input "[PERSON_NAME]"
click at [681, 206] on select "Select 7 11 12 13" at bounding box center [704, 208] width 158 height 26
select select "0"
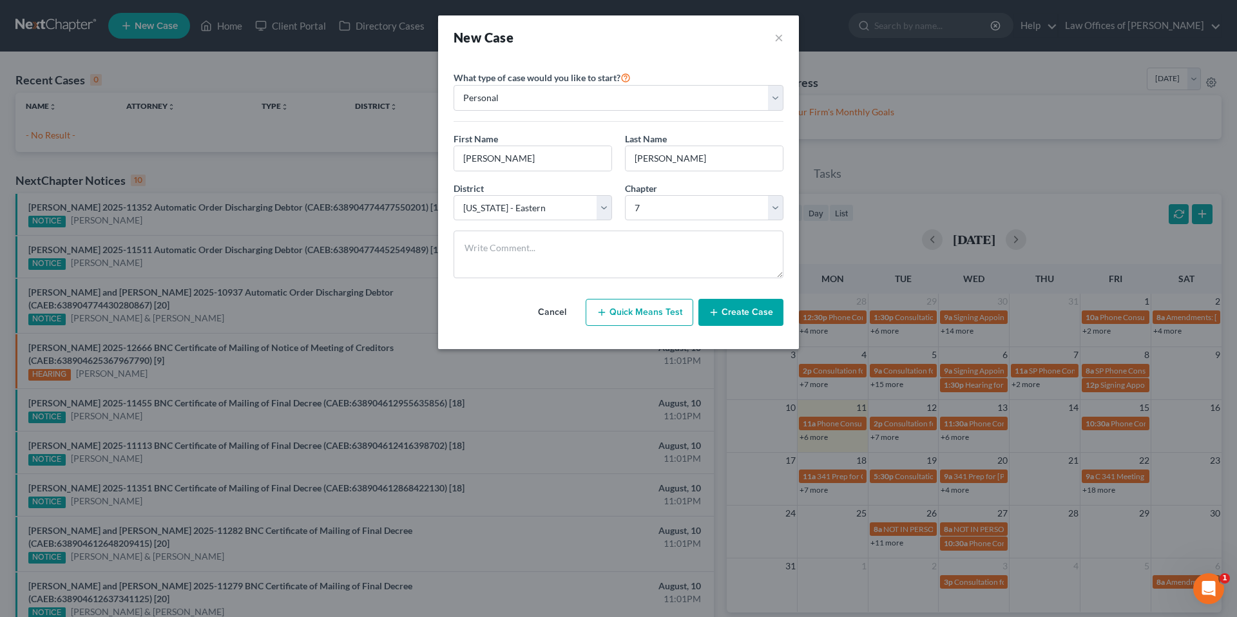
click at [732, 315] on button "Create Case" at bounding box center [740, 312] width 85 height 27
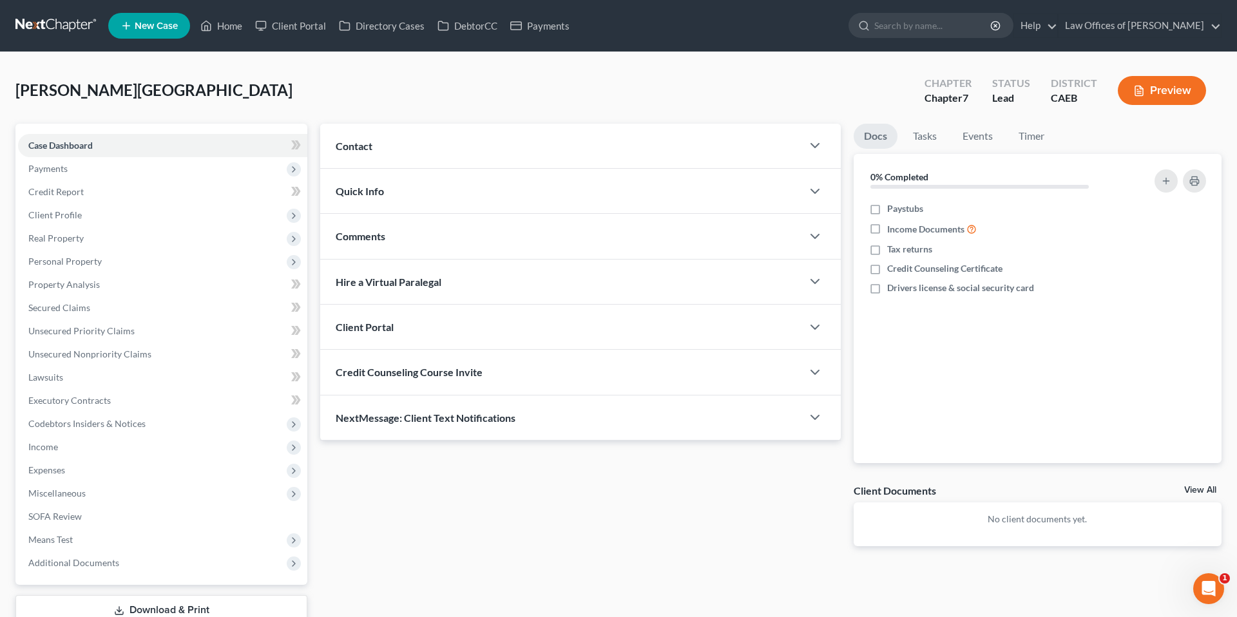
click at [572, 148] on div "Contact" at bounding box center [561, 146] width 482 height 44
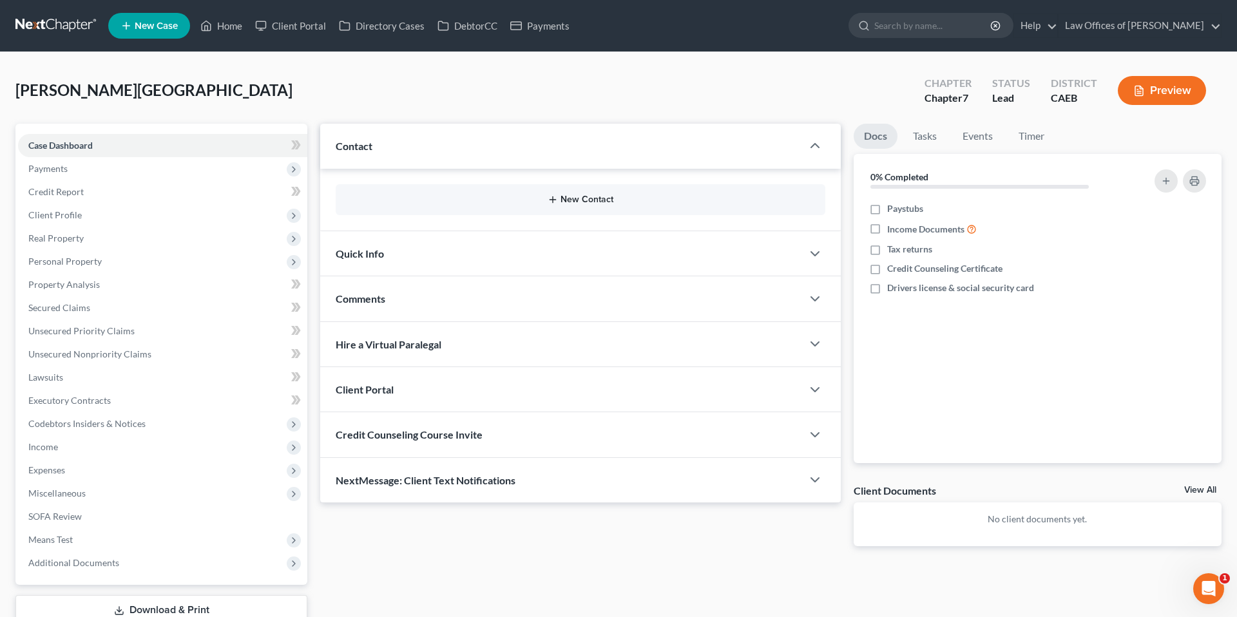
click at [602, 198] on button "New Contact" at bounding box center [580, 200] width 469 height 10
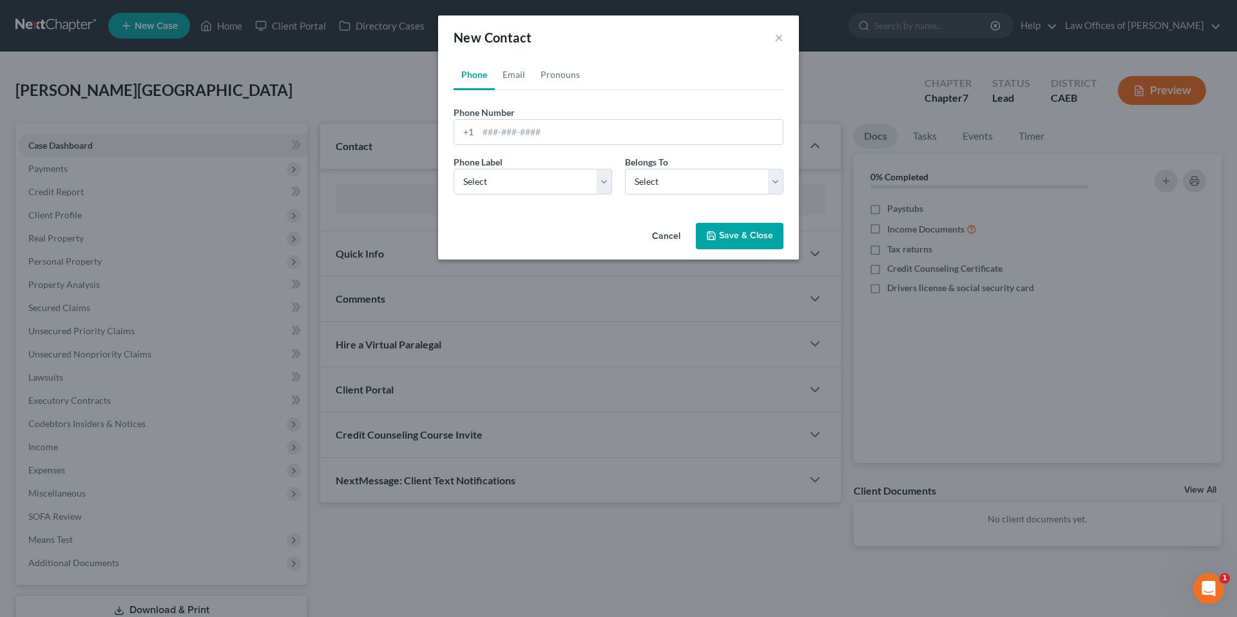
click at [601, 145] on div "Phone Number * +1 Ext." at bounding box center [618, 131] width 343 height 50
click at [596, 135] on input "tel" at bounding box center [630, 132] width 305 height 24
type input "5598537576"
click at [587, 178] on select "Select Mobile Home Work Other" at bounding box center [532, 182] width 158 height 26
select select "0"
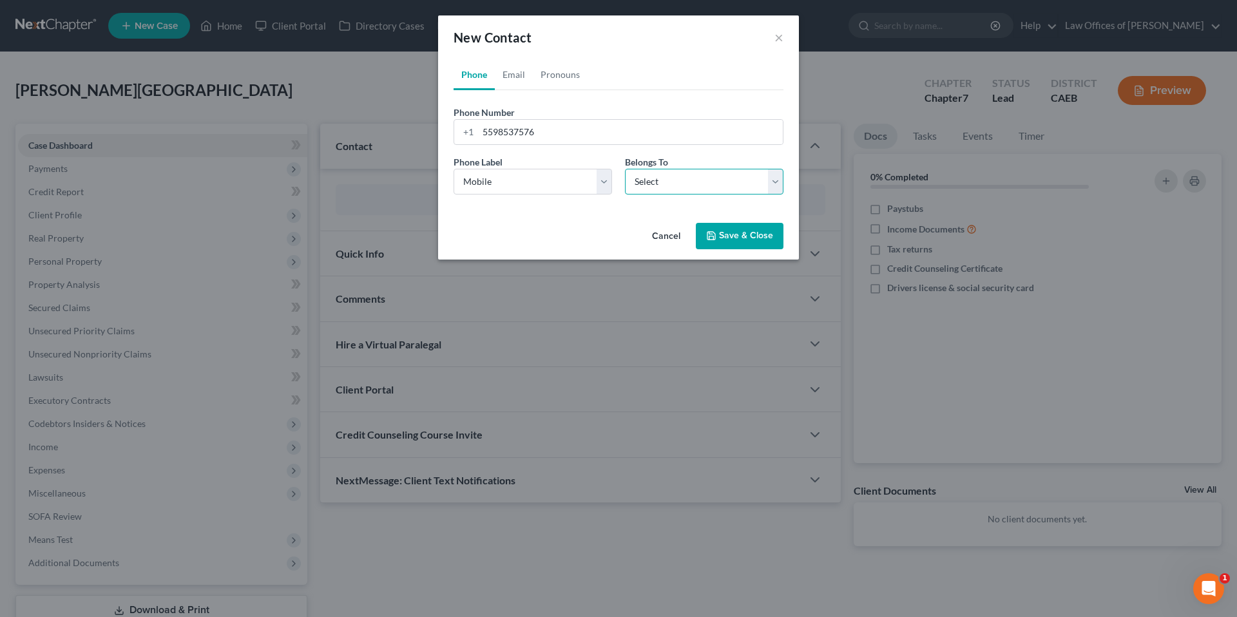
click at [662, 179] on select "Select Client Other" at bounding box center [704, 182] width 158 height 26
select select "0"
click at [758, 242] on button "Save & Close" at bounding box center [740, 236] width 88 height 27
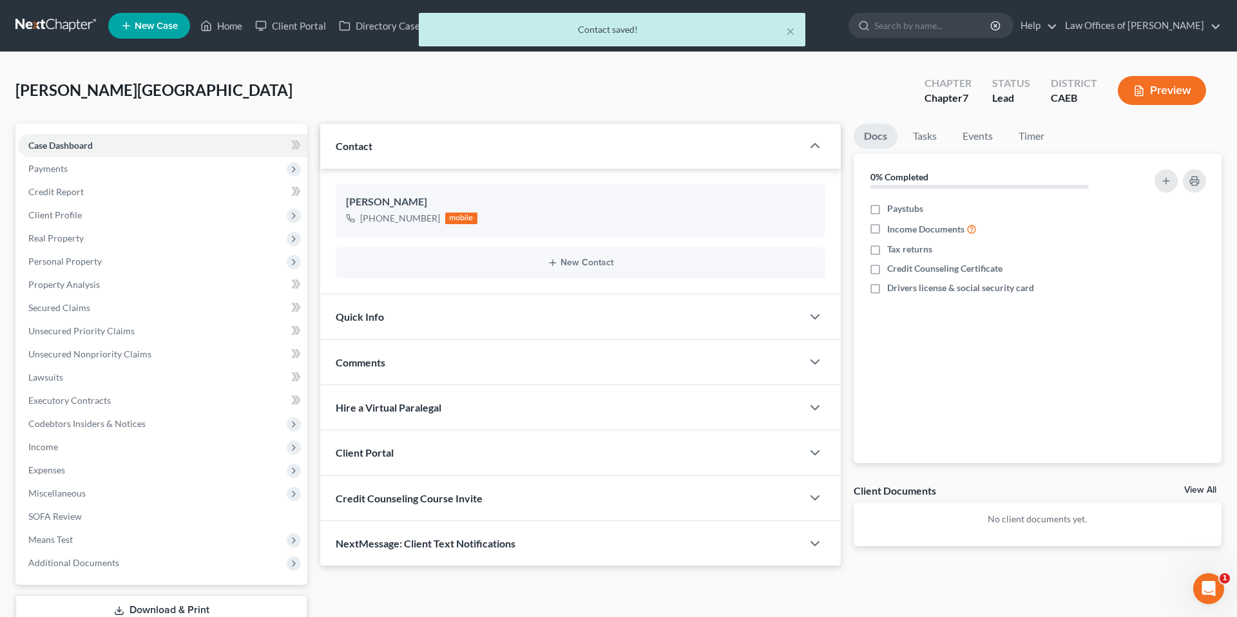
click at [497, 320] on div "Quick Info" at bounding box center [561, 316] width 482 height 44
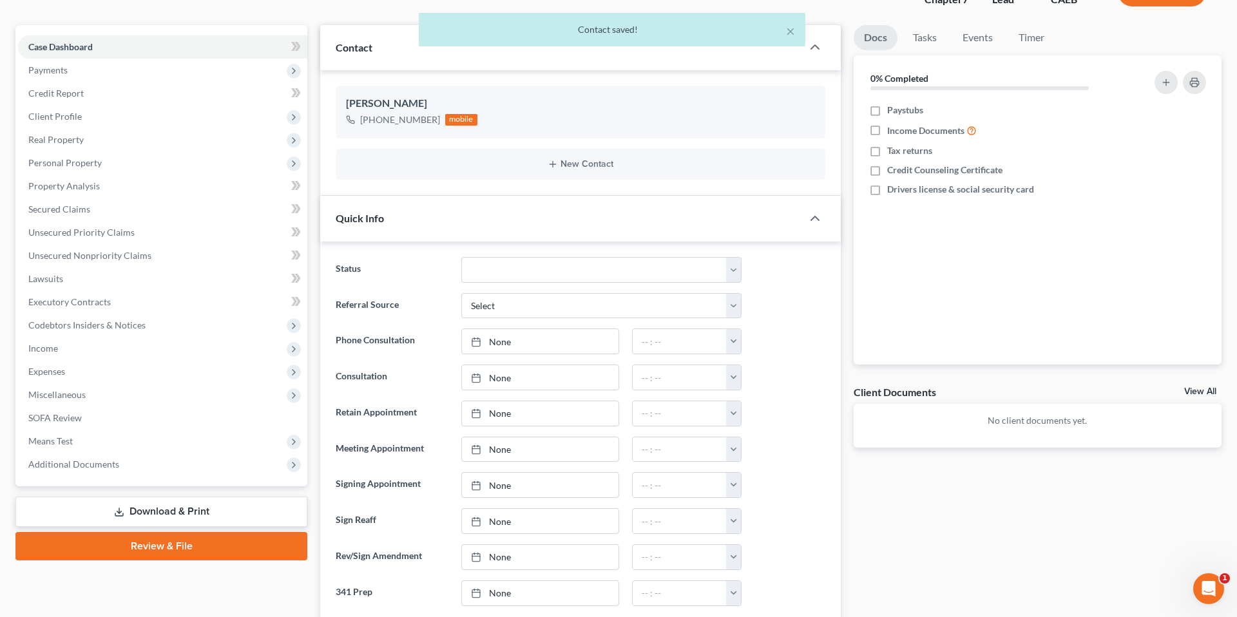
scroll to position [101, 0]
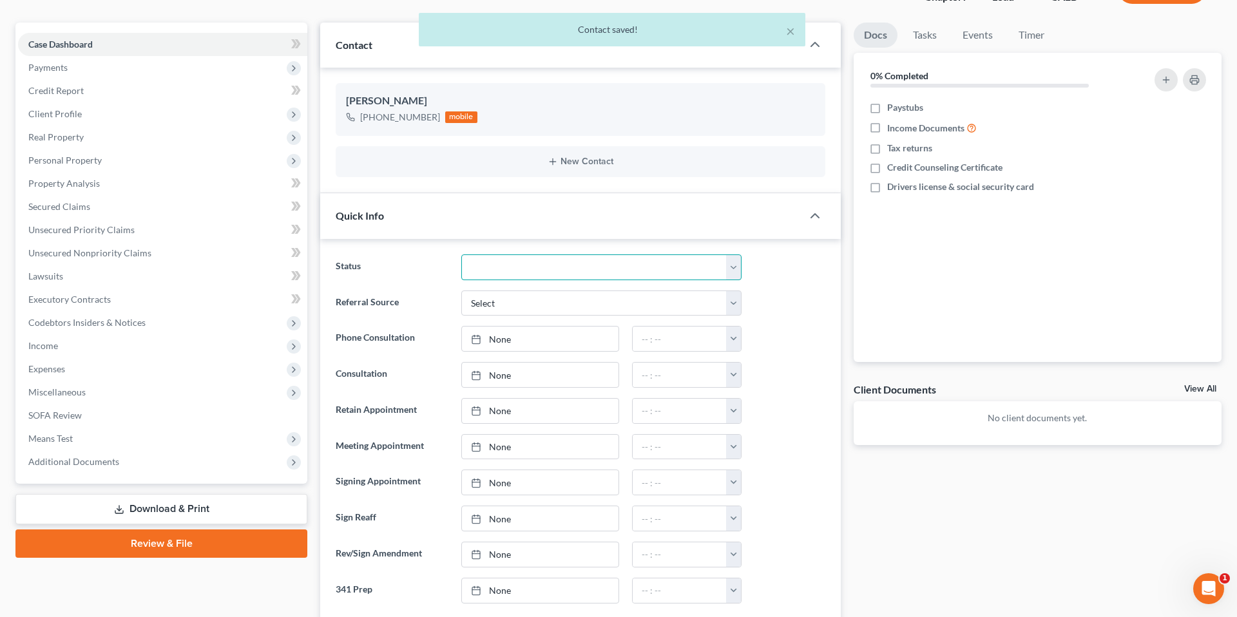
click at [518, 262] on select "Cancelled/Refund Closed Consultation Declined Discharged Filed Income Check In …" at bounding box center [601, 267] width 280 height 26
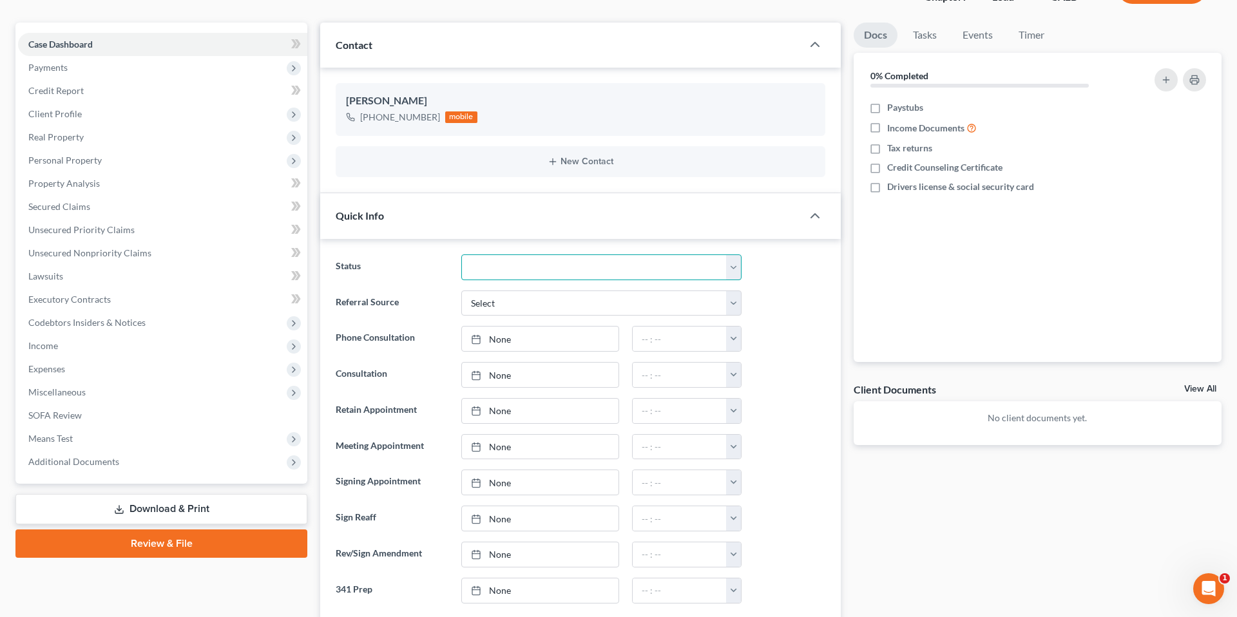
select select "2"
click at [524, 334] on link "None" at bounding box center [540, 339] width 157 height 24
type input "[DATE]"
click at [739, 336] on button "button" at bounding box center [733, 339] width 15 height 24
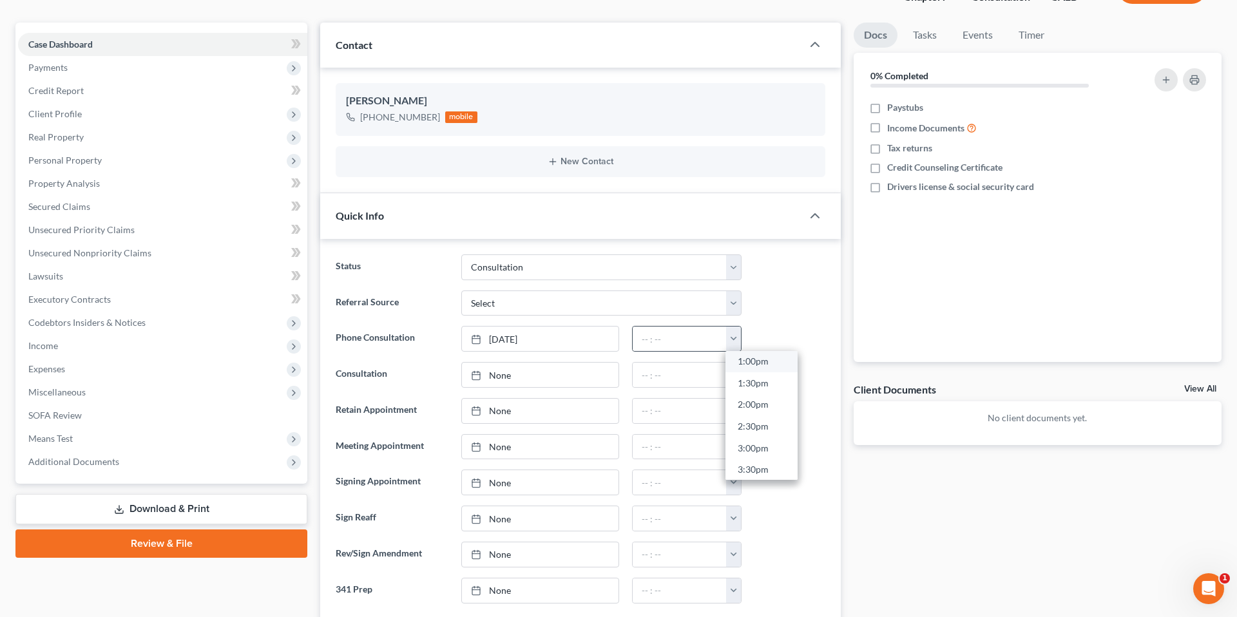
click at [759, 362] on link "1:00pm" at bounding box center [761, 362] width 72 height 22
type input "1:00pm"
click at [805, 348] on div at bounding box center [790, 339] width 84 height 26
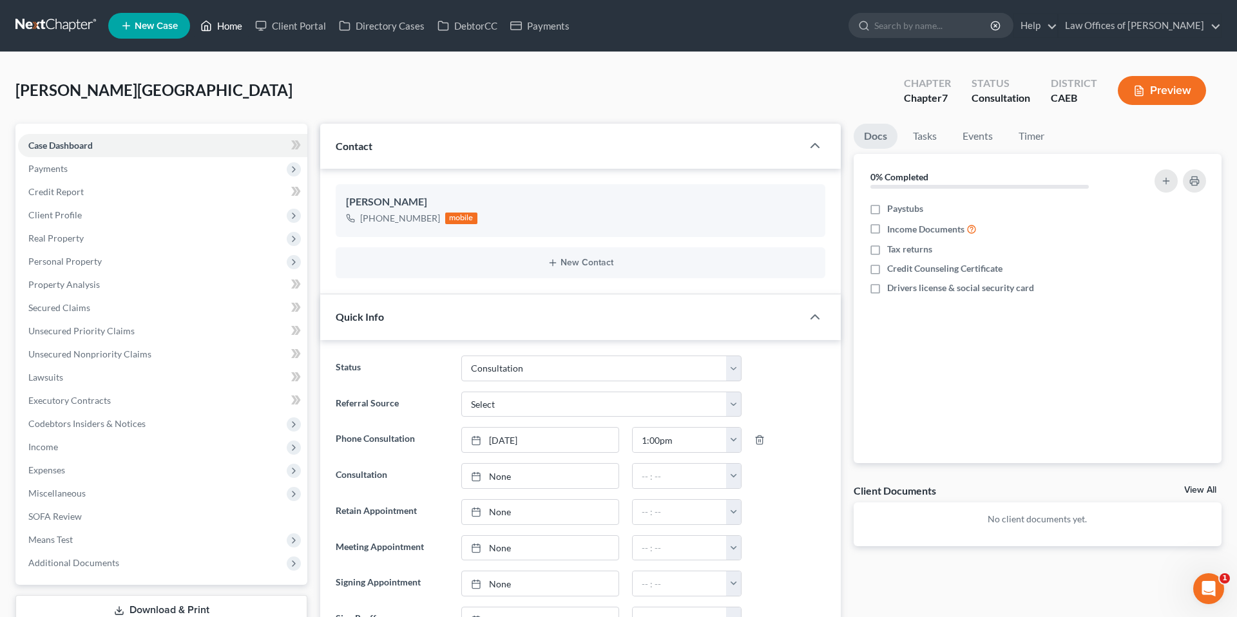
click at [212, 23] on icon at bounding box center [206, 25] width 12 height 15
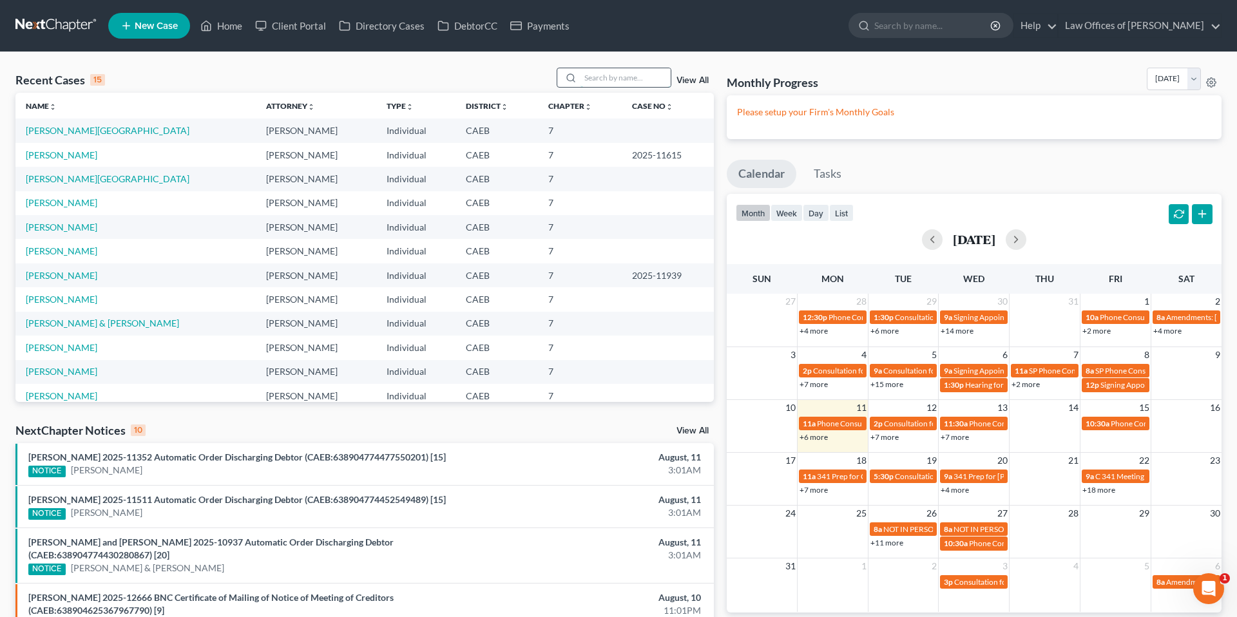
click at [602, 78] on input "search" at bounding box center [625, 77] width 90 height 19
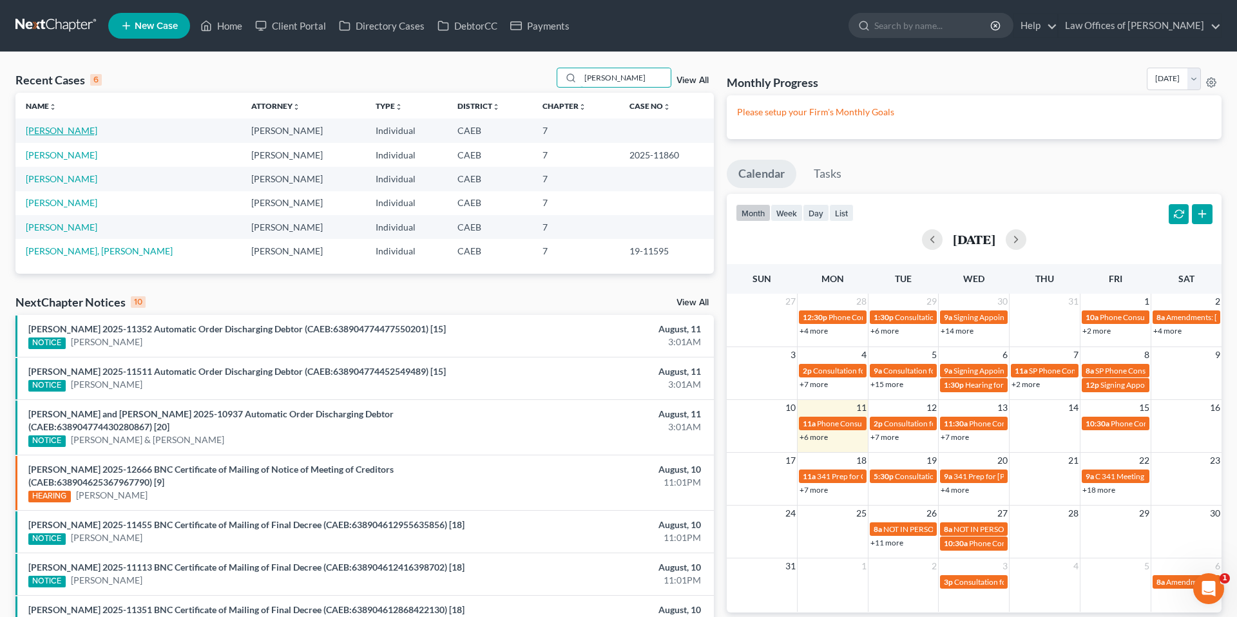
type input "[PERSON_NAME]"
click at [97, 134] on link "[PERSON_NAME]" at bounding box center [62, 130] width 72 height 11
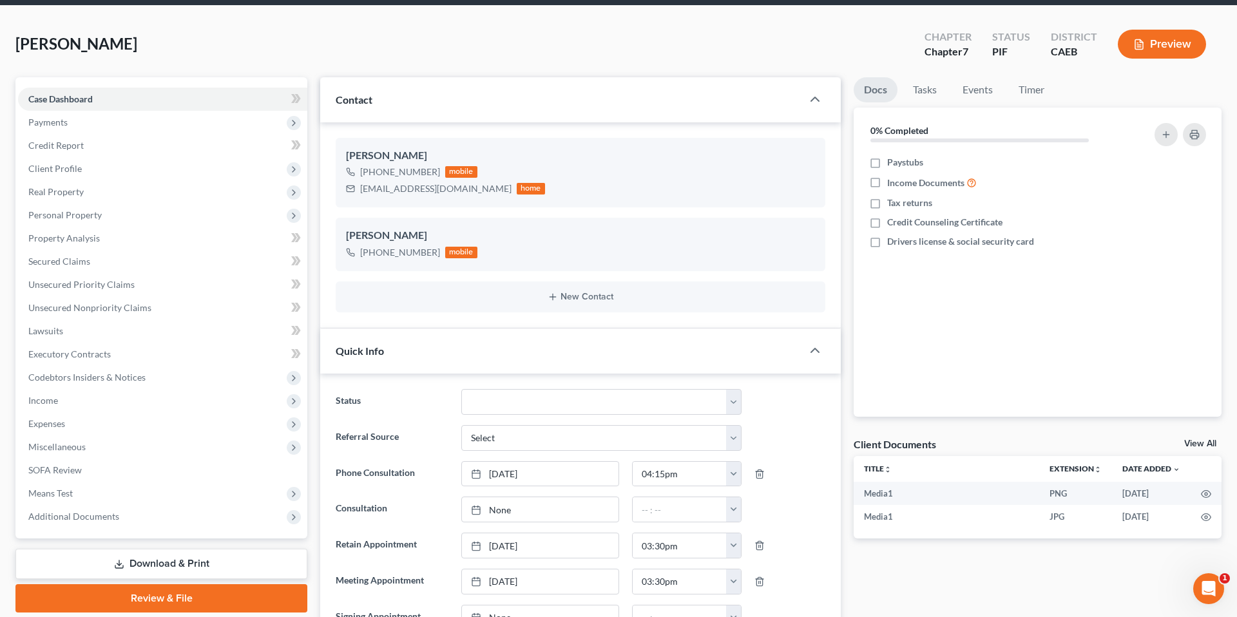
scroll to position [51, 0]
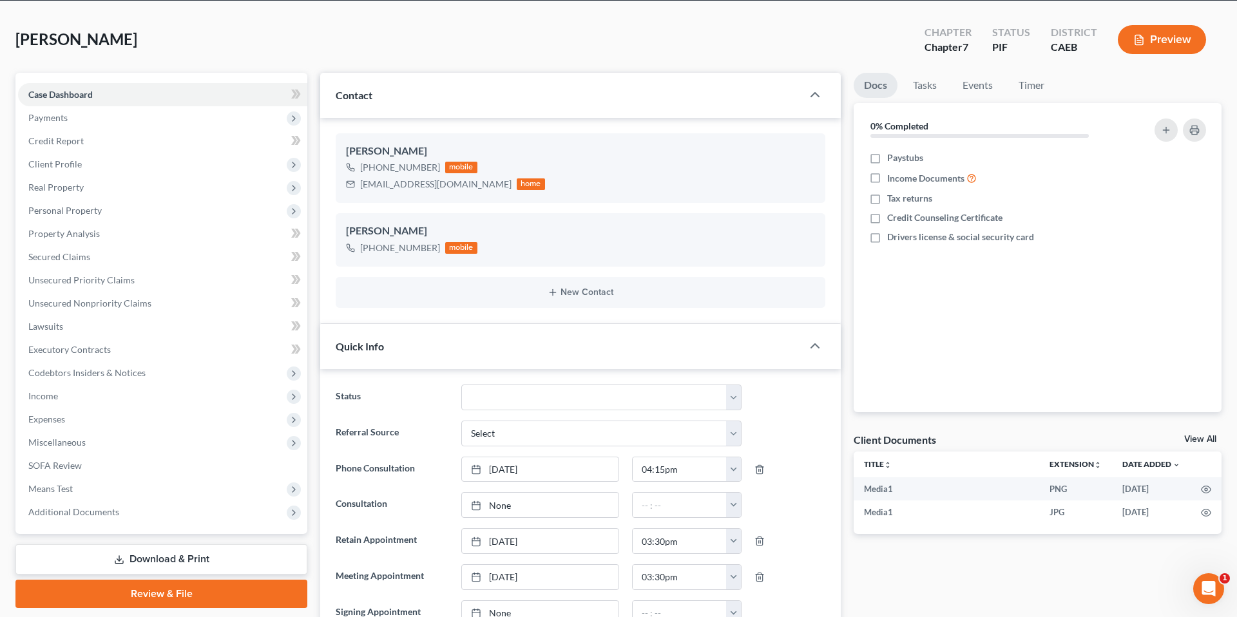
click at [314, 48] on div "[PERSON_NAME] Upgraded Chapter Chapter 7 Status PIF District CAEB Preview" at bounding box center [618, 45] width 1206 height 56
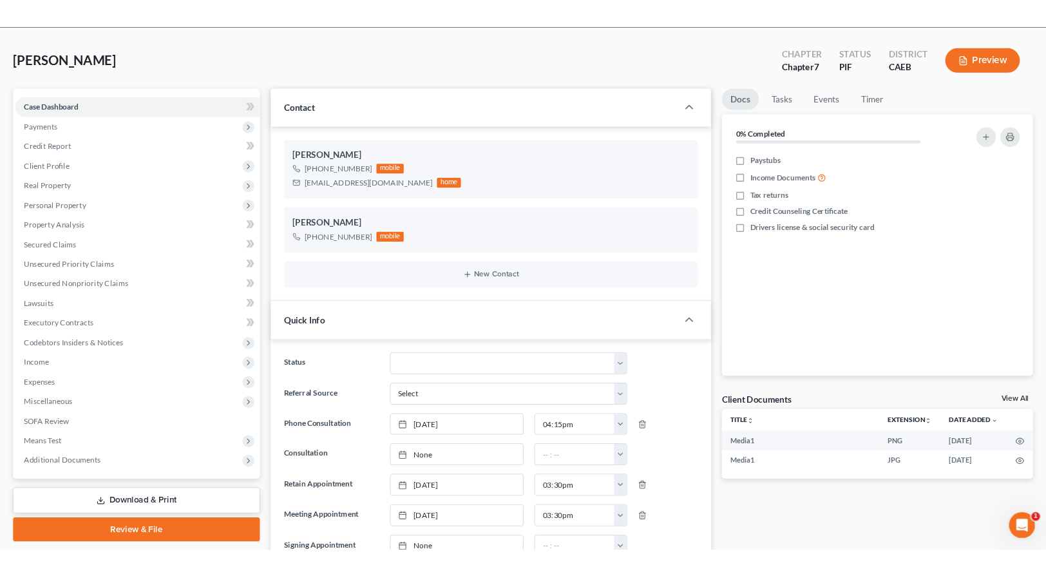
scroll to position [0, 0]
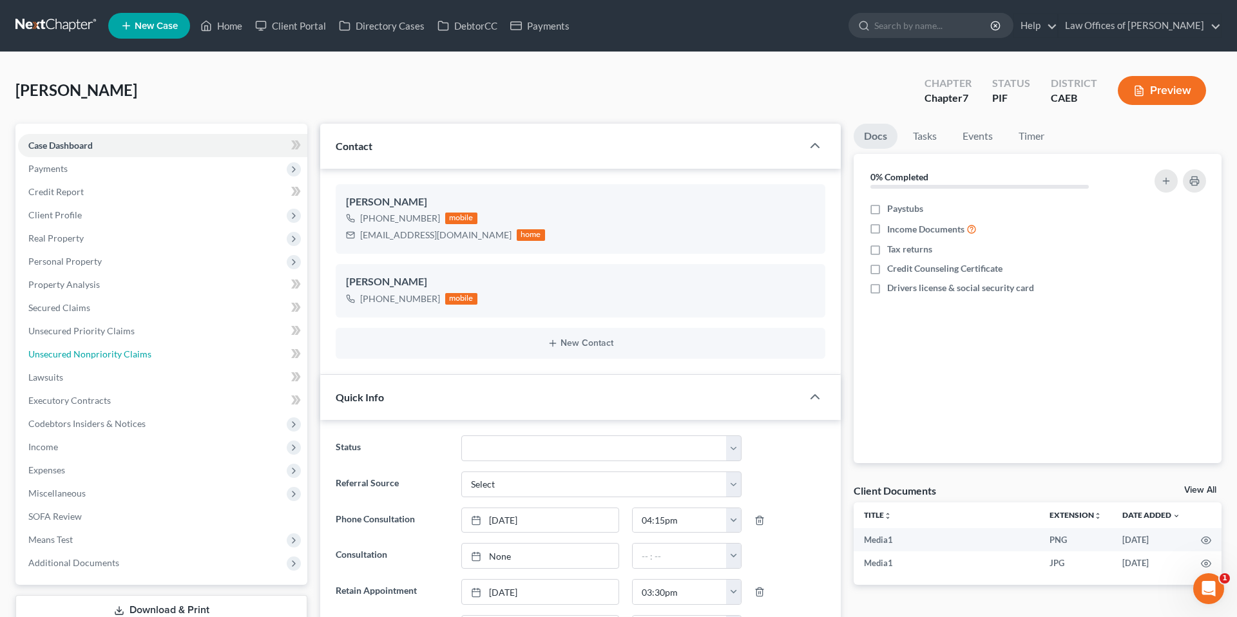
drag, startPoint x: 135, startPoint y: 355, endPoint x: 127, endPoint y: 11, distance: 344.1
click at [135, 355] on span "Unsecured Nonpriority Claims" at bounding box center [89, 353] width 123 height 11
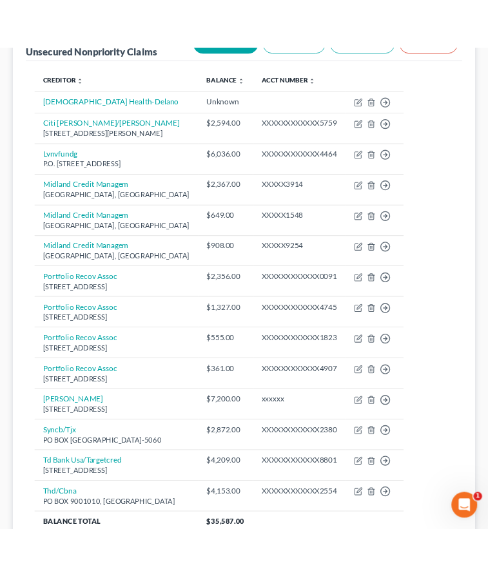
scroll to position [237, 0]
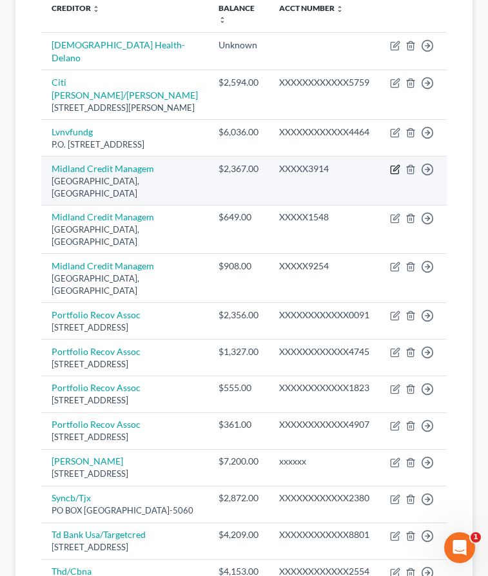
click at [393, 171] on icon "button" at bounding box center [396, 169] width 6 height 6
select select "4"
select select "0"
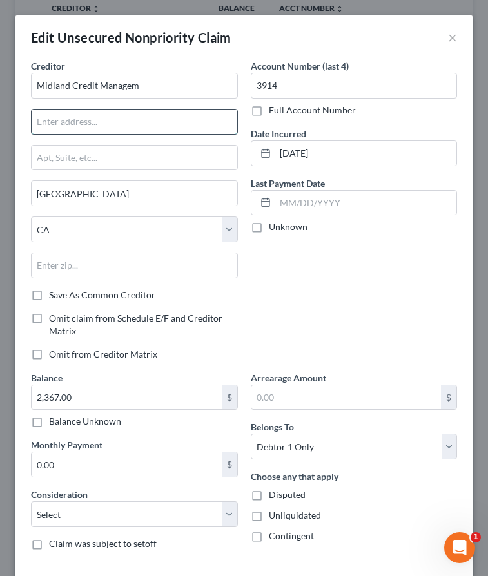
click at [136, 129] on input "text" at bounding box center [134, 122] width 205 height 24
type input "[STREET_ADDRESS]"
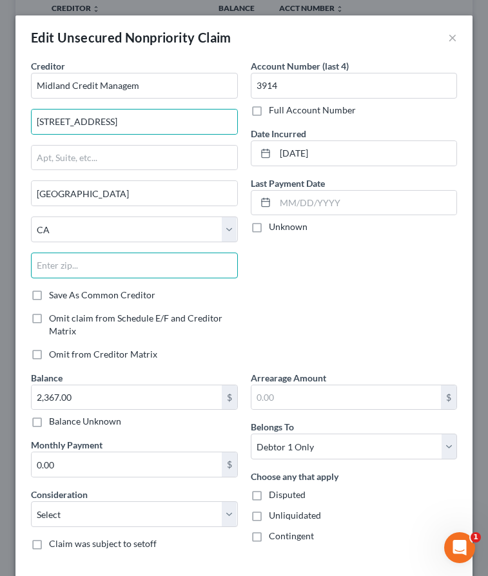
click at [163, 265] on input "text" at bounding box center [134, 266] width 207 height 26
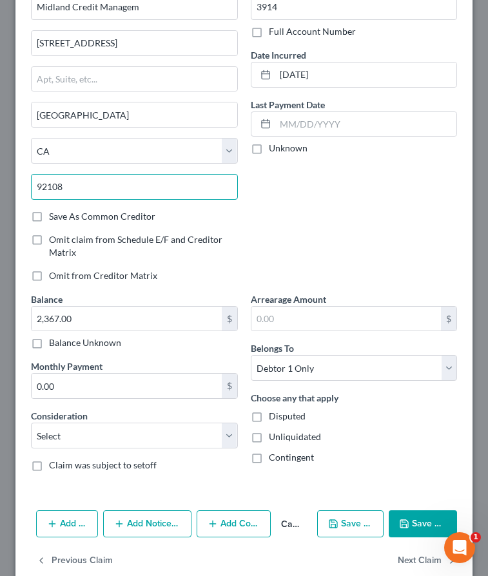
scroll to position [102, 0]
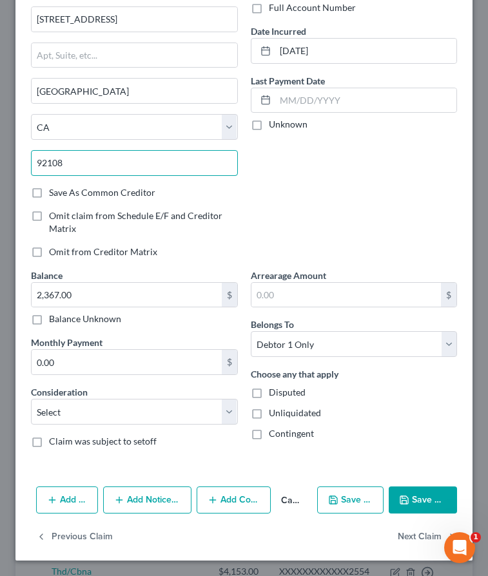
type input "92108"
click at [421, 497] on button "Save & Close" at bounding box center [422, 499] width 68 height 27
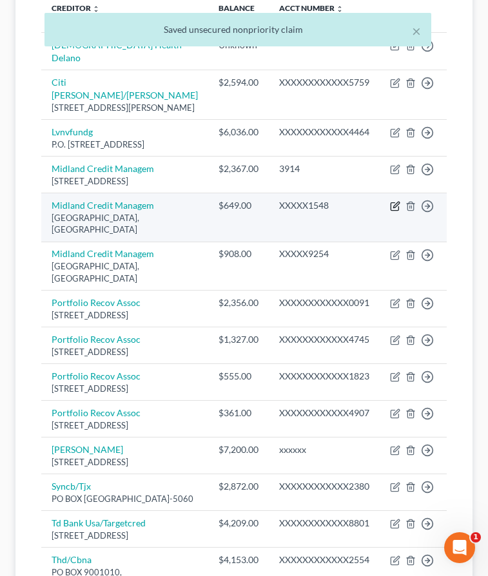
click at [396, 211] on icon "button" at bounding box center [394, 207] width 8 height 8
select select "4"
select select "0"
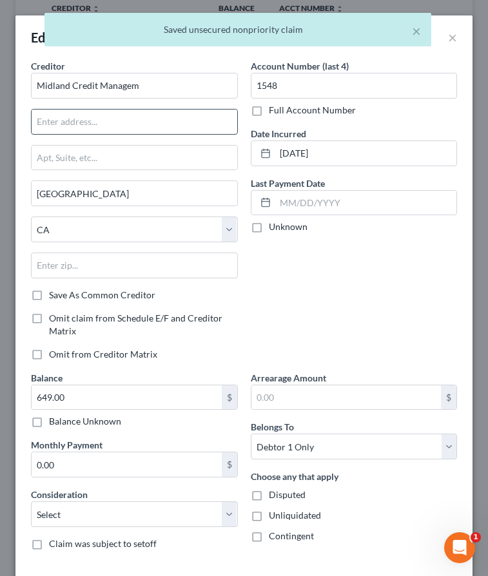
click at [75, 117] on input "text" at bounding box center [134, 122] width 205 height 24
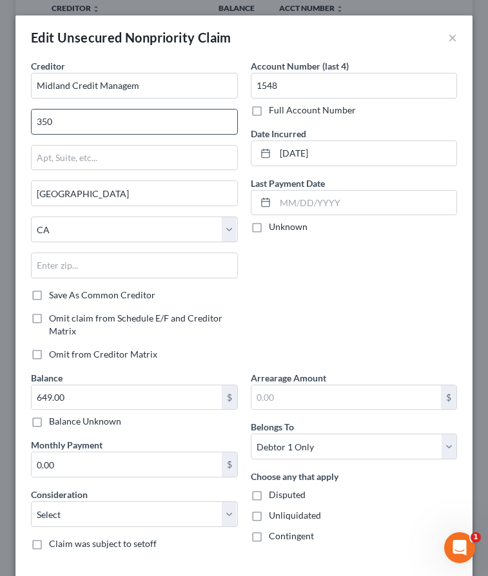
type input "[STREET_ADDRESS]"
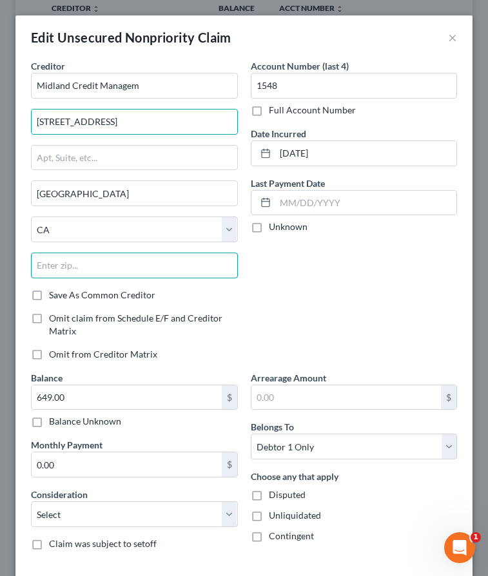
click at [79, 274] on input "text" at bounding box center [134, 266] width 207 height 26
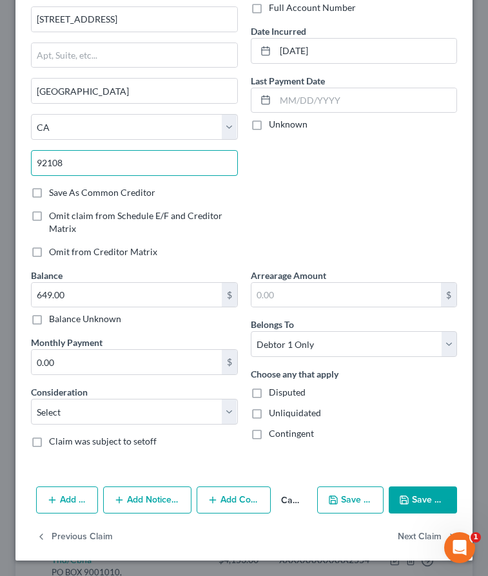
type input "92108"
click at [421, 496] on button "Save & Close" at bounding box center [422, 499] width 68 height 27
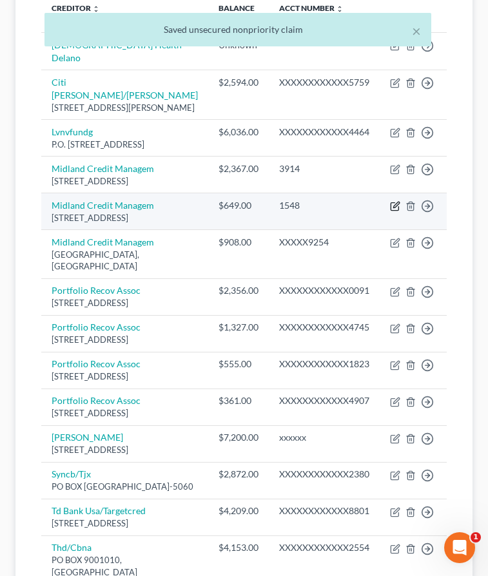
click at [393, 211] on icon "button" at bounding box center [395, 206] width 10 height 10
select select "4"
select select "0"
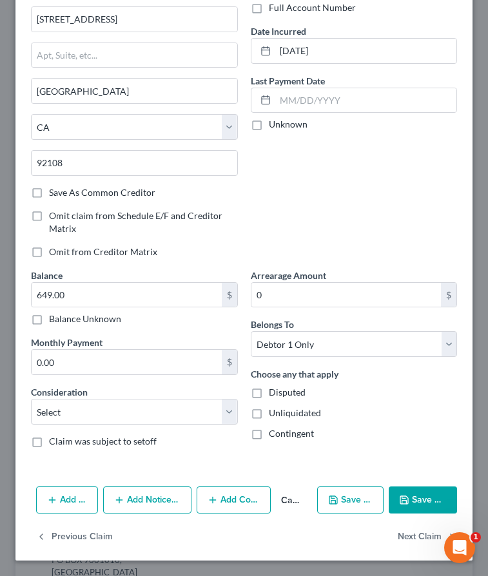
click at [407, 506] on button "Save & Close" at bounding box center [422, 499] width 68 height 27
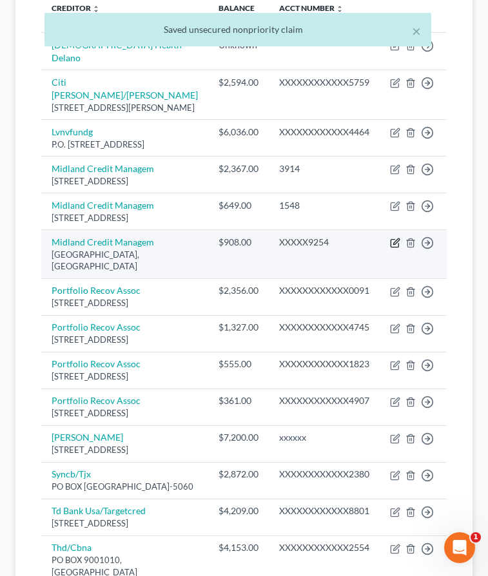
click at [390, 248] on icon "button" at bounding box center [395, 243] width 10 height 10
select select "4"
select select "0"
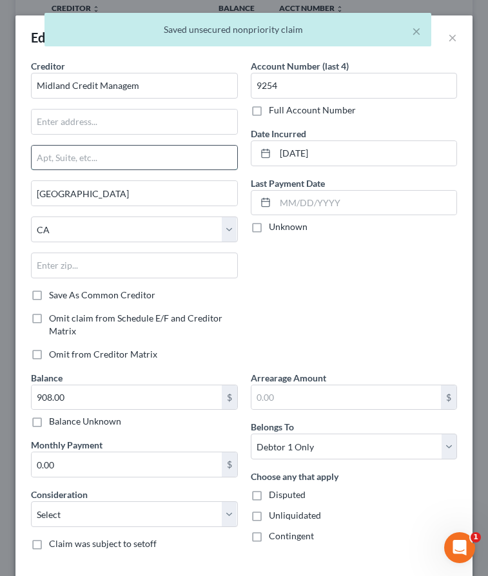
click at [84, 162] on input "text" at bounding box center [134, 158] width 205 height 24
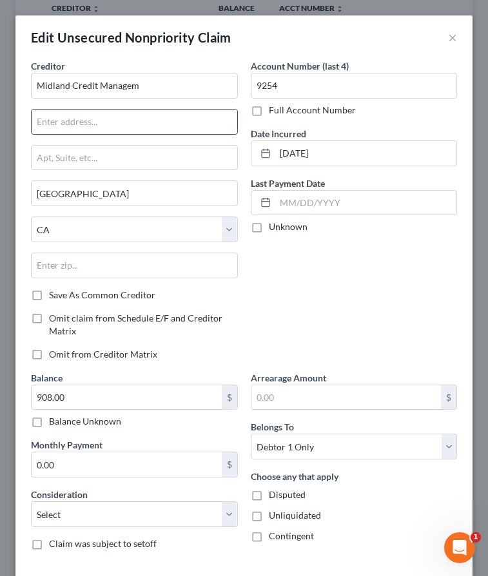
click at [82, 118] on input "text" at bounding box center [134, 122] width 205 height 24
type input "[STREET_ADDRESS]"
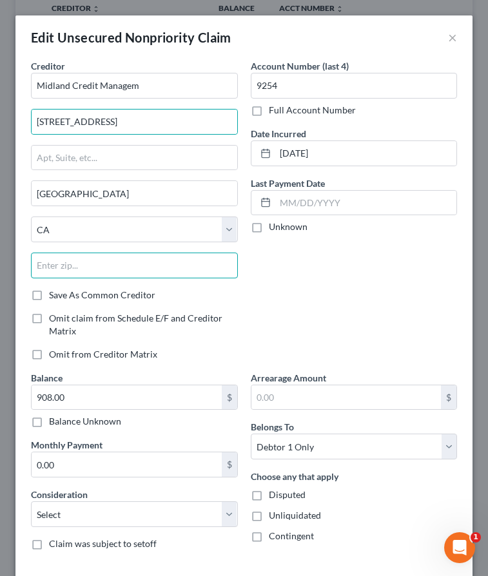
click at [117, 272] on input "text" at bounding box center [134, 266] width 207 height 26
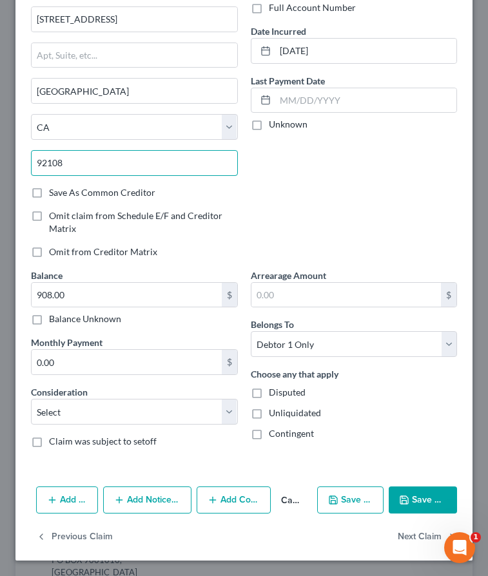
type input "92108"
click at [400, 503] on icon "button" at bounding box center [404, 500] width 10 height 10
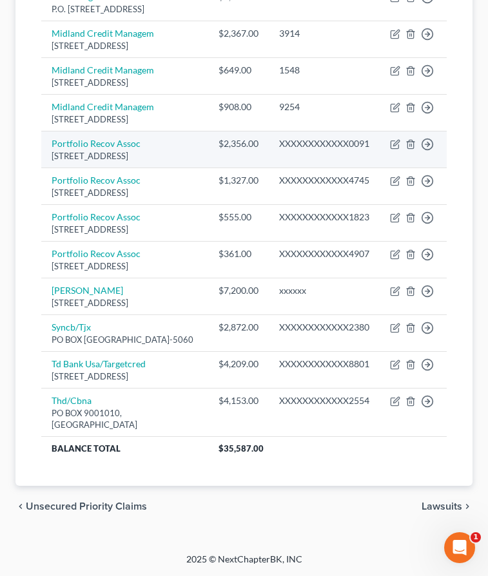
scroll to position [458, 0]
